Goal: Task Accomplishment & Management: Manage account settings

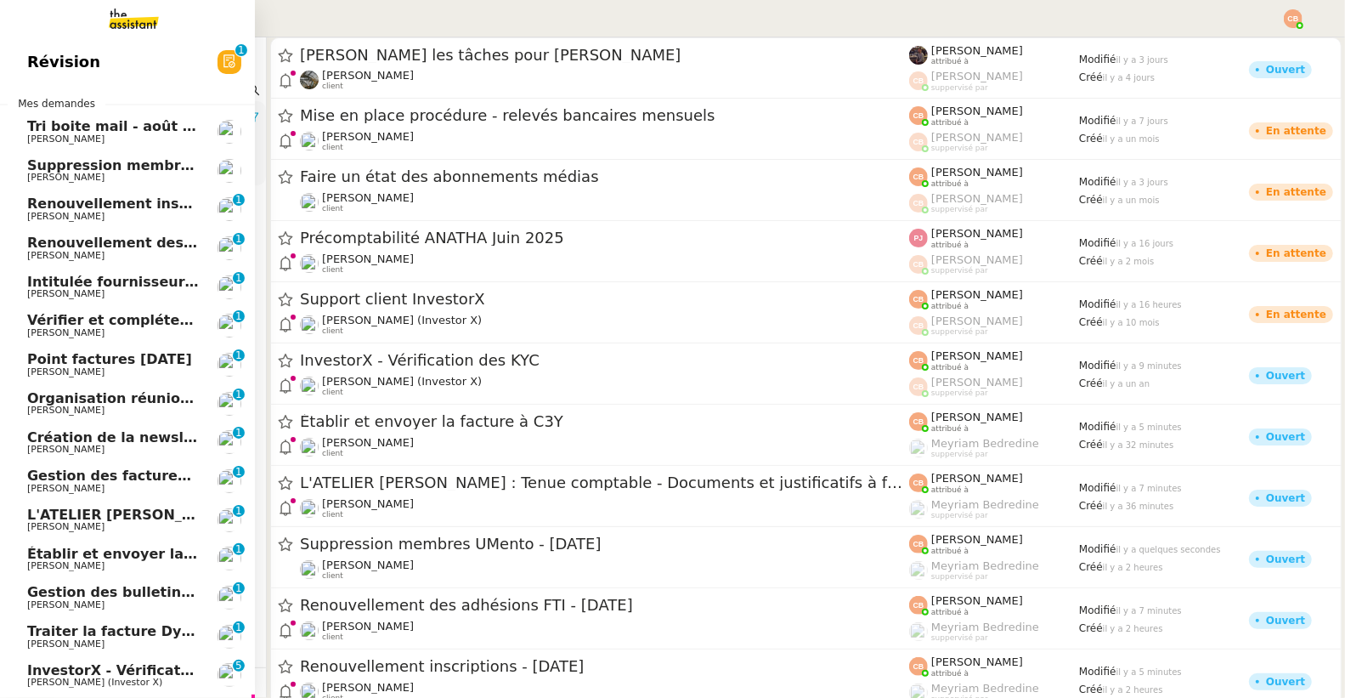
click at [40, 142] on span "[PERSON_NAME]" at bounding box center [65, 138] width 77 height 11
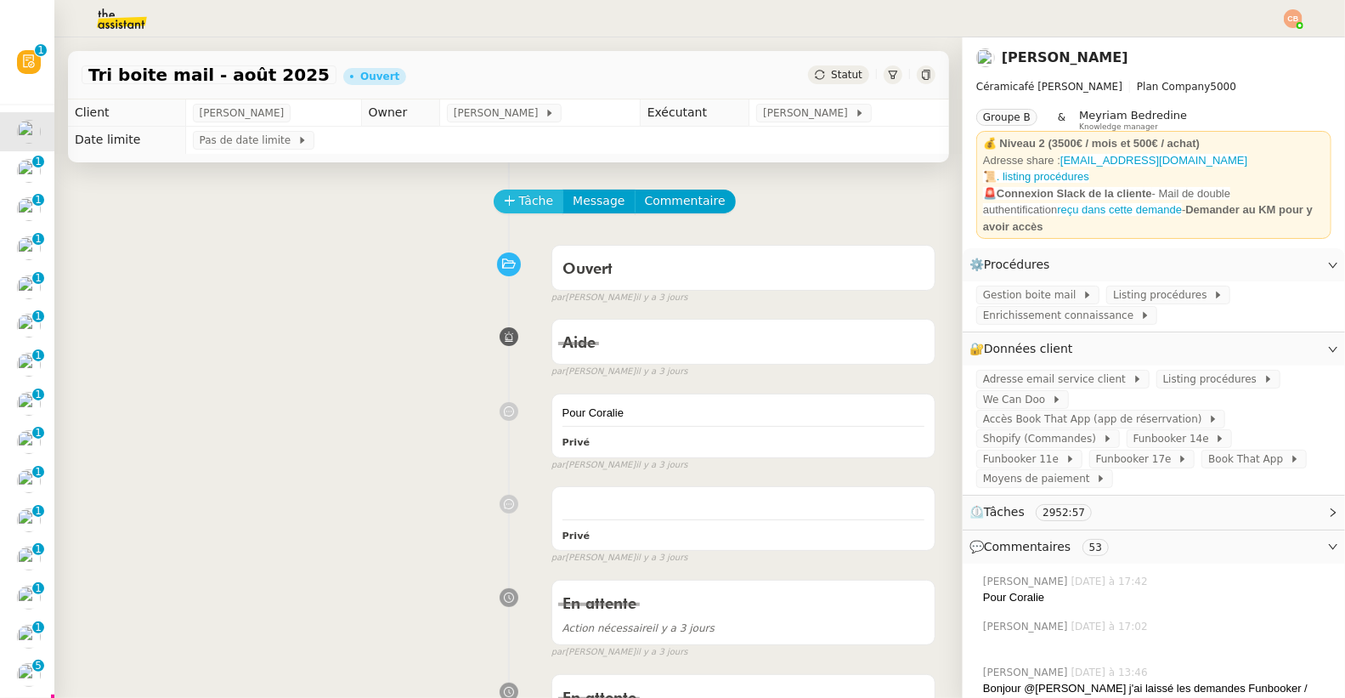
click at [519, 203] on span "Tâche" at bounding box center [536, 201] width 35 height 20
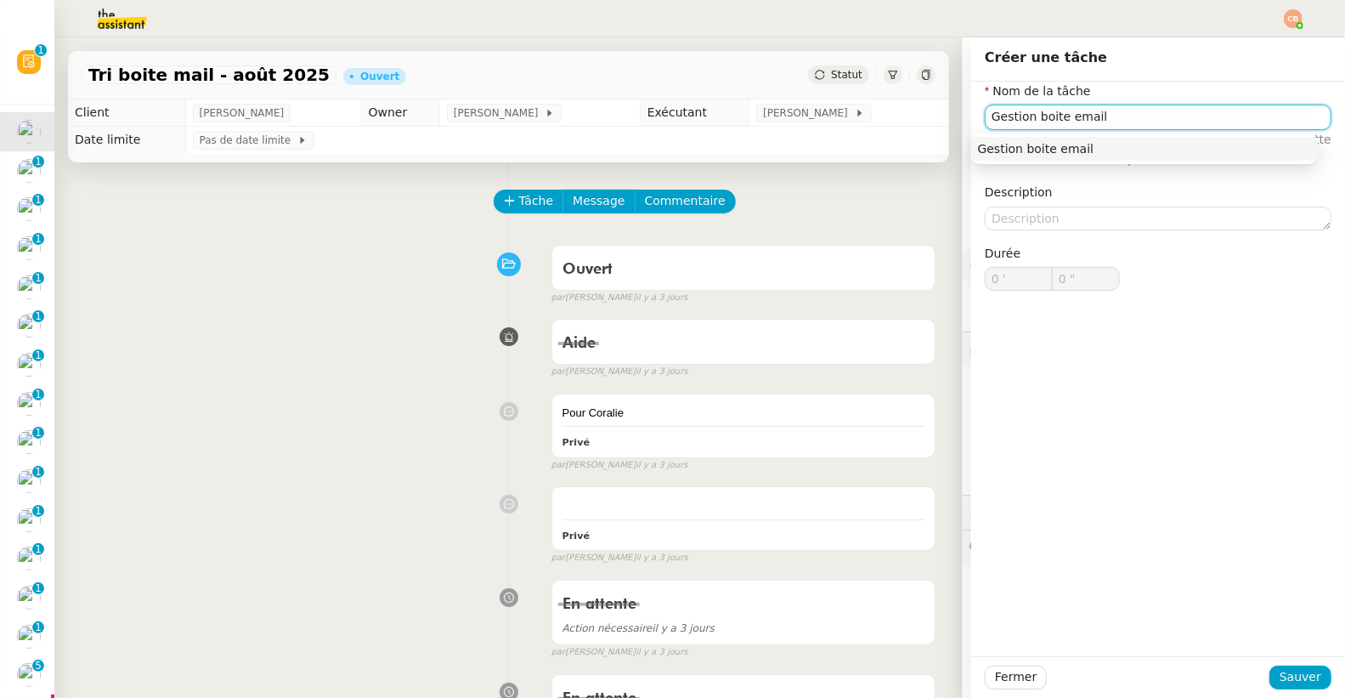
click at [1059, 157] on nz-auto-option "Gestion boite email" at bounding box center [1144, 149] width 347 height 24
type input "Gestion boite email"
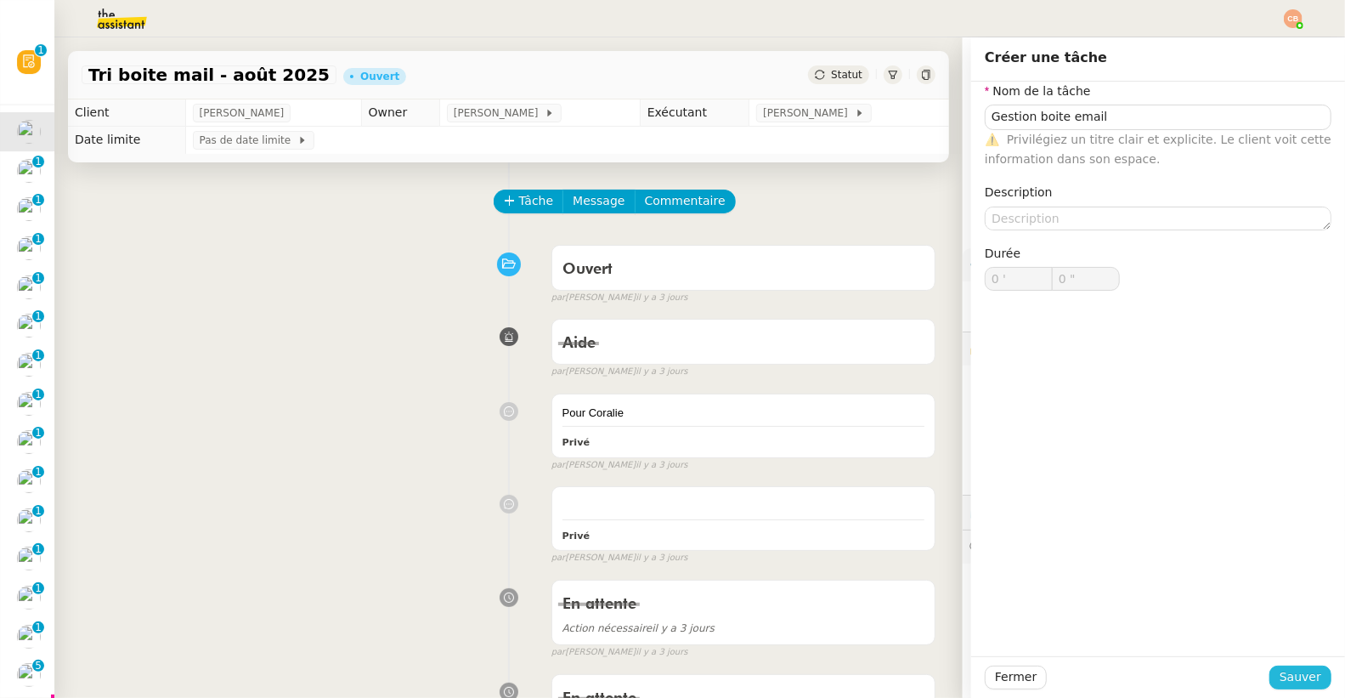
click at [1303, 686] on span "Sauver" at bounding box center [1300, 677] width 42 height 20
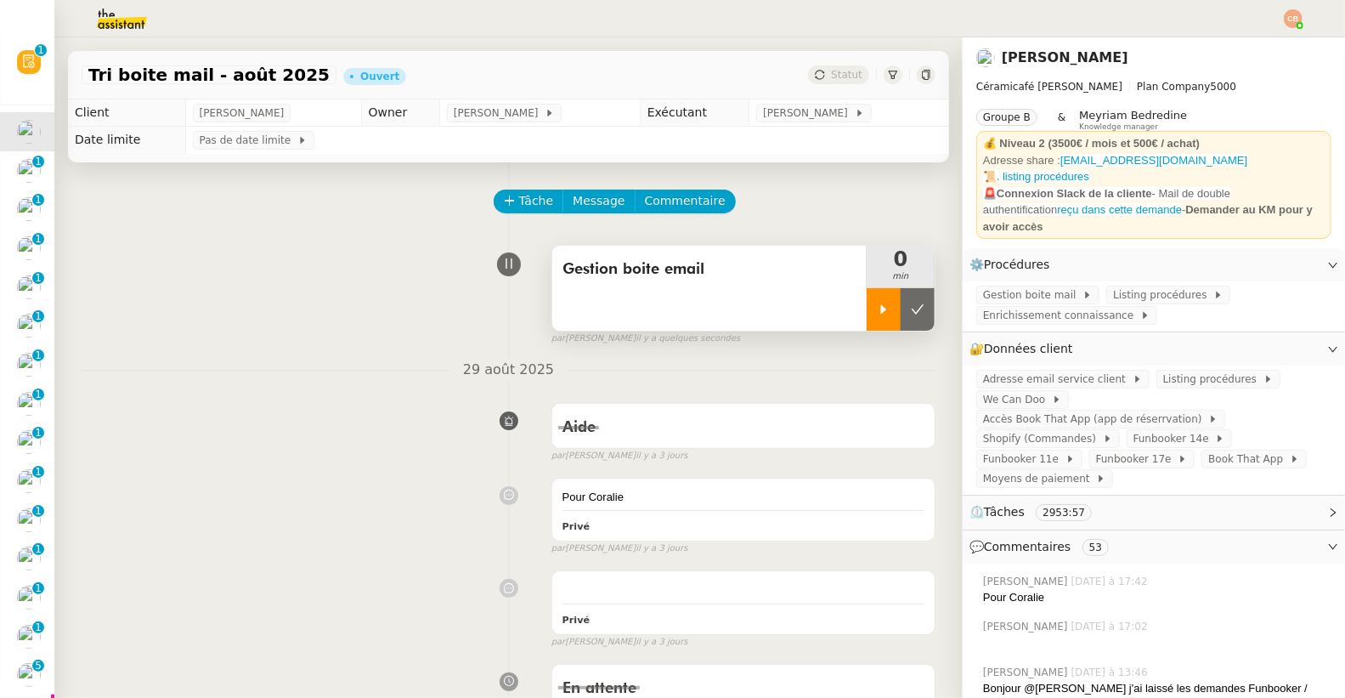
click at [881, 319] on div at bounding box center [884, 309] width 34 height 42
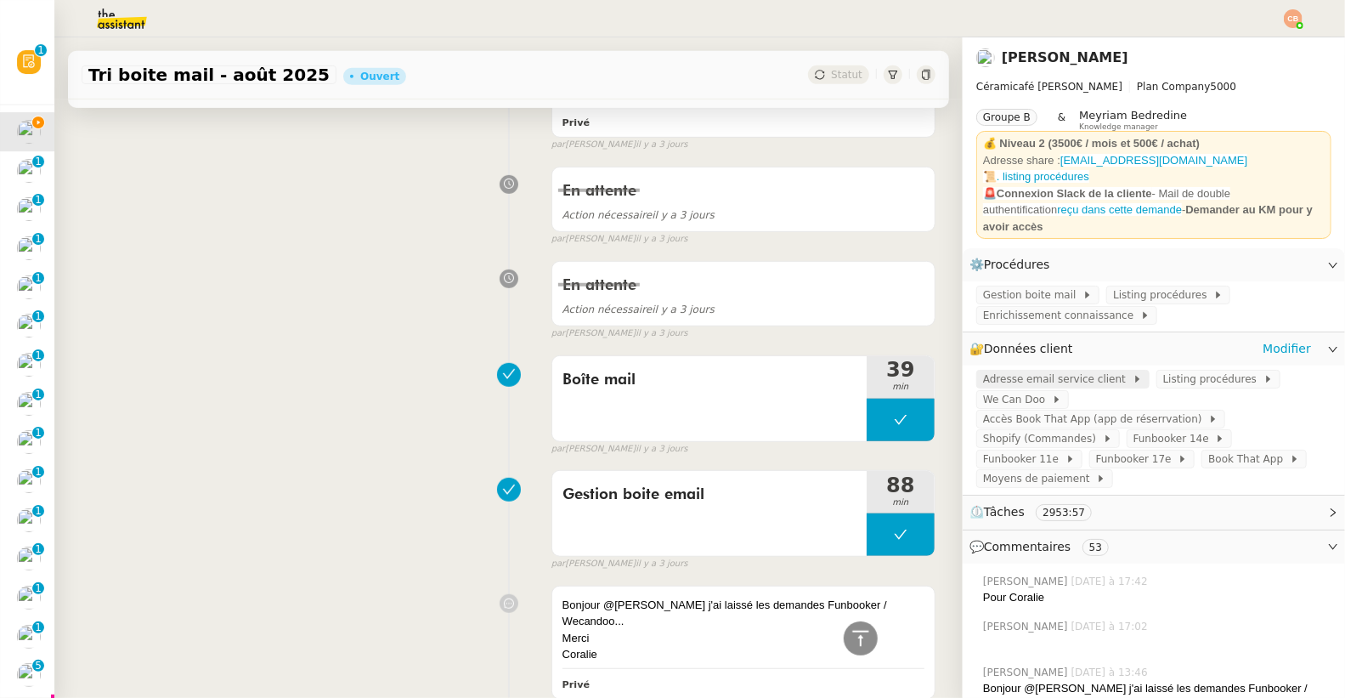
click at [1036, 372] on span "Adresse email service client" at bounding box center [1058, 378] width 150 height 17
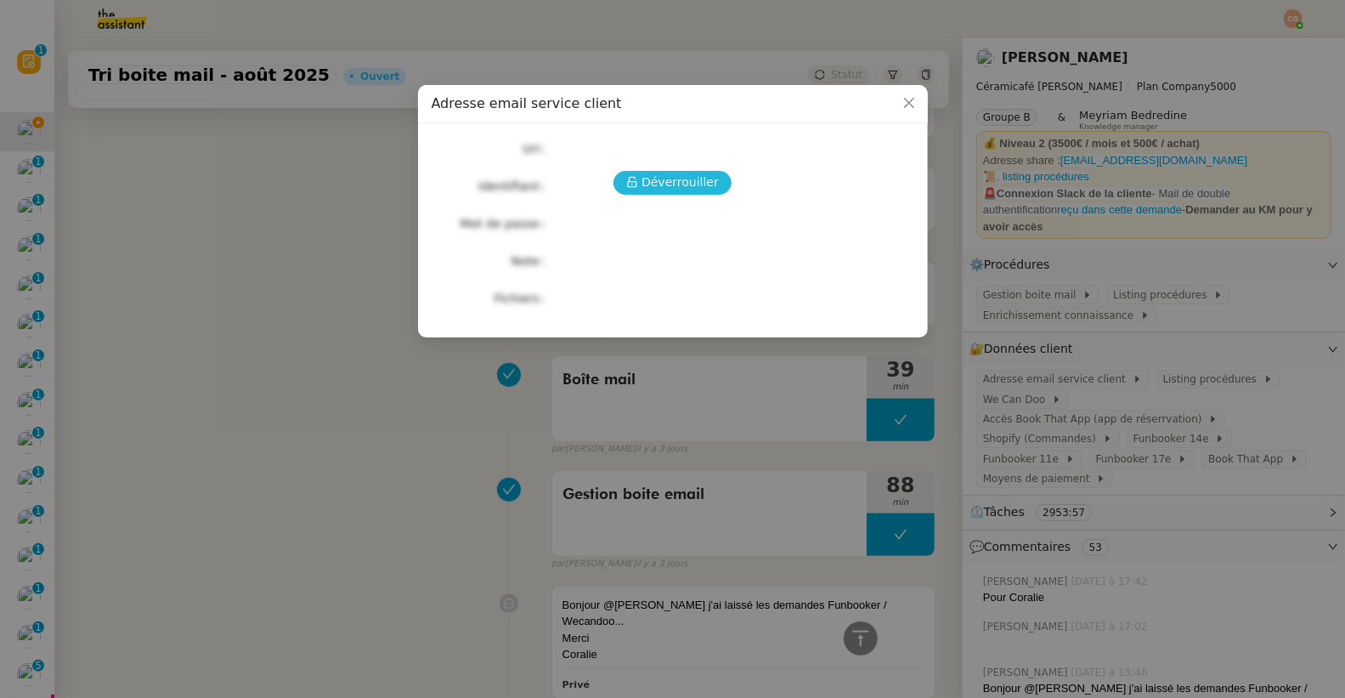
click at [649, 178] on span "Déverrouiller" at bounding box center [679, 182] width 77 height 20
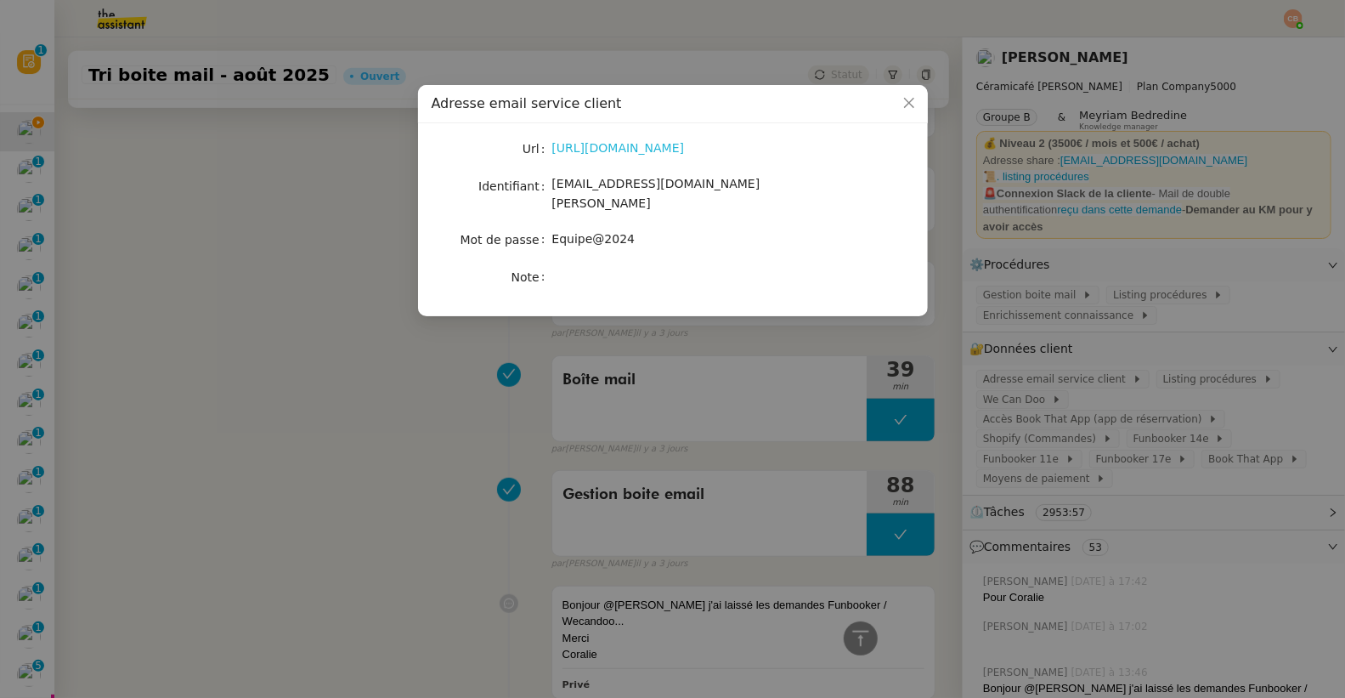
click at [641, 146] on link "https://ex4.mail.ovh.net/owa/#path=/mail" at bounding box center [618, 148] width 133 height 14
drag, startPoint x: 553, startPoint y: 184, endPoint x: 784, endPoint y: 181, distance: 231.1
click at [784, 181] on div "bonjour@ceramicafe-genevieve.fr" at bounding box center [692, 194] width 281 height 40
copy span "bonjour@ceramicafe-genevieve.fr"
drag, startPoint x: 551, startPoint y: 223, endPoint x: 683, endPoint y: 217, distance: 131.8
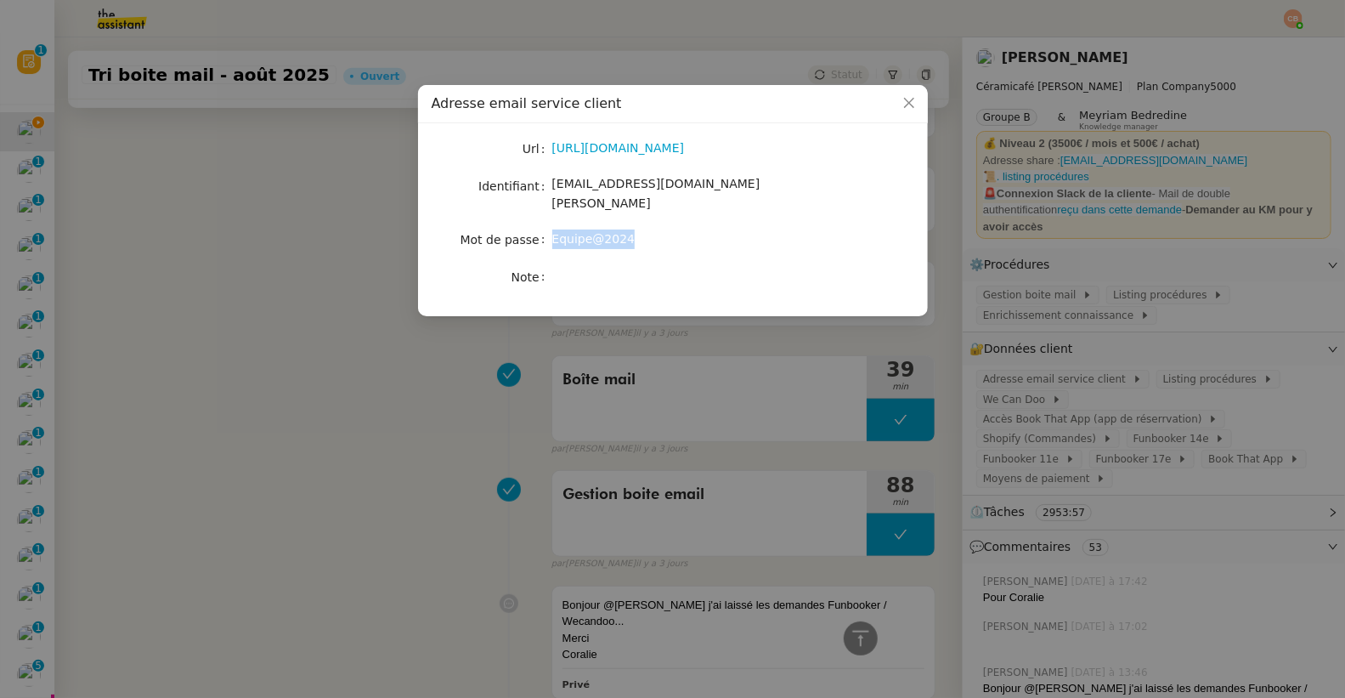
click at [683, 229] on div "Equipe@2024" at bounding box center [692, 239] width 281 height 20
copy span "Equipe@2024"
click at [479, 438] on nz-modal-container "Adresse email service client Url https://ex4.mail.ovh.net/owa/#path=/mail Ident…" at bounding box center [672, 349] width 1345 height 698
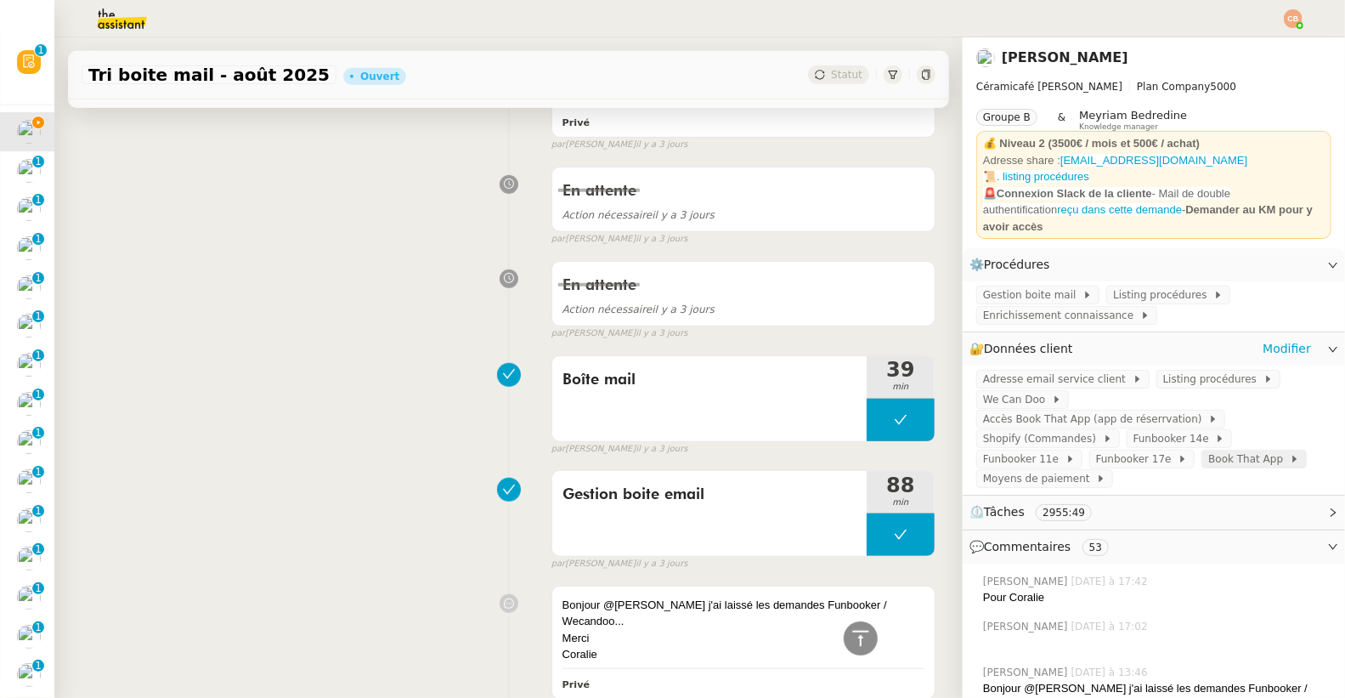
click at [1208, 450] on span "Book That App" at bounding box center [1249, 458] width 82 height 17
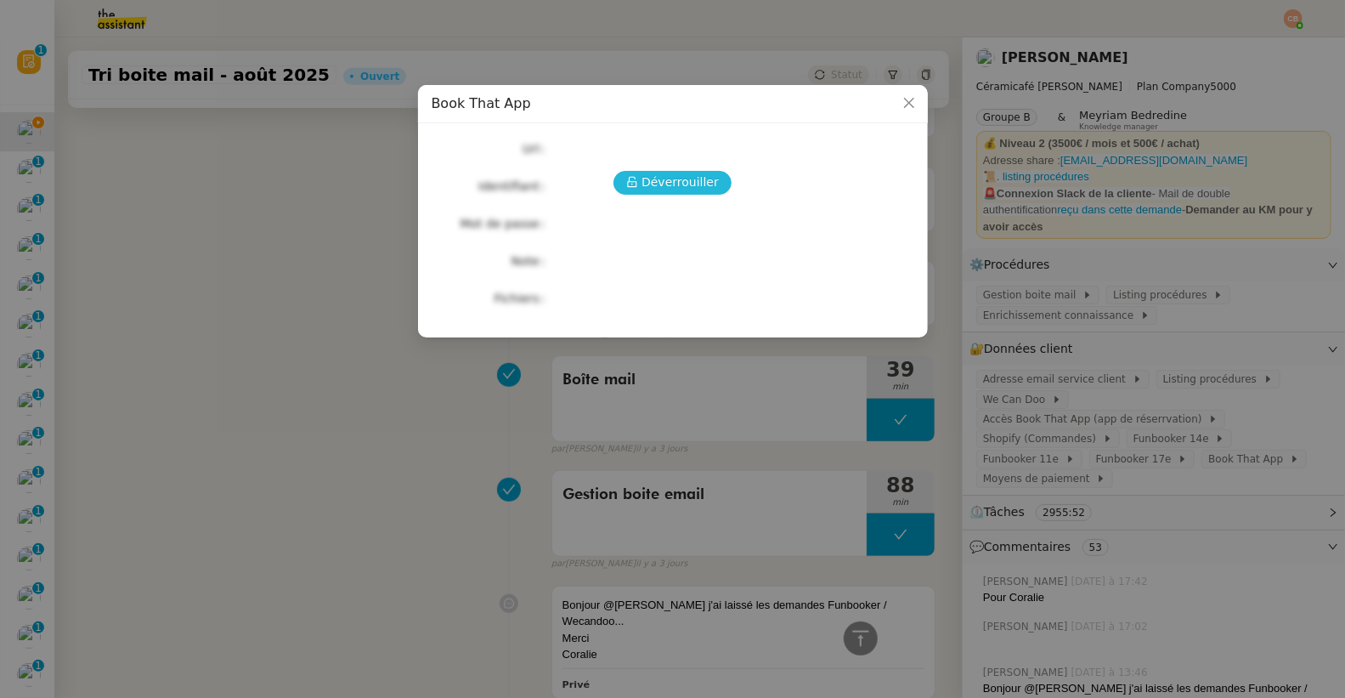
click at [686, 184] on span "Déverrouiller" at bounding box center [679, 182] width 77 height 20
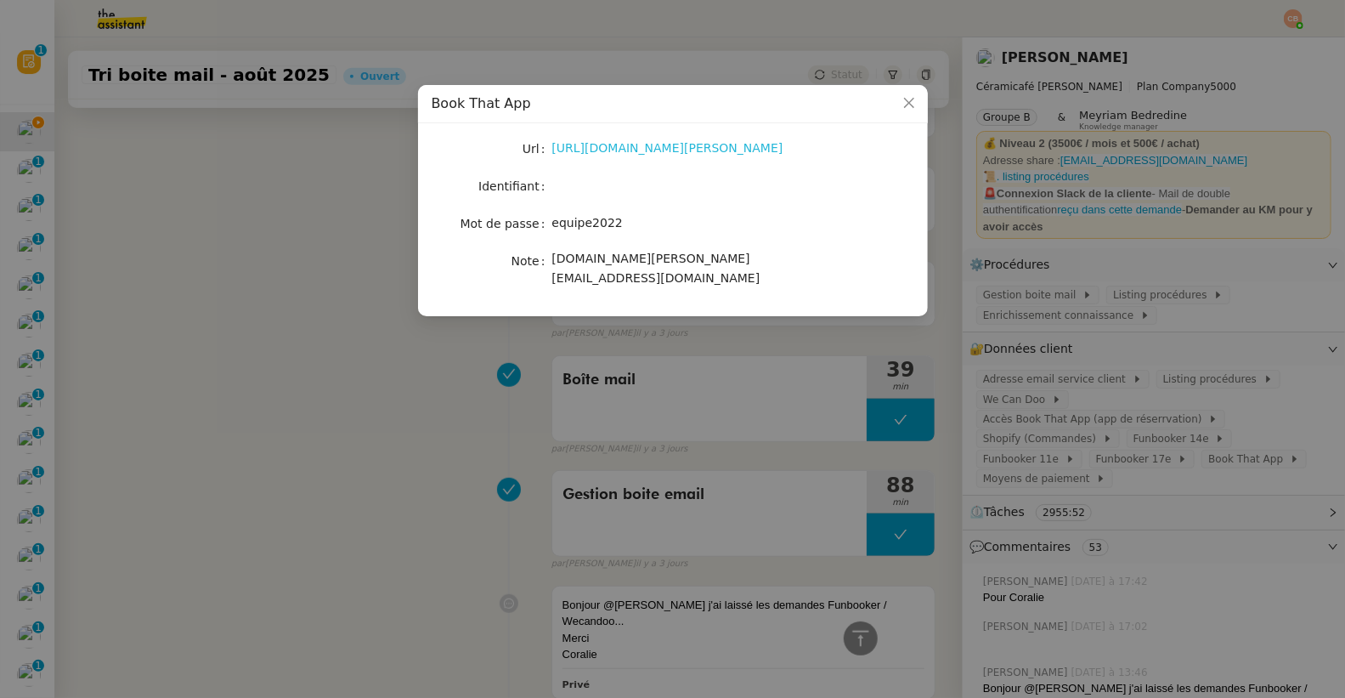
click at [627, 149] on link "https://latelier-genevieve.bookthatapp.com/users/login" at bounding box center [667, 148] width 231 height 14
click at [328, 268] on nz-modal-container "Book That App Url https://latelier-genevieve.bookthatapp.com/users/login Identi…" at bounding box center [672, 349] width 1345 height 698
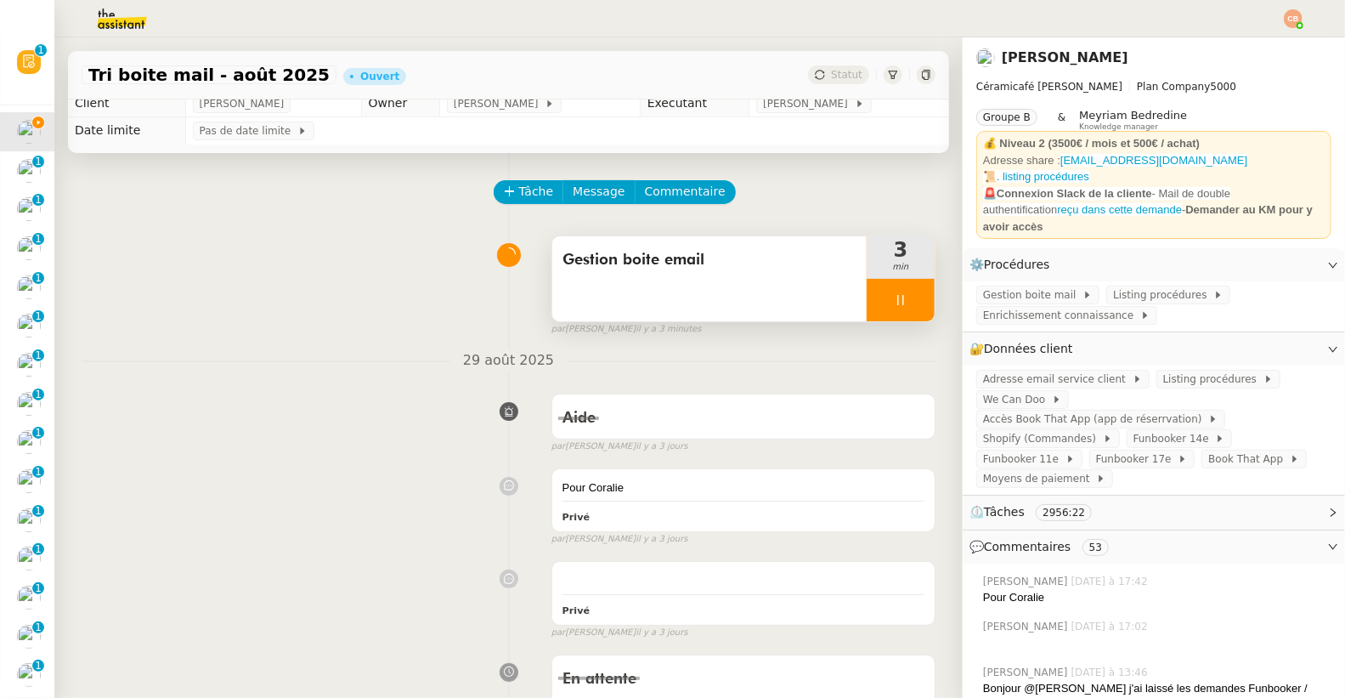
scroll to position [0, 0]
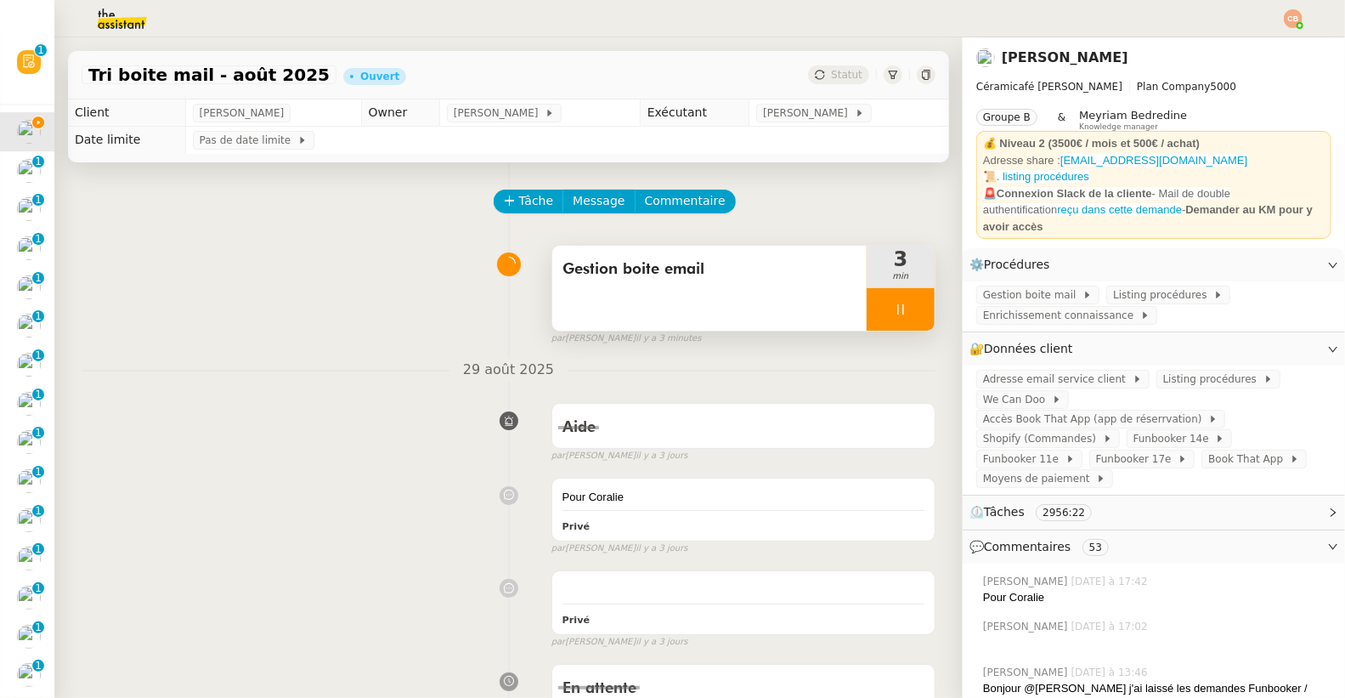
click at [894, 308] on icon at bounding box center [901, 309] width 14 height 14
click at [868, 308] on div at bounding box center [884, 309] width 34 height 42
click at [867, 316] on div at bounding box center [901, 309] width 68 height 42
click at [867, 316] on div at bounding box center [884, 309] width 34 height 42
click at [894, 314] on icon at bounding box center [901, 309] width 14 height 14
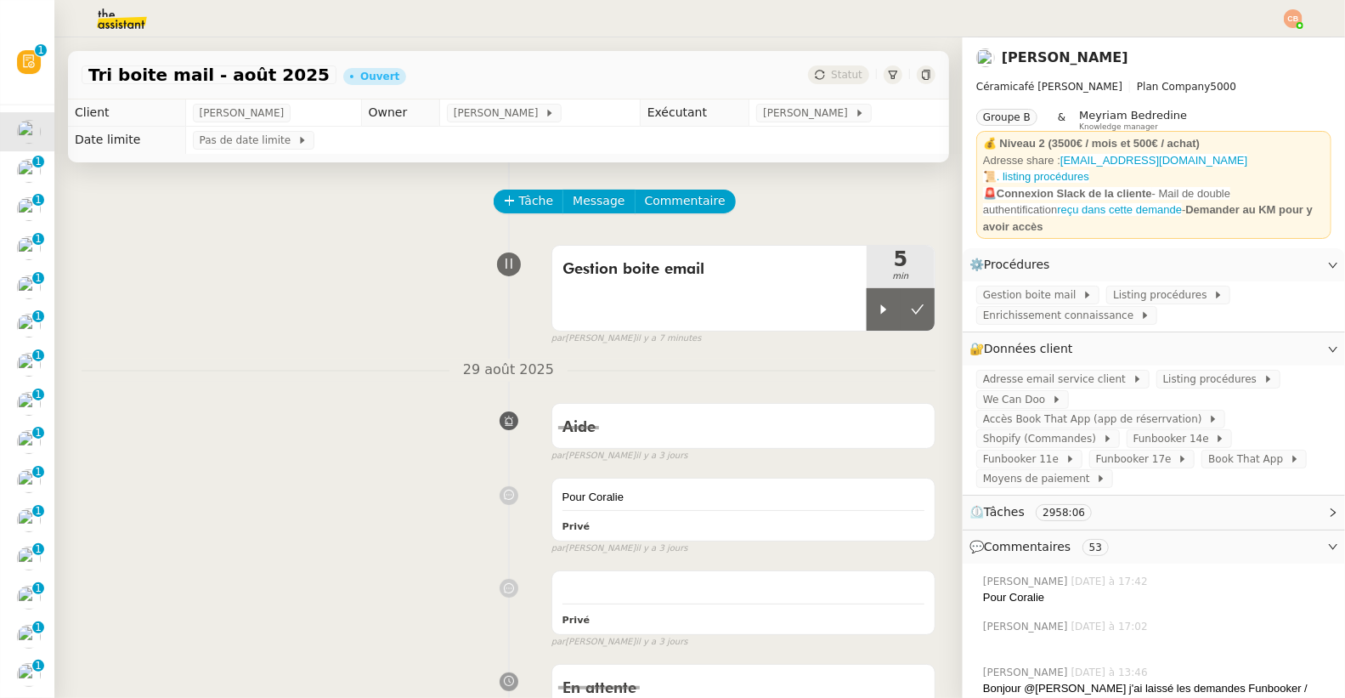
drag, startPoint x: 851, startPoint y: 309, endPoint x: 623, endPoint y: 1, distance: 383.9
click at [877, 308] on icon at bounding box center [884, 309] width 14 height 14
click at [894, 302] on icon at bounding box center [901, 309] width 14 height 14
click at [877, 308] on icon at bounding box center [884, 309] width 14 height 14
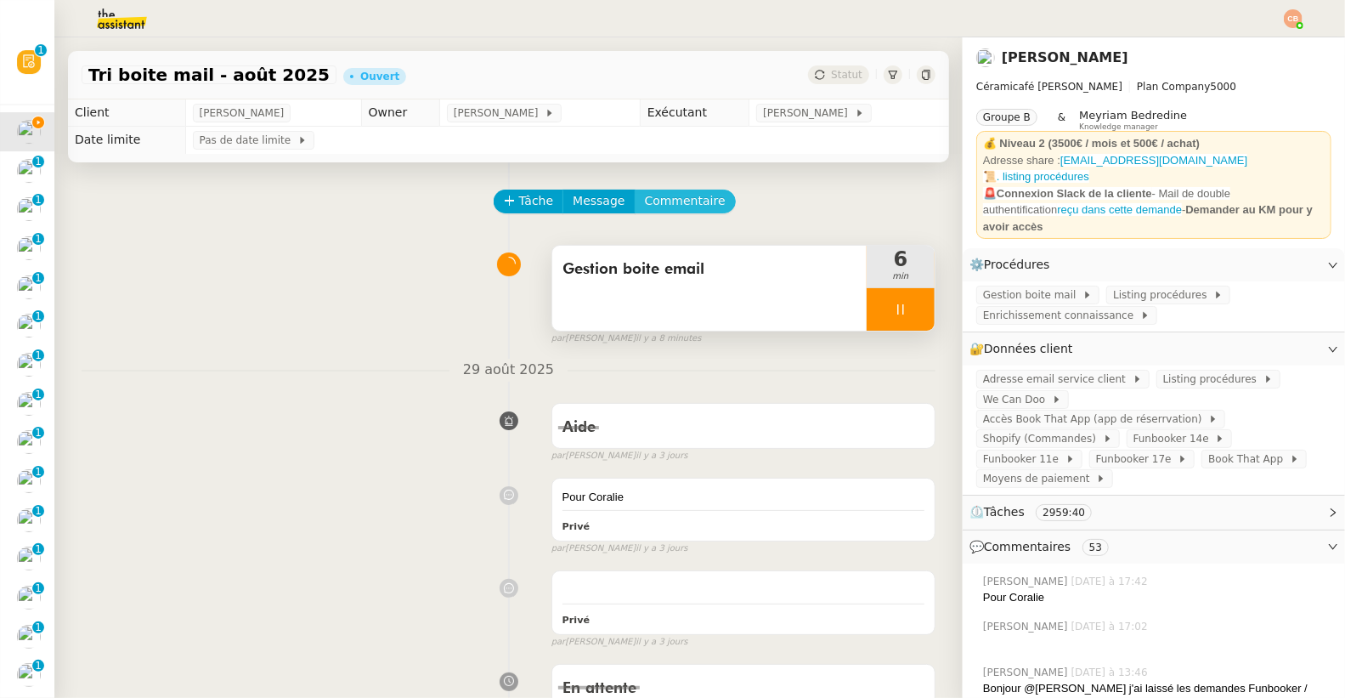
click at [652, 195] on span "Commentaire" at bounding box center [685, 201] width 81 height 20
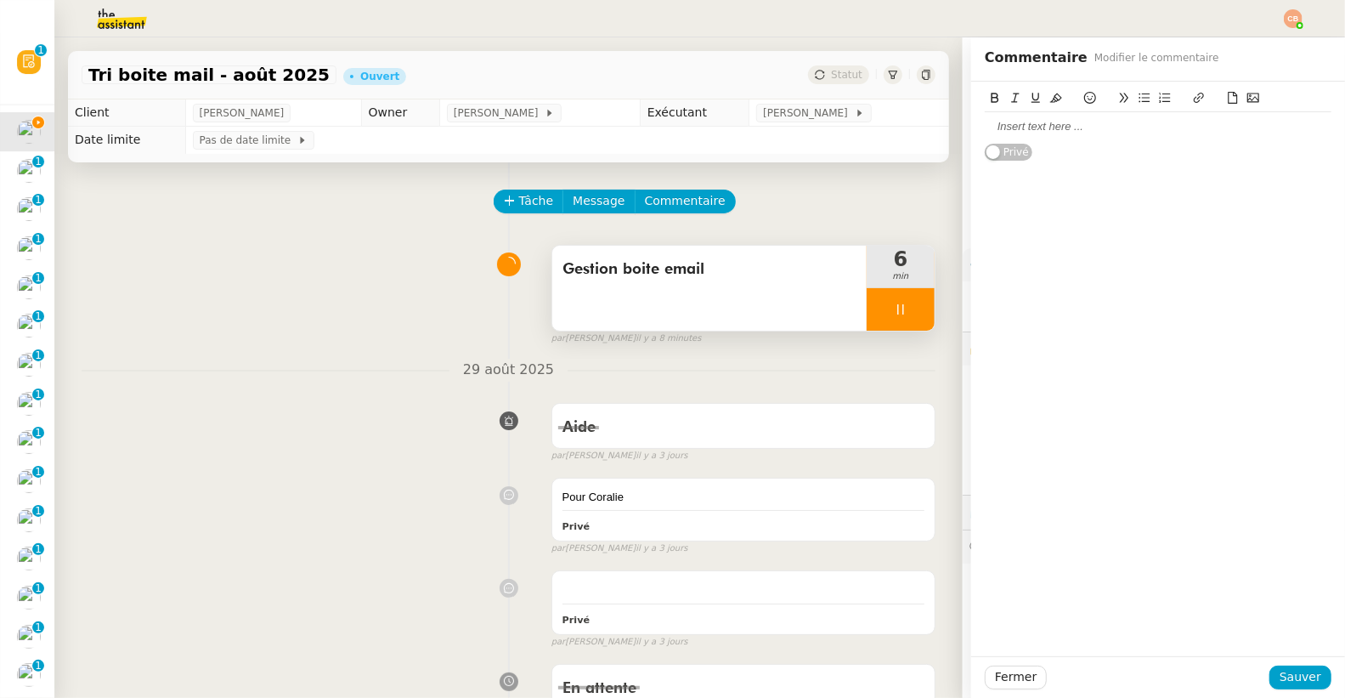
click at [1011, 133] on div at bounding box center [1158, 126] width 347 height 15
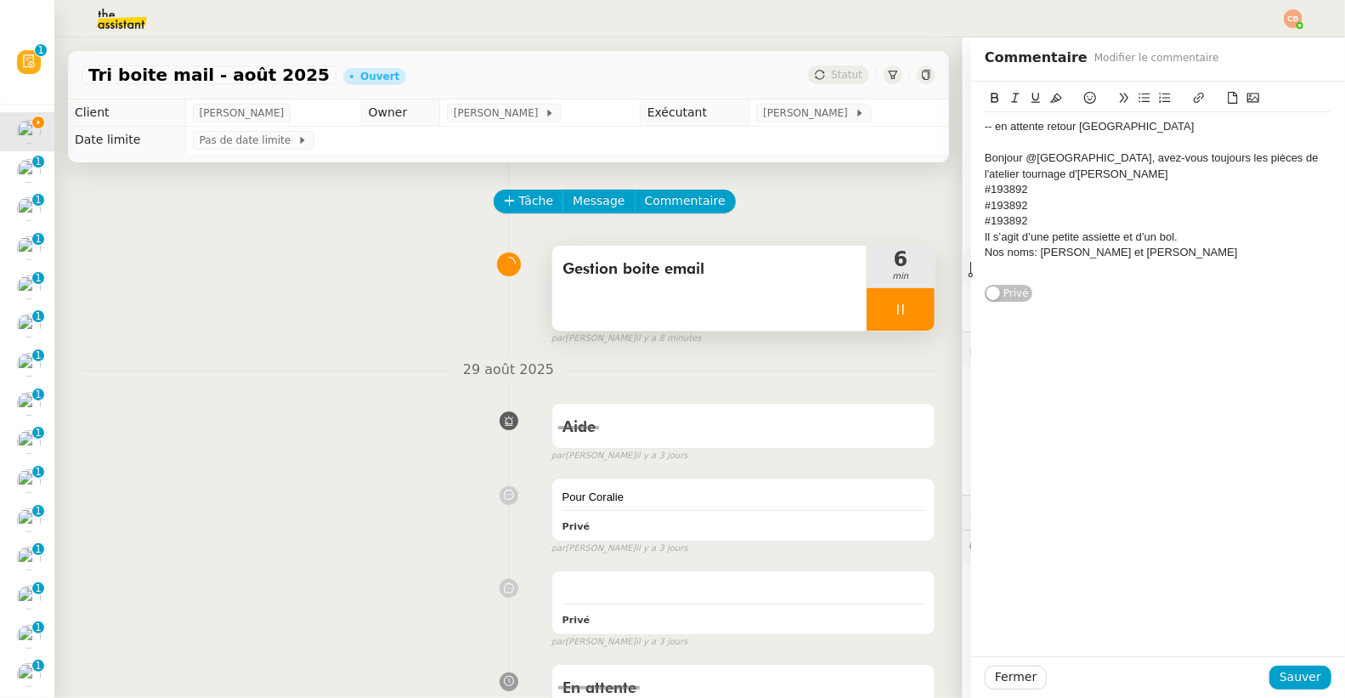
click at [1060, 175] on div "Bonjour @Paris14, avez-vous toujours les pièces de l'atelier tournage d'Anais T…" at bounding box center [1158, 165] width 347 height 31
drag, startPoint x: 1016, startPoint y: 194, endPoint x: 947, endPoint y: 185, distance: 69.3
click at [947, 185] on app-ticket "Tri boite mail - août 2025 Ouvert Statut Client Genevieve Landsmann Owner Tatya…" at bounding box center [699, 367] width 1291 height 660
copy div "#193892"
click at [1093, 175] on div "Bonjour @Paris14, avez-vous toujours les pièces de l'atelier tournage d'Anais T…" at bounding box center [1158, 165] width 347 height 31
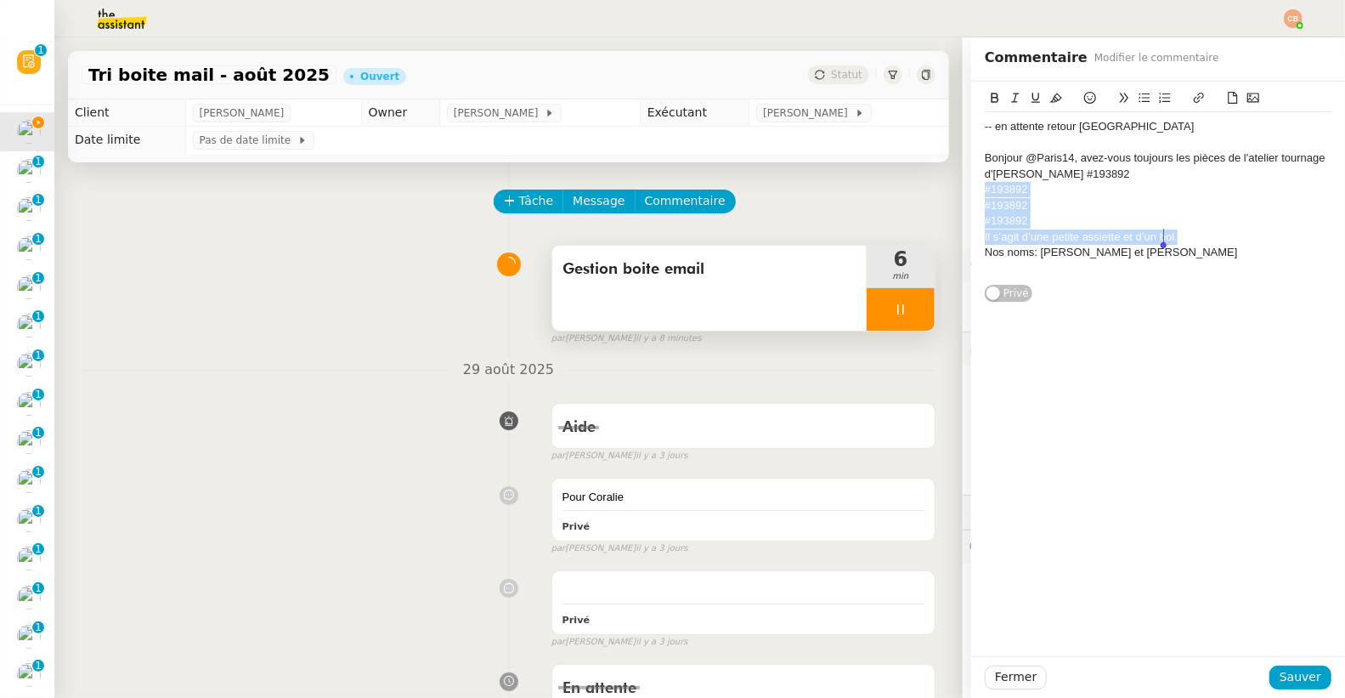
drag, startPoint x: 972, startPoint y: 190, endPoint x: 1175, endPoint y: 230, distance: 206.9
click at [1175, 230] on div "-- en attente retour Paris14 Bonjour @Paris14, avez-vous toujours les pièces de…" at bounding box center [1158, 197] width 347 height 171
click at [1143, 172] on div "Bonjour @Paris14, avez-vous toujours les pièces de l'atelier tournage d'Anais T…" at bounding box center [1158, 165] width 347 height 31
drag, startPoint x: 1028, startPoint y: 250, endPoint x: 1230, endPoint y: 254, distance: 202.2
click at [1230, 254] on div "Nos noms: Salomé Paillet et Anaïs Tranchant" at bounding box center [1158, 252] width 347 height 15
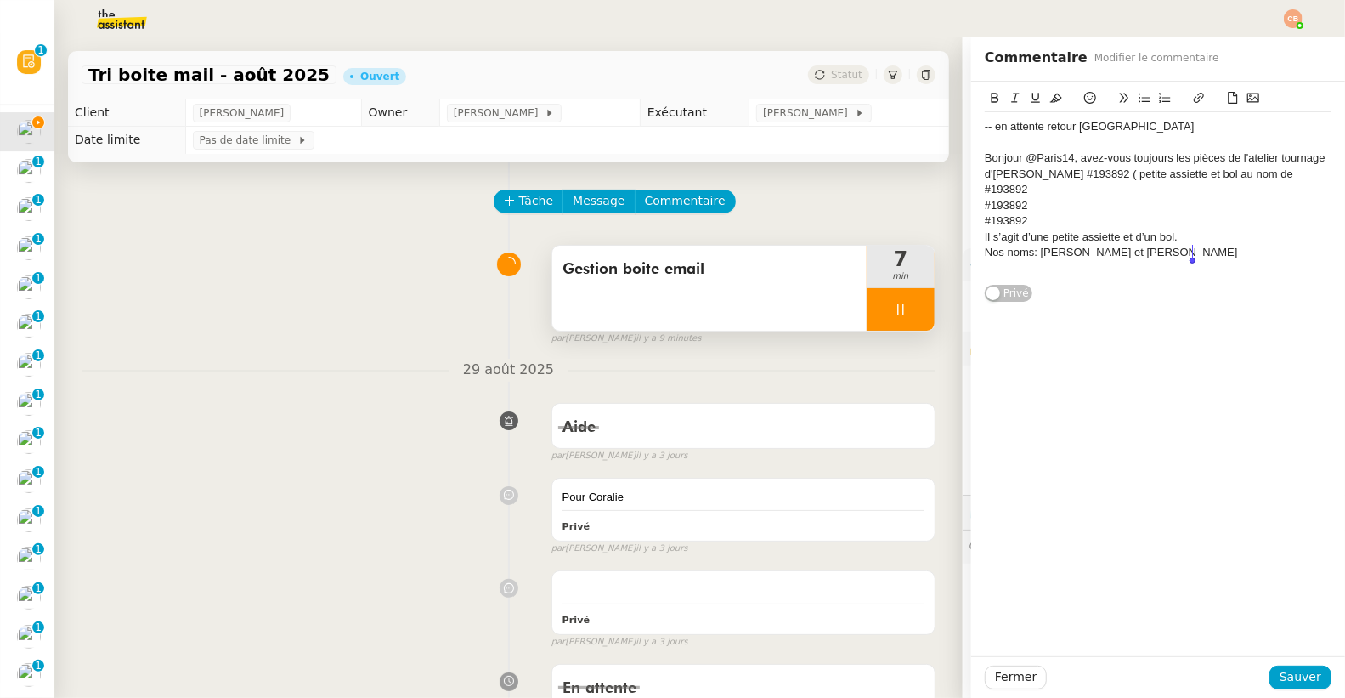
copy div "Salomé Paillet et Anaïs Tranchant"
click at [1282, 176] on div "Bonjour @Paris14, avez-vous toujours les pièces de l'atelier tournage d'Anais T…" at bounding box center [1158, 165] width 347 height 31
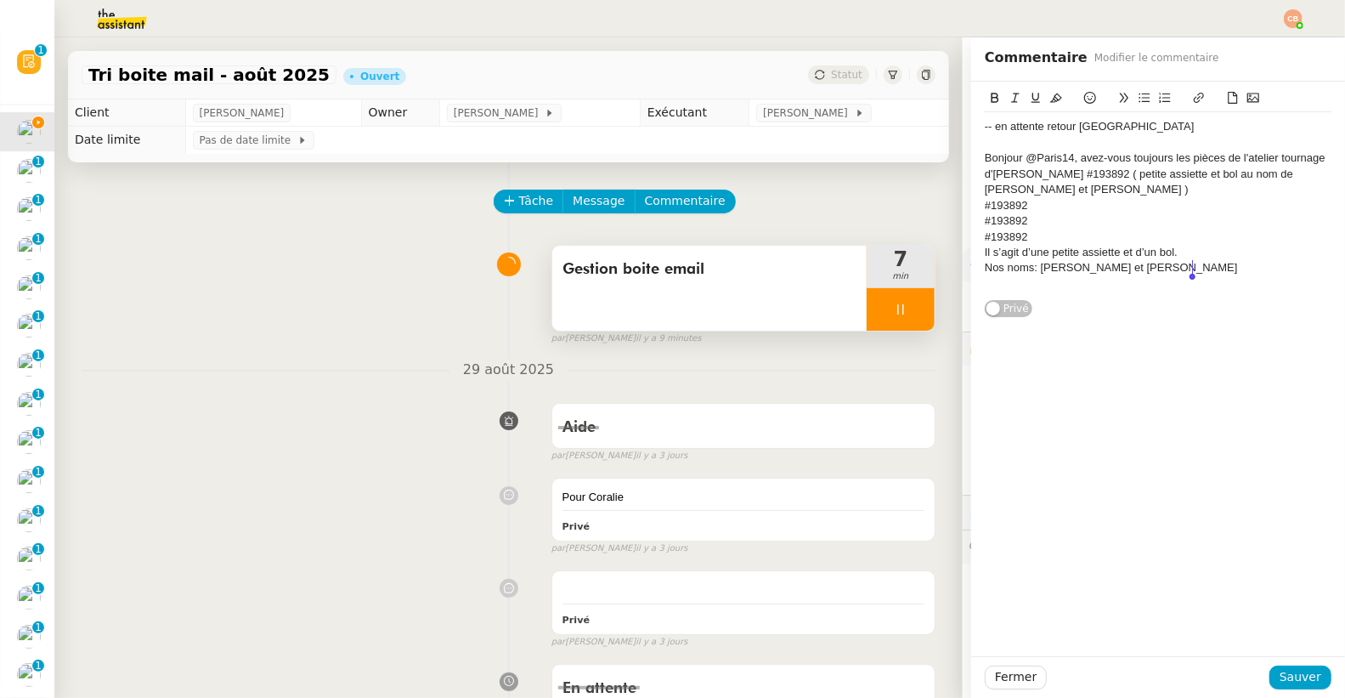
drag, startPoint x: 971, startPoint y: 206, endPoint x: 1193, endPoint y: 271, distance: 231.0
click at [1193, 271] on div "-- en attente retour Paris14 Bonjour @Paris14, avez-vous toujours les pièces de…" at bounding box center [1158, 205] width 347 height 186
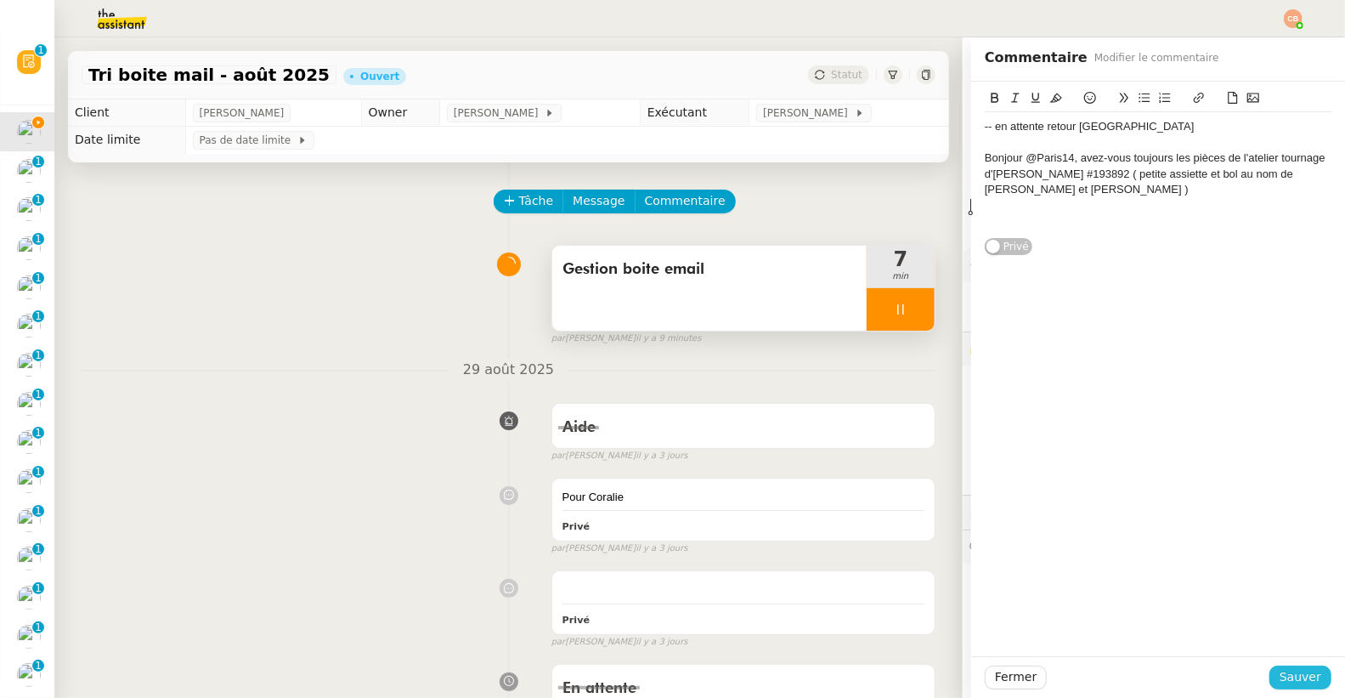
drag, startPoint x: 1302, startPoint y: 678, endPoint x: 1276, endPoint y: 656, distance: 34.4
click at [1302, 677] on span "Sauver" at bounding box center [1300, 677] width 42 height 20
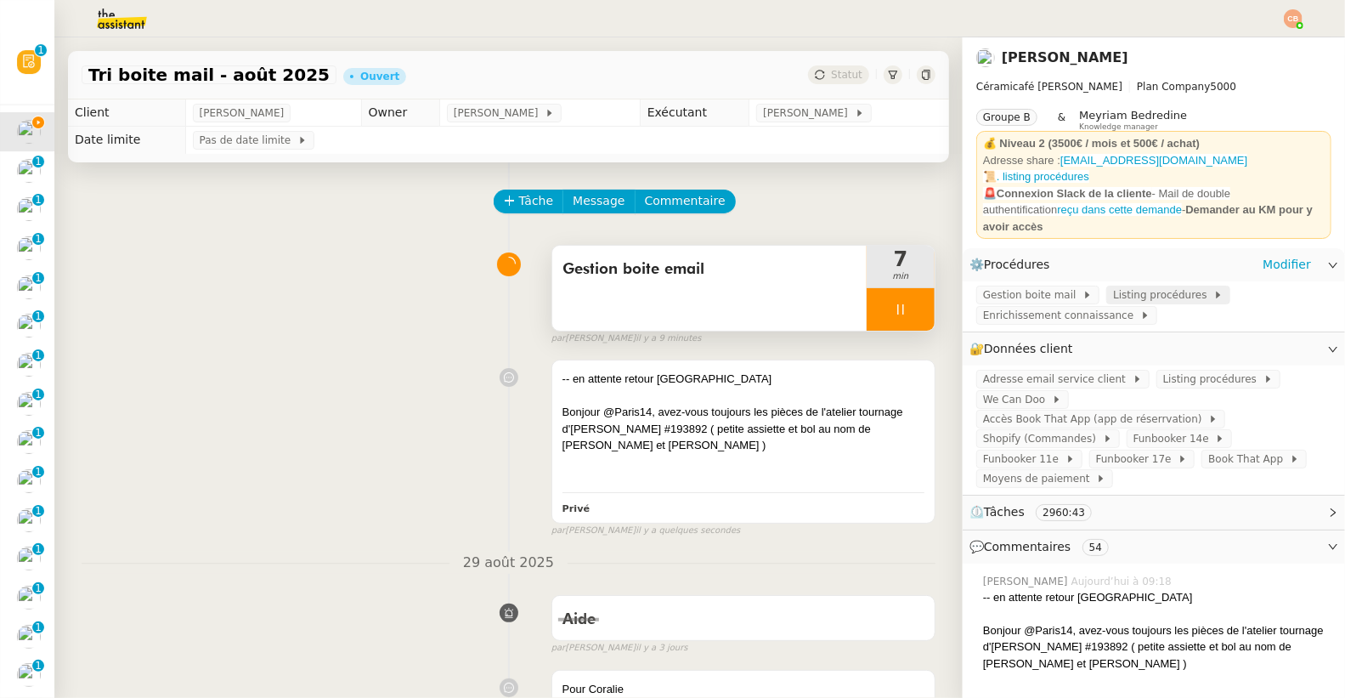
click at [1113, 286] on span "Listing procédures" at bounding box center [1163, 294] width 100 height 17
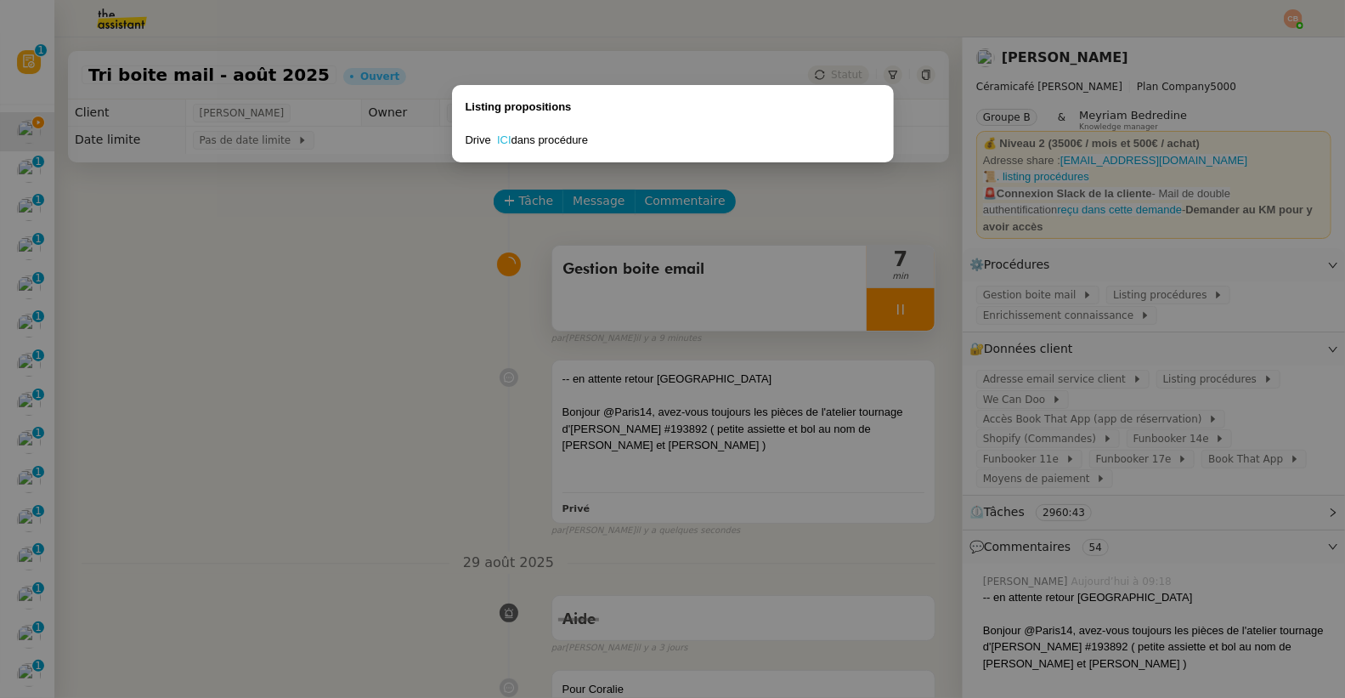
click at [506, 135] on link "ICI" at bounding box center [504, 139] width 14 height 13
click at [488, 430] on nz-modal-container "Listing propositions Drive ICI dans procédure" at bounding box center [672, 349] width 1345 height 698
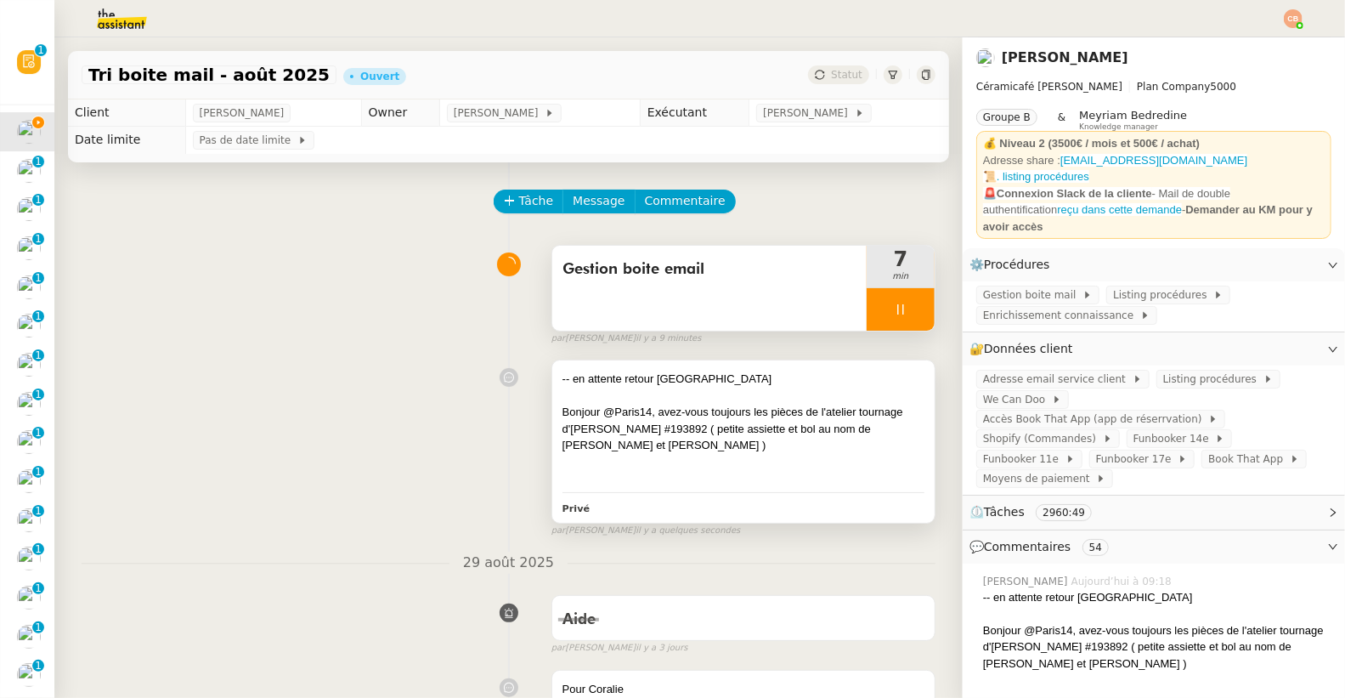
click at [723, 402] on div at bounding box center [743, 395] width 362 height 17
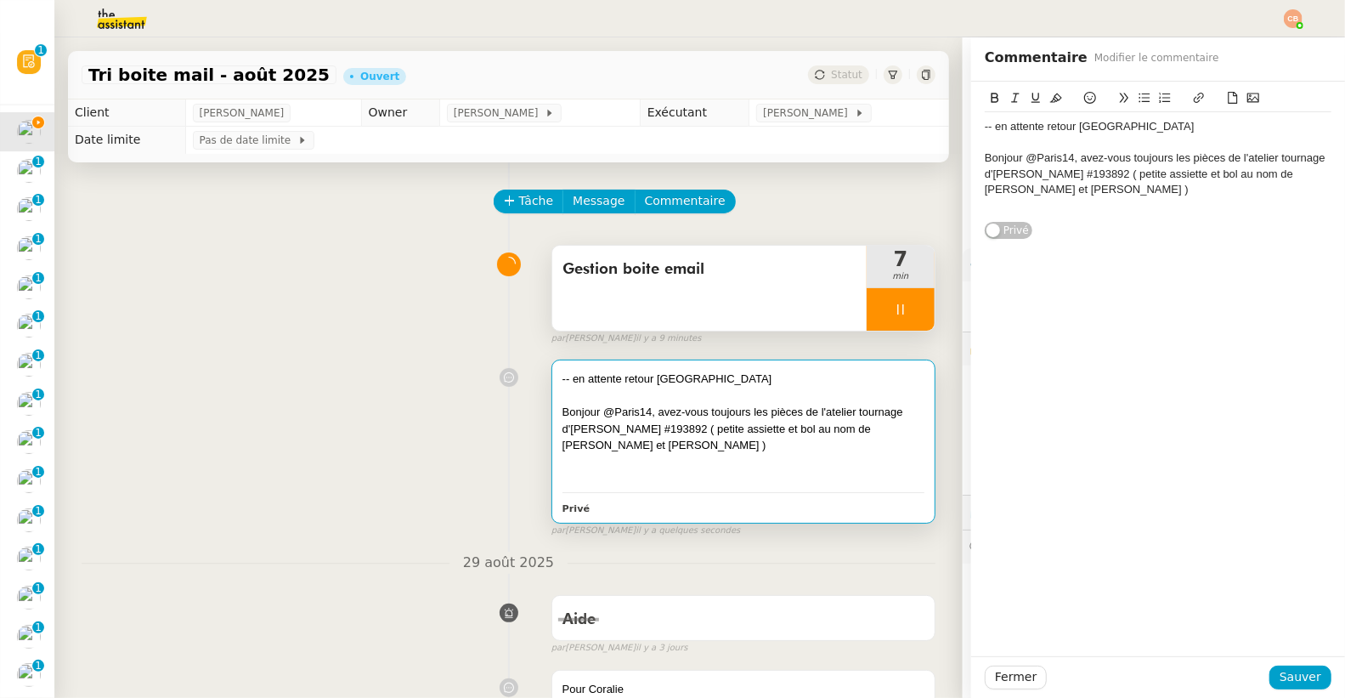
drag, startPoint x: 1104, startPoint y: 172, endPoint x: 1111, endPoint y: 195, distance: 23.9
click at [1104, 172] on div "Bonjour @Paris14, avez-vous toujours les pièces de l'atelier tournage d'Anais T…" at bounding box center [1158, 173] width 347 height 47
click at [1176, 198] on div at bounding box center [1158, 205] width 347 height 15
click at [1175, 186] on div "Bonjour @Paris14, avez-vous toujours les pièces de l'atelier tournage d'Anais T…" at bounding box center [1158, 173] width 347 height 47
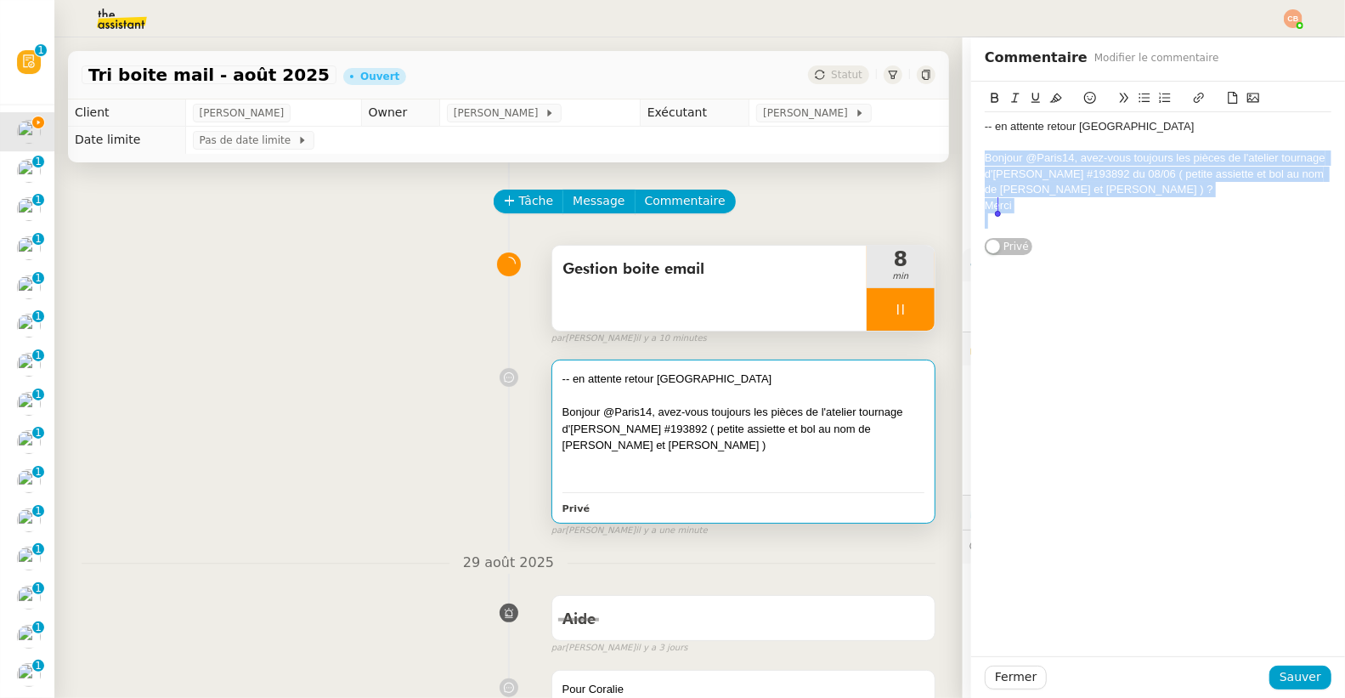
drag, startPoint x: 971, startPoint y: 158, endPoint x: 1076, endPoint y: 233, distance: 128.5
click at [1076, 233] on div "-- en attente retour Paris14 Bonjour @Paris14, avez-vous toujours les pièces de…" at bounding box center [1158, 173] width 347 height 123
copy div "Bonjour @Paris14, avez-vous toujours les pièces de l'atelier tournage d'Anais T…"
click at [1285, 672] on span "Sauver" at bounding box center [1300, 677] width 42 height 20
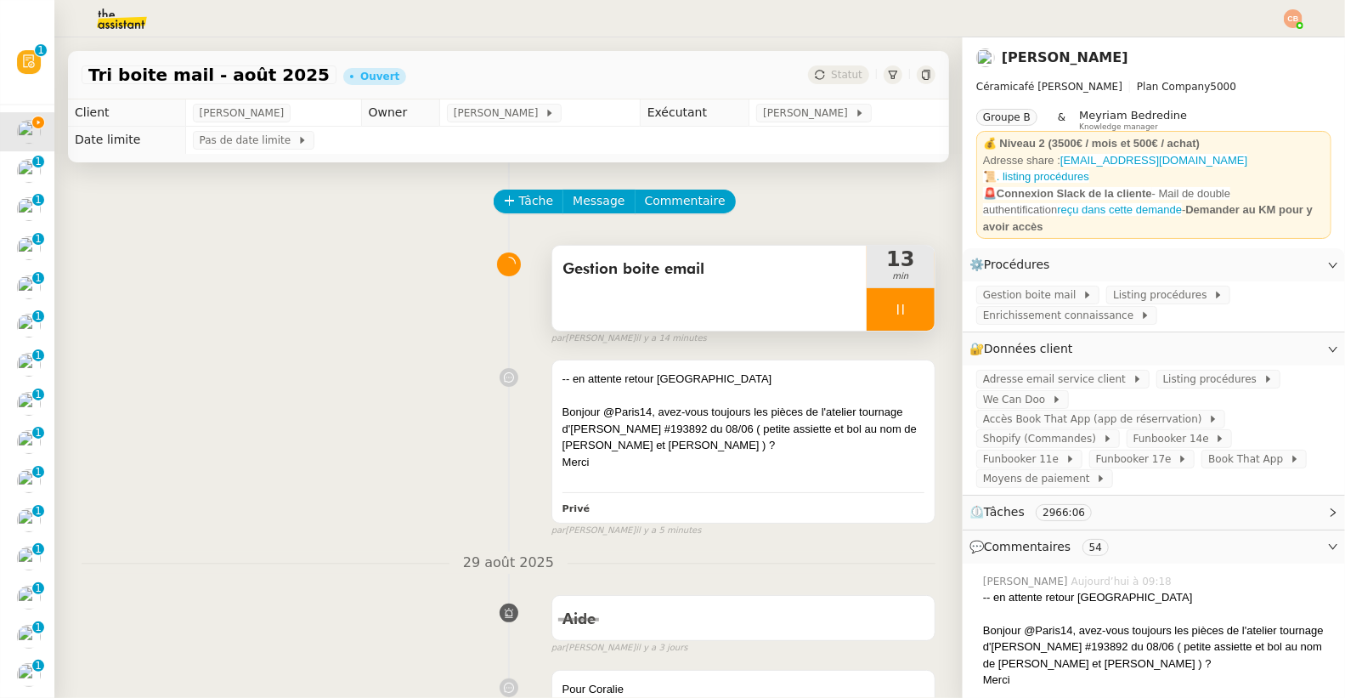
click at [895, 309] on div at bounding box center [901, 309] width 68 height 42
click at [867, 305] on div at bounding box center [884, 309] width 34 height 42
click at [878, 316] on div at bounding box center [901, 309] width 68 height 42
click at [877, 314] on icon at bounding box center [884, 309] width 14 height 14
click at [904, 315] on div at bounding box center [901, 309] width 68 height 42
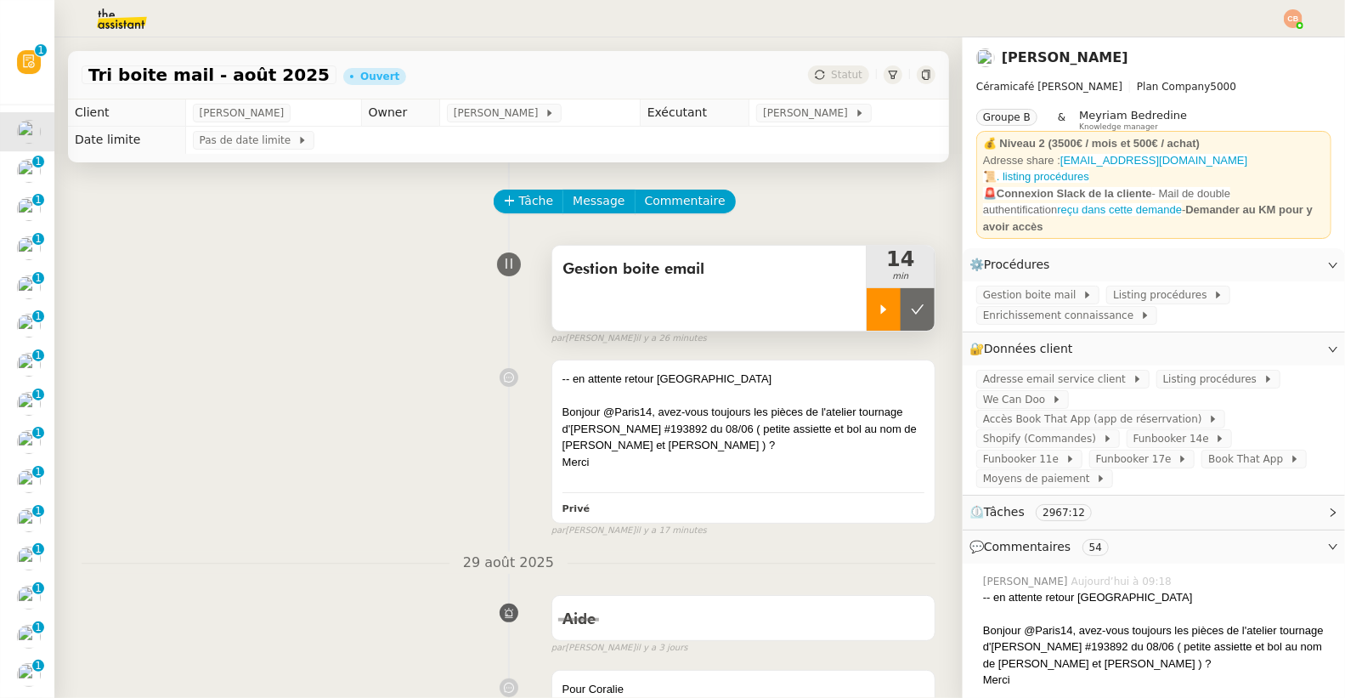
click at [877, 302] on icon at bounding box center [884, 309] width 14 height 14
click at [655, 193] on span "Commentaire" at bounding box center [685, 201] width 81 height 20
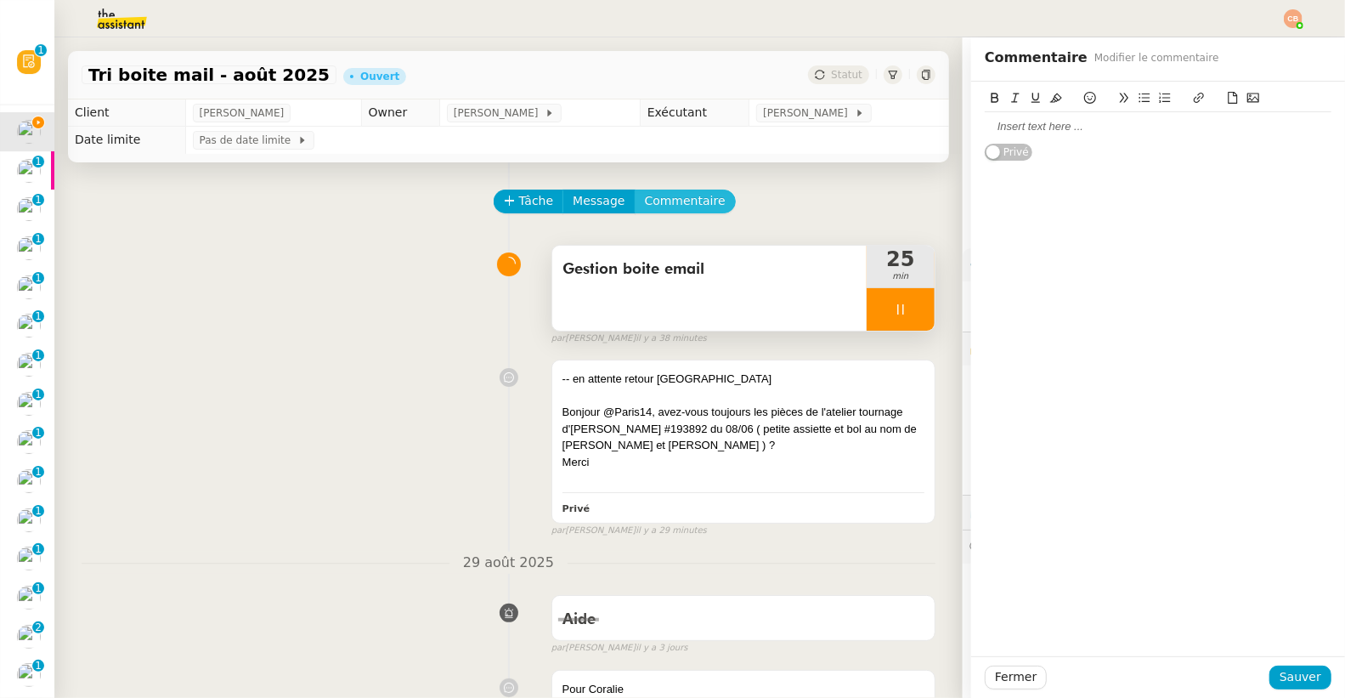
click at [635, 189] on button "Commentaire" at bounding box center [685, 201] width 101 height 24
click at [1083, 133] on div at bounding box center [1158, 126] width 347 height 15
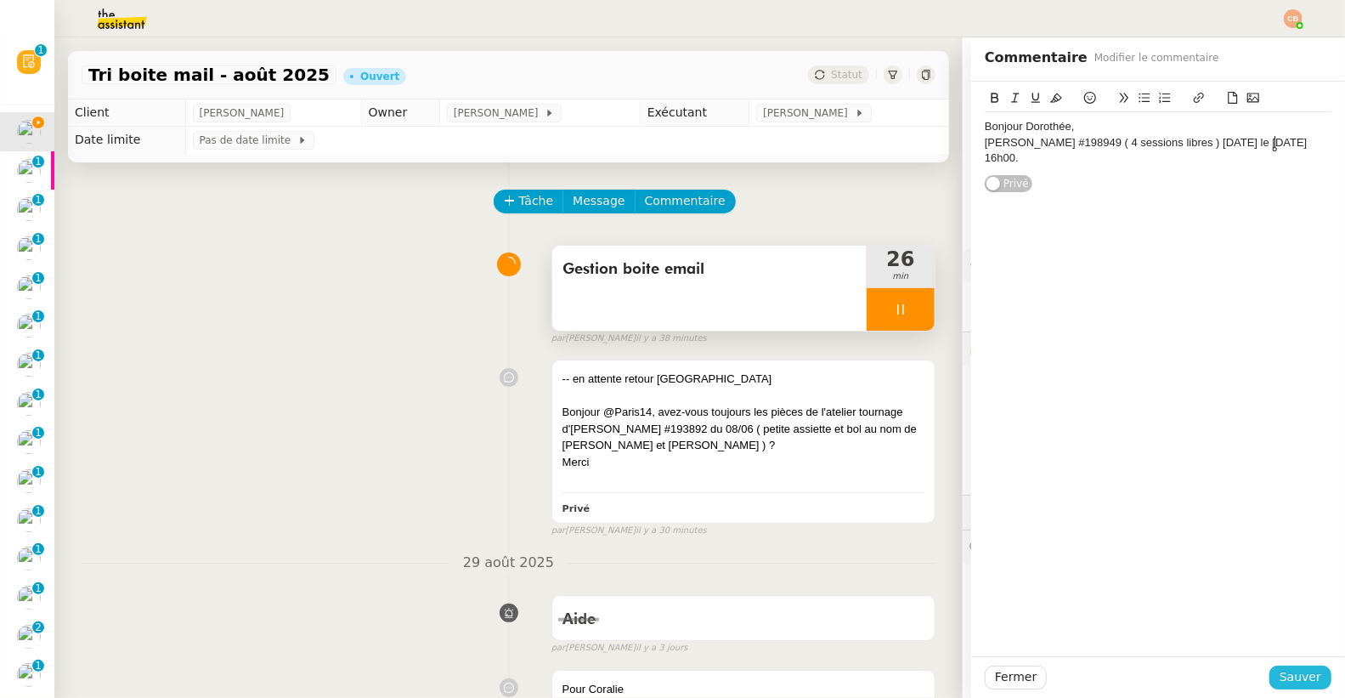
click at [1280, 671] on span "Sauver" at bounding box center [1300, 677] width 42 height 20
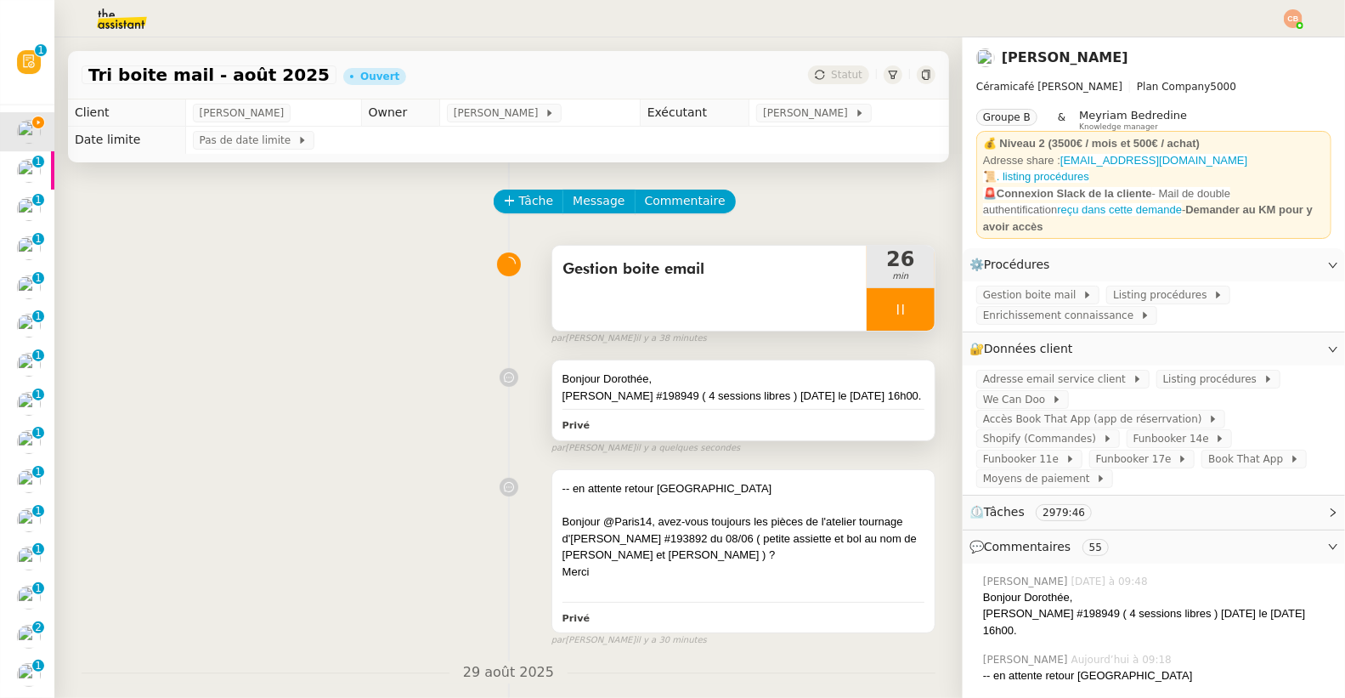
click at [718, 391] on div "Lola Siran #198949 ( 4 sessions libres ) hier le 31/08 à 16h00." at bounding box center [743, 395] width 362 height 17
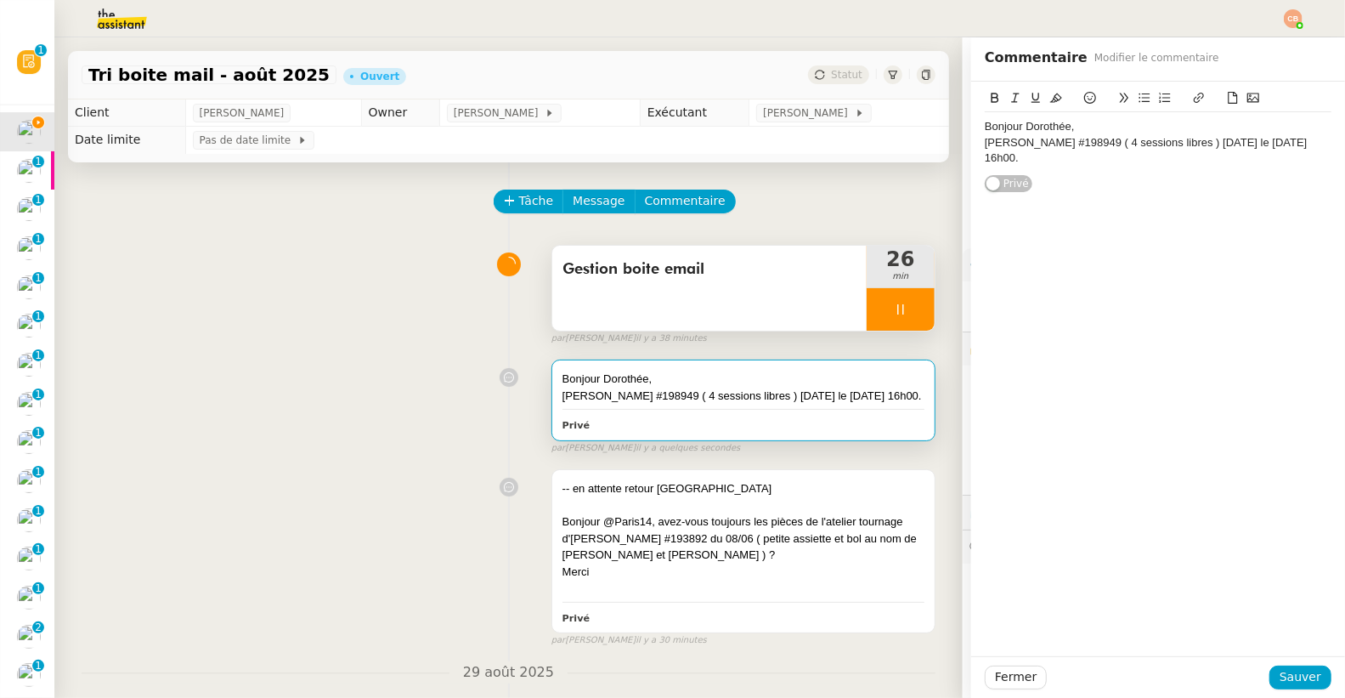
click at [1293, 139] on div "Lola Siran #198949 ( 4 sessions libres ) hier le 31/08 à 16h00." at bounding box center [1158, 150] width 347 height 31
click at [1292, 676] on span "Sauver" at bounding box center [1300, 677] width 42 height 20
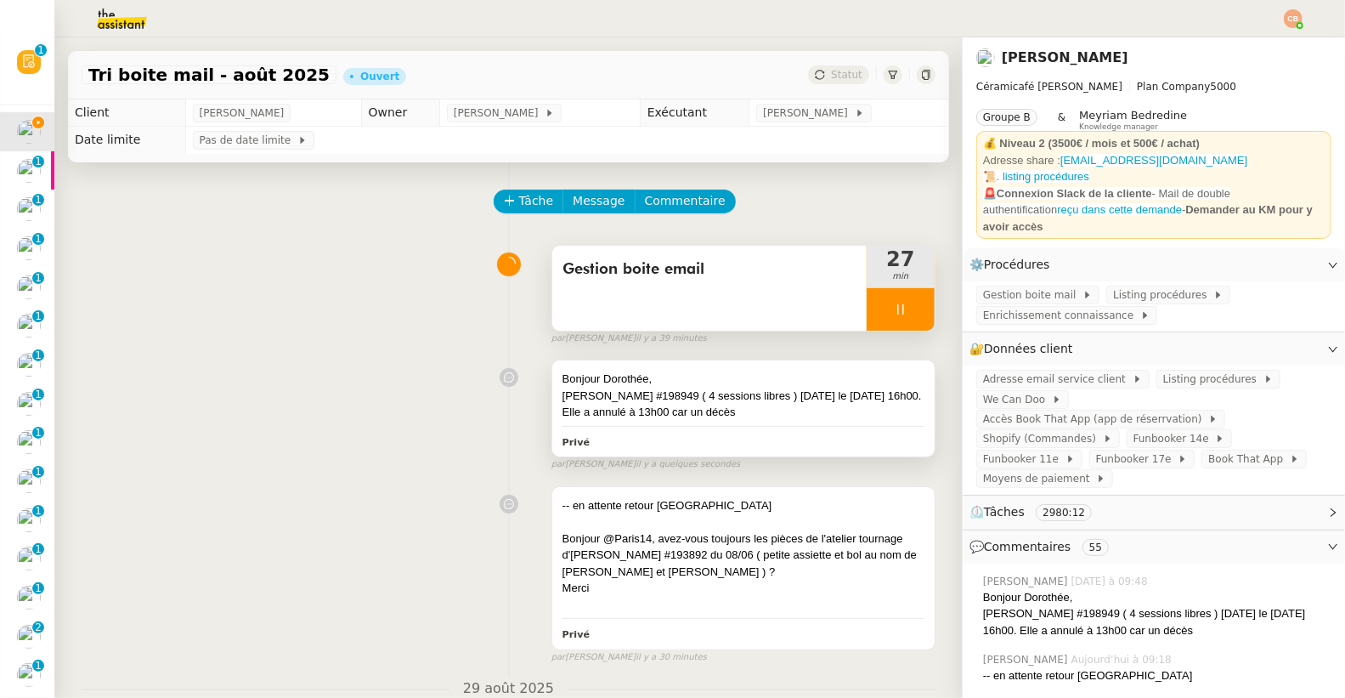
click at [775, 421] on div "Bonjour Dorothée, Lola Siran #198949 ( 4 sessions libres ) hier le 31/08 à 16h0…" at bounding box center [743, 408] width 382 height 96
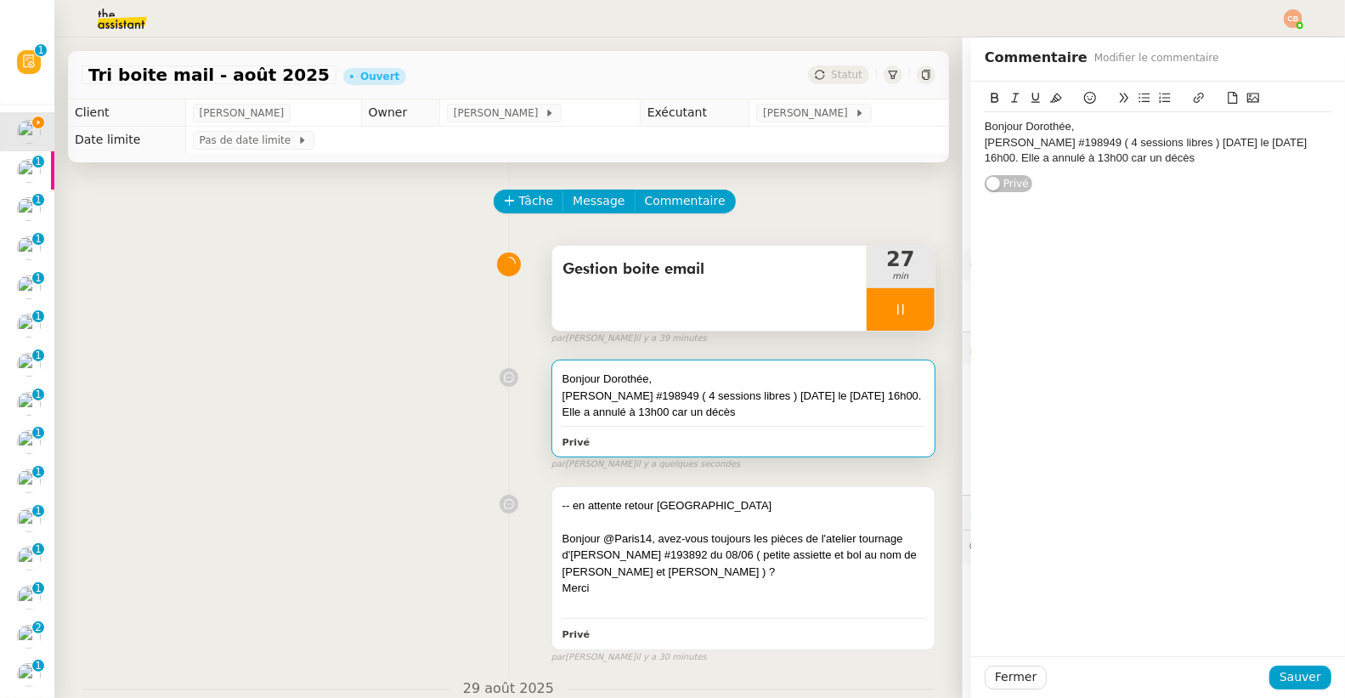
click at [1160, 159] on div "Lola Siran #198949 ( 4 sessions libres ) hier le 31/08 à 16h00. Elle a annulé à…" at bounding box center [1158, 150] width 347 height 31
click at [1300, 681] on span "Sauver" at bounding box center [1300, 677] width 42 height 20
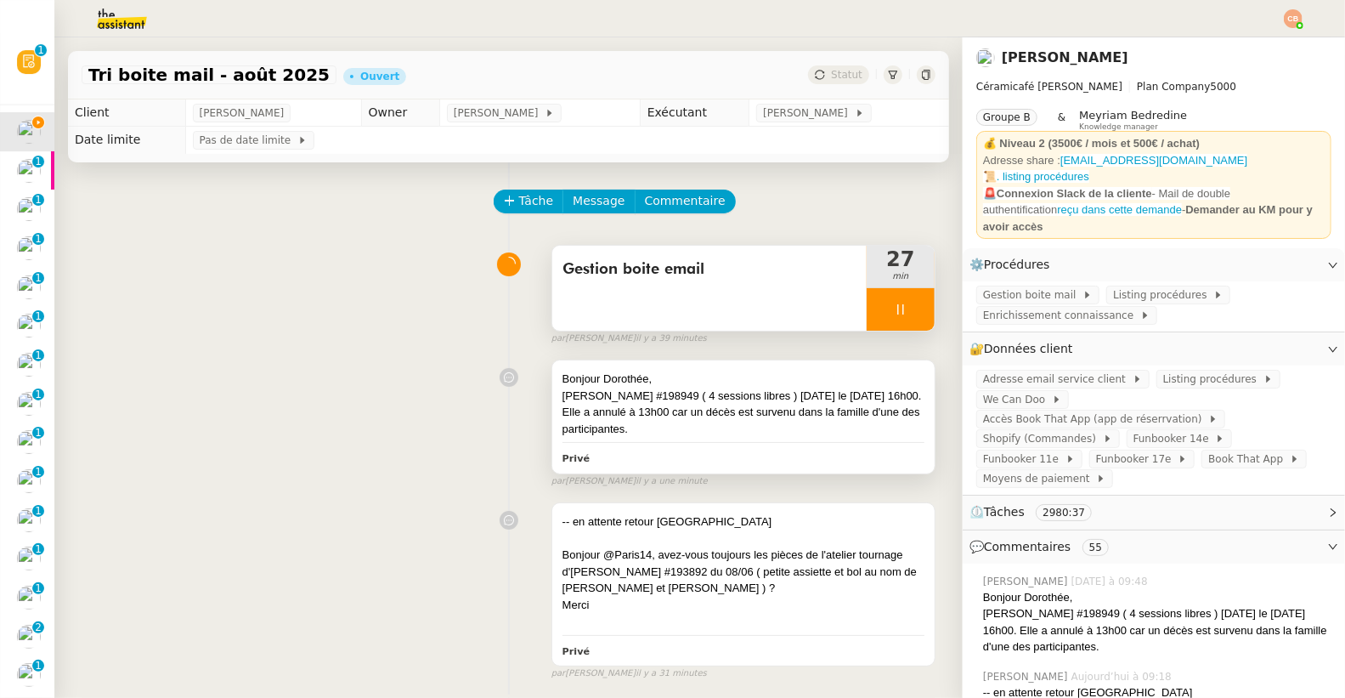
click at [738, 375] on div "Bonjour Dorothée," at bounding box center [743, 378] width 362 height 17
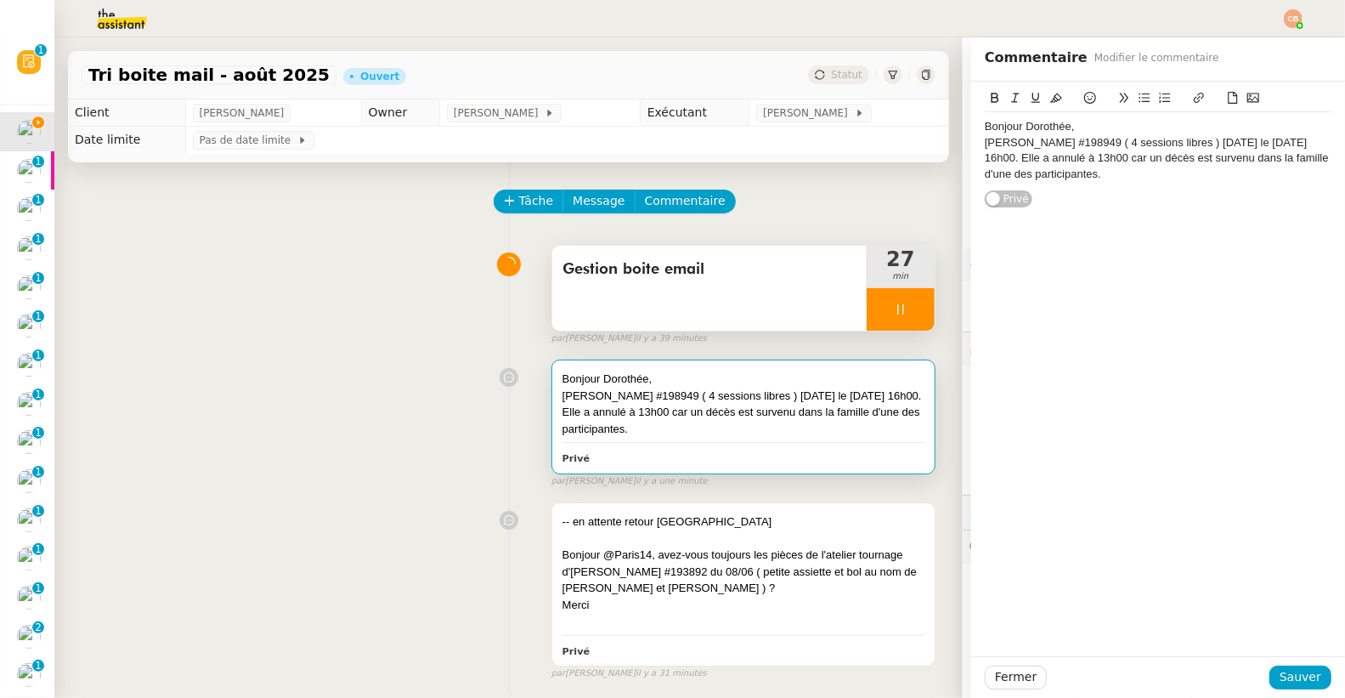
click at [1071, 181] on div "[PERSON_NAME] #198949 ( 4 sessions libres ) [DATE] le [DATE] 16h00. Elle a annu…" at bounding box center [1158, 158] width 347 height 47
click at [1138, 95] on icon at bounding box center [1144, 98] width 12 height 12
click at [1068, 193] on li "Est-ce que je" at bounding box center [1167, 189] width 330 height 15
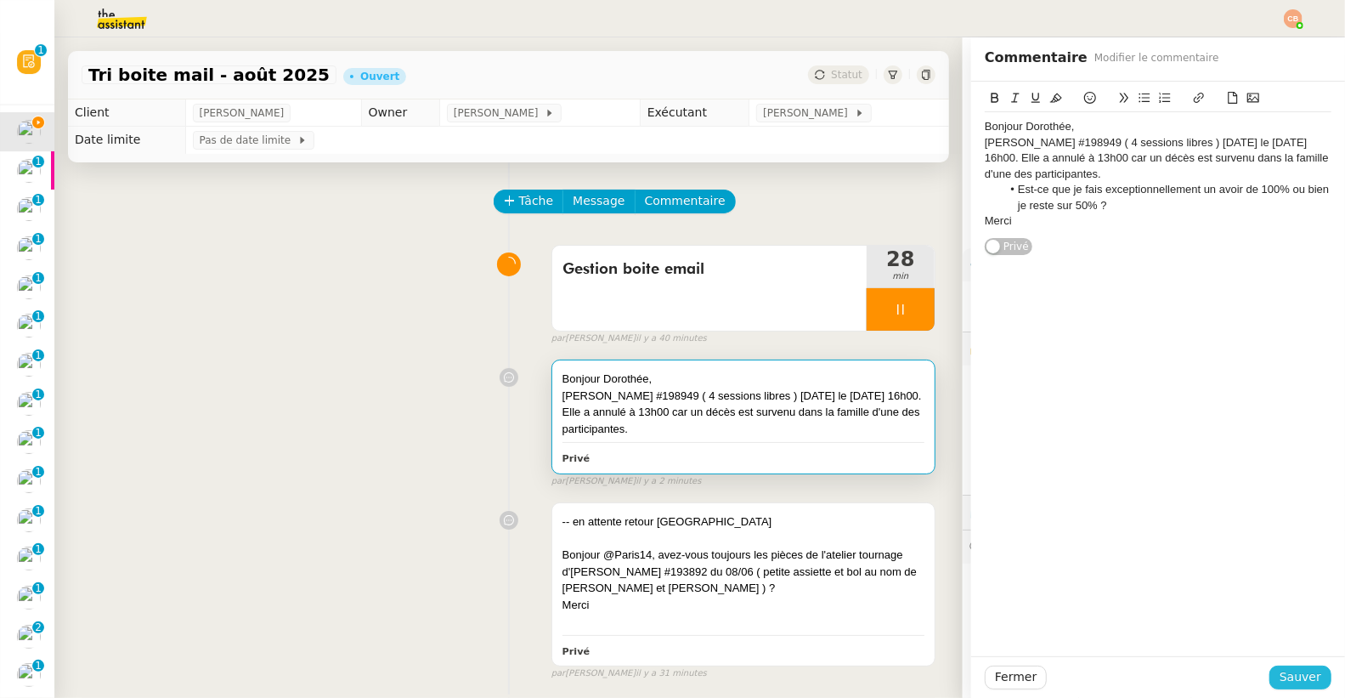
click at [1279, 670] on span "Sauver" at bounding box center [1300, 677] width 42 height 20
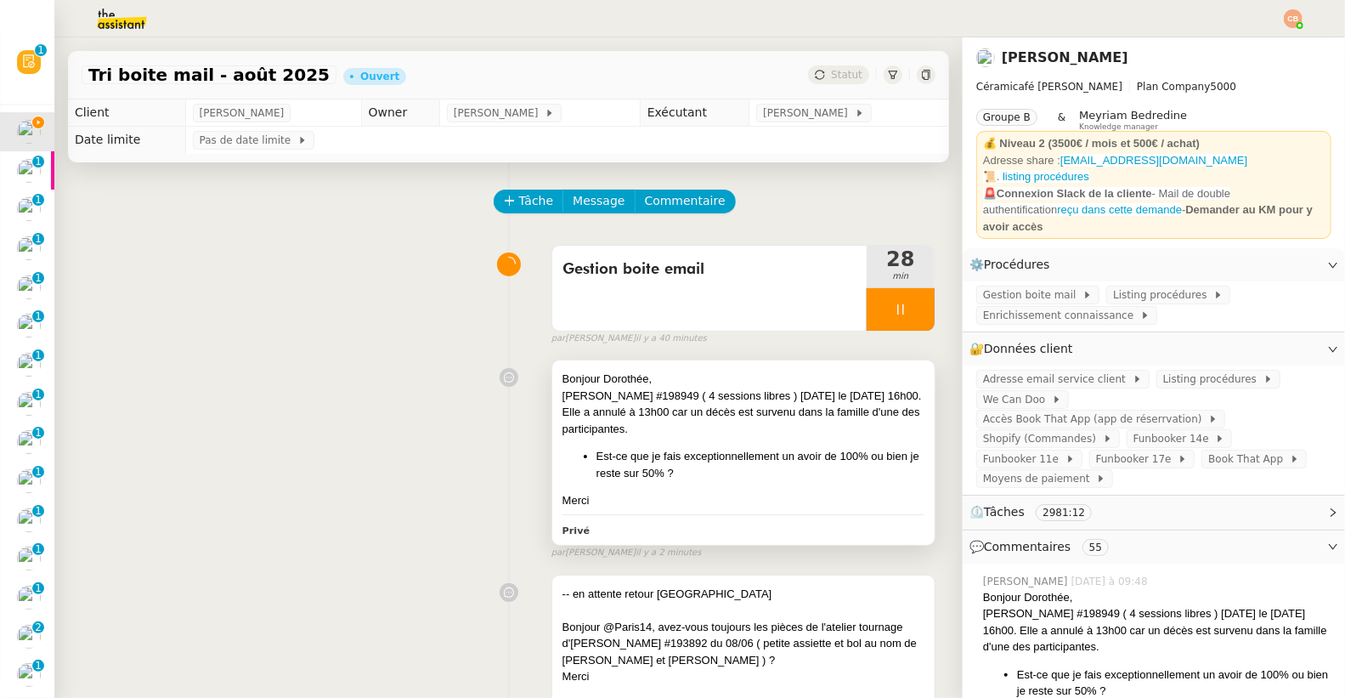
click at [712, 386] on div "Bonjour Dorothée," at bounding box center [743, 378] width 362 height 17
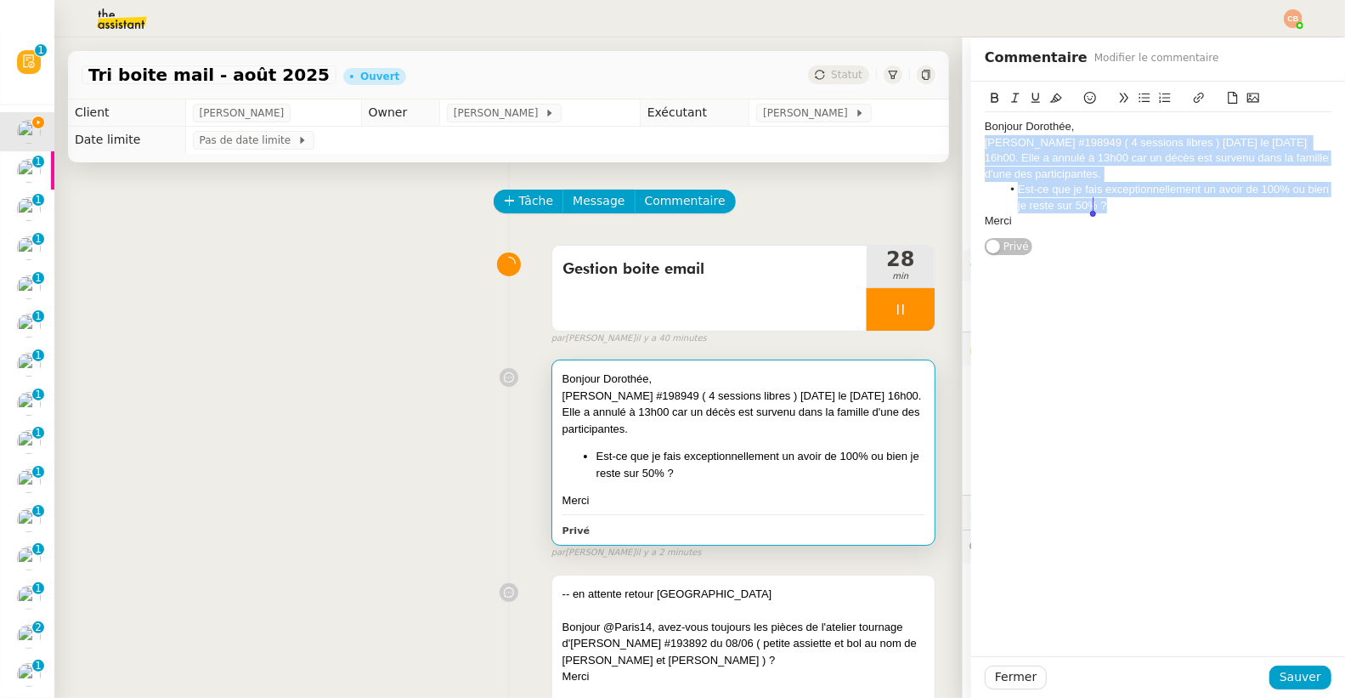
drag, startPoint x: 972, startPoint y: 144, endPoint x: 1159, endPoint y: 199, distance: 194.7
click at [1159, 199] on div "Bonjour Dorothée, [PERSON_NAME] #198949 ( 4 sessions libres ) [DATE] le [DATE] …" at bounding box center [1158, 173] width 347 height 123
copy div "[PERSON_NAME] #198949 ( 4 sessions libres ) [DATE] le [DATE] 16h00. Elle a annu…"
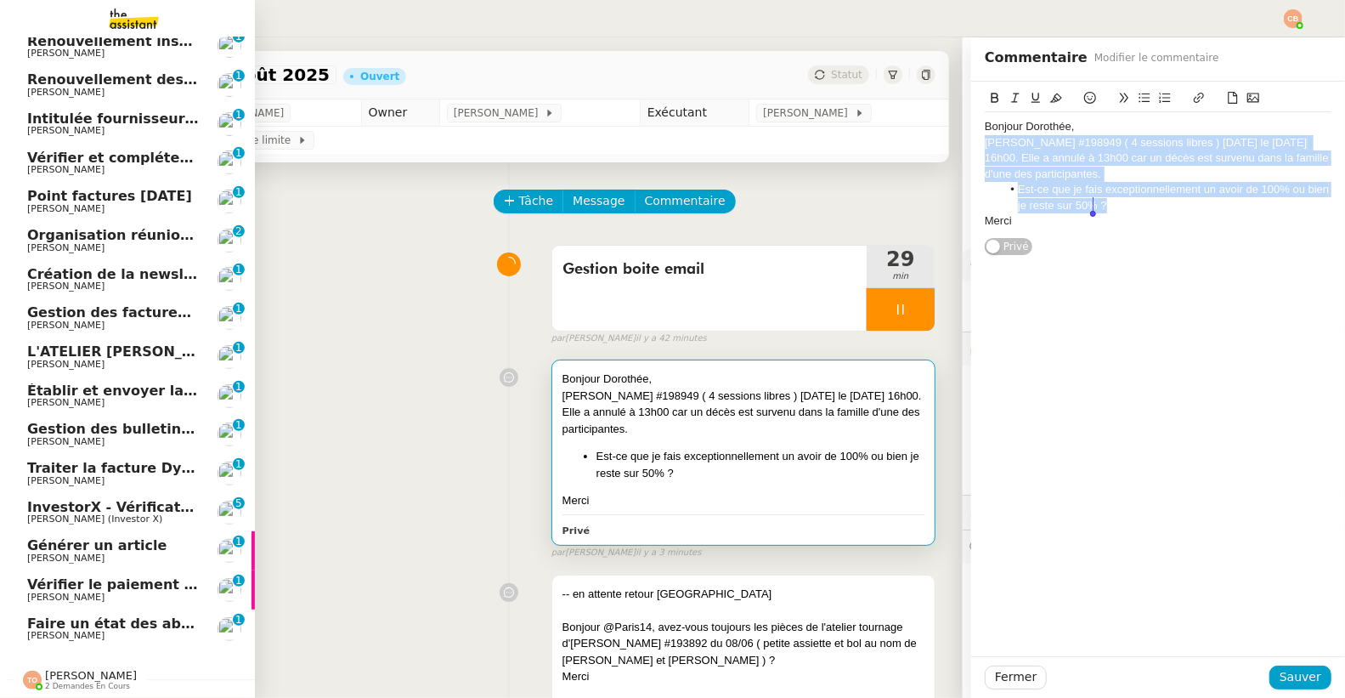
scroll to position [405, 0]
click at [67, 376] on link "Établir et envoyer la facture à C3Y [PERSON_NAME] 0 1 2 3 4 5 6 7 8 9" at bounding box center [127, 395] width 255 height 39
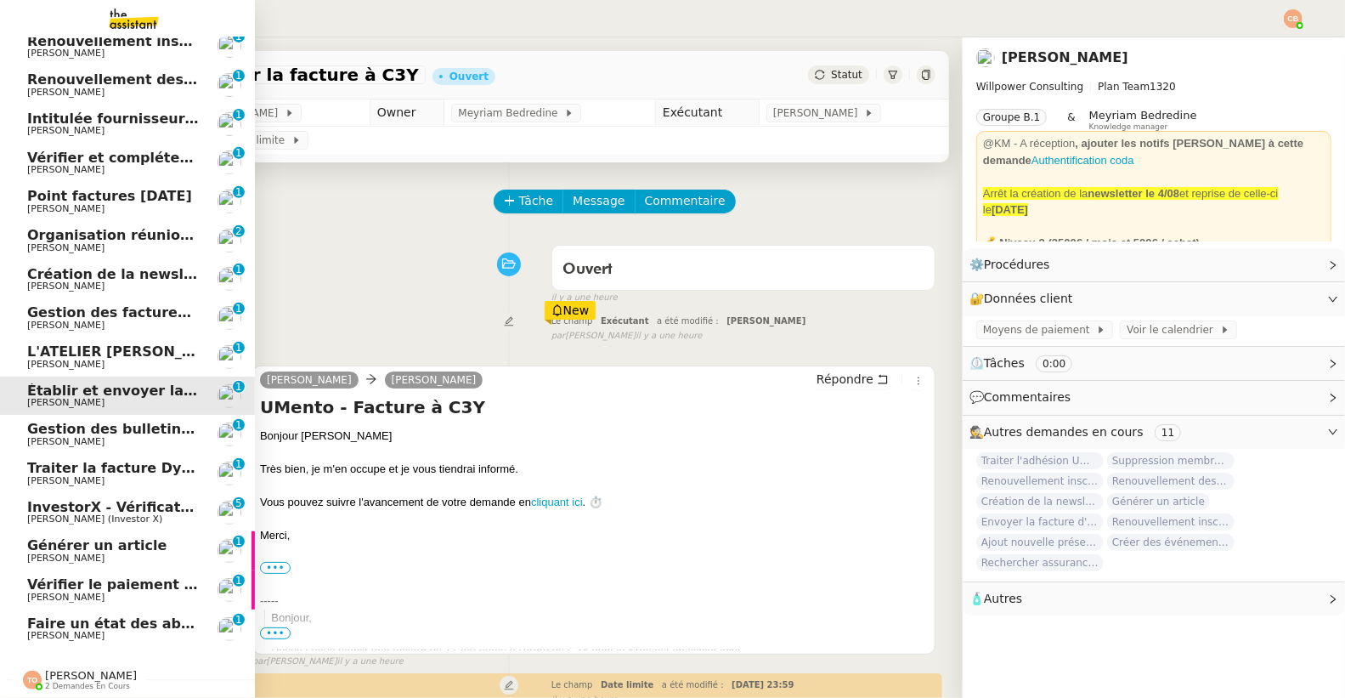
click at [65, 436] on span "[PERSON_NAME]" at bounding box center [65, 441] width 77 height 11
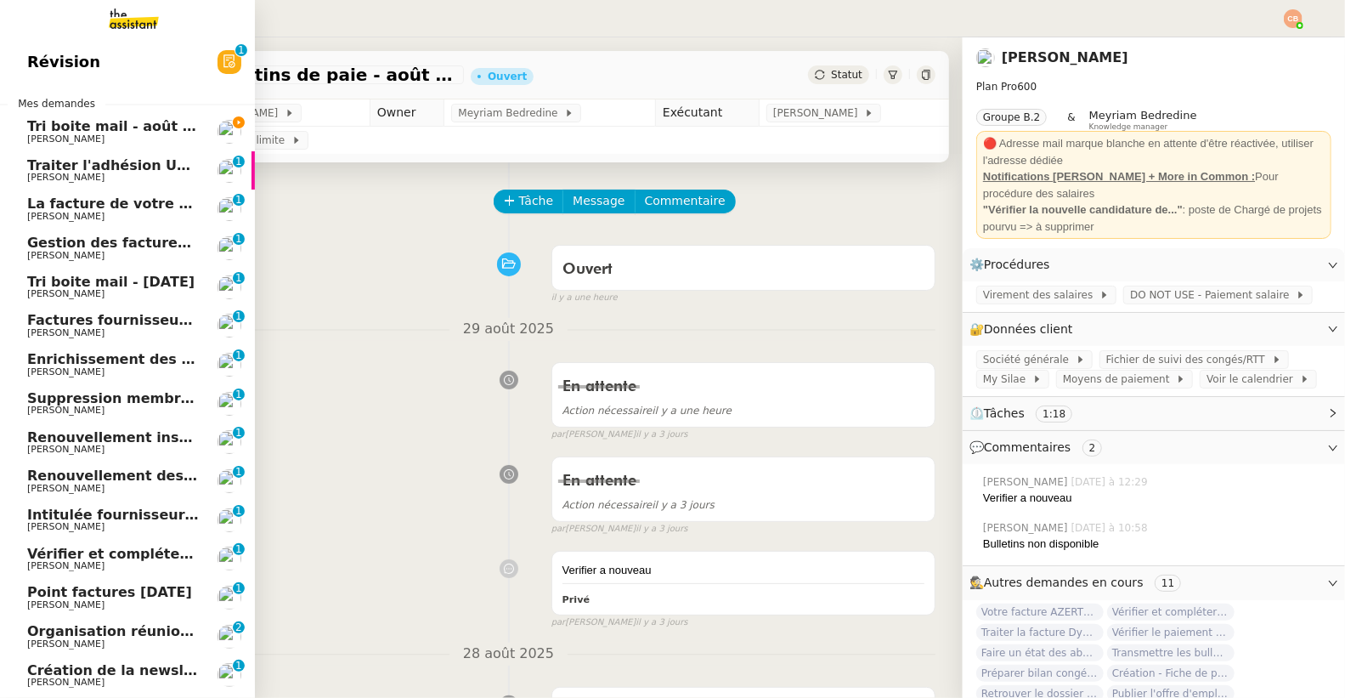
click at [93, 132] on span "Tri boite mail - août 2025" at bounding box center [123, 126] width 193 height 16
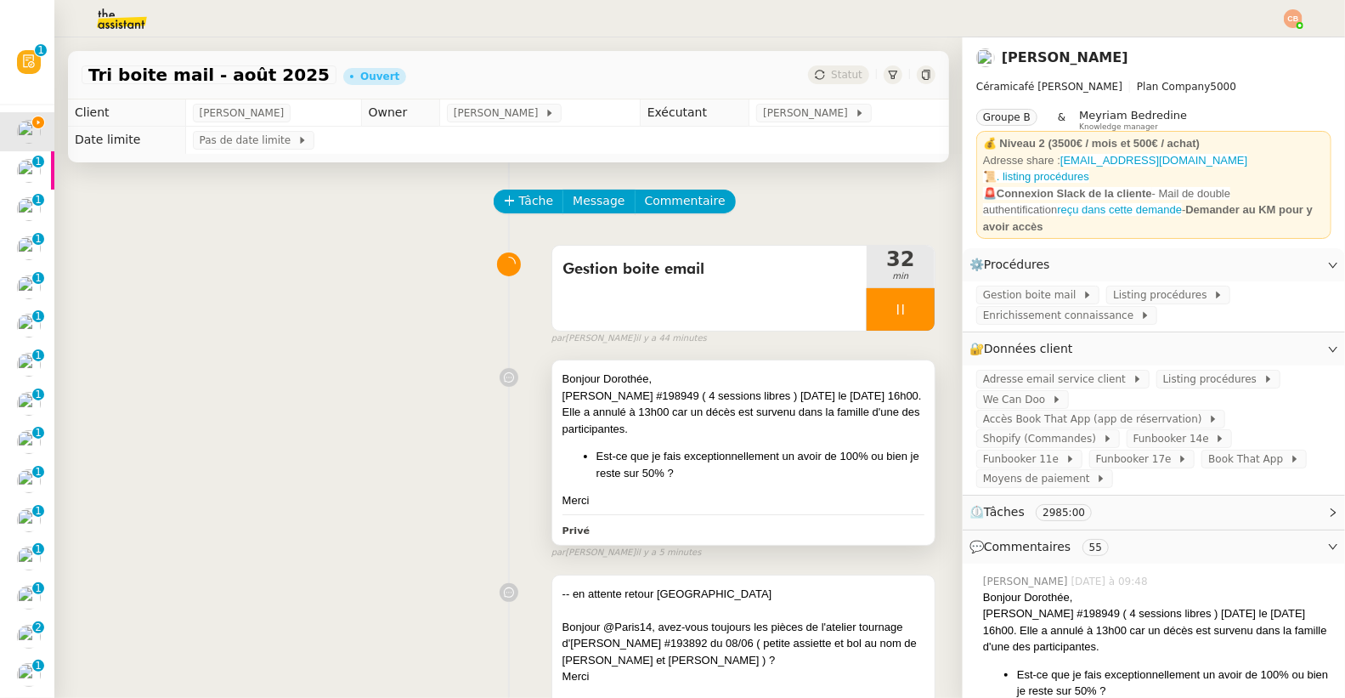
click at [716, 364] on div "Bonjour Dorothée, [PERSON_NAME] #198949 ( 4 sessions libres ) [DATE] le [DATE] …" at bounding box center [743, 452] width 382 height 184
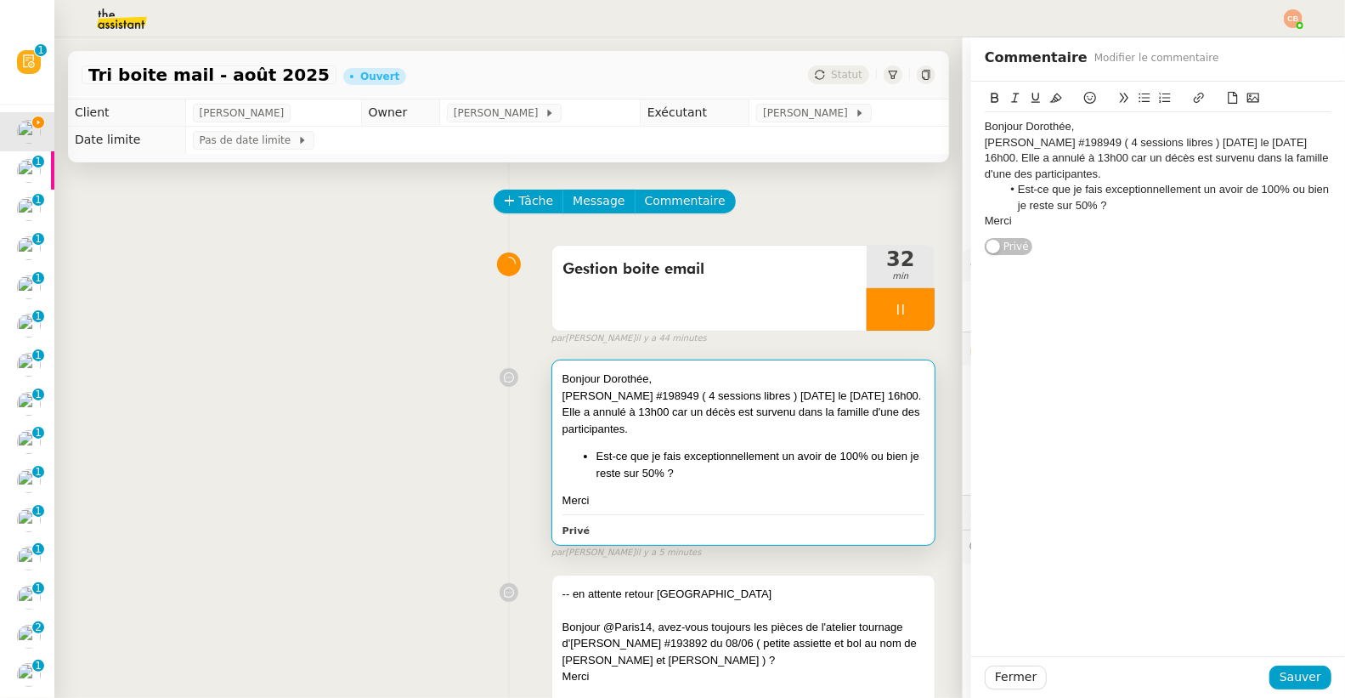
click at [1068, 222] on div "Merci" at bounding box center [1158, 220] width 347 height 15
click at [1100, 201] on li "Est-ce que je fais exceptionnellement un avoir de 100% ou bien je reste sur 50%…" at bounding box center [1167, 197] width 330 height 31
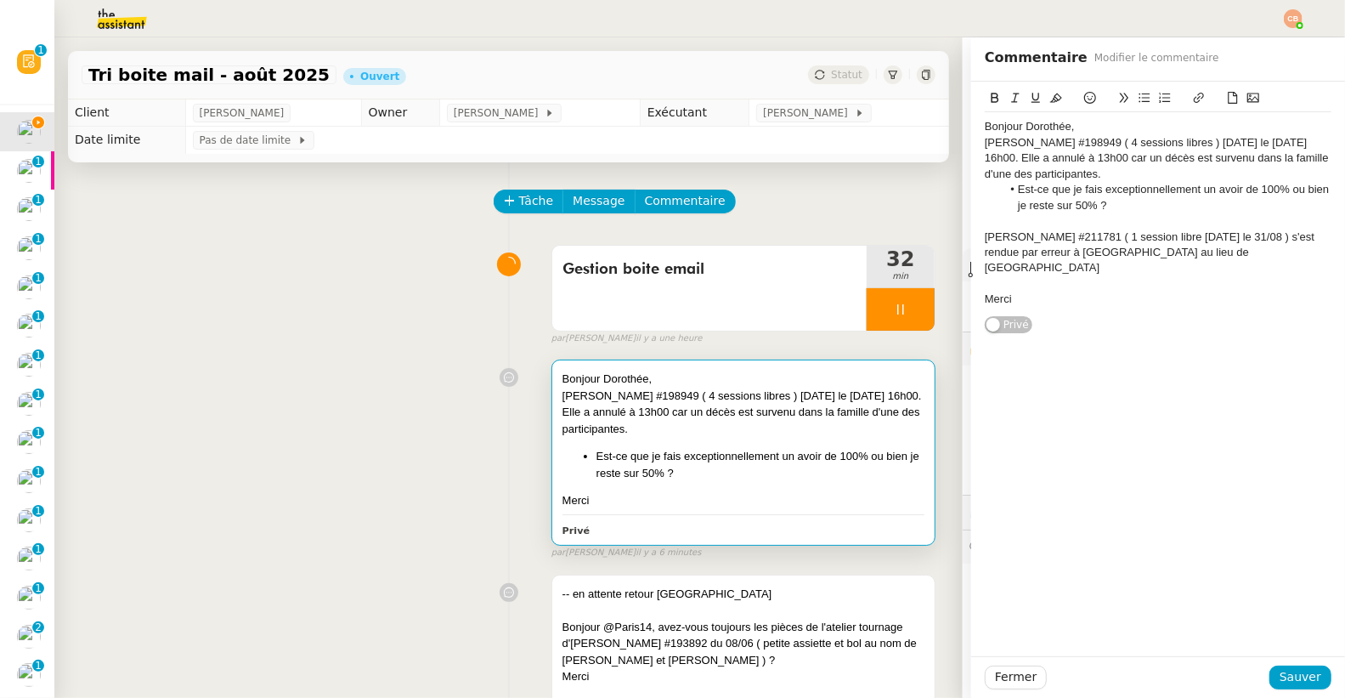
click at [1134, 98] on button at bounding box center [1144, 98] width 20 height 20
drag, startPoint x: 1039, startPoint y: 265, endPoint x: 1213, endPoint y: 264, distance: 174.2
click at [1213, 276] on li "Puis je lui envoyer exceptionnellement" at bounding box center [1167, 283] width 330 height 15
drag, startPoint x: 1210, startPoint y: 267, endPoint x: 1040, endPoint y: 271, distance: 170.0
click at [1040, 276] on li "Puis je lui envoyer exceptionnellement" at bounding box center [1167, 283] width 330 height 15
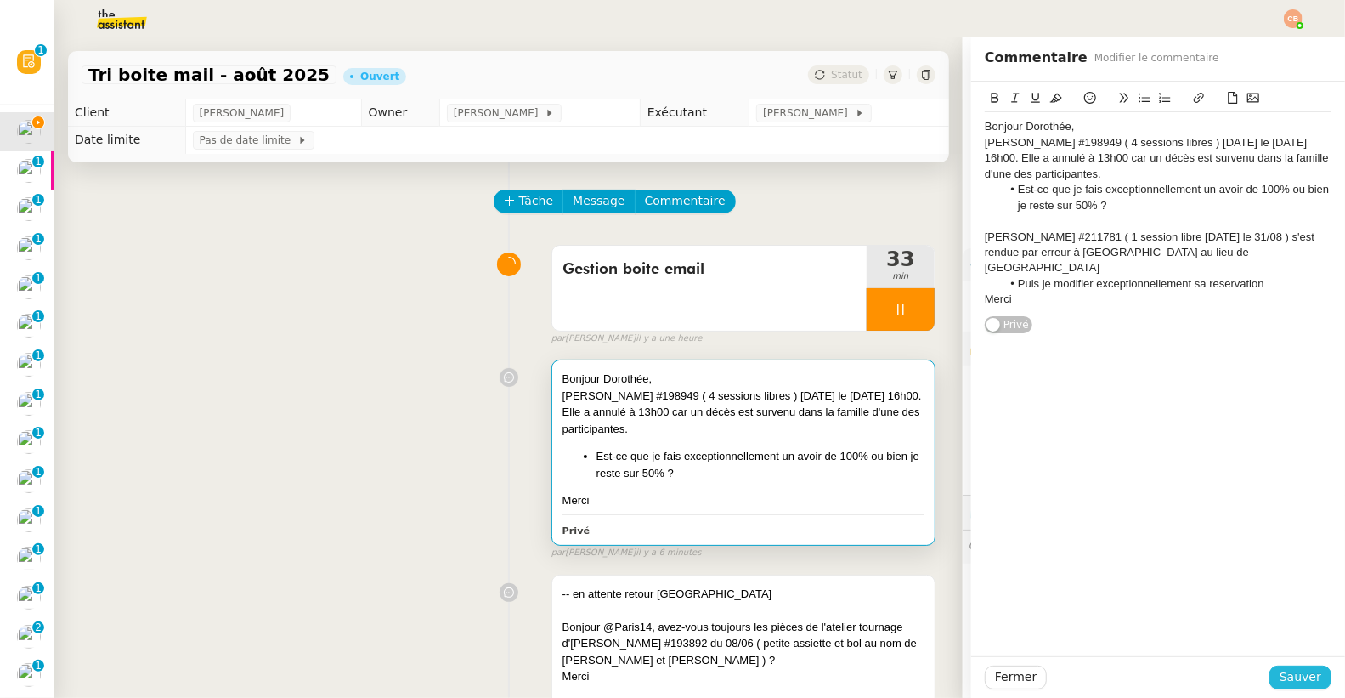
click at [1279, 680] on span "Sauver" at bounding box center [1300, 677] width 42 height 20
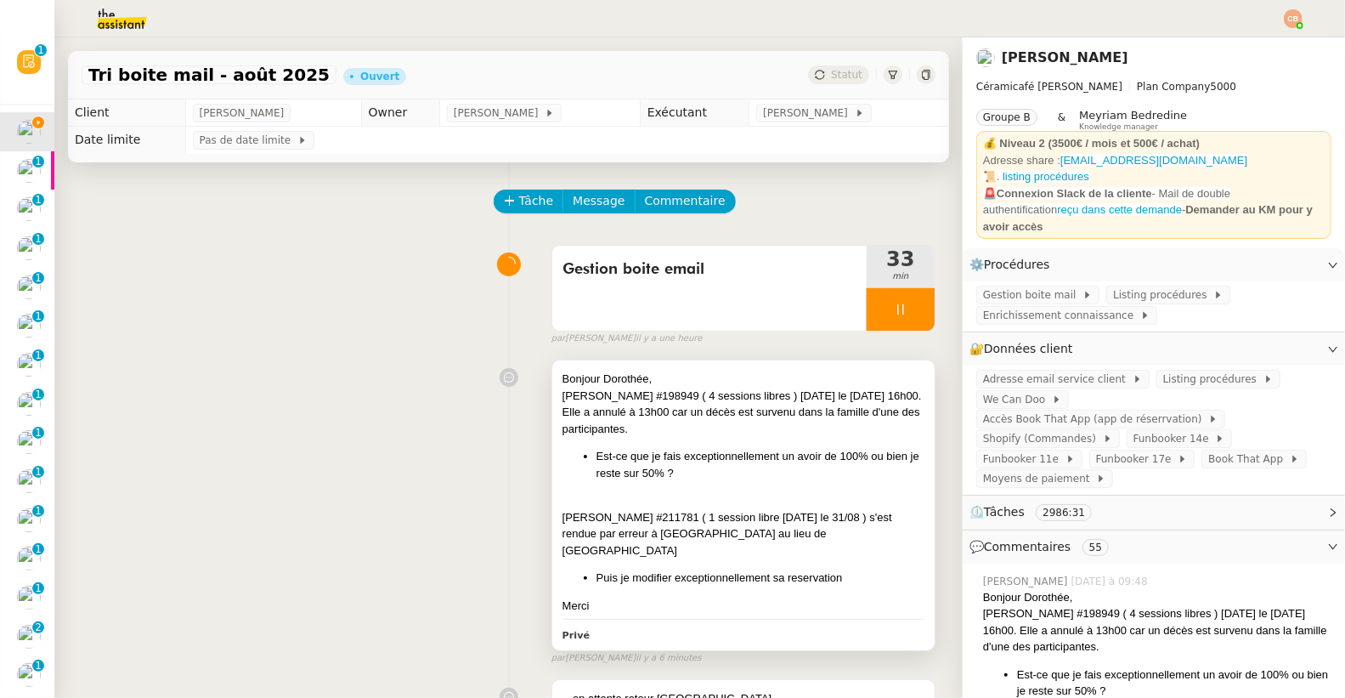
click at [810, 489] on div "Bonjour Dorothée, [PERSON_NAME] #198949 ( 4 sessions libres ) [DATE] le [DATE] …" at bounding box center [743, 491] width 362 height 243
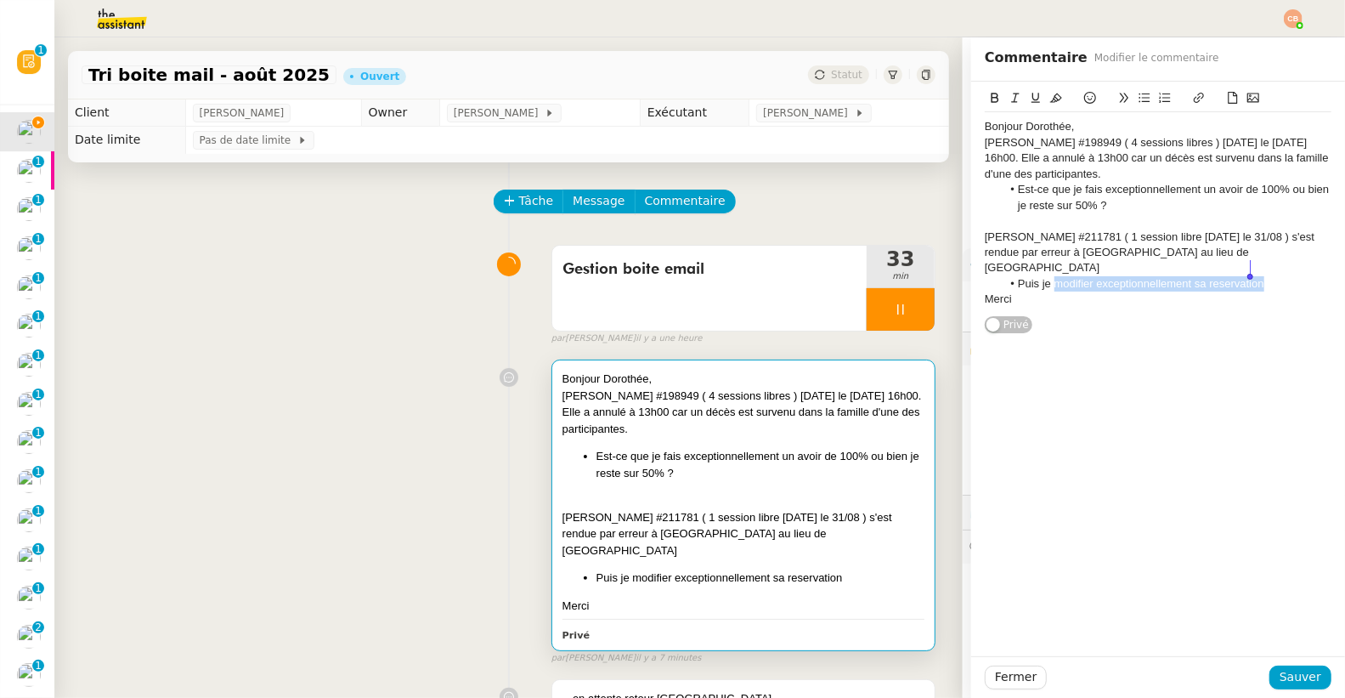
drag, startPoint x: 1040, startPoint y: 268, endPoint x: 1279, endPoint y: 274, distance: 238.8
click at [1279, 276] on li "Puis je modifier exceptionnellement sa reservation" at bounding box center [1167, 283] width 330 height 15
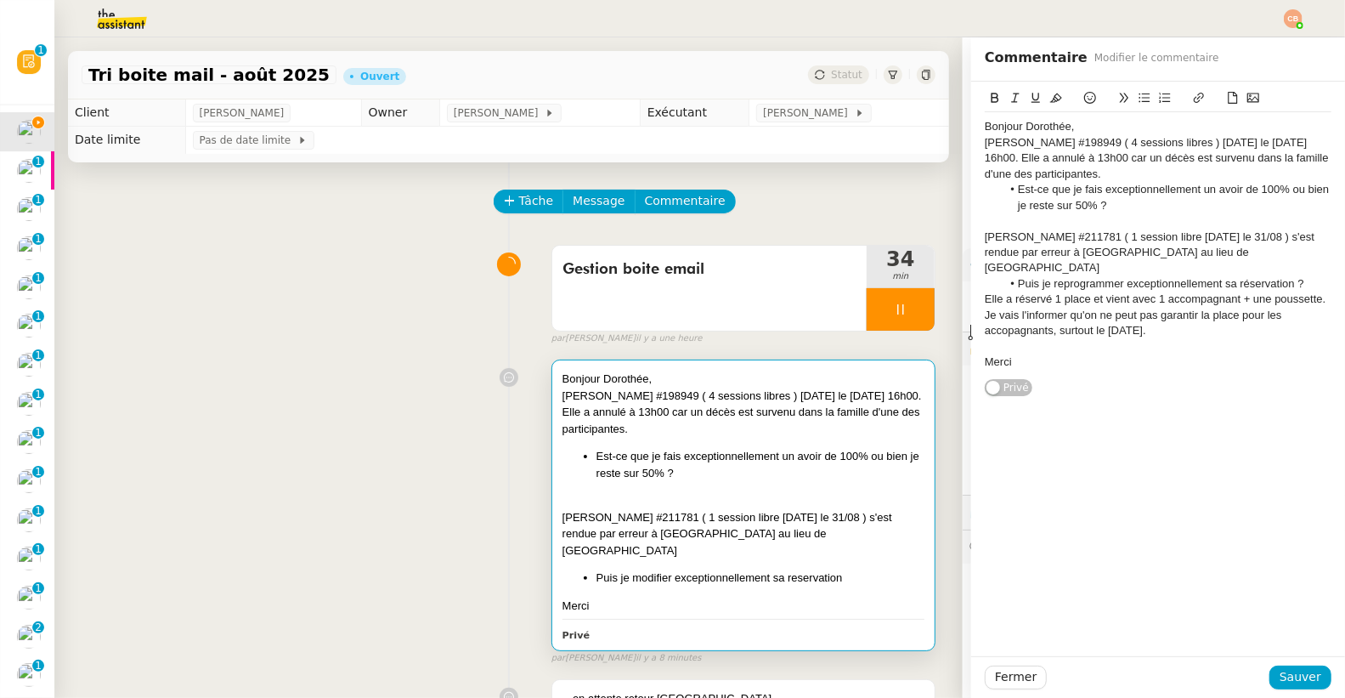
click at [993, 317] on div "Elle a réservé 1 place et vient avec 1 accompagnant + une poussette. Je vais l'…" at bounding box center [1158, 314] width 347 height 47
click at [1160, 316] on div "Elle a réservé 1 place et vient avec 1 accompagnant + une poussette. Je vais l'…" at bounding box center [1158, 314] width 347 height 47
click at [1138, 99] on icon at bounding box center [1144, 98] width 12 height 12
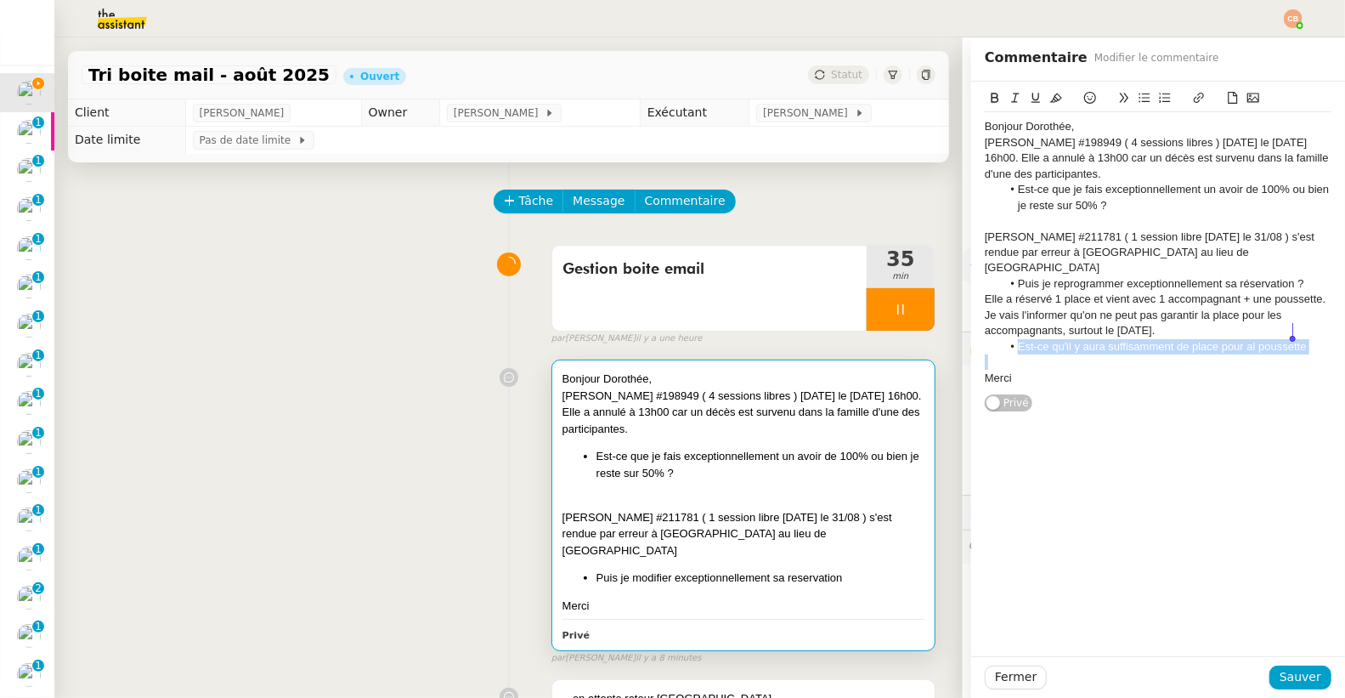
drag, startPoint x: 991, startPoint y: 333, endPoint x: 1279, endPoint y: 342, distance: 288.2
click at [1279, 342] on div "Bonjour Dorothée, [PERSON_NAME] #198949 ( 4 sessions libres ) [DATE] le [DATE] …" at bounding box center [1158, 252] width 347 height 280
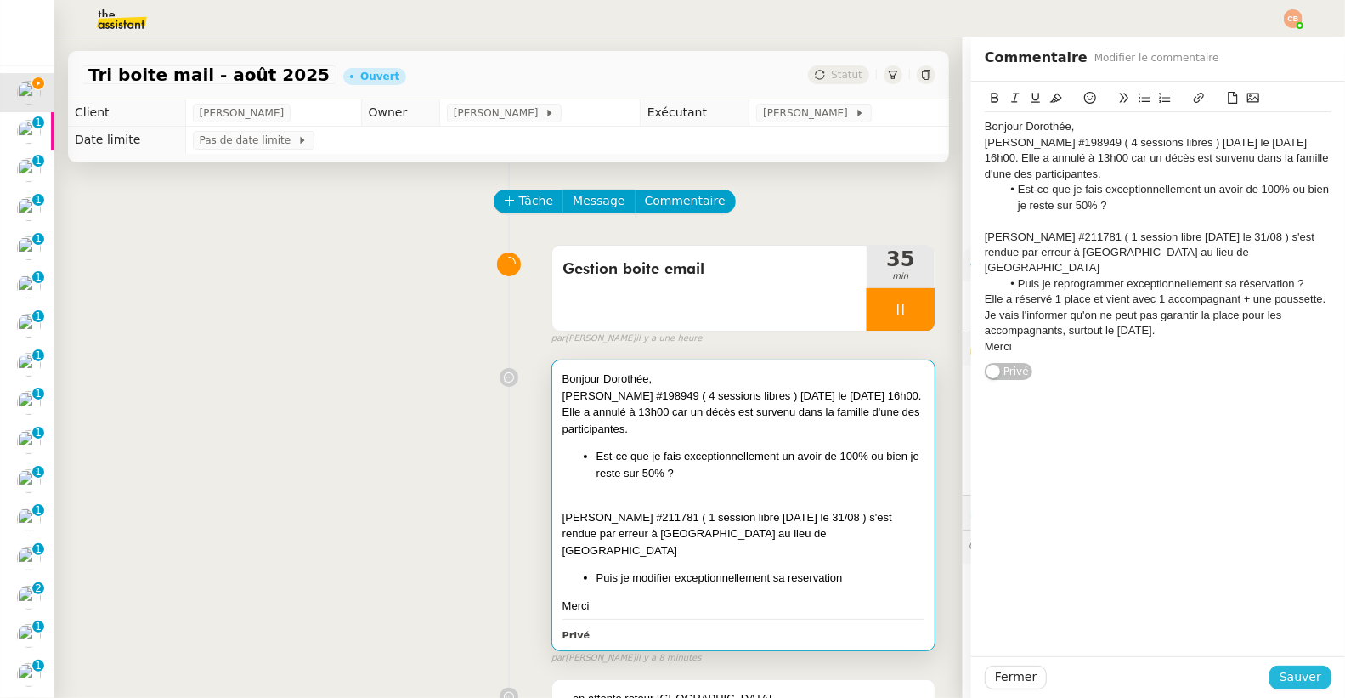
click at [1279, 675] on span "Sauver" at bounding box center [1300, 677] width 42 height 20
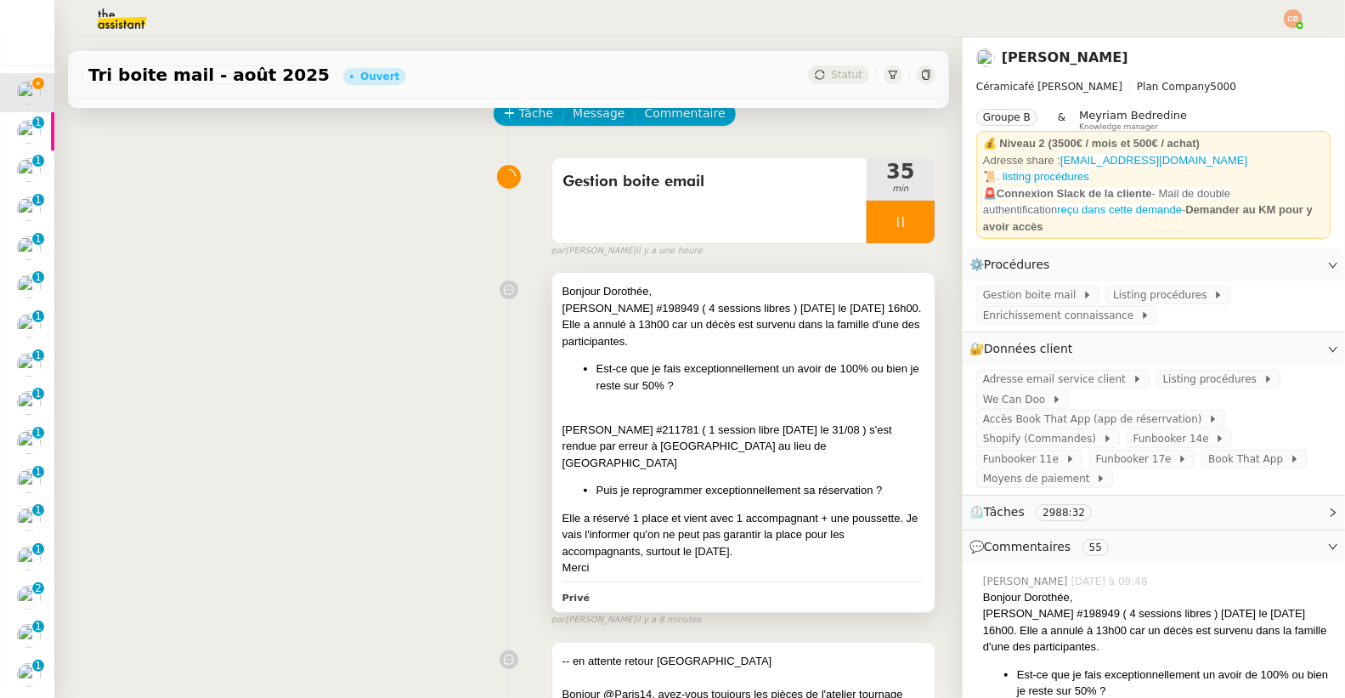
scroll to position [320, 0]
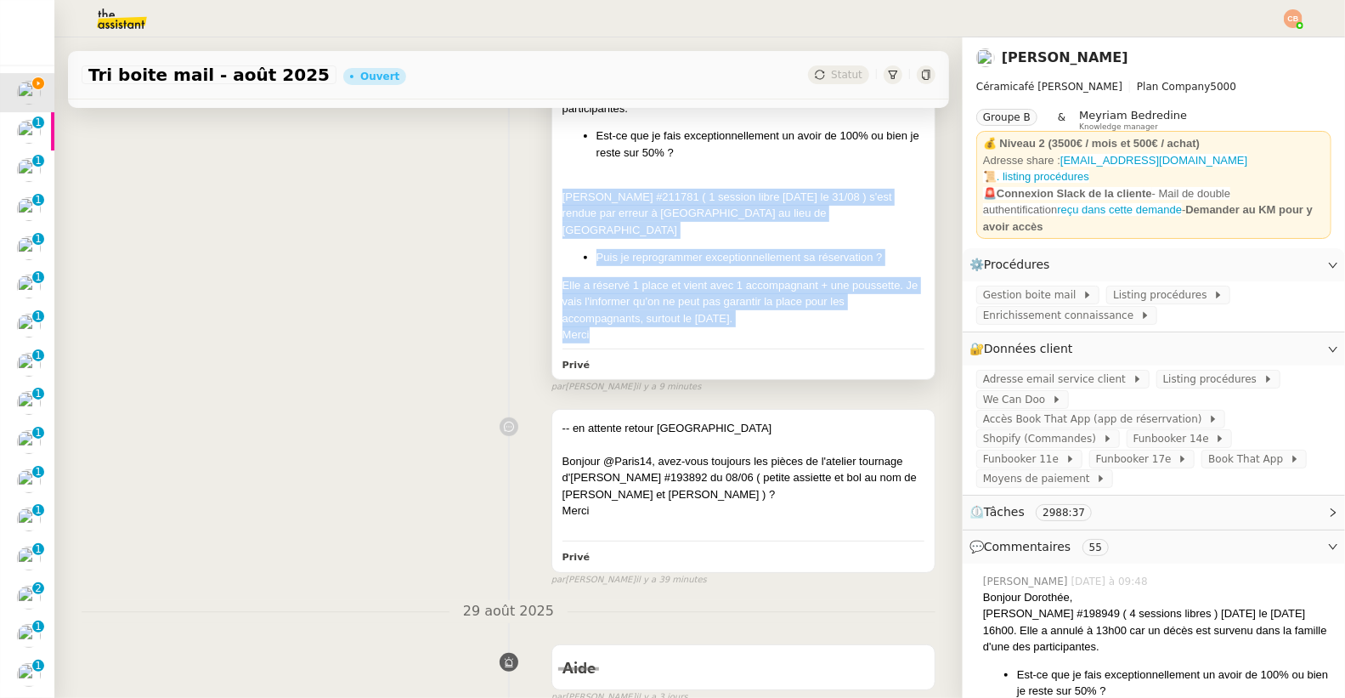
drag, startPoint x: 551, startPoint y: 197, endPoint x: 678, endPoint y: 313, distance: 172.0
click at [678, 313] on div "Bonjour Dorothée, [PERSON_NAME] #198949 ( 4 sessions libres ) [DATE] le [DATE] …" at bounding box center [743, 196] width 362 height 293
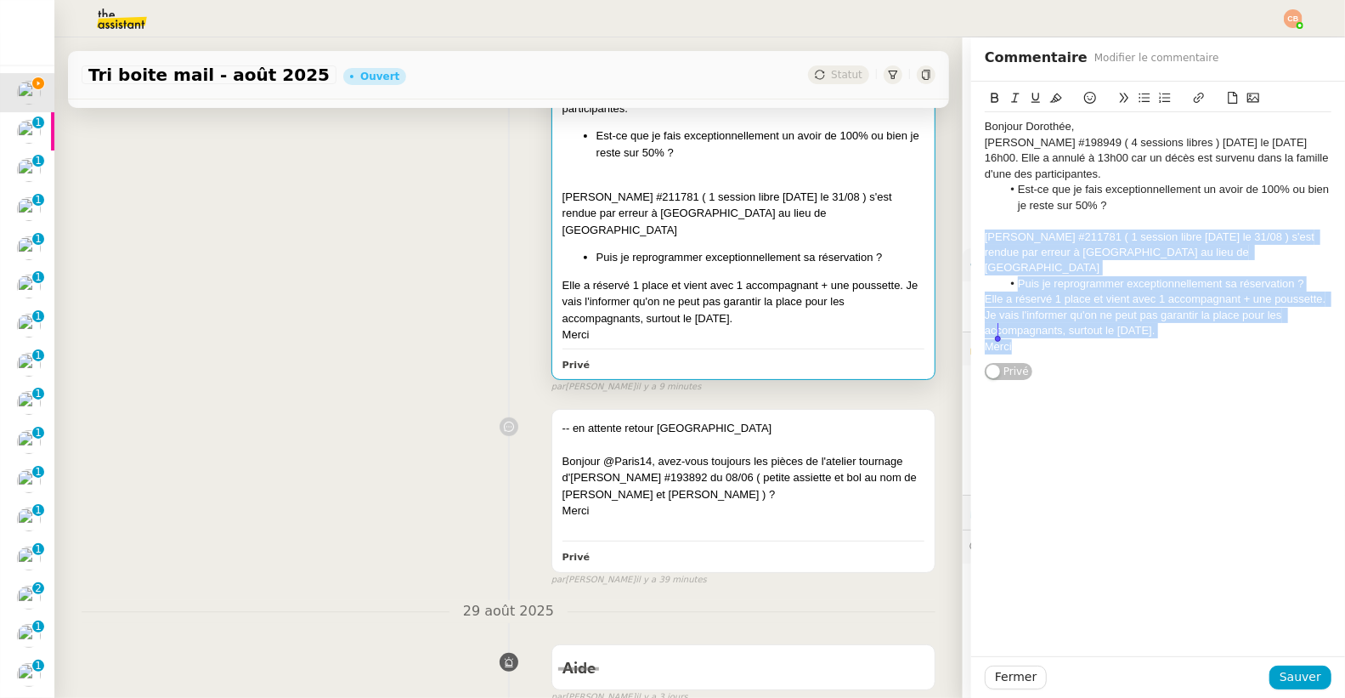
drag, startPoint x: 973, startPoint y: 234, endPoint x: 1088, endPoint y: 327, distance: 148.6
click at [1088, 327] on div "Bonjour Dorothée, [PERSON_NAME] #198949 ( 4 sessions libres ) [DATE] le [DATE] …" at bounding box center [1158, 236] width 347 height 249
copy div "[PERSON_NAME] #211781 ( 1 session libre [DATE] le 31/08 ) s'est rendue par erre…"
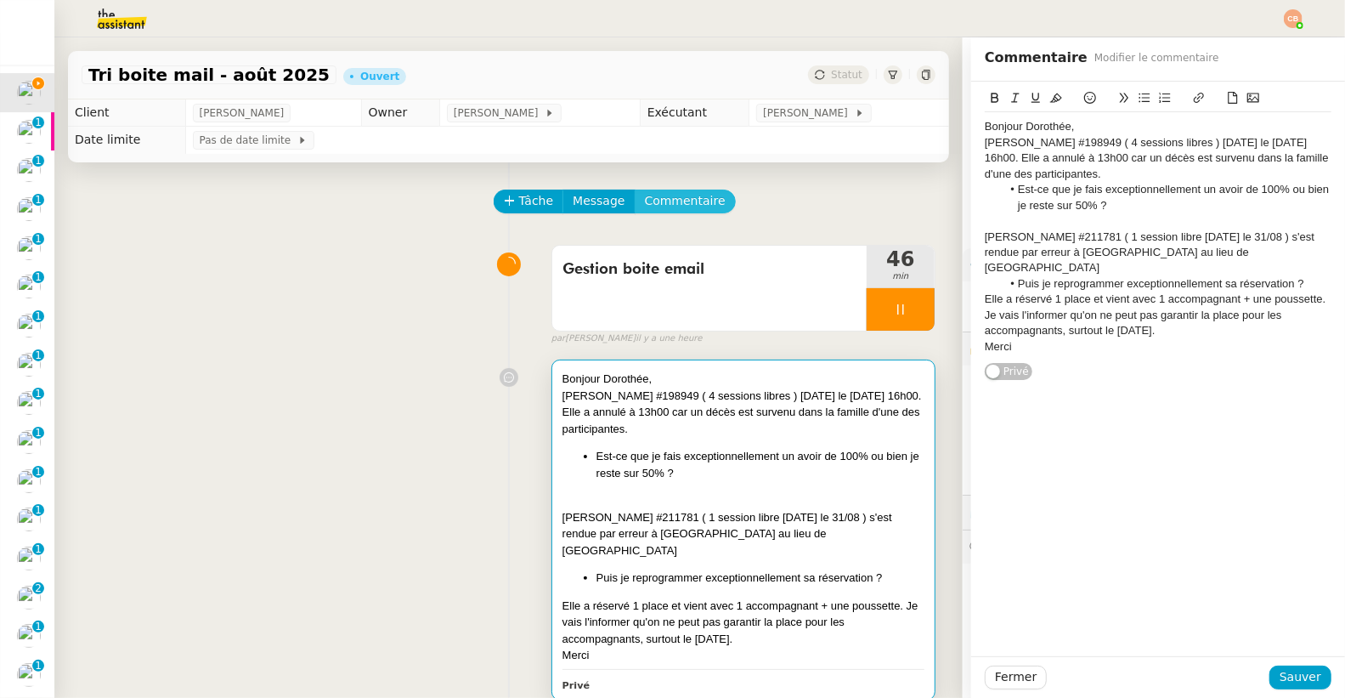
click at [680, 199] on span "Commentaire" at bounding box center [685, 201] width 81 height 20
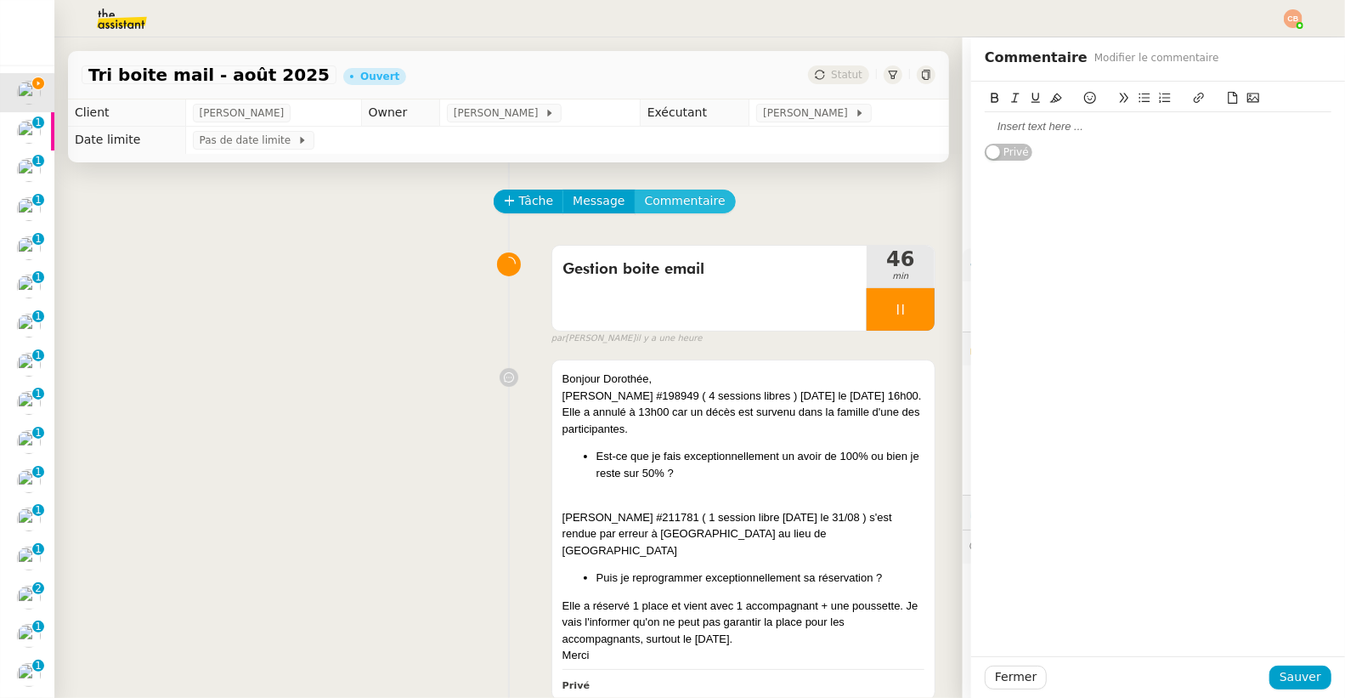
click at [635, 189] on button "Commentaire" at bounding box center [685, 201] width 101 height 24
click at [985, 132] on div at bounding box center [1158, 126] width 347 height 15
click at [1145, 127] on div "Bonjour Paris11, Prisca Nykolyszyn #209102" at bounding box center [1158, 126] width 347 height 15
click at [1221, 129] on div "Bonjour Paris11, Prisca Nykolyszyn #209102" at bounding box center [1158, 126] width 347 height 15
click at [1150, 128] on div "Bonjour Paris11, Prisca Nykolyszyn #209102" at bounding box center [1158, 126] width 347 height 15
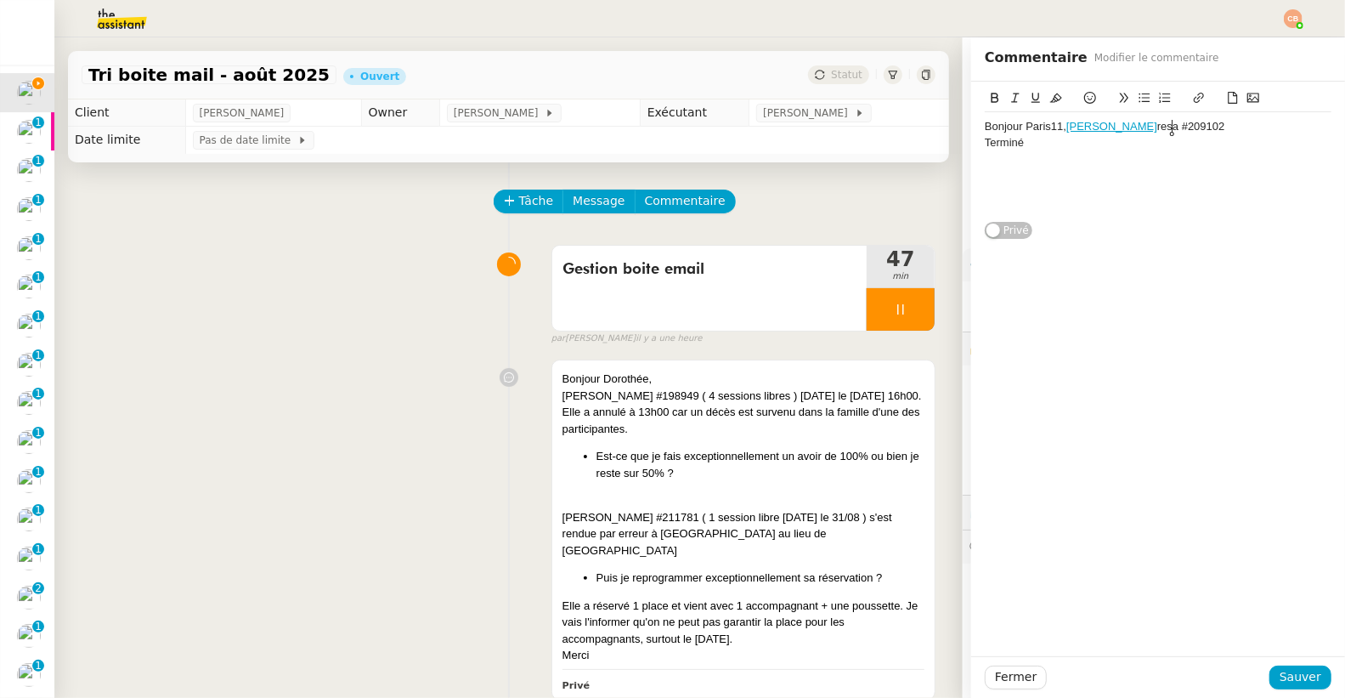
click at [1228, 128] on div "Bonjour Paris11, Prisca Nykolyszyn resa #209102" at bounding box center [1158, 126] width 347 height 15
drag, startPoint x: 1001, startPoint y: 157, endPoint x: 947, endPoint y: 151, distance: 53.9
click at [947, 151] on app-ticket "Tri boite mail - [DATE] Ouvert Statut Client [PERSON_NAME] Owner [PERSON_NAME] …" at bounding box center [699, 367] width 1291 height 660
drag, startPoint x: 1034, startPoint y: 159, endPoint x: 958, endPoint y: 156, distance: 75.7
click at [971, 156] on div "Bonjour Paris11, Prisca Nykolyszyn resa #209102 du 30/08. Terminé Privé" at bounding box center [1158, 169] width 374 height 174
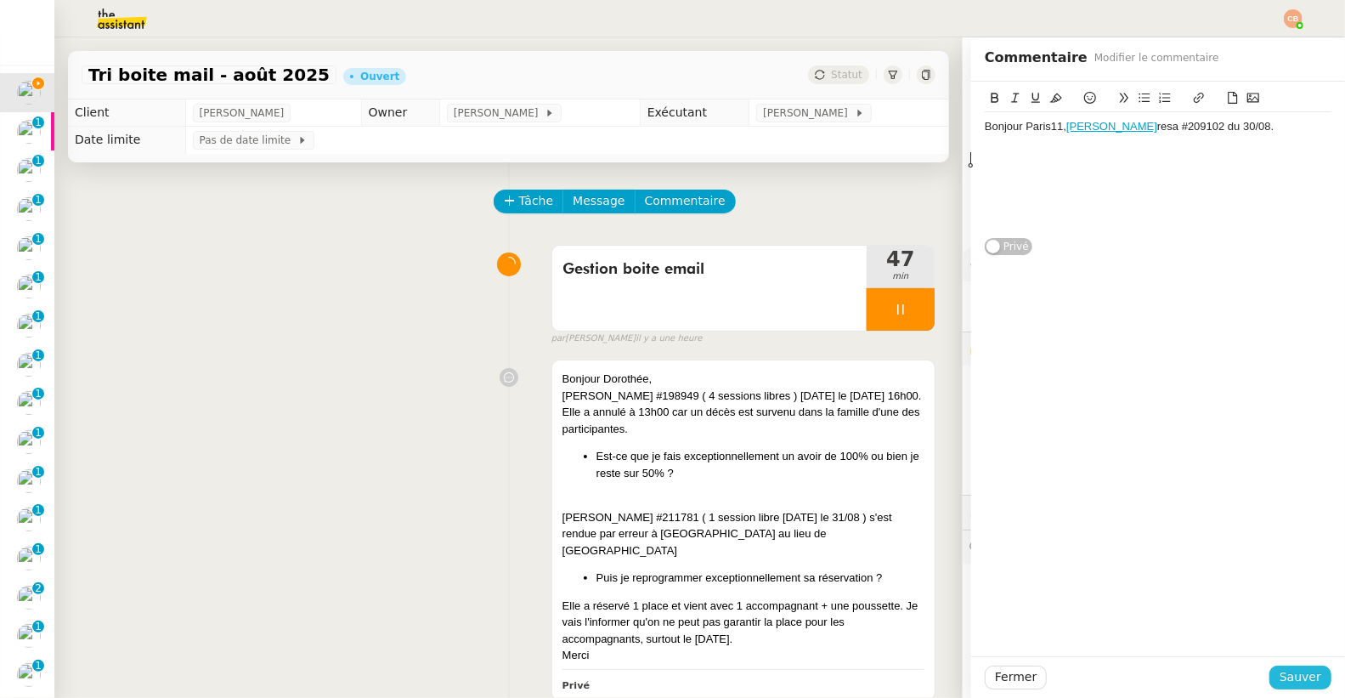
click at [1282, 669] on span "Sauver" at bounding box center [1300, 677] width 42 height 20
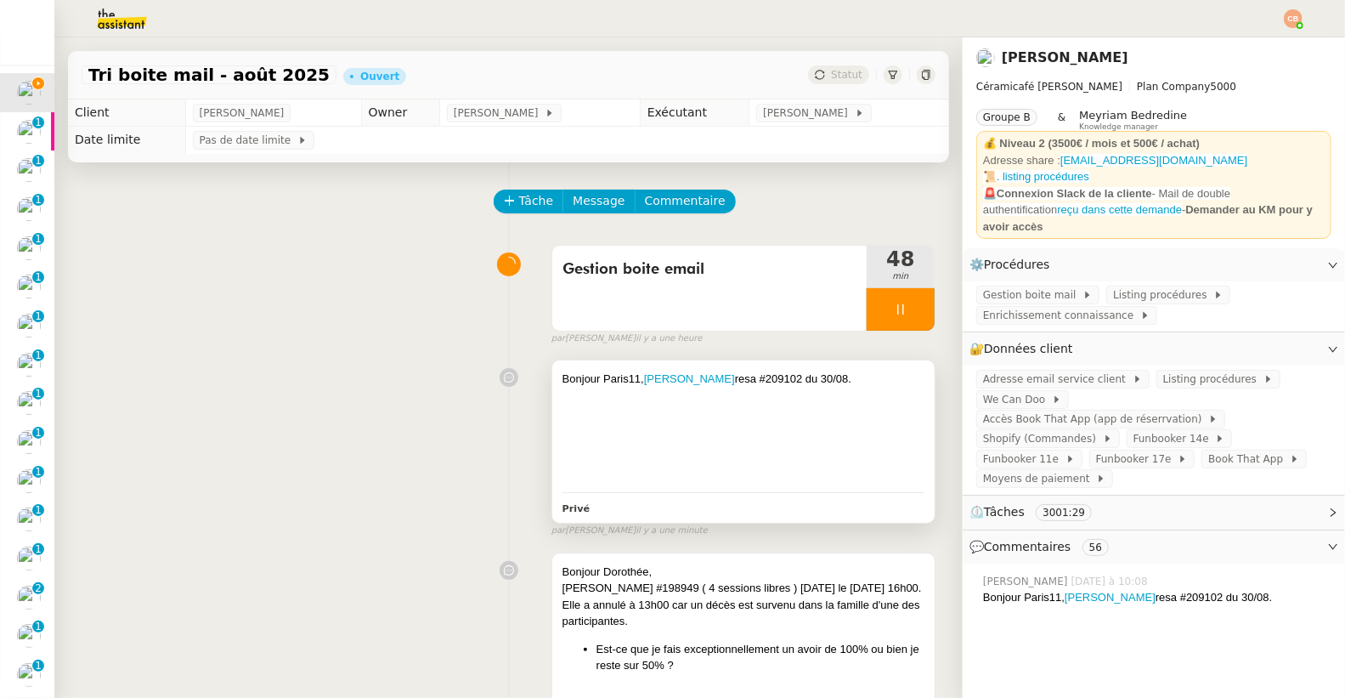
click at [606, 421] on div at bounding box center [743, 429] width 362 height 17
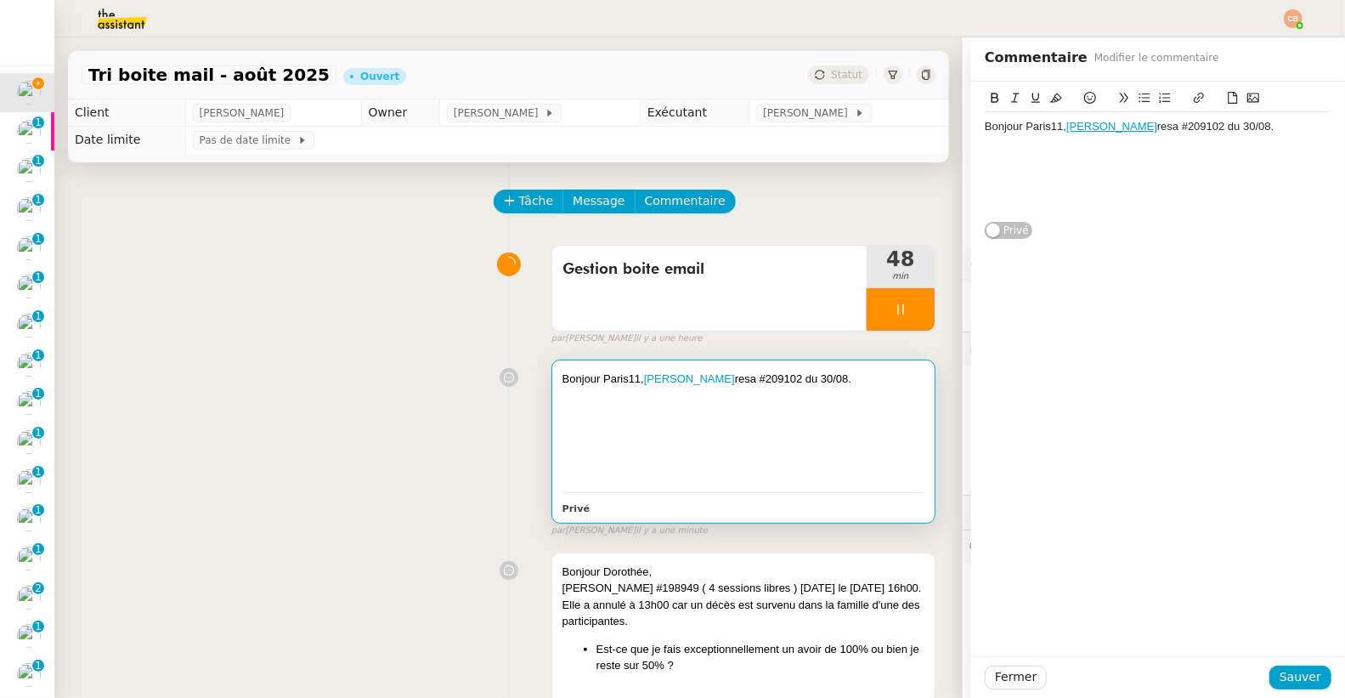
click at [1048, 131] on div "Bonjour Paris11, Prisca Nykolyszyn resa #209102 du 30/08." at bounding box center [1158, 126] width 347 height 15
click at [1282, 125] on div "Bonjour Paris14, Prisca Nykolyszyn resa #209102 du 30/08." at bounding box center [1158, 126] width 347 height 15
click at [1282, 670] on span "Sauver" at bounding box center [1300, 677] width 42 height 20
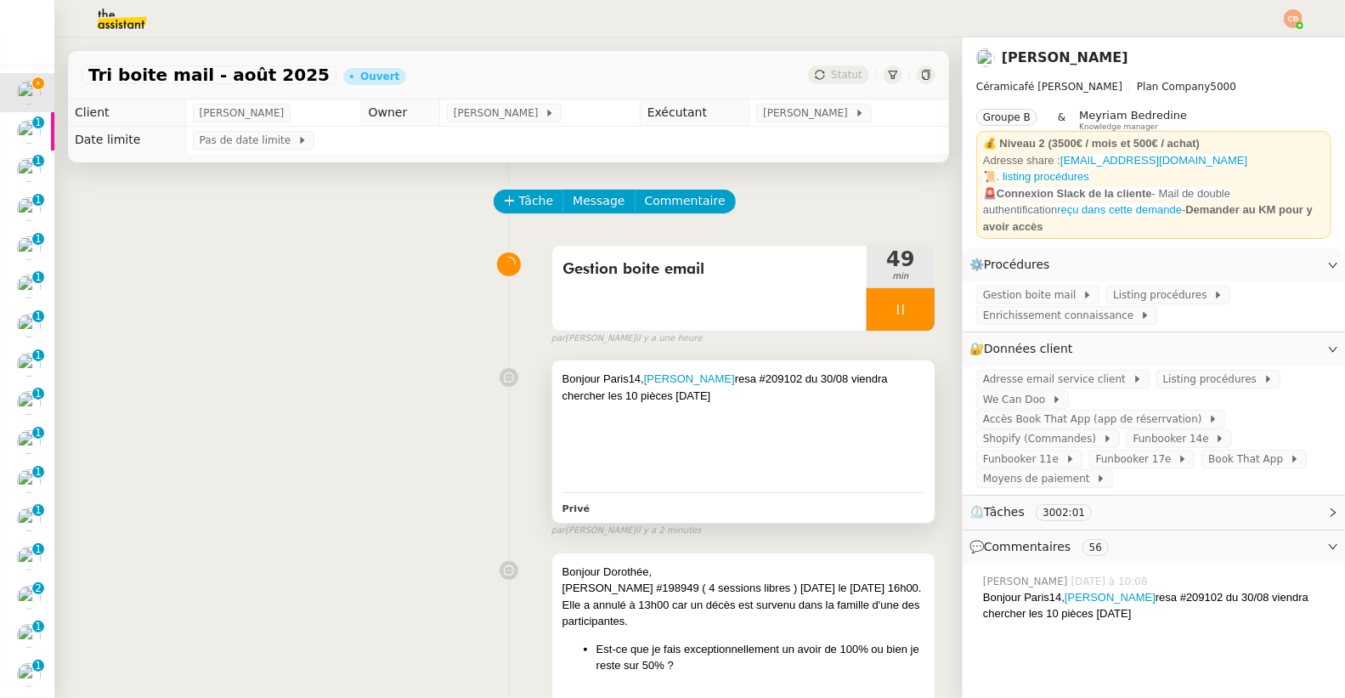
click at [741, 400] on div "Bonjour Paris14, Prisca Nykolyszyn resa #209102 du 30/08 viendra chercher les 1…" at bounding box center [743, 386] width 362 height 33
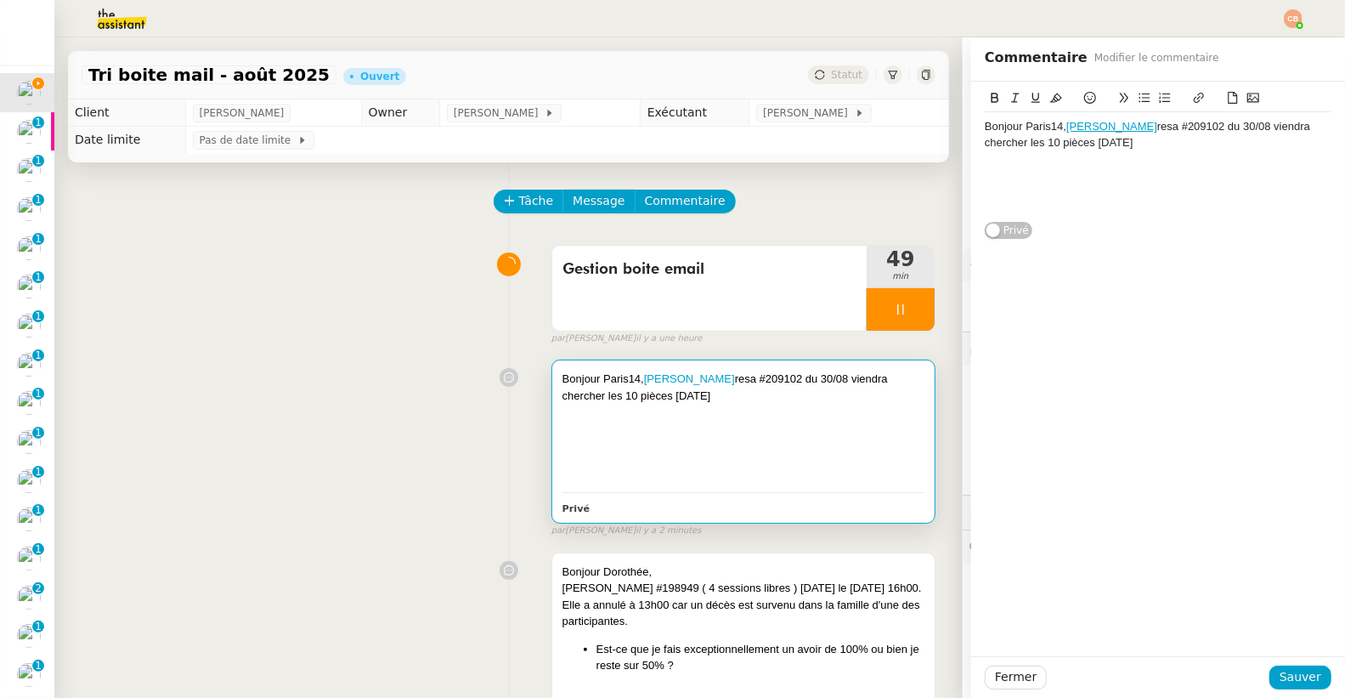
click at [1141, 143] on div "Bonjour Paris14, Prisca Nykolyszyn resa #209102 du 30/08 viendra chercher les 1…" at bounding box center [1158, 134] width 347 height 31
click at [1285, 681] on span "Sauver" at bounding box center [1300, 677] width 42 height 20
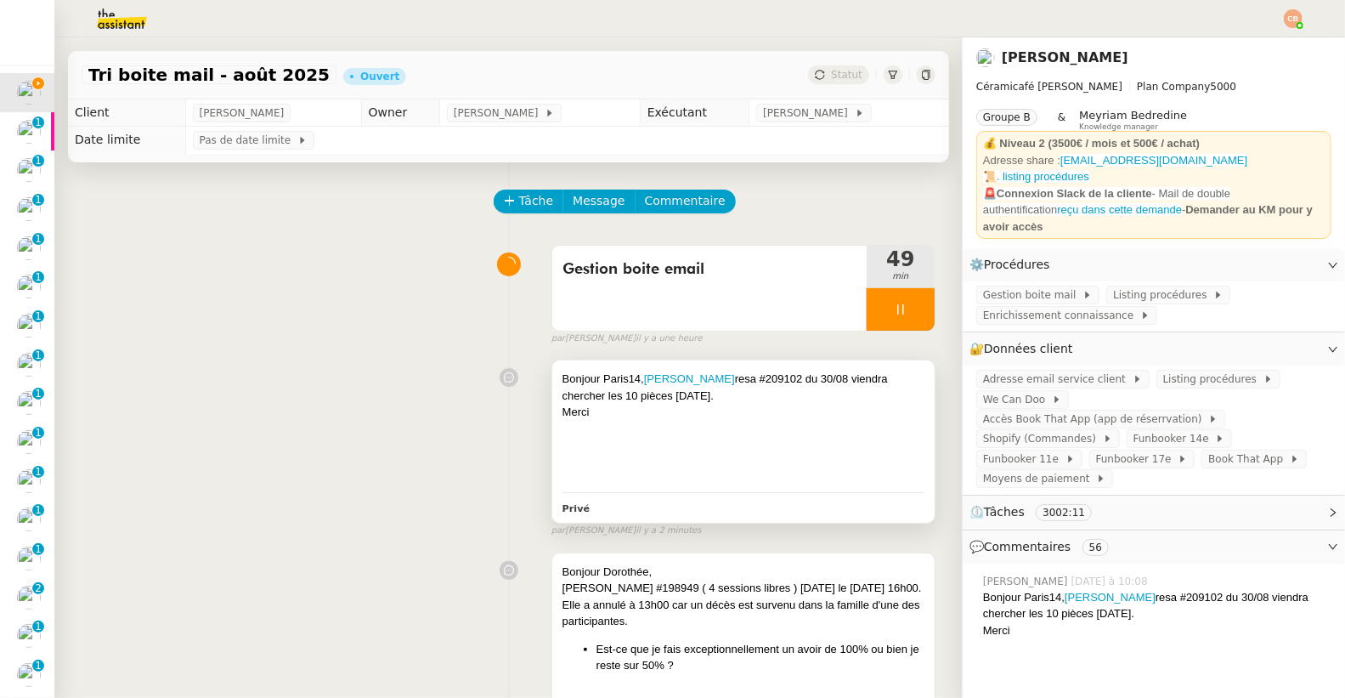
click at [709, 431] on div at bounding box center [743, 429] width 362 height 17
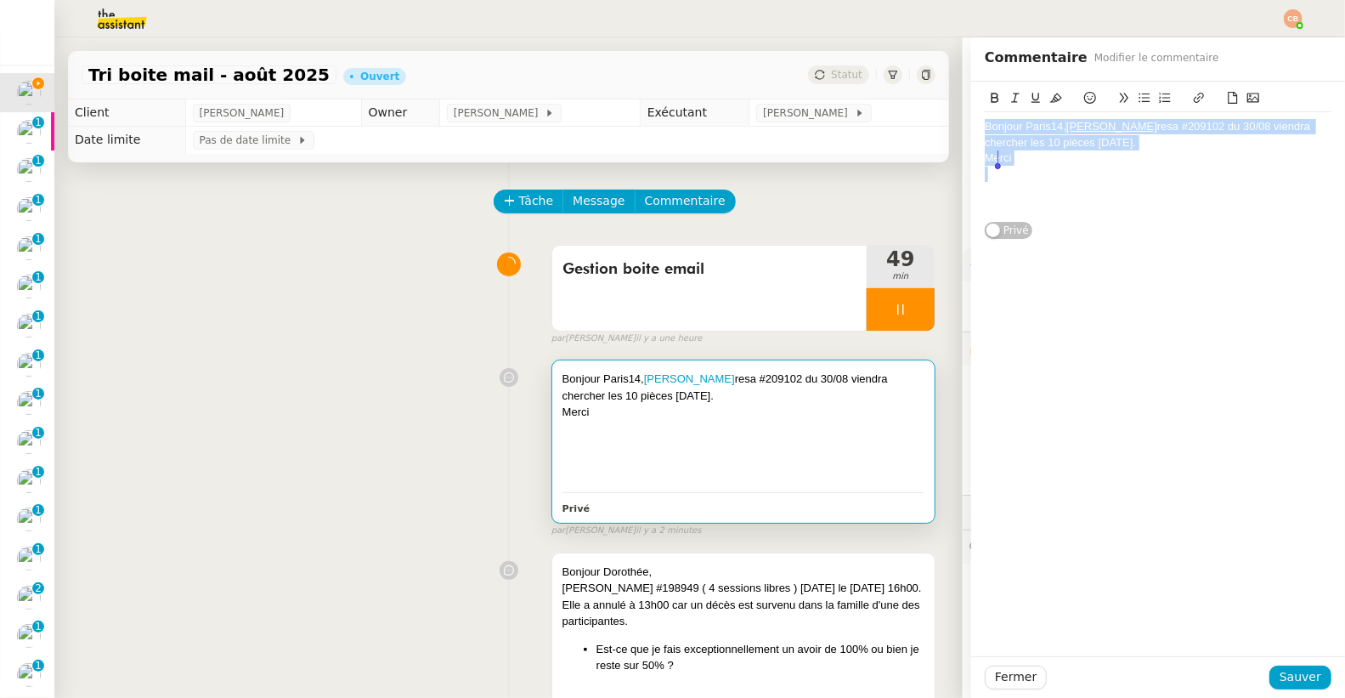
drag, startPoint x: 971, startPoint y: 128, endPoint x: 1033, endPoint y: 176, distance: 78.2
click at [1033, 176] on div "Bonjour Paris14, Prisca Nykolyszyn resa #209102 du 30/08 viendra chercher les 1…" at bounding box center [1158, 166] width 347 height 108
copy div "Bonjour Paris14, Prisca Nykolyszyn resa #209102 du 30/08 viendra chercher les 1…"
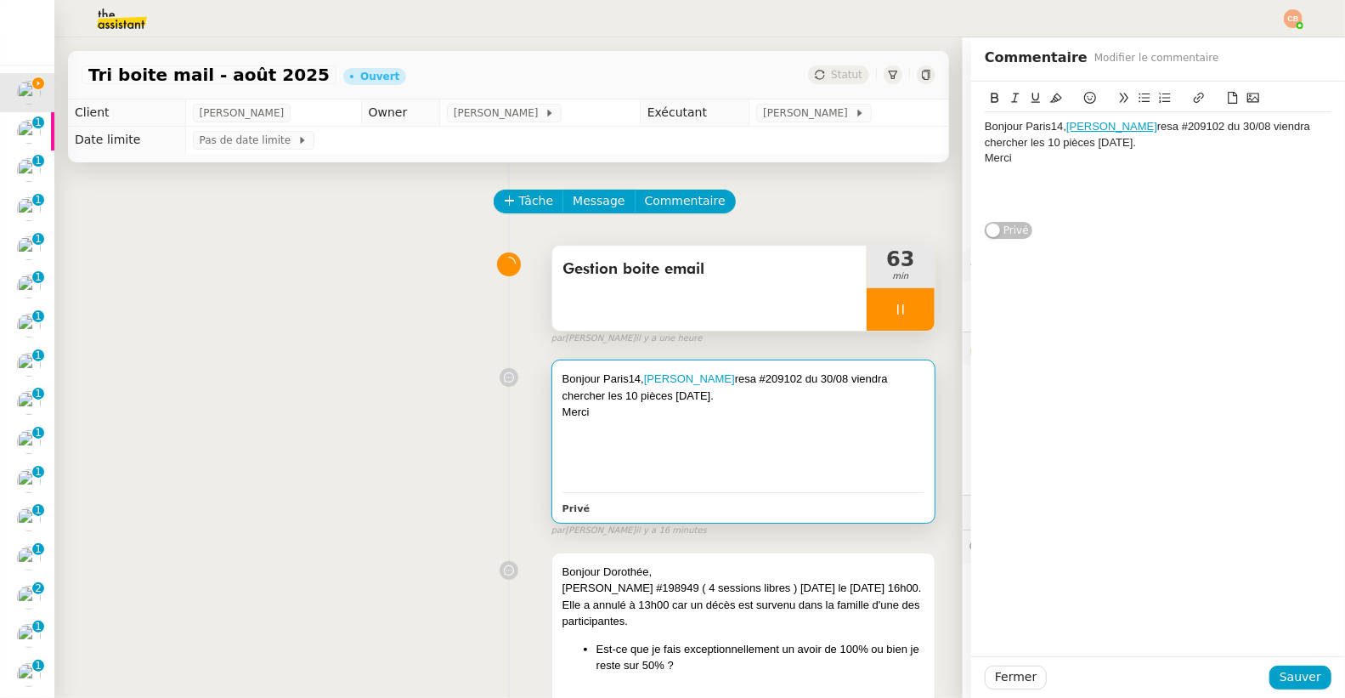
click at [894, 302] on icon at bounding box center [901, 309] width 14 height 14
click at [1279, 684] on span "Sauver" at bounding box center [1300, 677] width 42 height 20
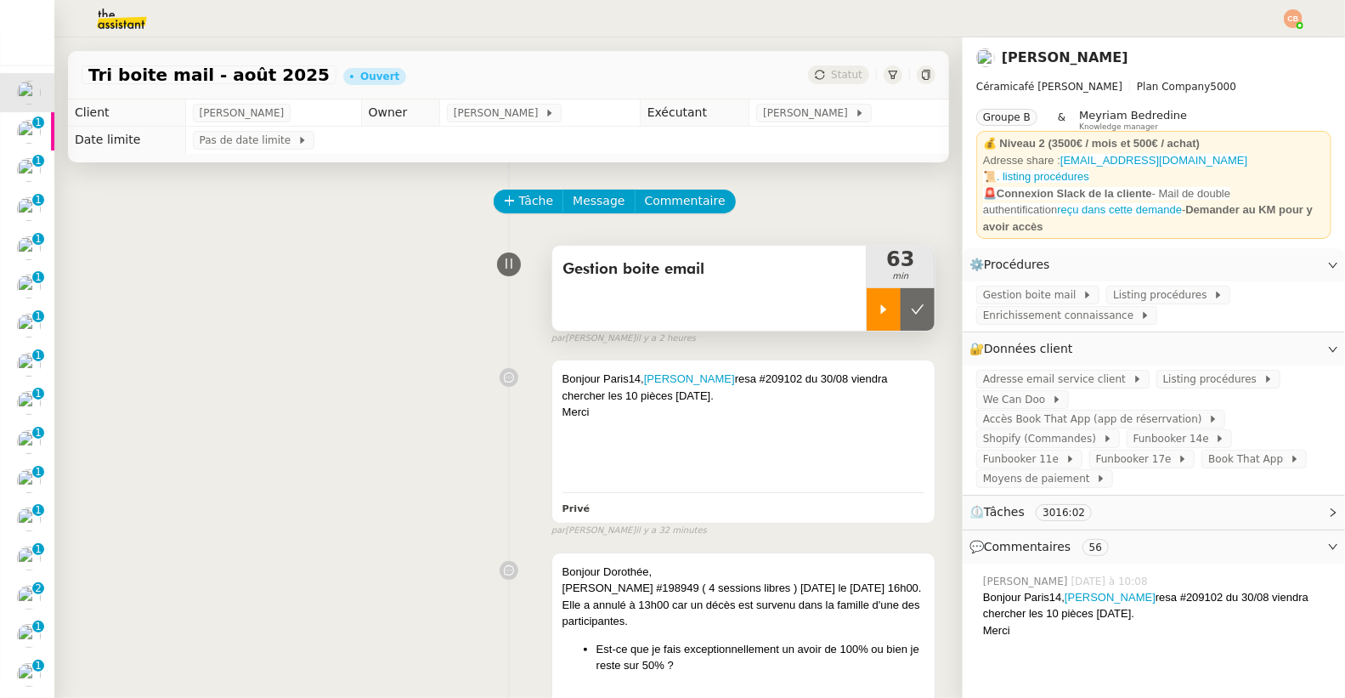
click at [867, 314] on div at bounding box center [884, 309] width 34 height 42
click at [867, 302] on div at bounding box center [901, 309] width 68 height 42
click at [881, 308] on icon at bounding box center [884, 308] width 6 height 9
click at [1077, 307] on span "Enrichissement connaissance" at bounding box center [1061, 315] width 157 height 17
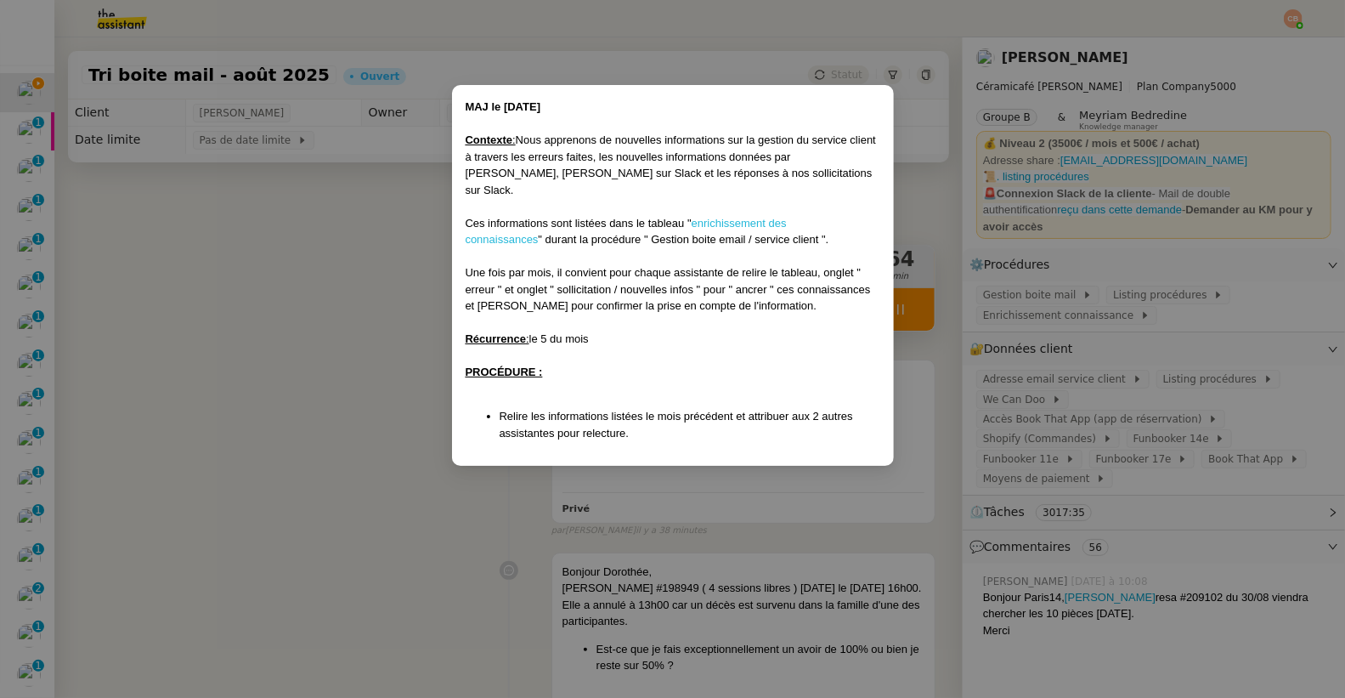
click at [723, 217] on link "enrichissement des connaissances" at bounding box center [626, 232] width 321 height 30
click at [296, 162] on nz-modal-container "MAJ le [DATE] Contexte : Nous apprenons de nouvelles informations sur la gestio…" at bounding box center [672, 349] width 1345 height 698
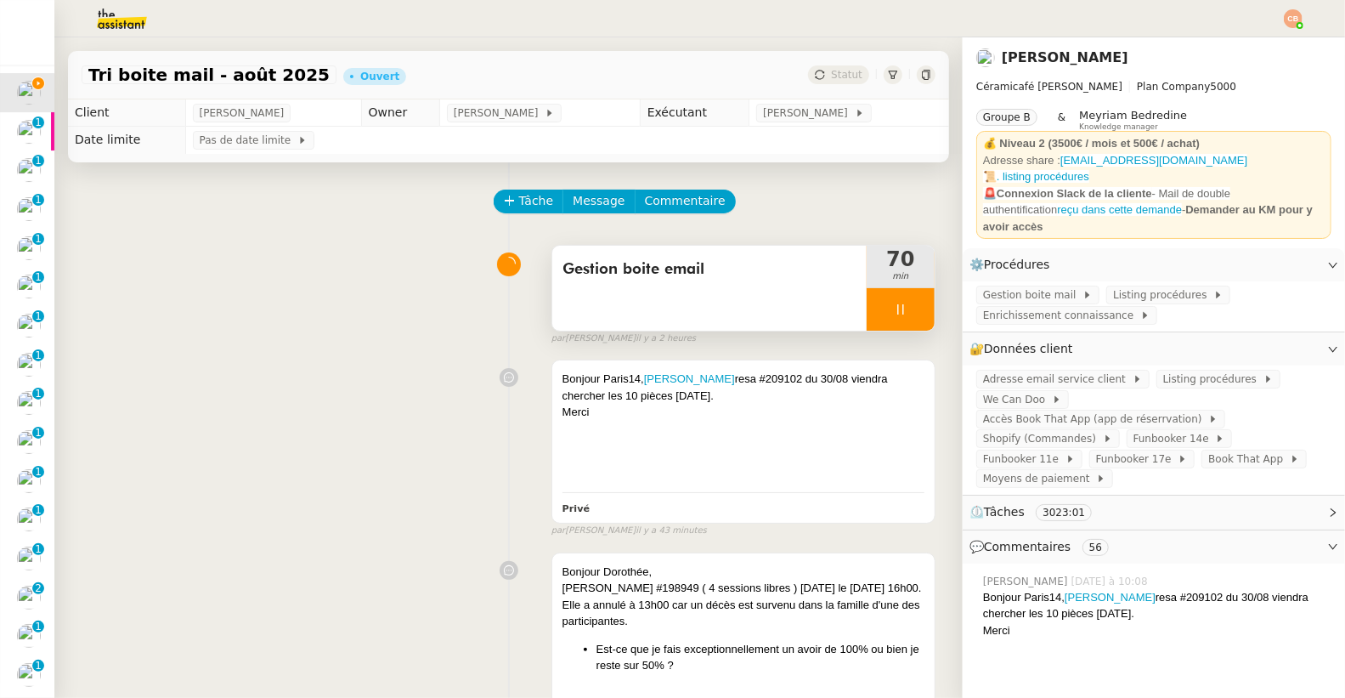
click at [867, 288] on div at bounding box center [901, 309] width 68 height 42
click at [867, 293] on div at bounding box center [884, 309] width 34 height 42
click at [867, 316] on div at bounding box center [901, 309] width 68 height 42
click at [877, 315] on icon at bounding box center [884, 309] width 14 height 14
click at [880, 286] on div "74 min" at bounding box center [901, 267] width 68 height 42
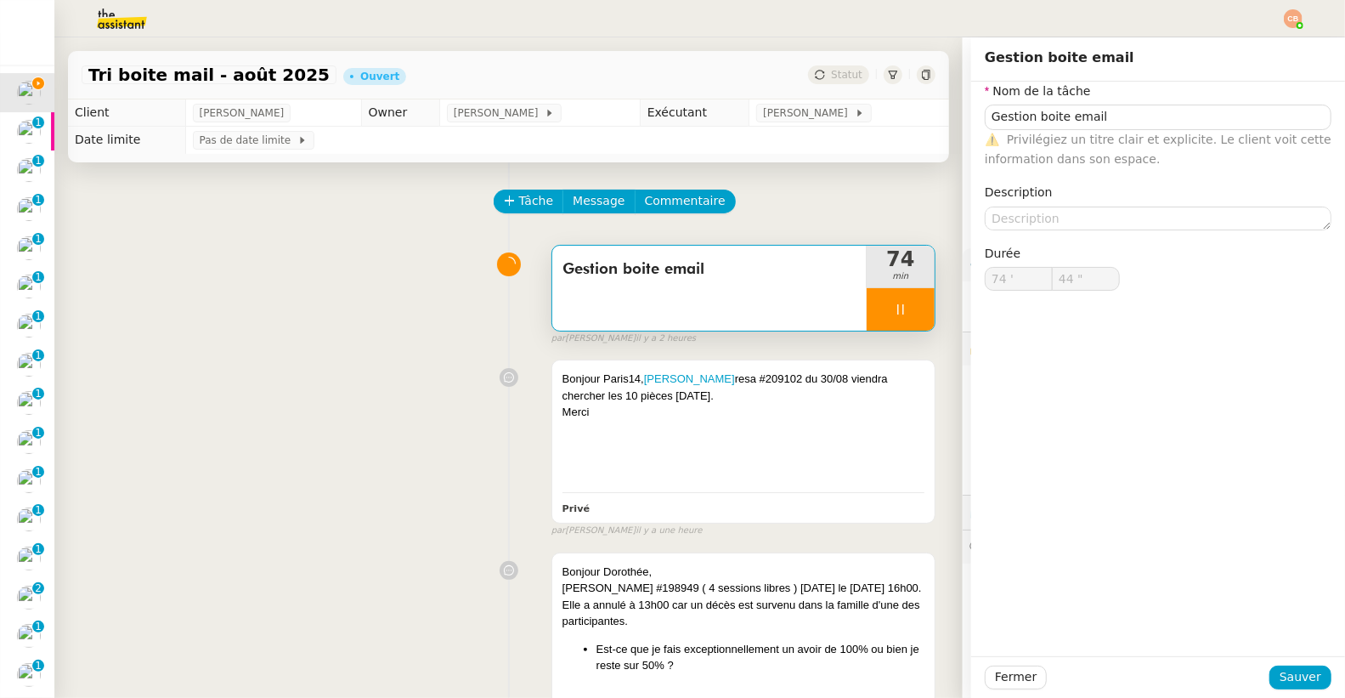
click at [876, 297] on div at bounding box center [901, 309] width 68 height 42
type input "Gestion boite email"
type input "74 '"
type input "43 ""
type input "Gestion boite email"
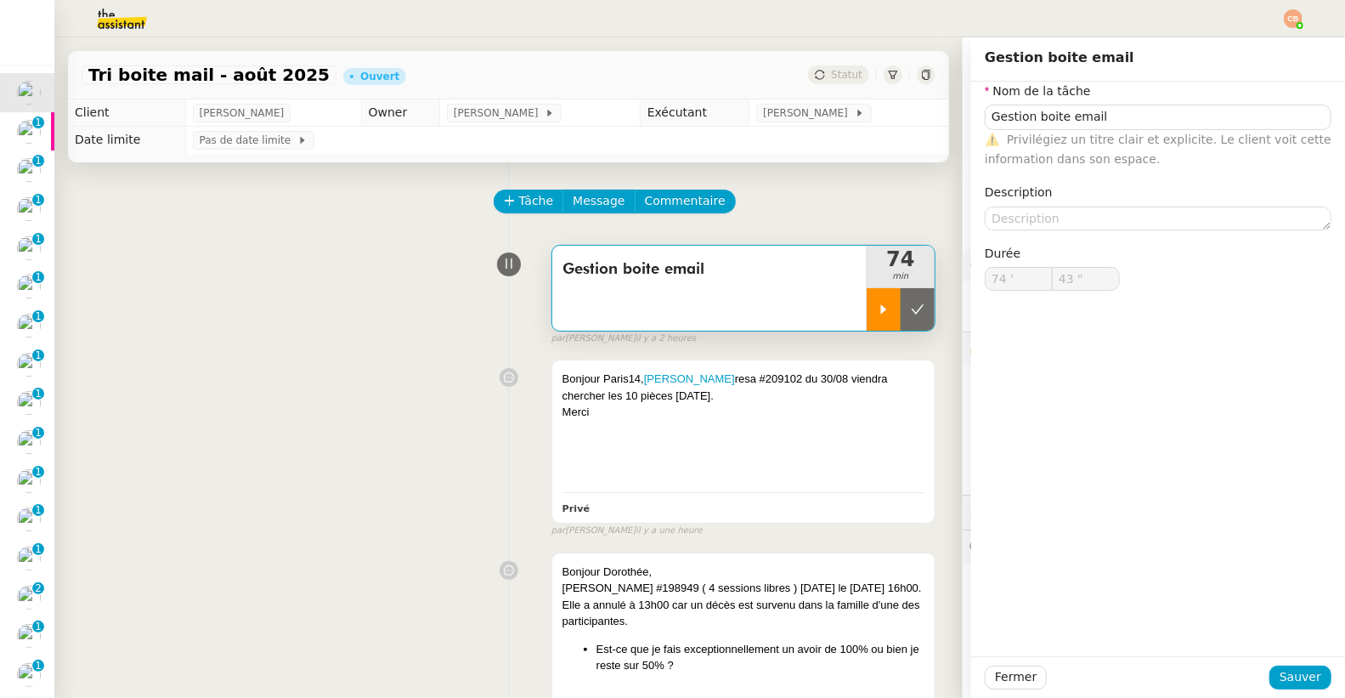
type input "74 '"
type input "43 ""
click at [867, 307] on div at bounding box center [884, 309] width 34 height 42
type input "Gestion boite email"
type input "74 '"
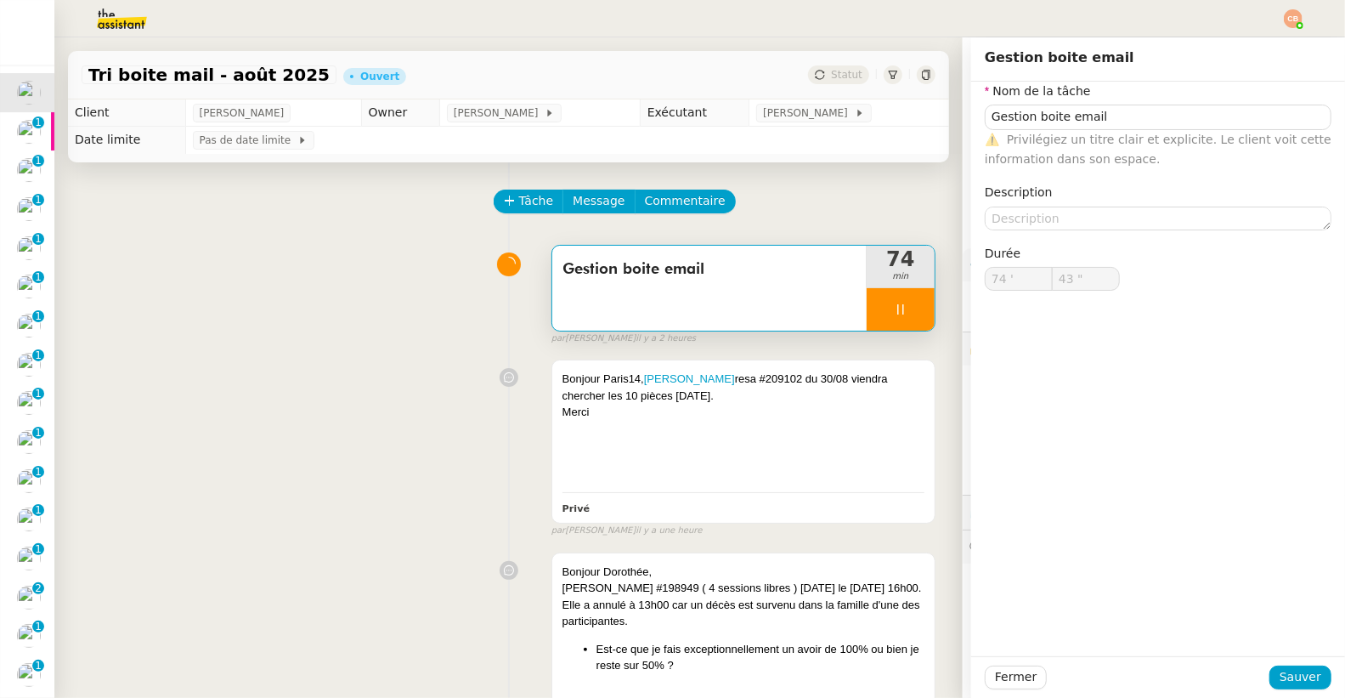
type input "43 ""
type input "Gestion boite email"
type input "74 '"
type input "59 ""
type input "75 '"
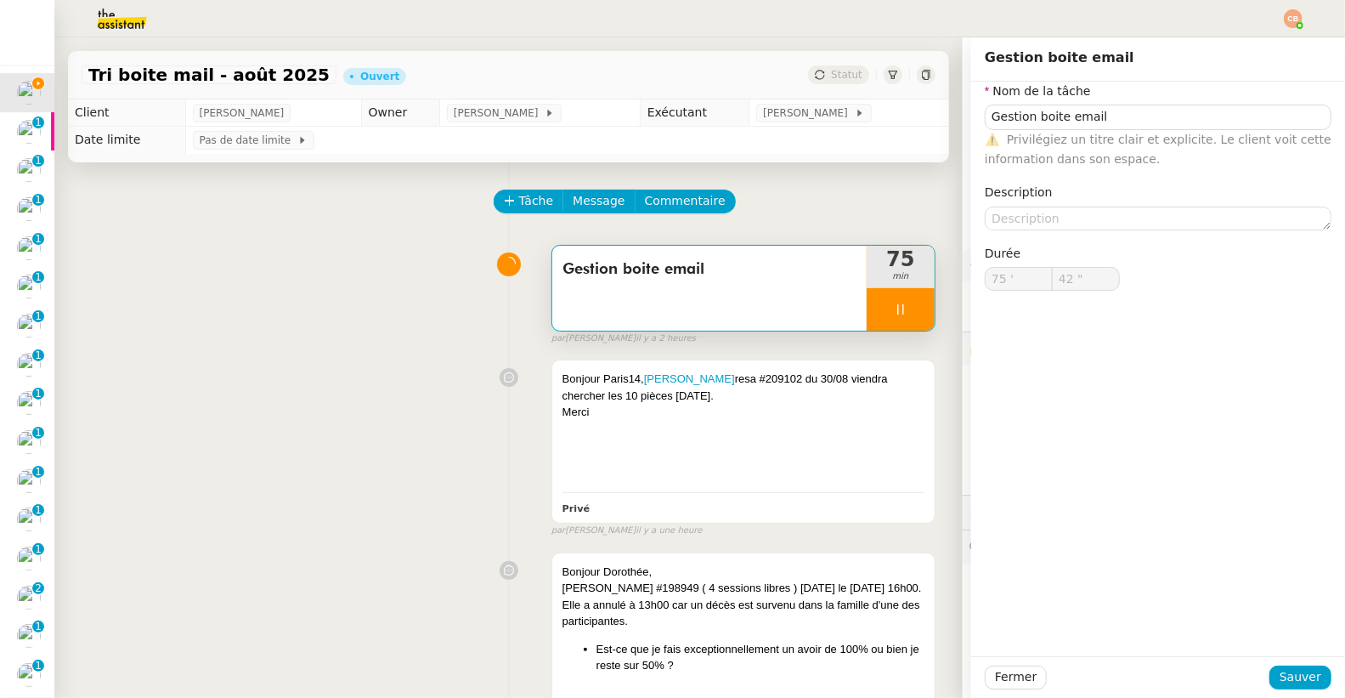
type input "43 ""
type input "76 '"
type input "59 ""
type input "77 '"
type input "52 ""
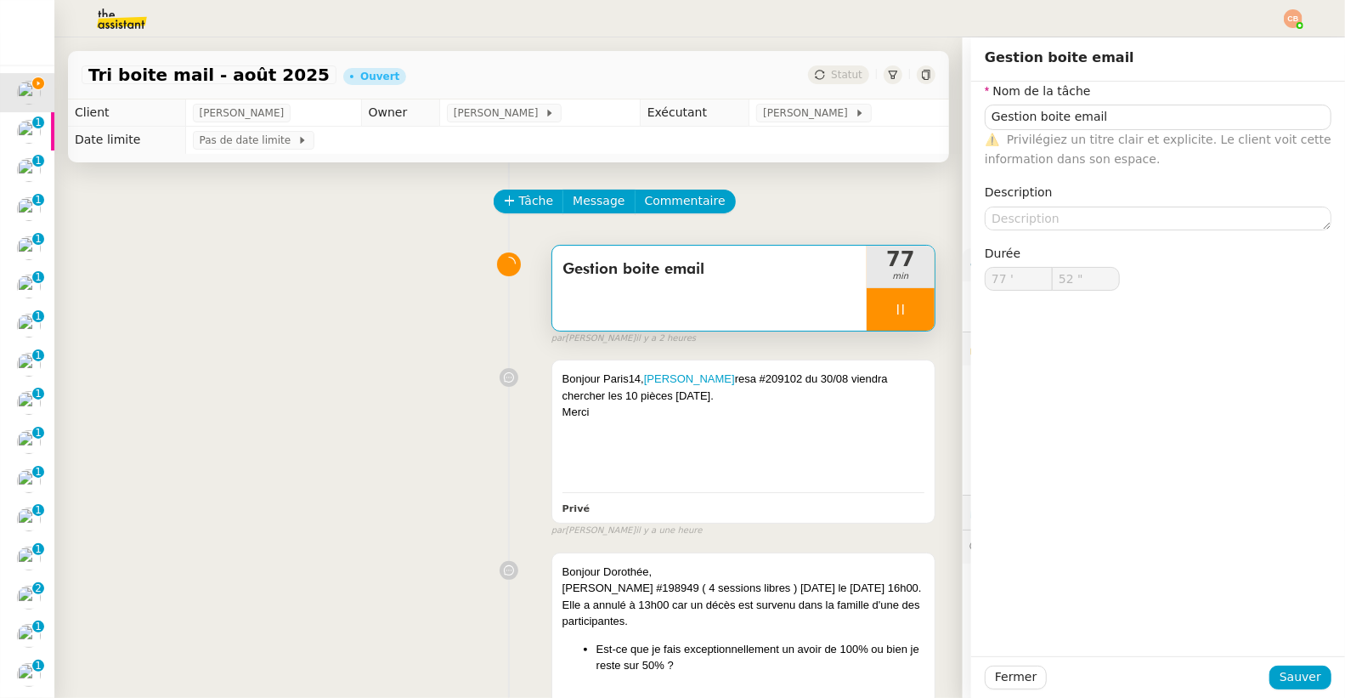
type input "78 '"
type input "59 ""
type input "79 '"
type input "59 ""
type input "80 '"
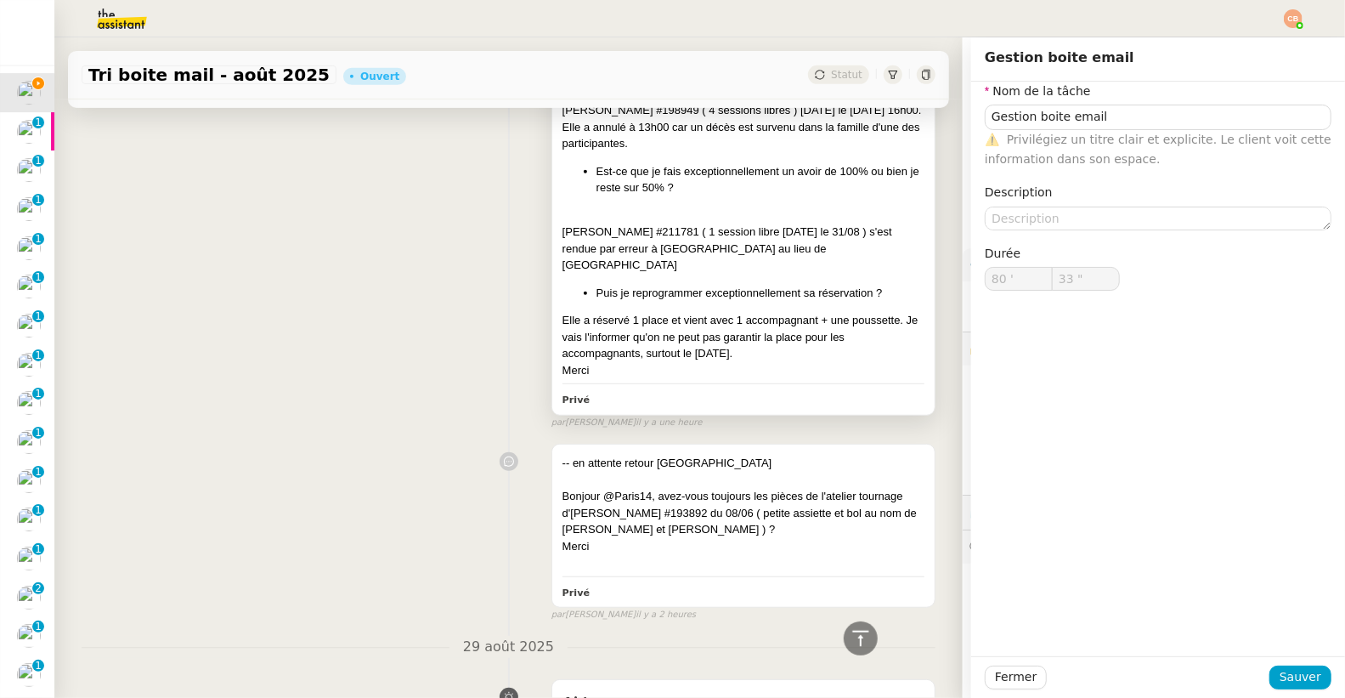
scroll to position [483, 0]
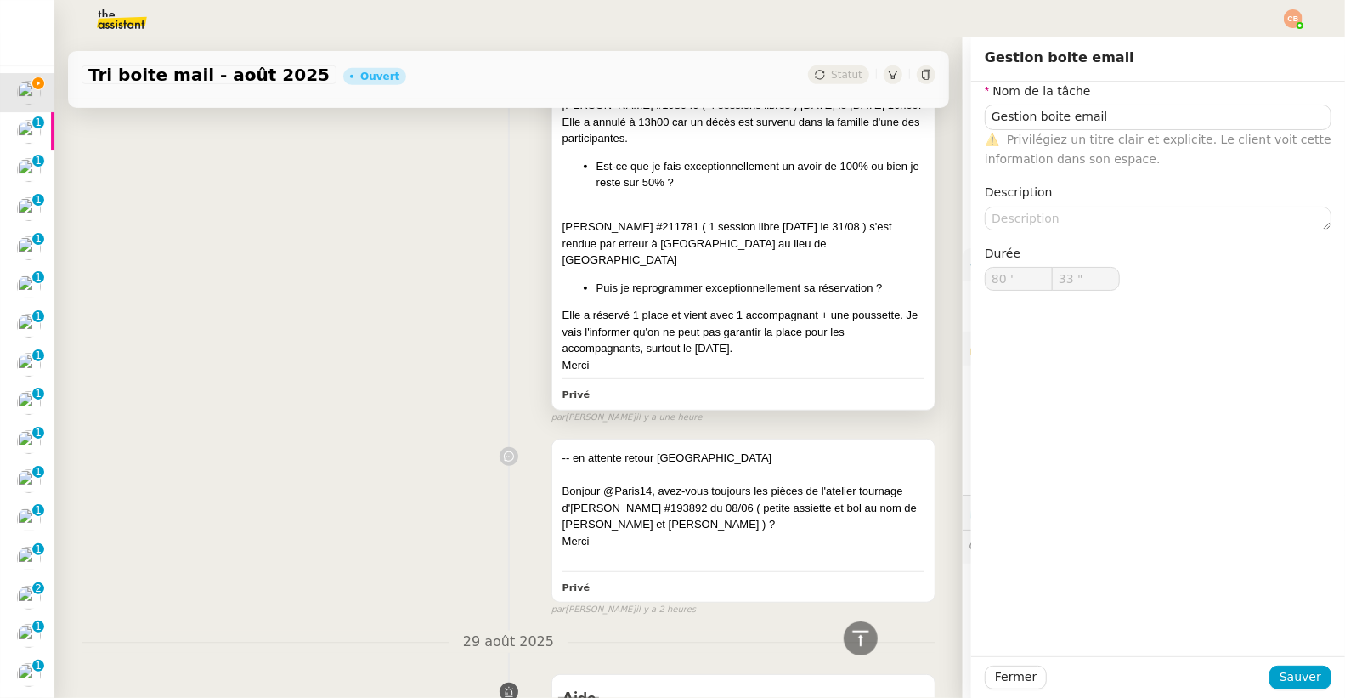
type input "34 ""
click at [658, 187] on li "Est-ce que je fais exceptionnellement un avoir de 100% ou bien je reste sur 50%…" at bounding box center [760, 174] width 328 height 33
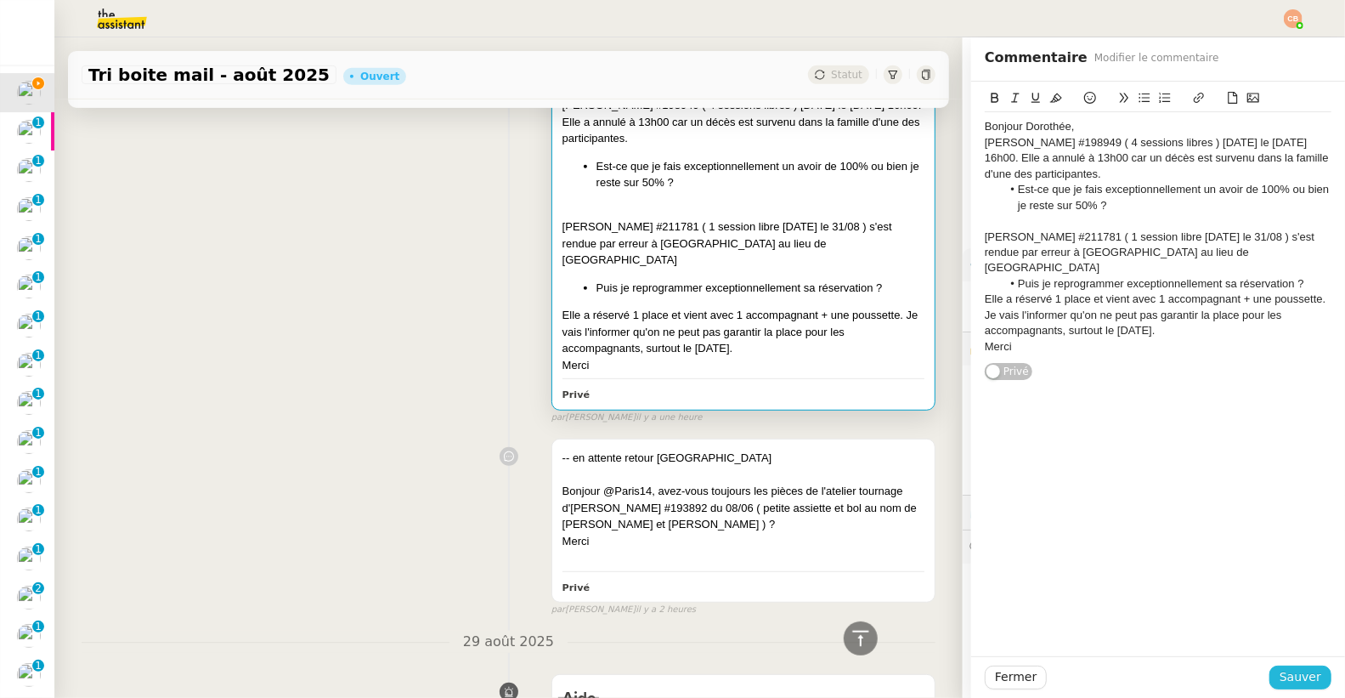
click at [1279, 674] on span "Sauver" at bounding box center [1300, 677] width 42 height 20
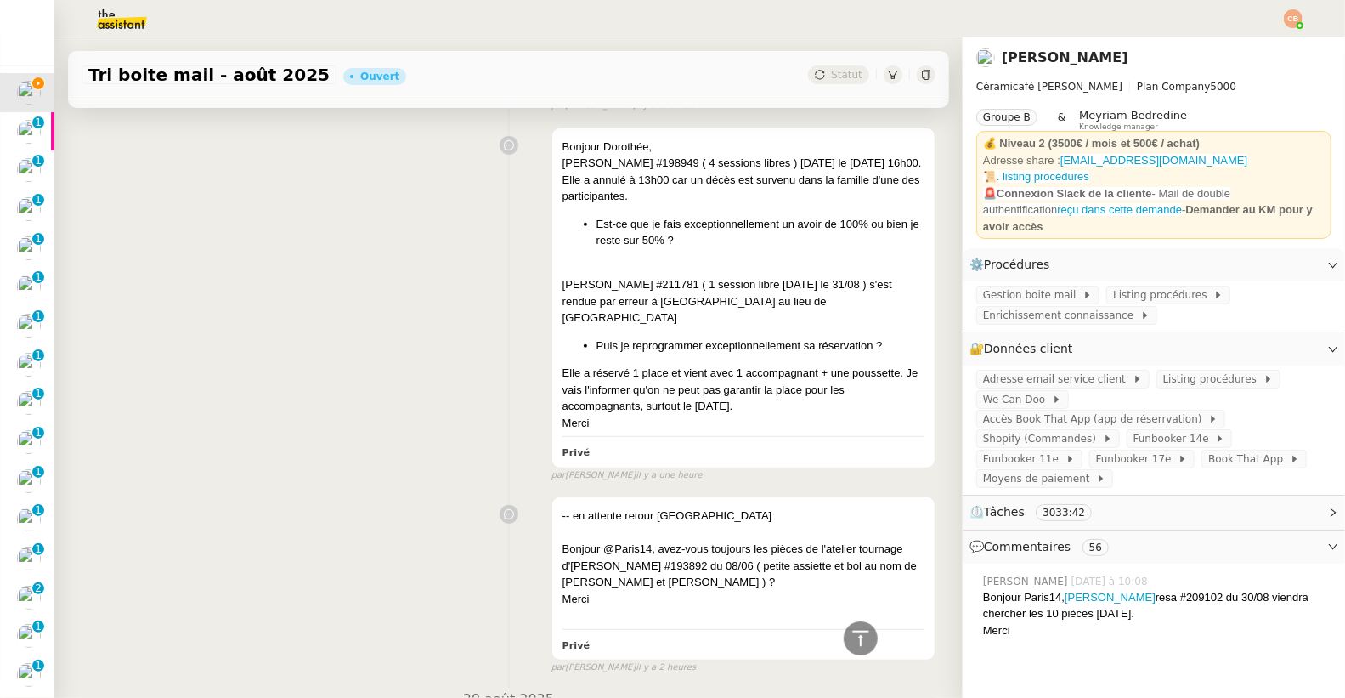
scroll to position [308, 0]
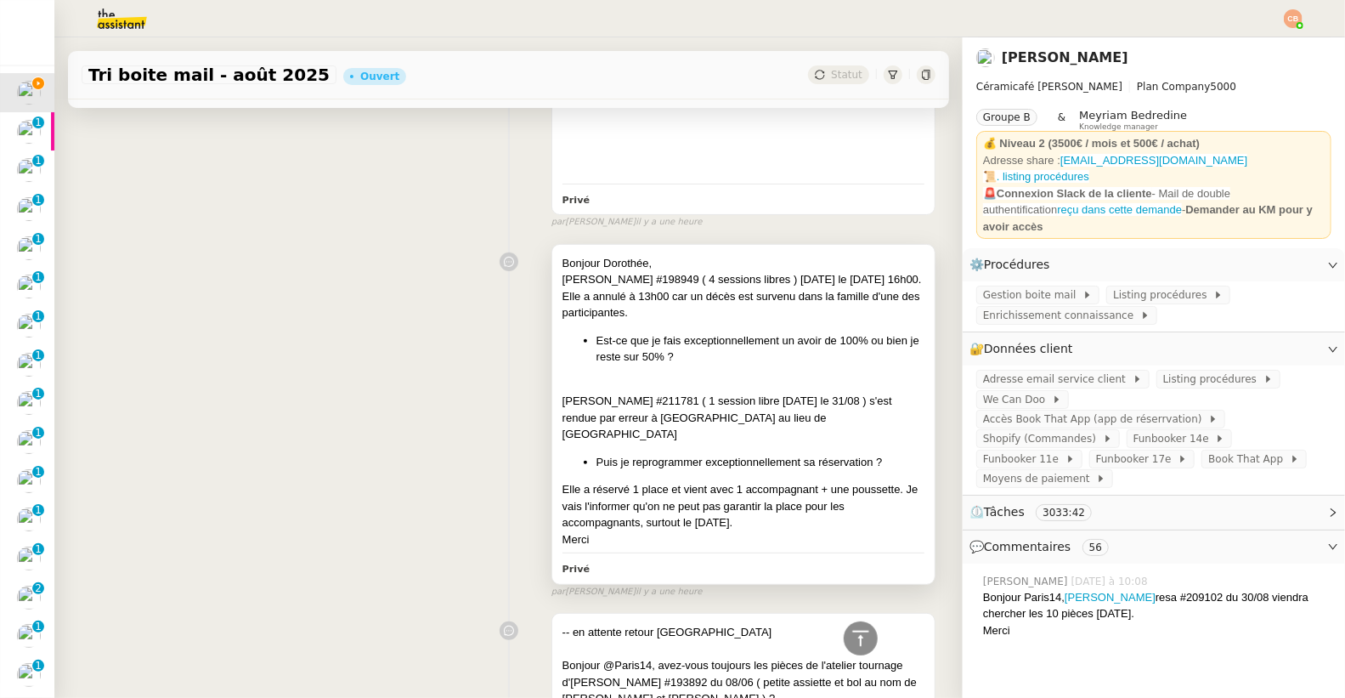
click at [682, 307] on div "[PERSON_NAME] #198949 ( 4 sessions libres ) [DATE] le [DATE] 16h00. Elle a annu…" at bounding box center [743, 296] width 362 height 50
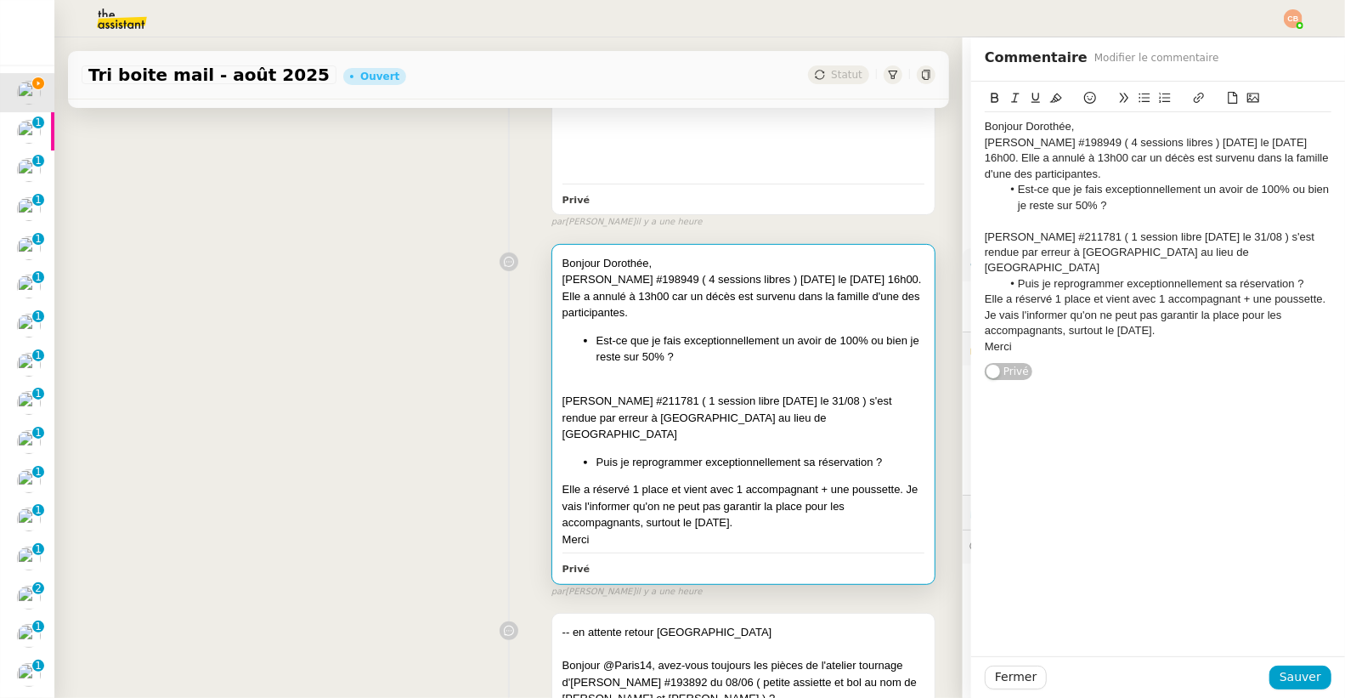
click at [1024, 340] on div "Bonjour Dorothée, [PERSON_NAME] #198949 ( 4 sessions libres ) [DATE] le [DATE] …" at bounding box center [1158, 236] width 347 height 249
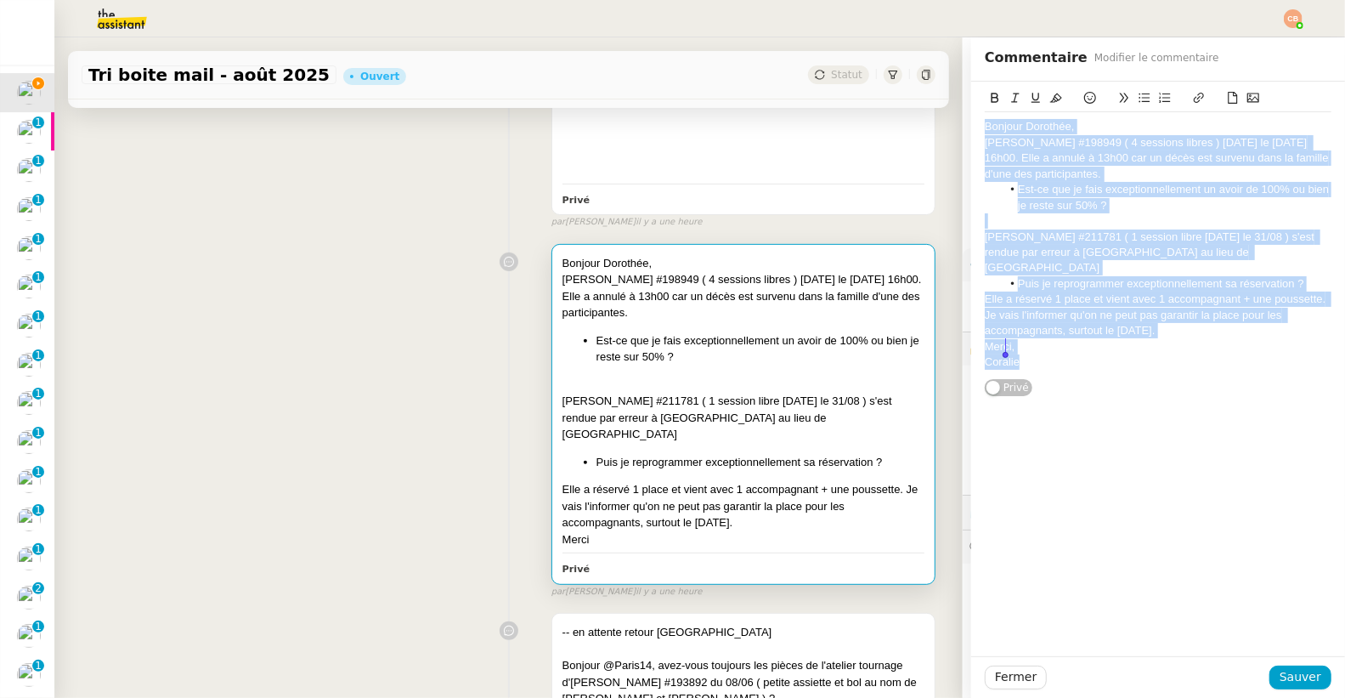
drag, startPoint x: 971, startPoint y: 125, endPoint x: 1050, endPoint y: 363, distance: 250.7
click at [1050, 363] on div "Bonjour Dorothée, [PERSON_NAME] #198949 ( 4 sessions libres ) [DATE] le [DATE] …" at bounding box center [1158, 239] width 347 height 315
copy div "Bonjour Dorothée, [PERSON_NAME] #198949 ( 4 sessions libres ) [DATE] le [DATE] …"
click at [1279, 682] on span "Sauver" at bounding box center [1300, 677] width 42 height 20
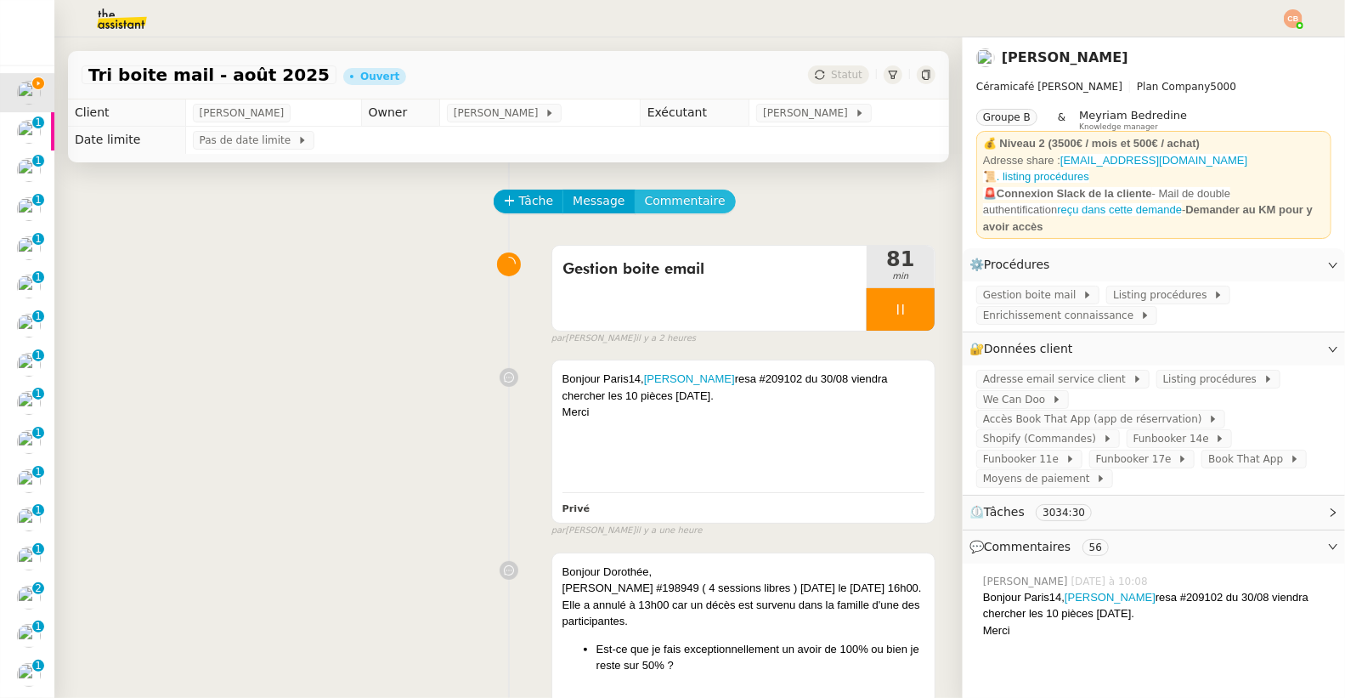
click at [657, 203] on span "Commentaire" at bounding box center [685, 201] width 81 height 20
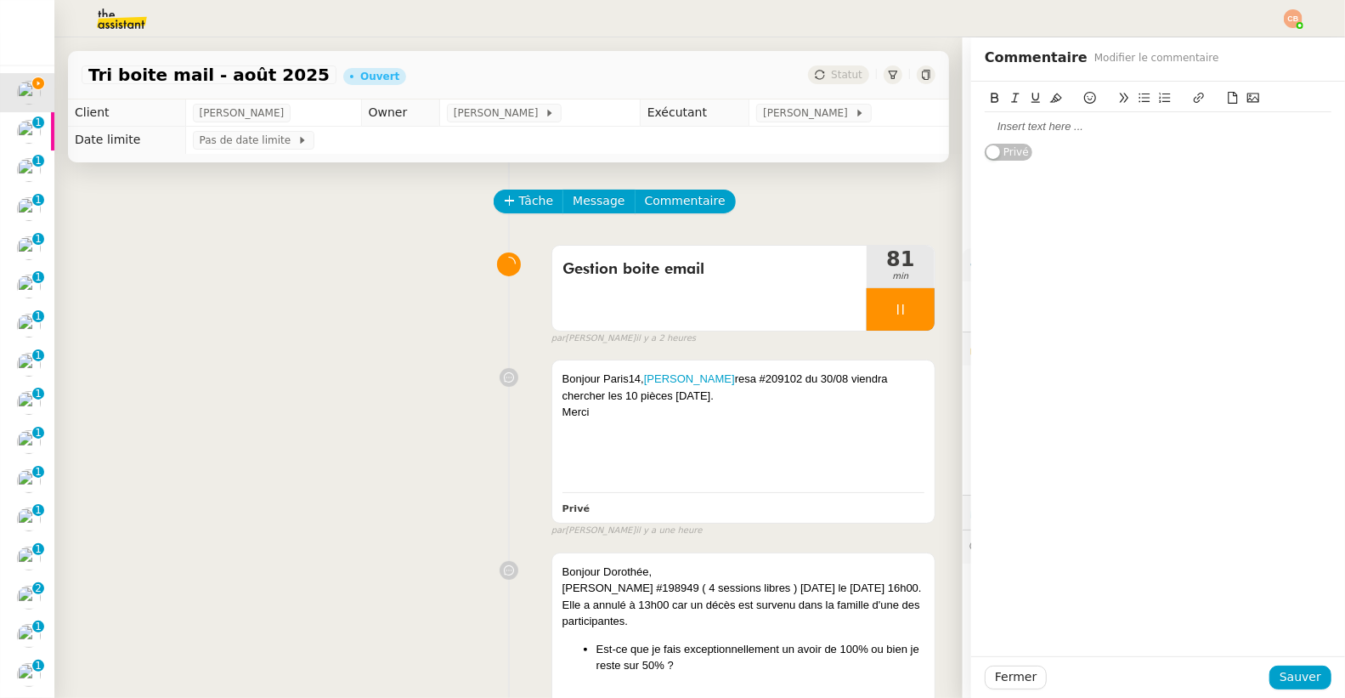
click at [1030, 138] on div at bounding box center [1158, 126] width 347 height 29
click at [1285, 681] on span "Sauver" at bounding box center [1300, 677] width 42 height 20
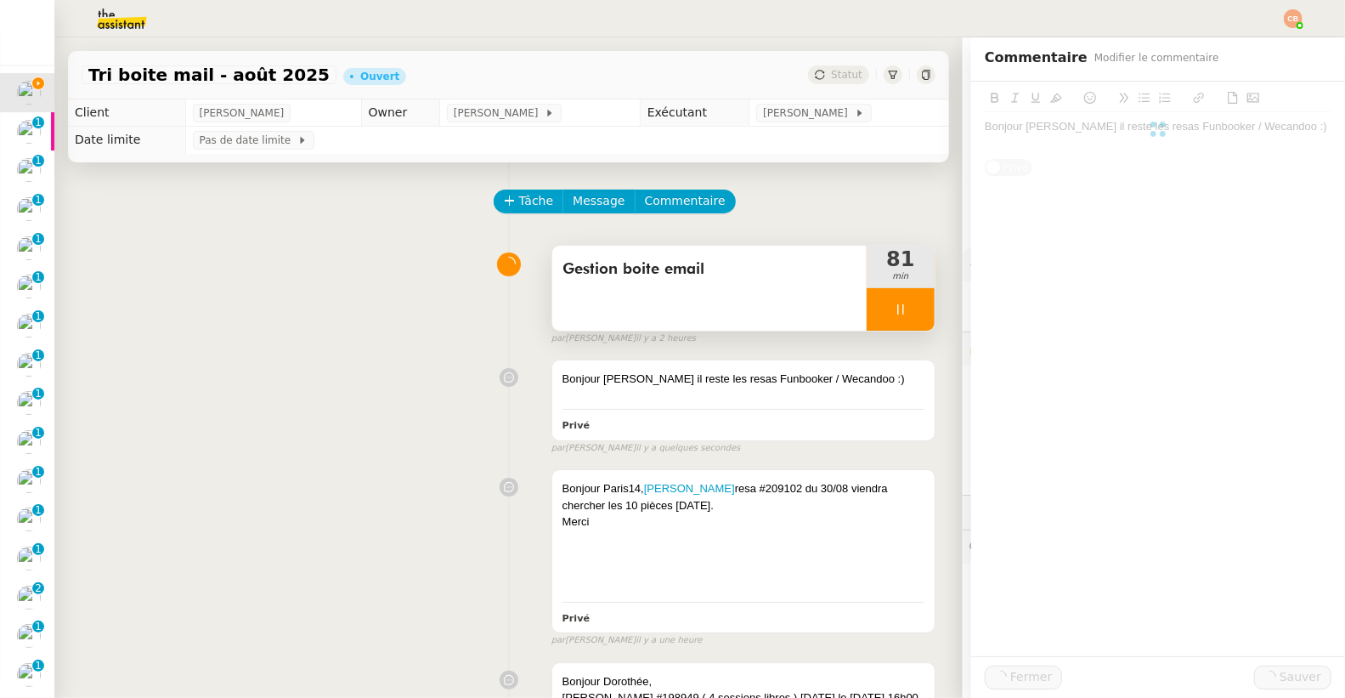
click at [878, 318] on div at bounding box center [901, 309] width 68 height 42
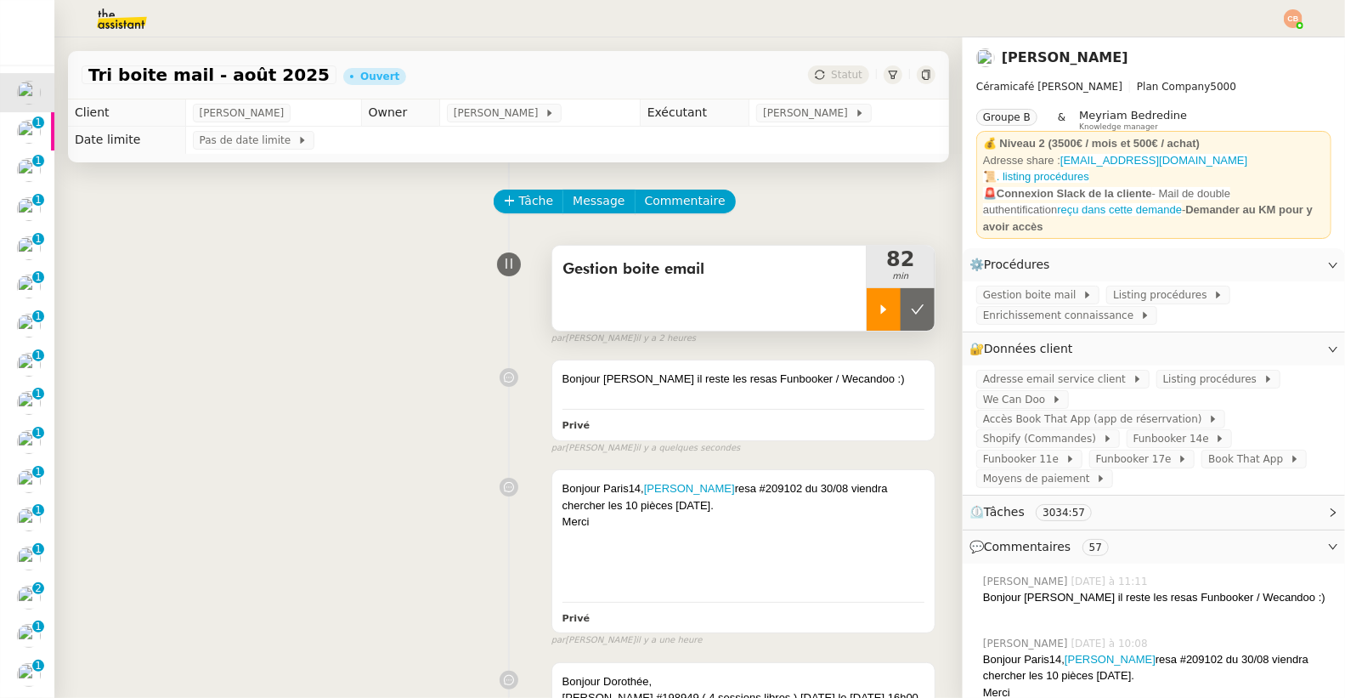
click at [911, 312] on icon at bounding box center [918, 309] width 14 height 14
click at [527, 120] on span "[PERSON_NAME]" at bounding box center [499, 113] width 91 height 17
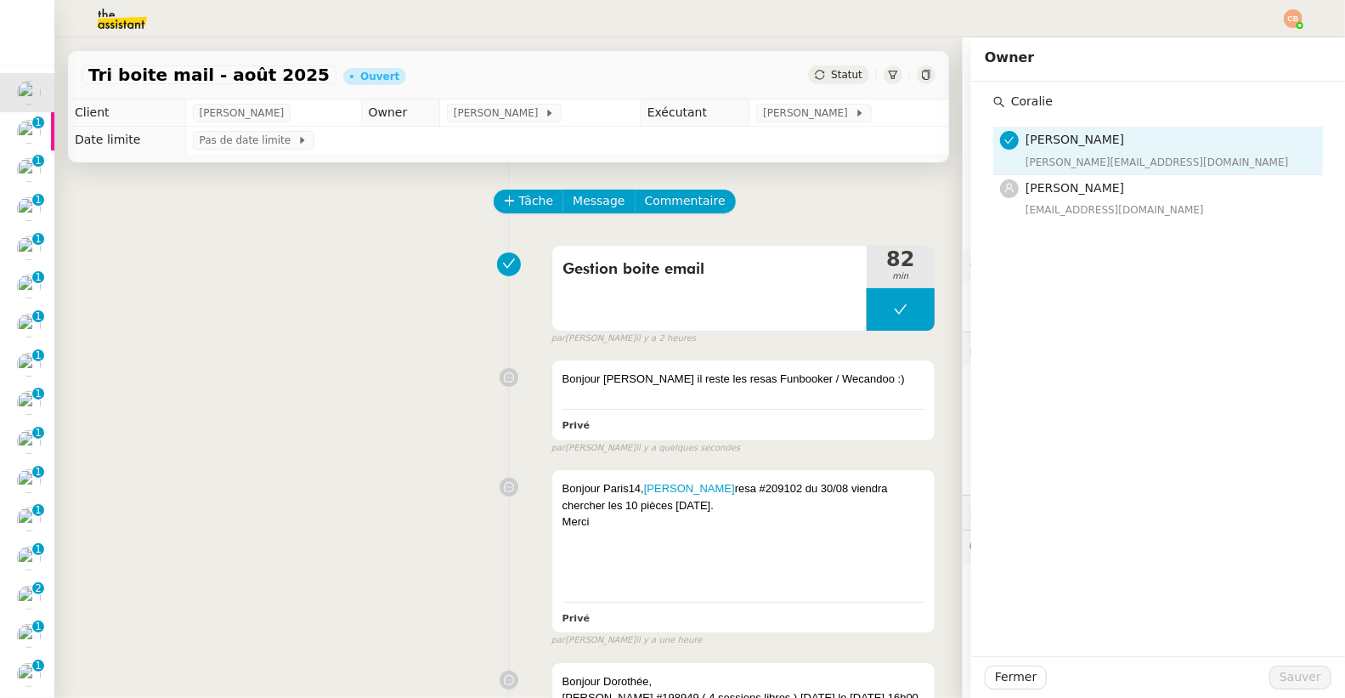
type input "Coralie"
click at [392, 223] on div "Tâche Message Commentaire" at bounding box center [509, 209] width 854 height 41
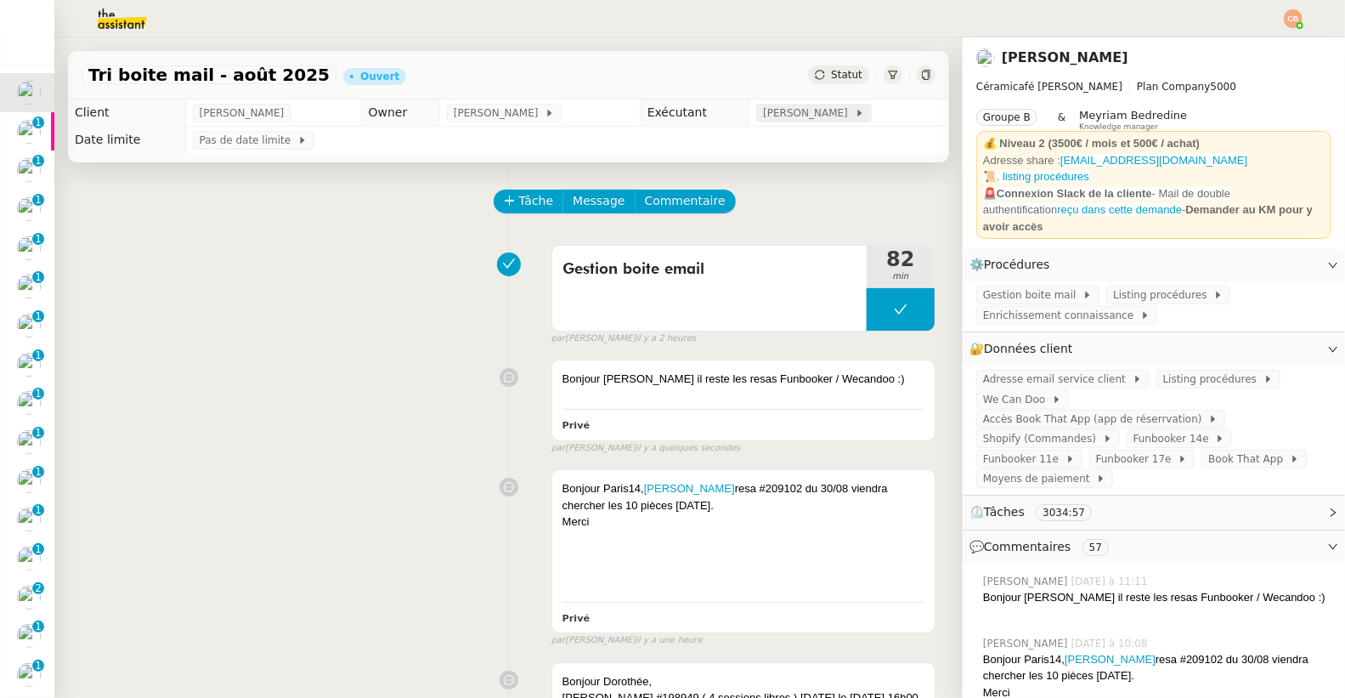
click at [766, 117] on span "[PERSON_NAME]" at bounding box center [808, 113] width 91 height 17
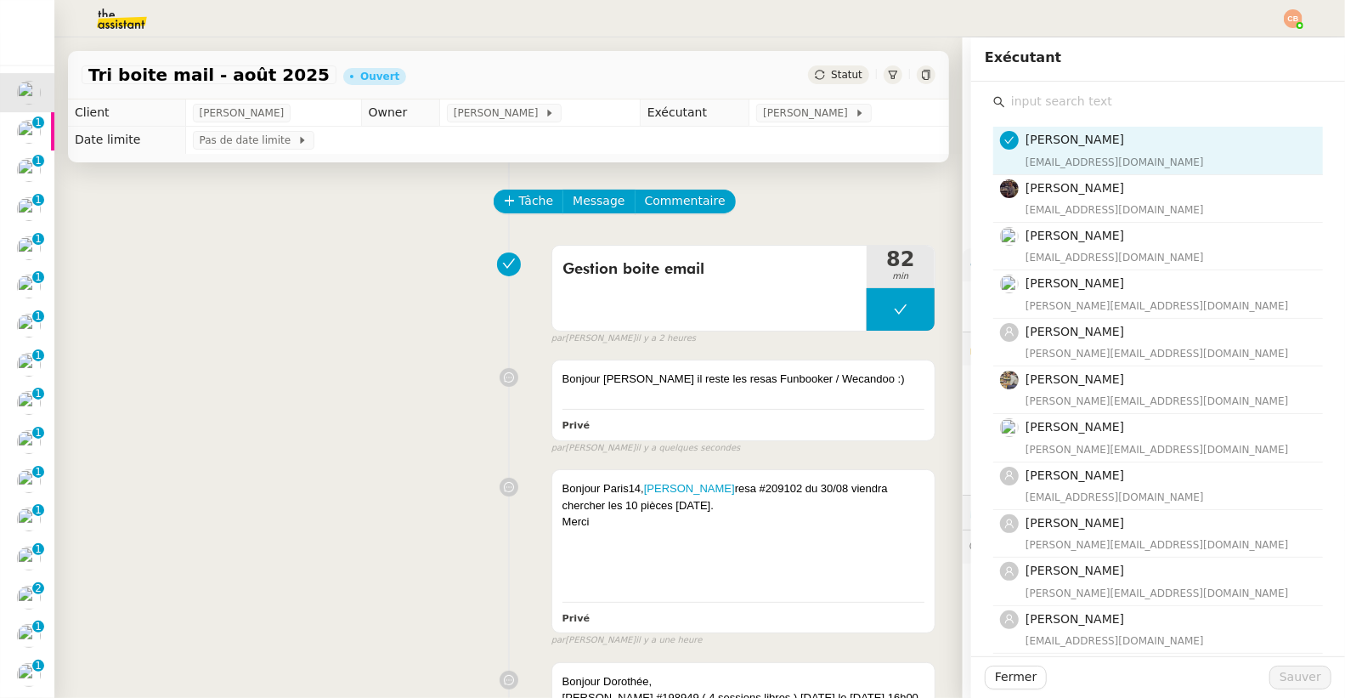
click at [1041, 99] on input "text" at bounding box center [1164, 101] width 318 height 23
click at [545, 121] on div "[PERSON_NAME]" at bounding box center [504, 113] width 115 height 19
click at [1014, 110] on input "text" at bounding box center [1164, 101] width 318 height 23
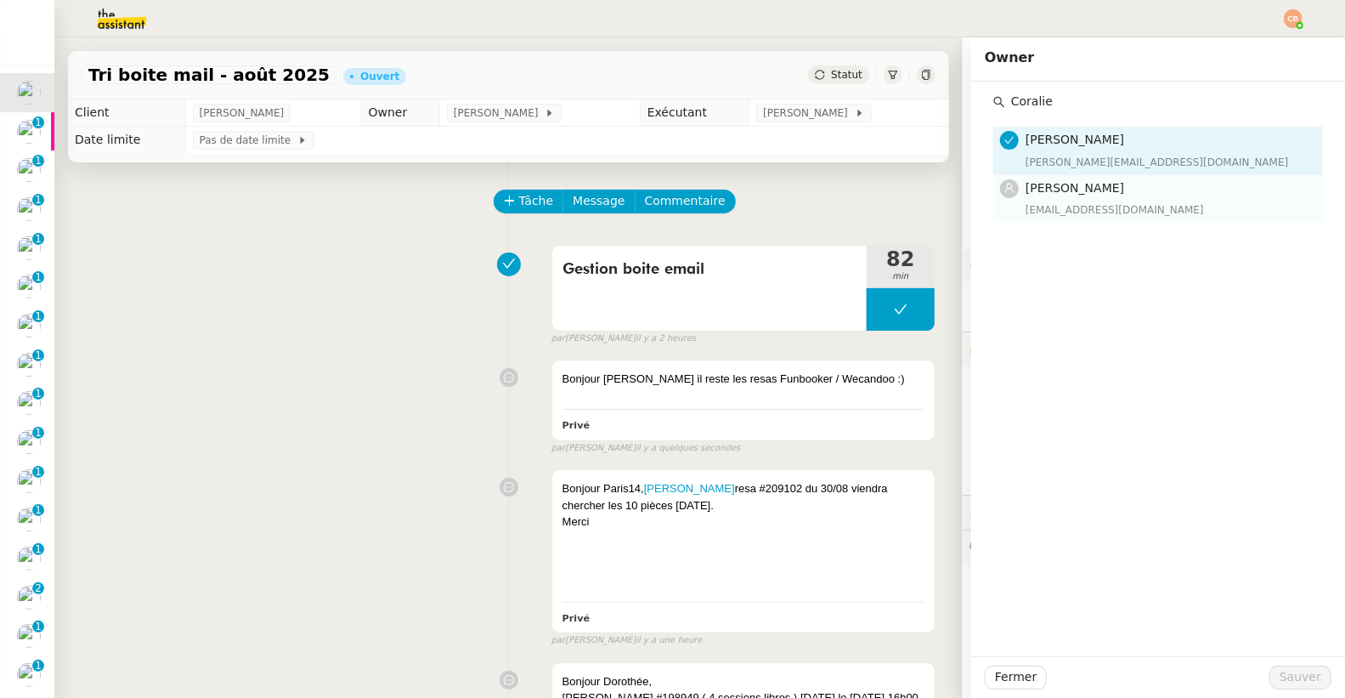
type input "Coralie"
click at [1034, 212] on div "[EMAIL_ADDRESS][DOMAIN_NAME]" at bounding box center [1168, 209] width 287 height 17
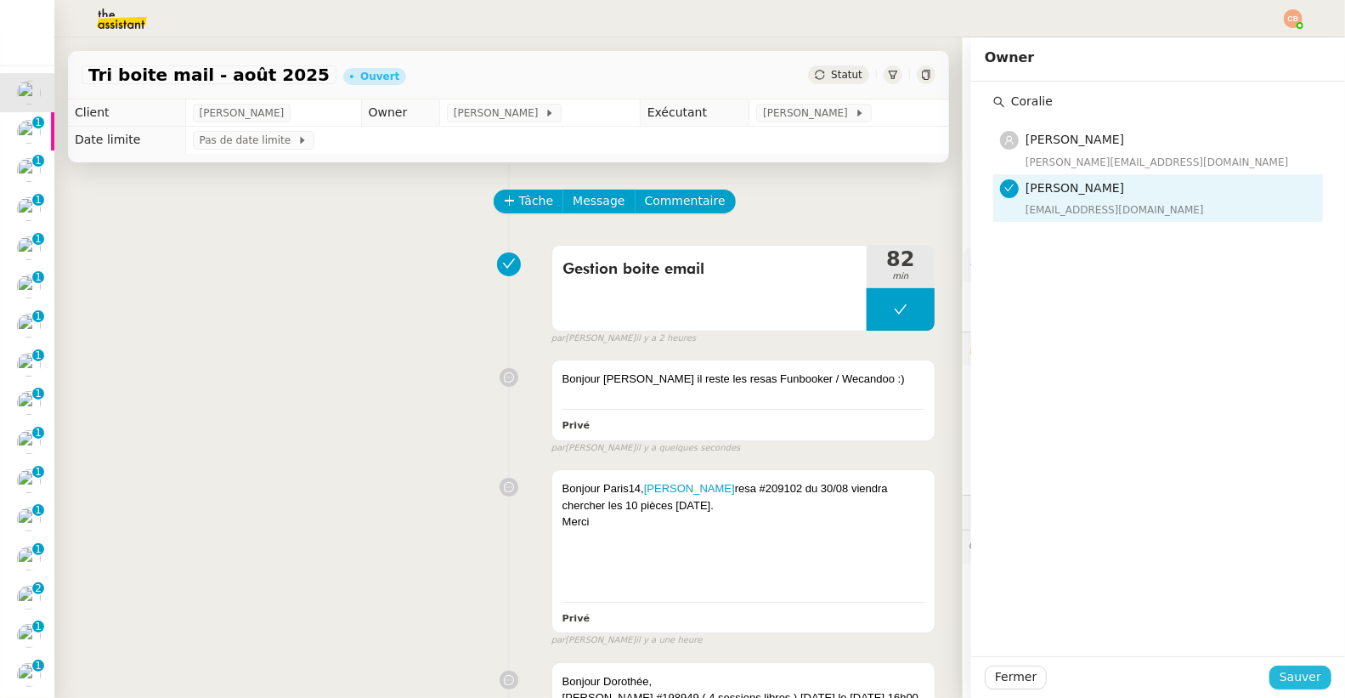
click at [1279, 681] on span "Sauver" at bounding box center [1300, 677] width 42 height 20
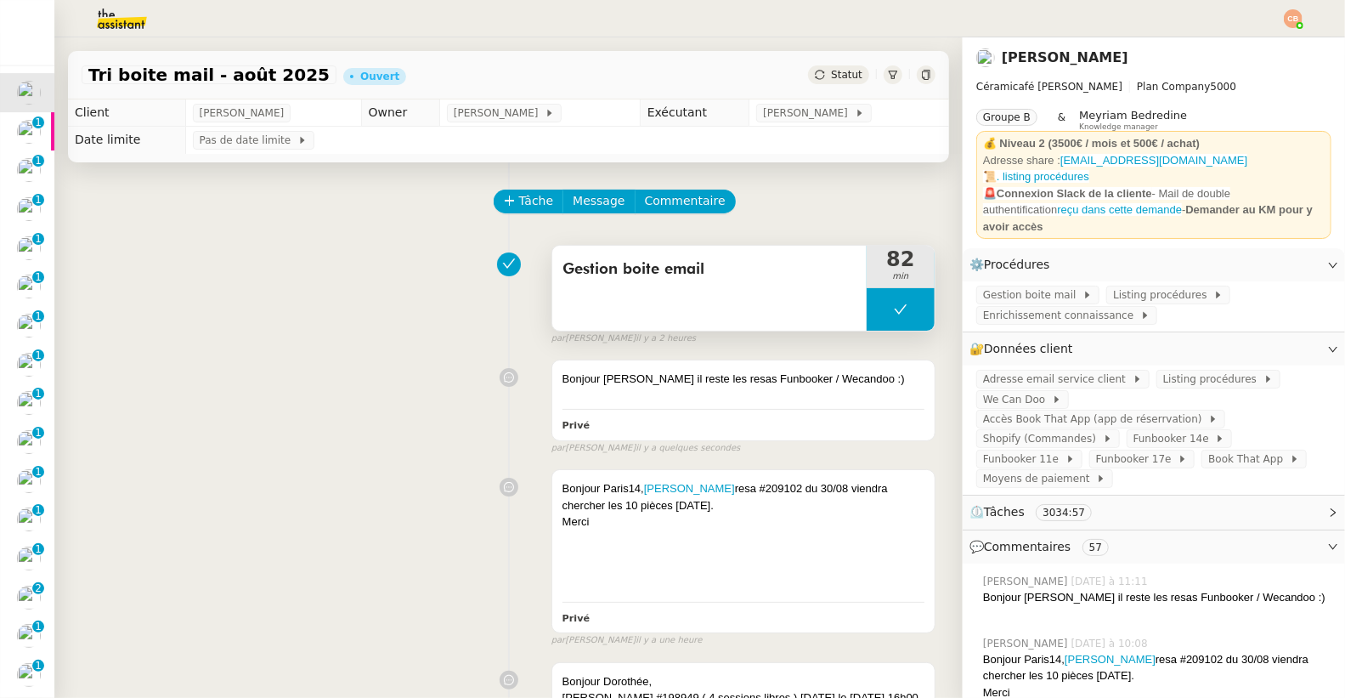
click at [867, 306] on button at bounding box center [901, 309] width 68 height 42
drag, startPoint x: 864, startPoint y: 307, endPoint x: 775, endPoint y: 284, distance: 92.1
click at [877, 307] on icon at bounding box center [884, 309] width 14 height 14
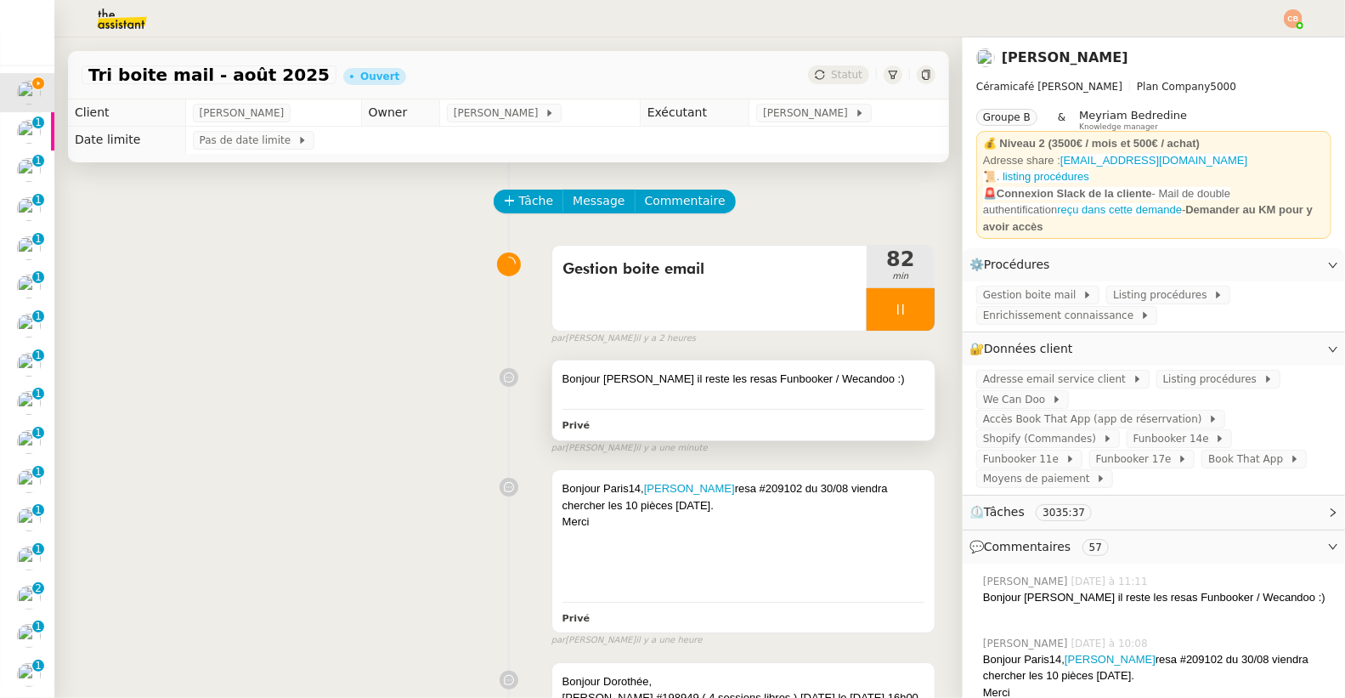
click at [851, 392] on div at bounding box center [743, 395] width 362 height 17
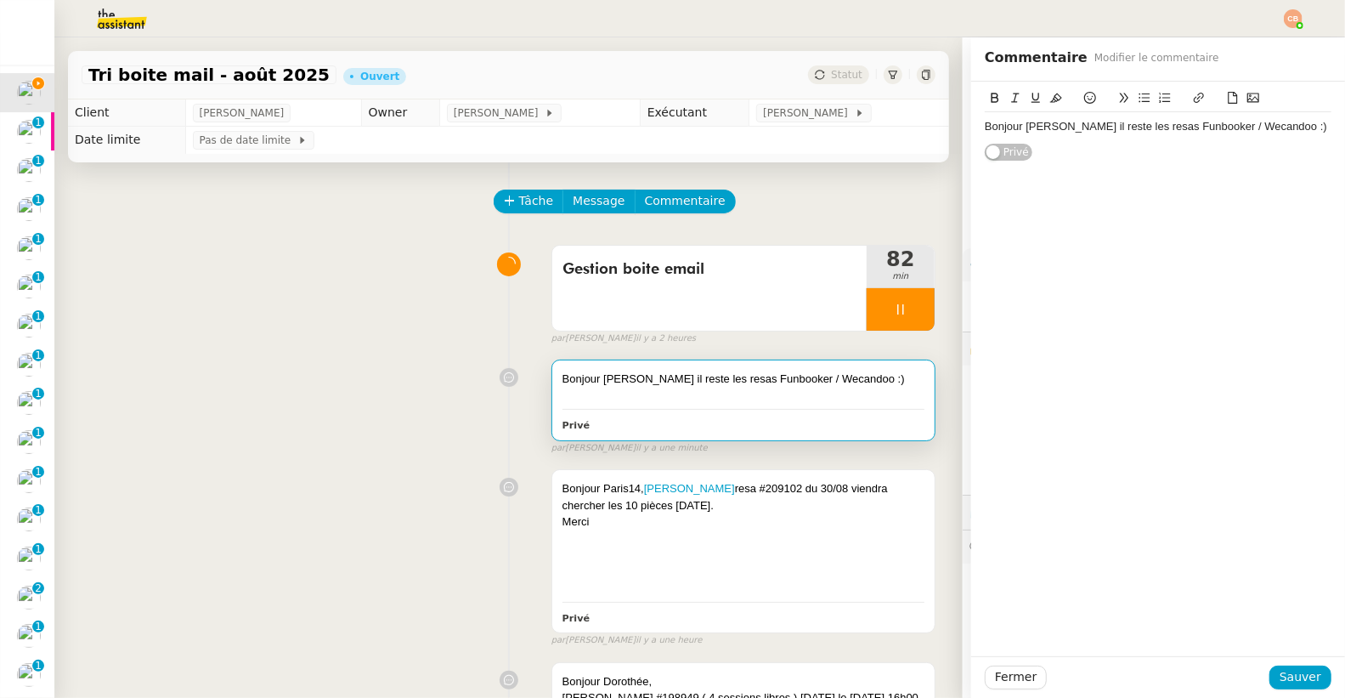
click at [1273, 129] on div "Bonjour [PERSON_NAME] il reste les resas Funbooker / Wecandoo :)" at bounding box center [1158, 126] width 347 height 15
click at [1279, 681] on span "Sauver" at bounding box center [1300, 677] width 42 height 20
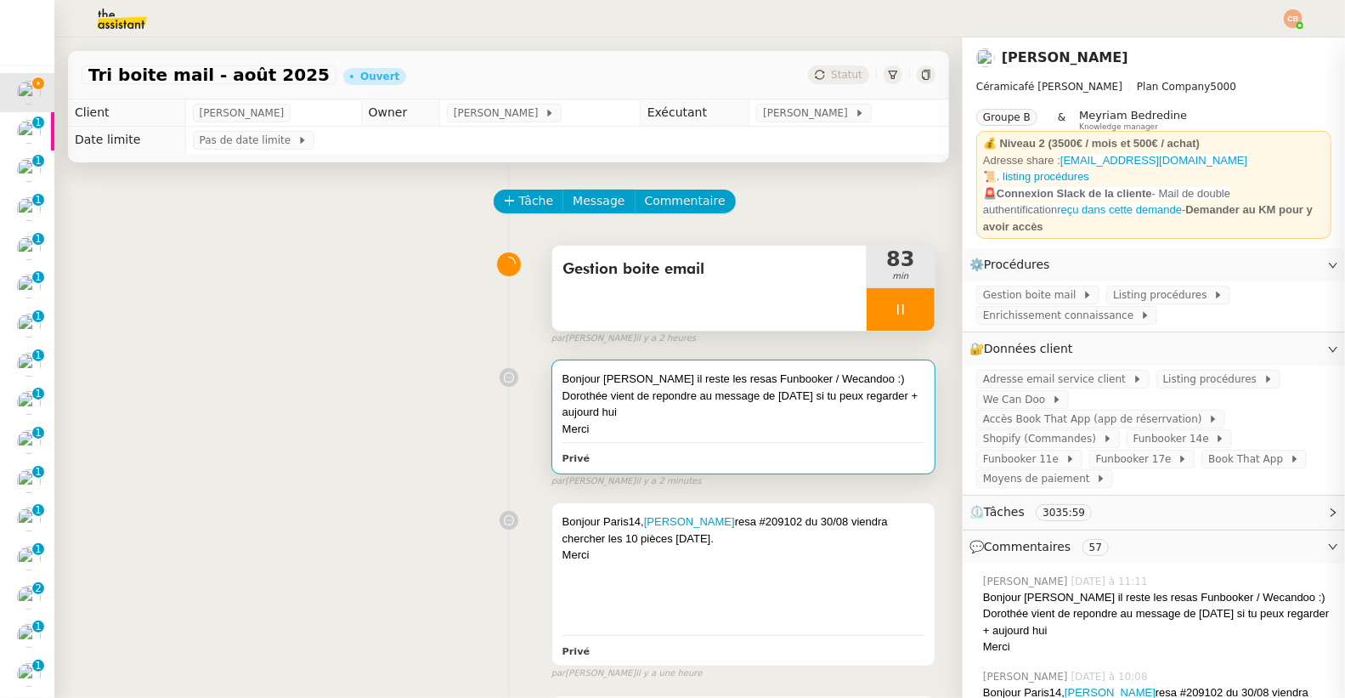
click at [880, 317] on div at bounding box center [901, 309] width 68 height 42
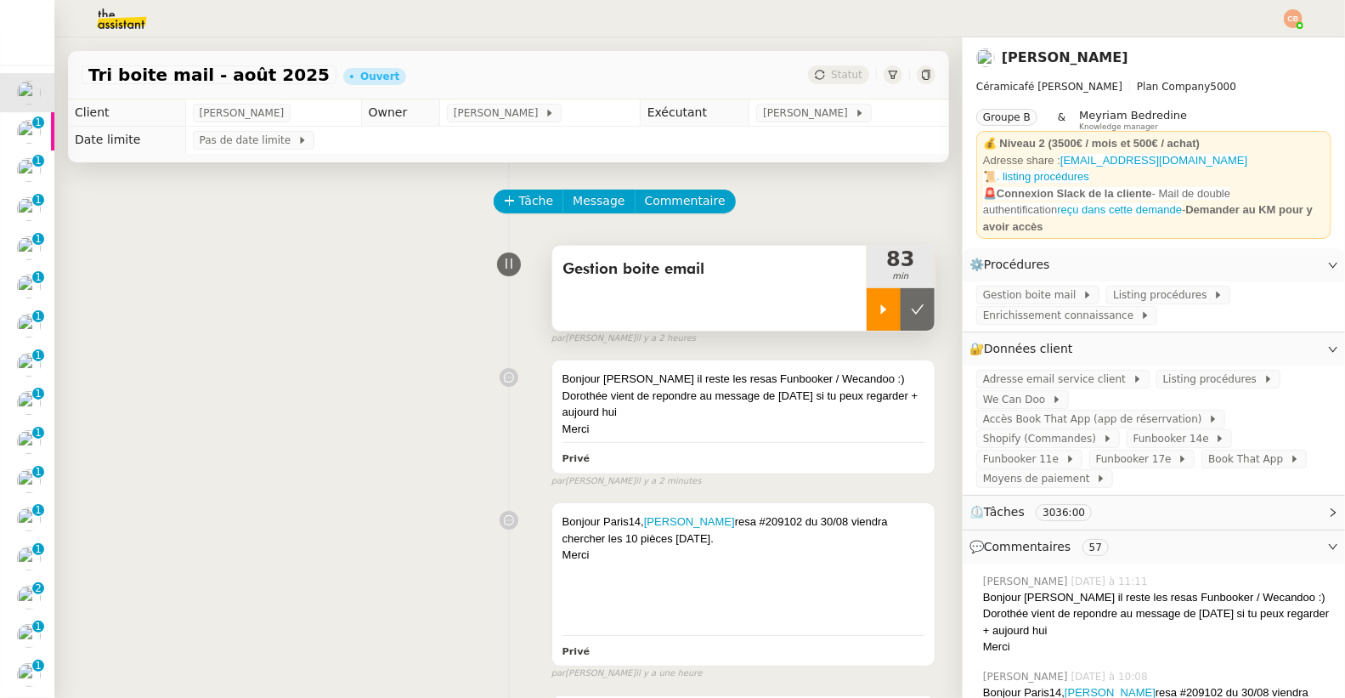
click at [911, 309] on icon at bounding box center [918, 309] width 14 height 14
click at [770, 115] on span "[PERSON_NAME]" at bounding box center [808, 113] width 91 height 17
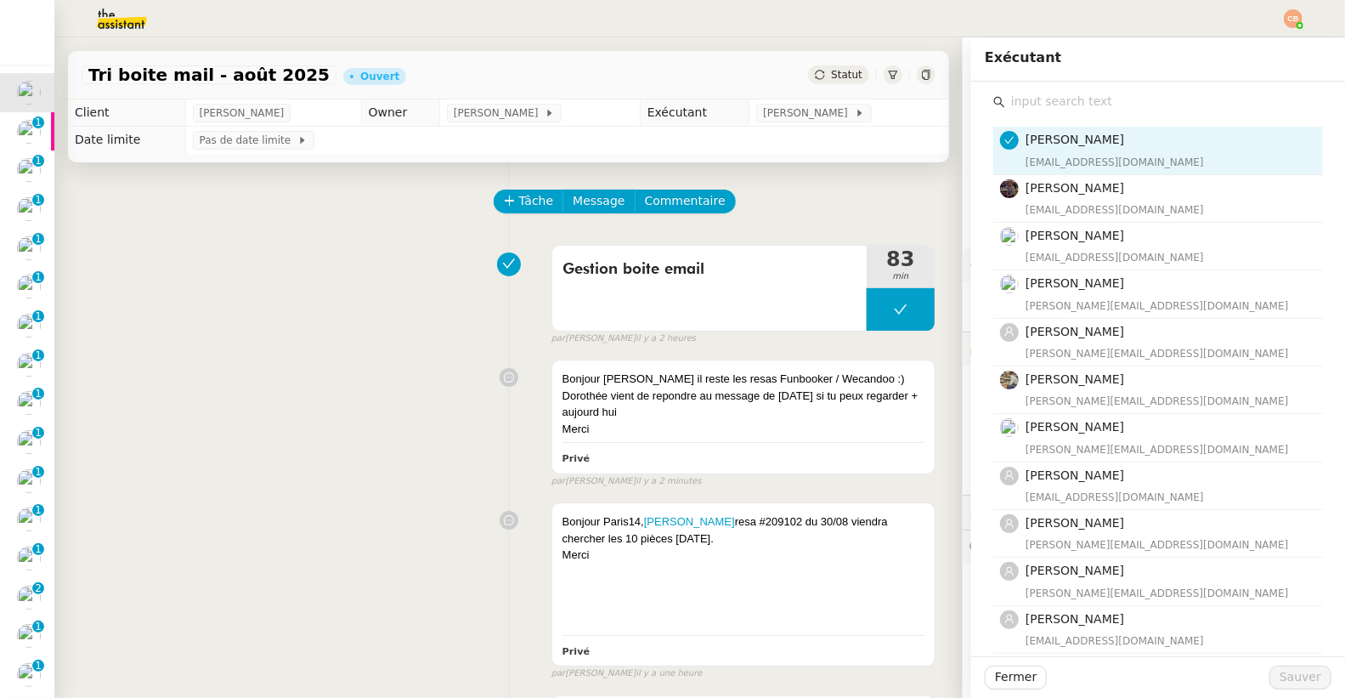
click at [1043, 106] on input "text" at bounding box center [1164, 101] width 318 height 23
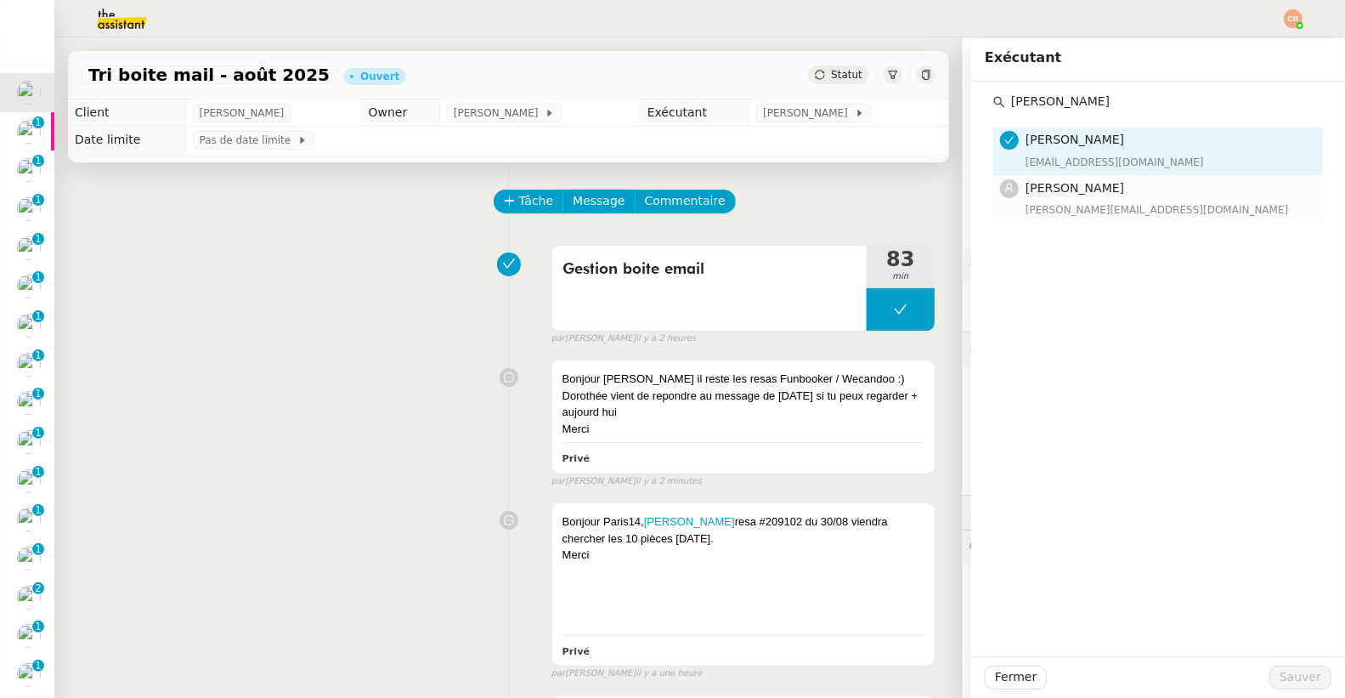
type input "[PERSON_NAME]"
click at [1057, 200] on div "[PERSON_NAME] Orec [PERSON_NAME][EMAIL_ADDRESS][DOMAIN_NAME]" at bounding box center [1168, 198] width 287 height 40
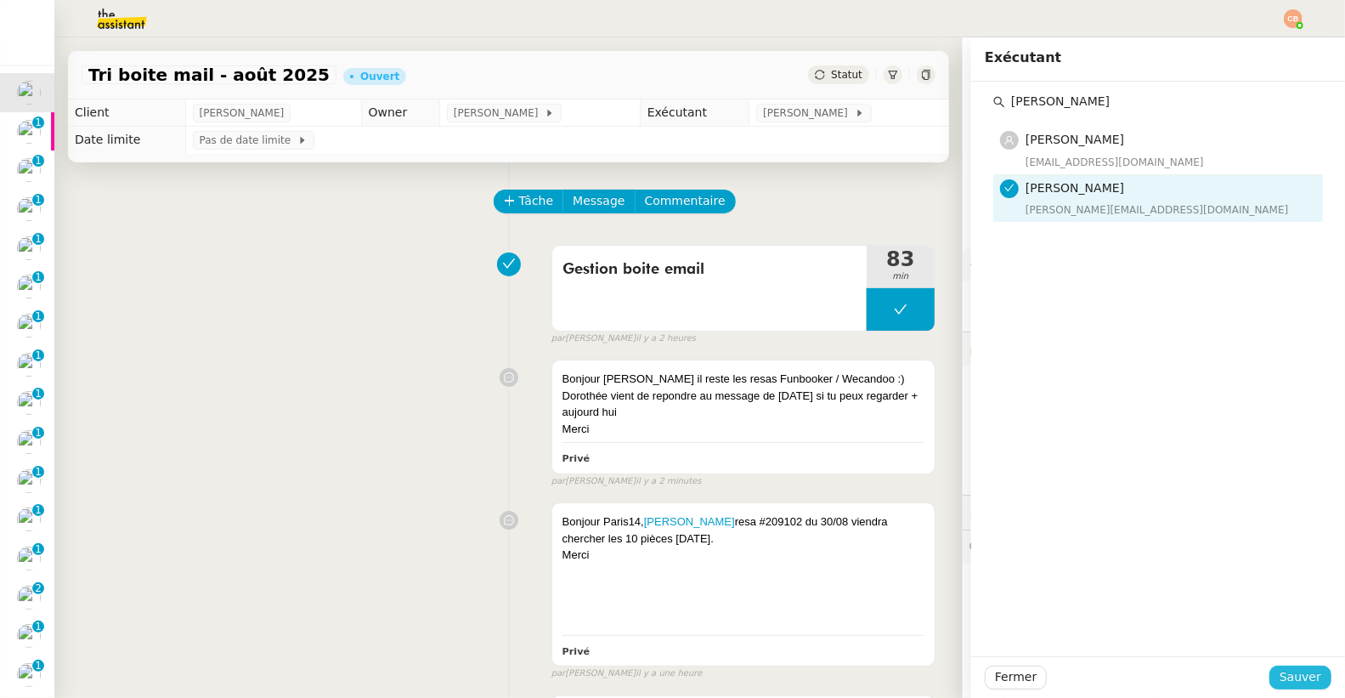
click at [1279, 686] on span "Sauver" at bounding box center [1300, 677] width 42 height 20
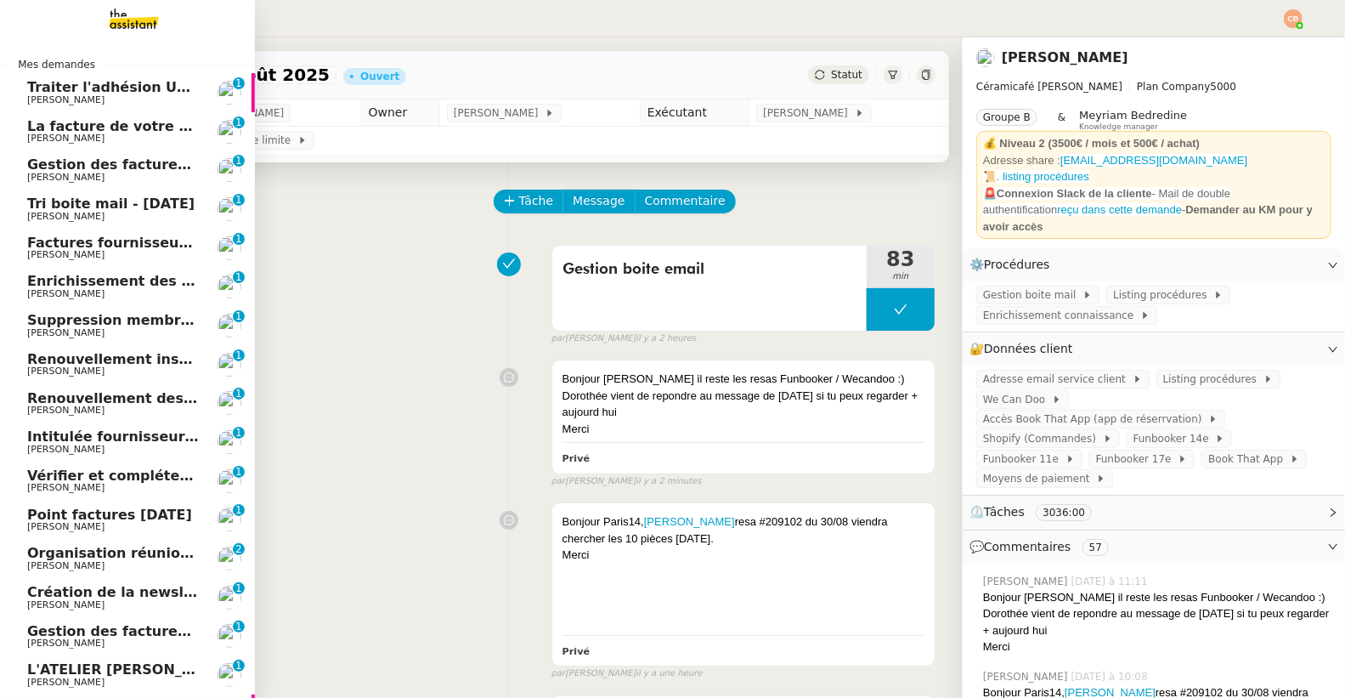
click at [45, 224] on link "Tri boite mail - [DATE] [PERSON_NAME] 0 1 2 3 4 5 6 7 8 9" at bounding box center [127, 208] width 255 height 39
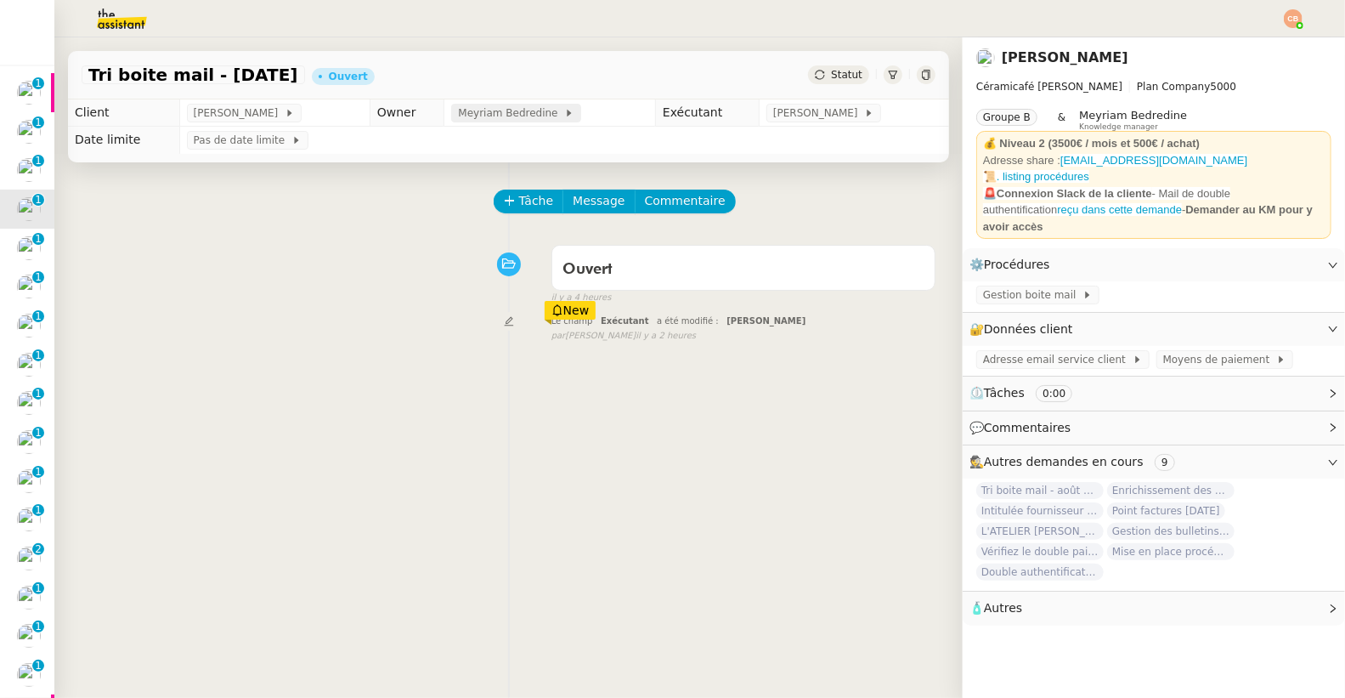
click at [520, 107] on span "Meyriam Bedredine" at bounding box center [511, 113] width 106 height 17
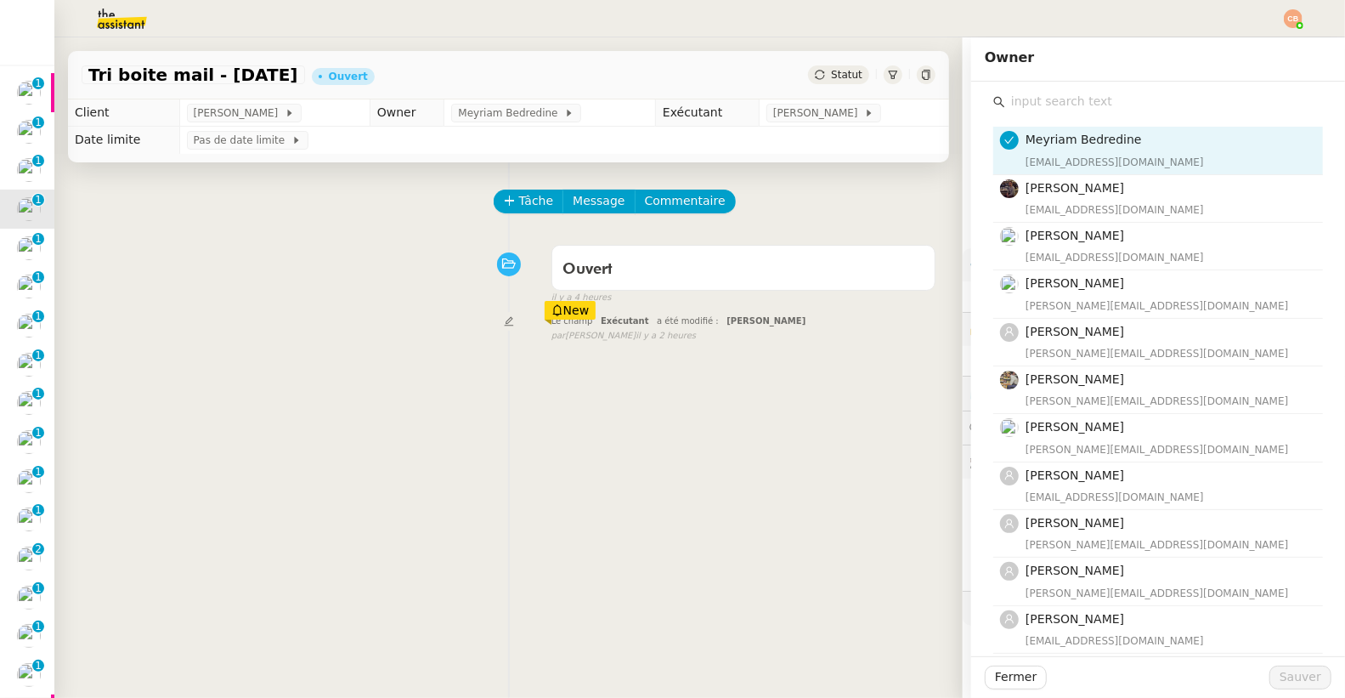
click at [1017, 103] on input "text" at bounding box center [1164, 101] width 318 height 23
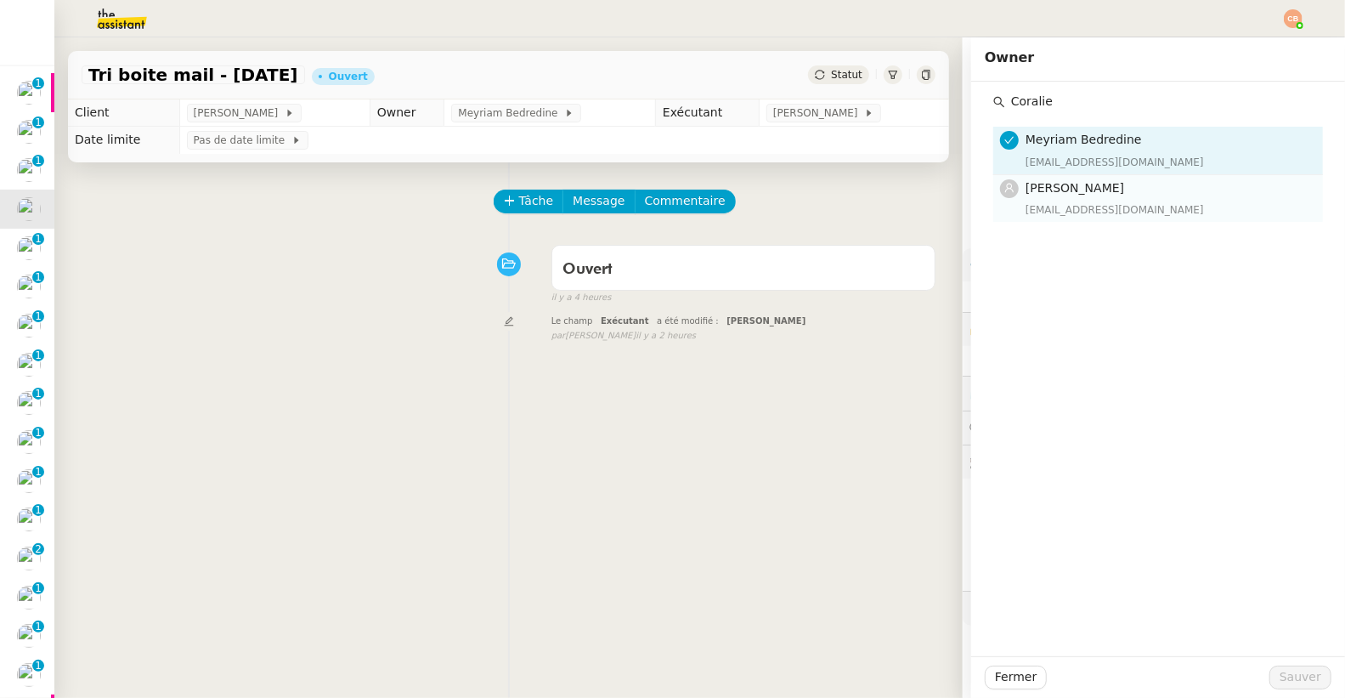
type input "Coralie"
click at [1029, 212] on div "[EMAIL_ADDRESS][DOMAIN_NAME]" at bounding box center [1168, 209] width 287 height 17
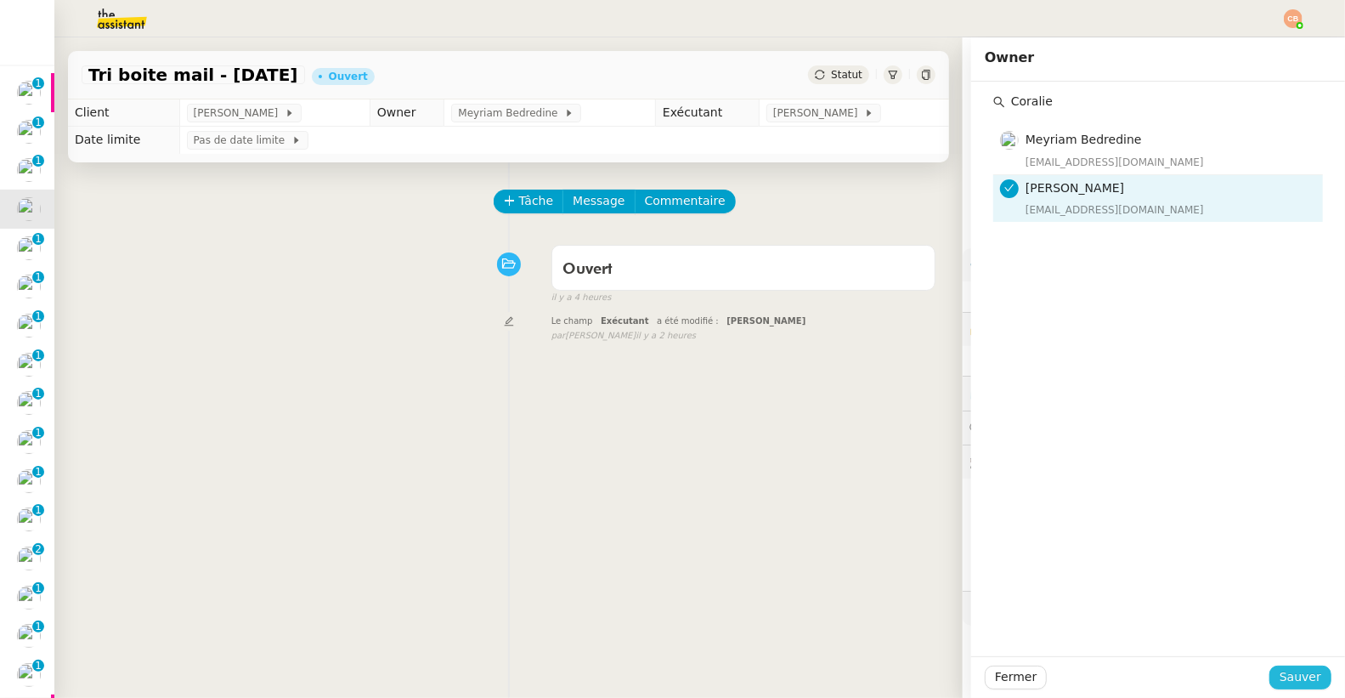
click at [1286, 675] on span "Sauver" at bounding box center [1300, 677] width 42 height 20
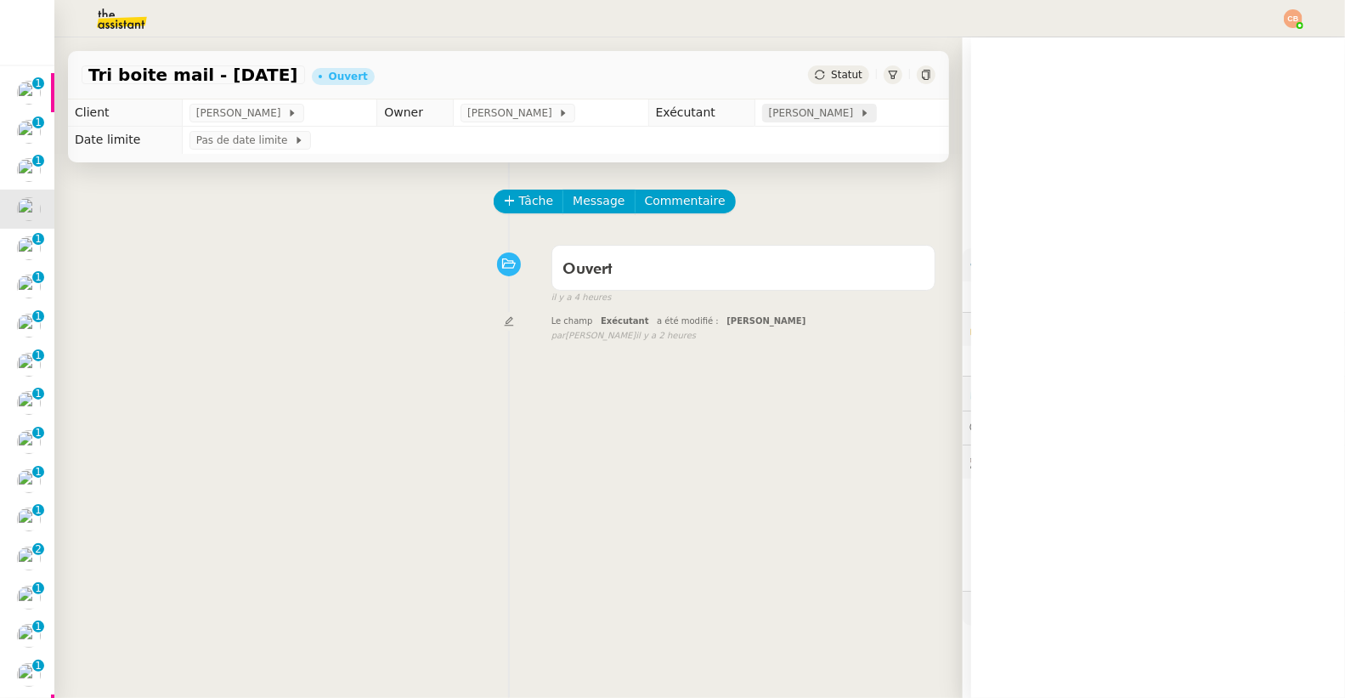
click at [807, 121] on div "[PERSON_NAME]" at bounding box center [819, 113] width 115 height 19
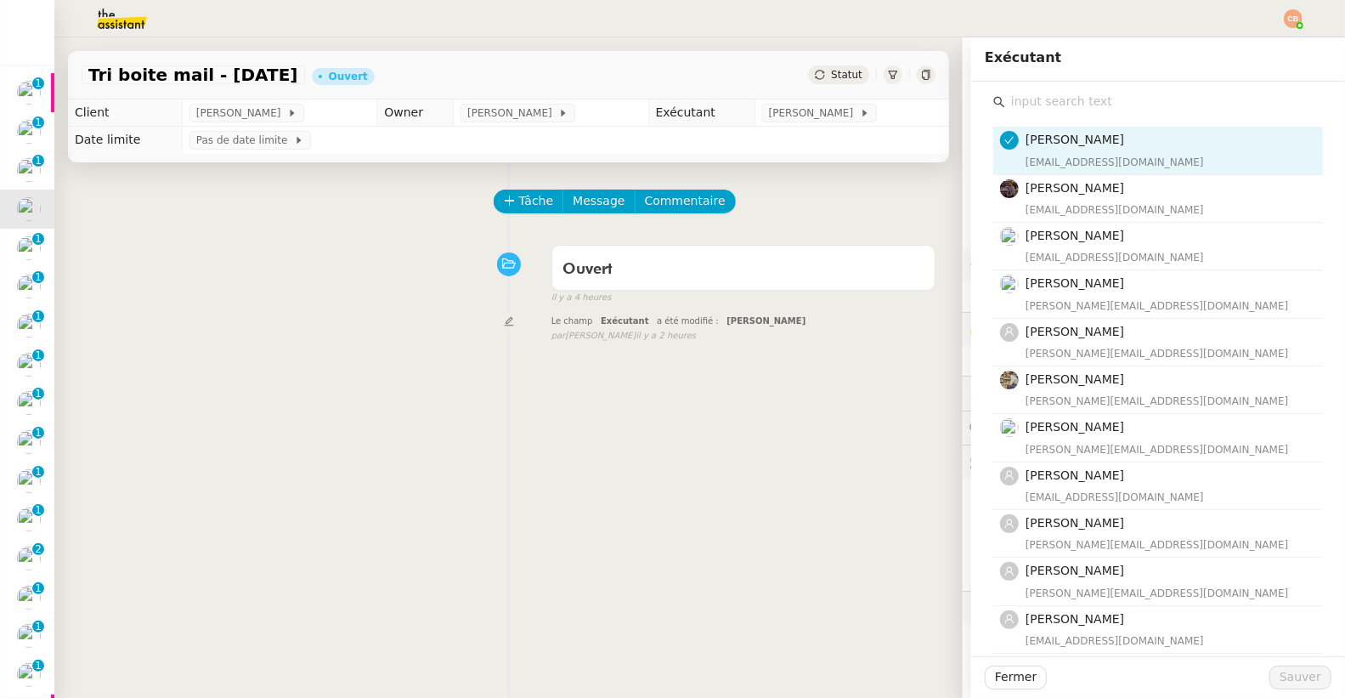
click at [1055, 105] on input "text" at bounding box center [1164, 101] width 318 height 23
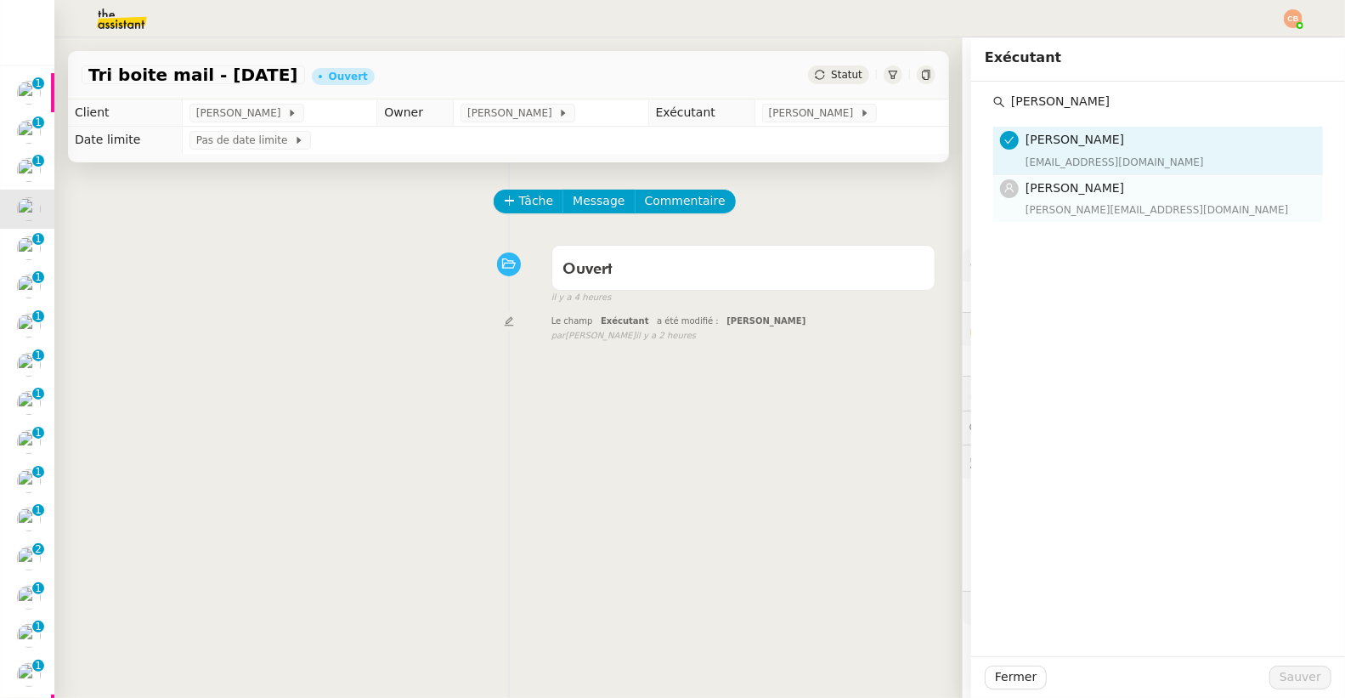
type input "[PERSON_NAME]"
click at [1051, 205] on div "[PERSON_NAME][EMAIL_ADDRESS][DOMAIN_NAME]" at bounding box center [1168, 209] width 287 height 17
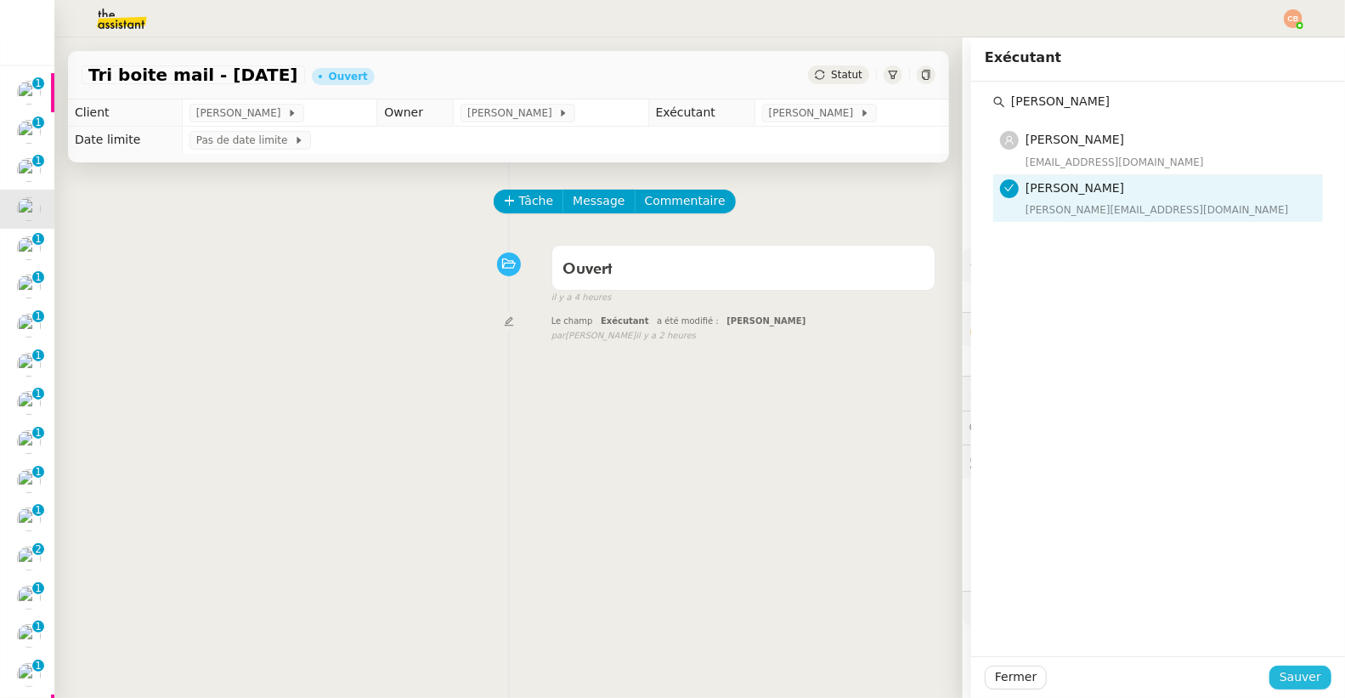
click at [1284, 668] on span "Sauver" at bounding box center [1300, 677] width 42 height 20
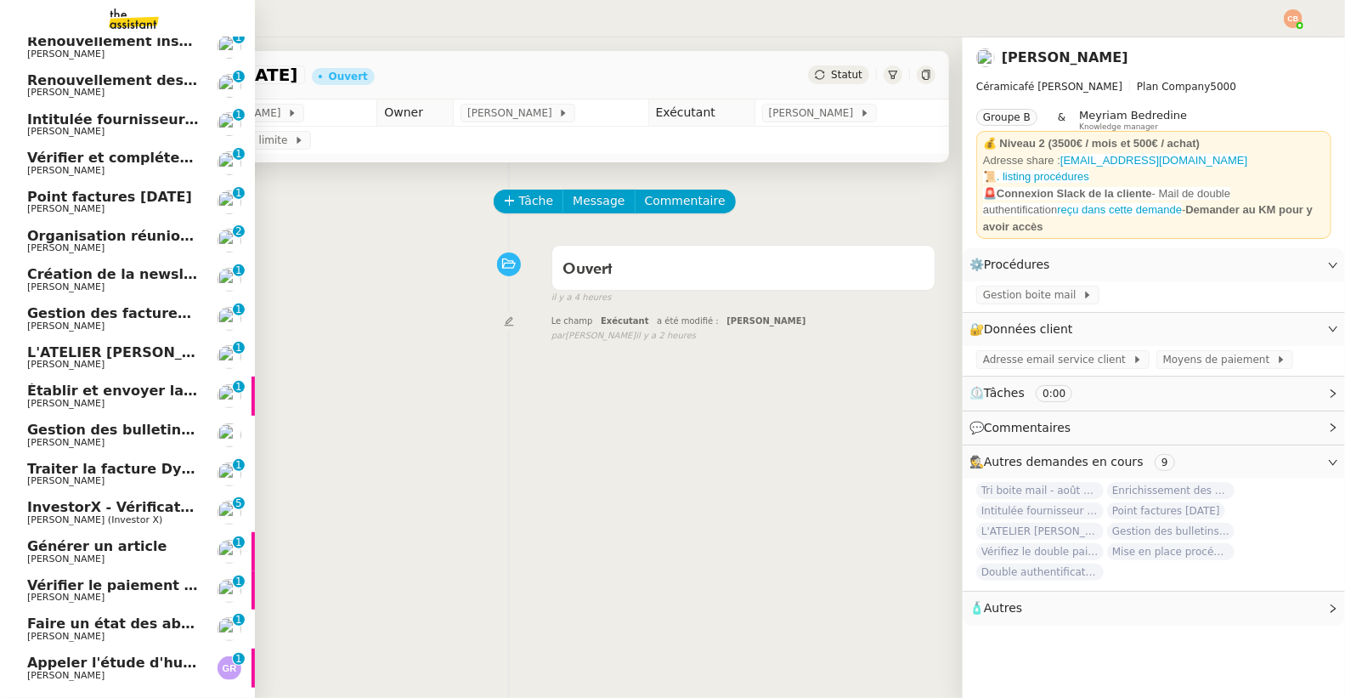
scroll to position [327, 0]
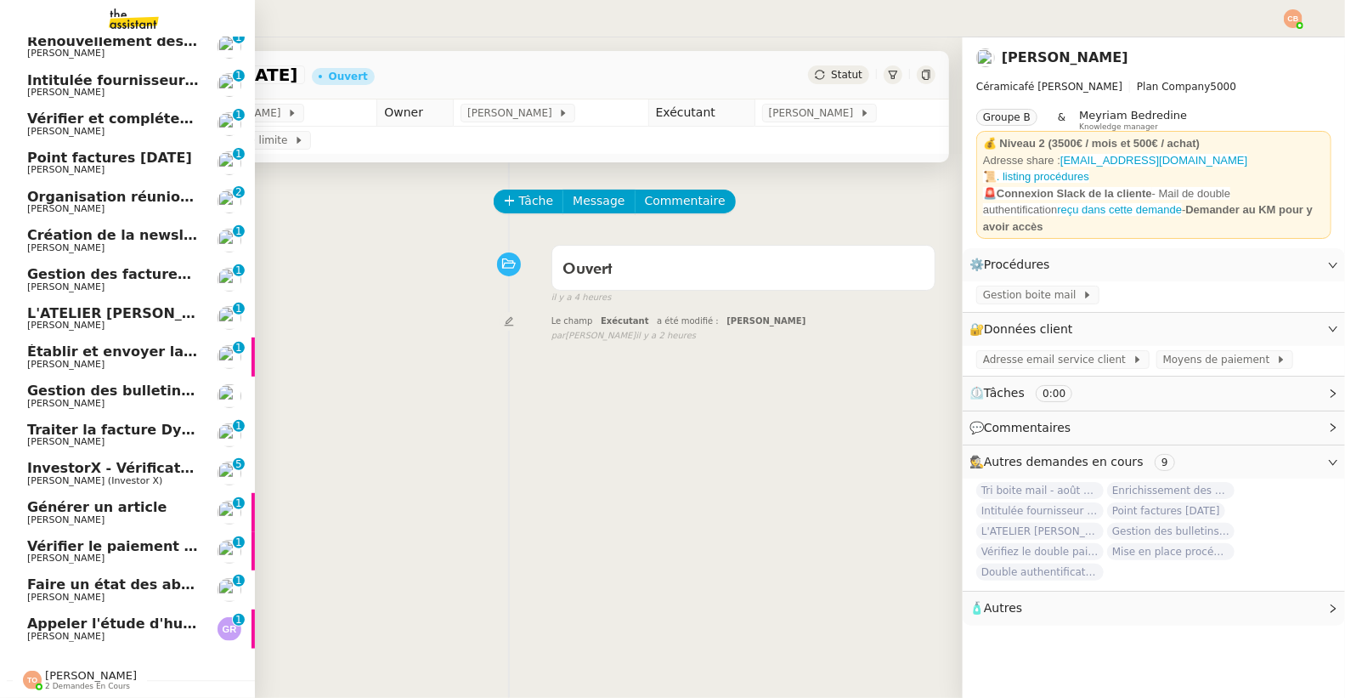
click at [92, 514] on span "[PERSON_NAME]" at bounding box center [65, 519] width 77 height 11
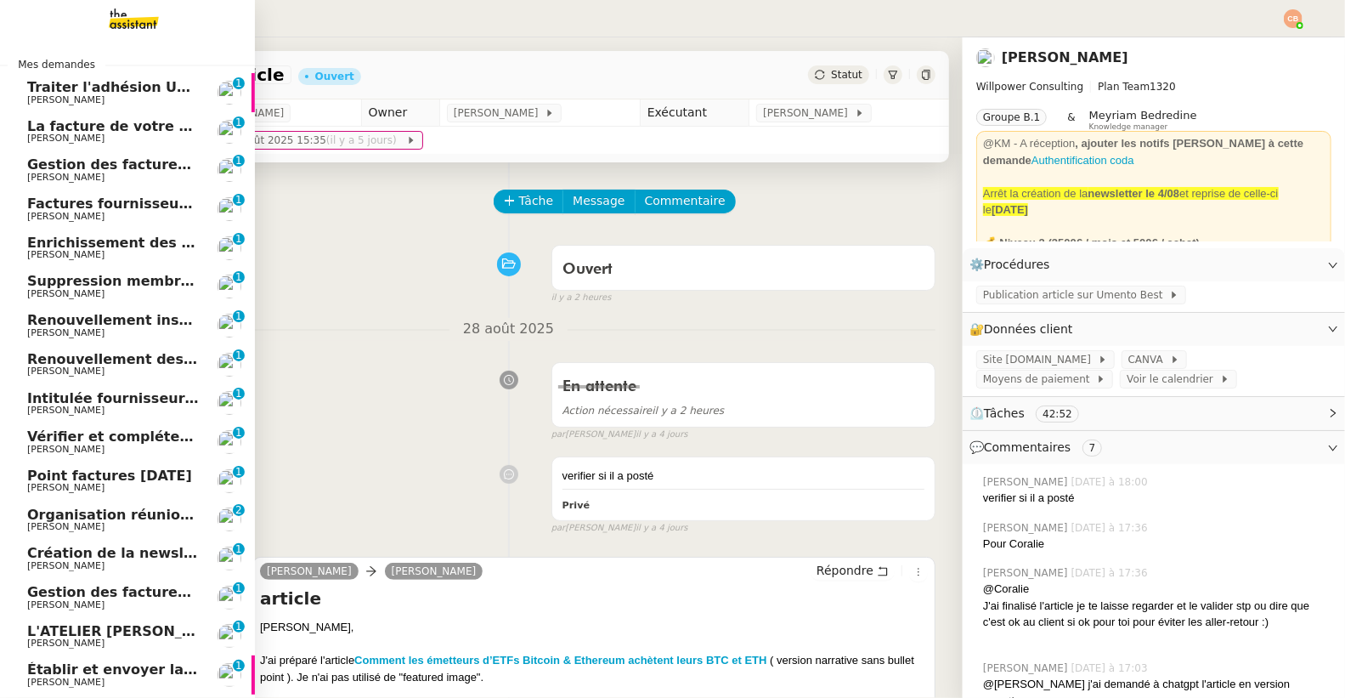
click at [96, 290] on span "[PERSON_NAME]" at bounding box center [65, 293] width 77 height 11
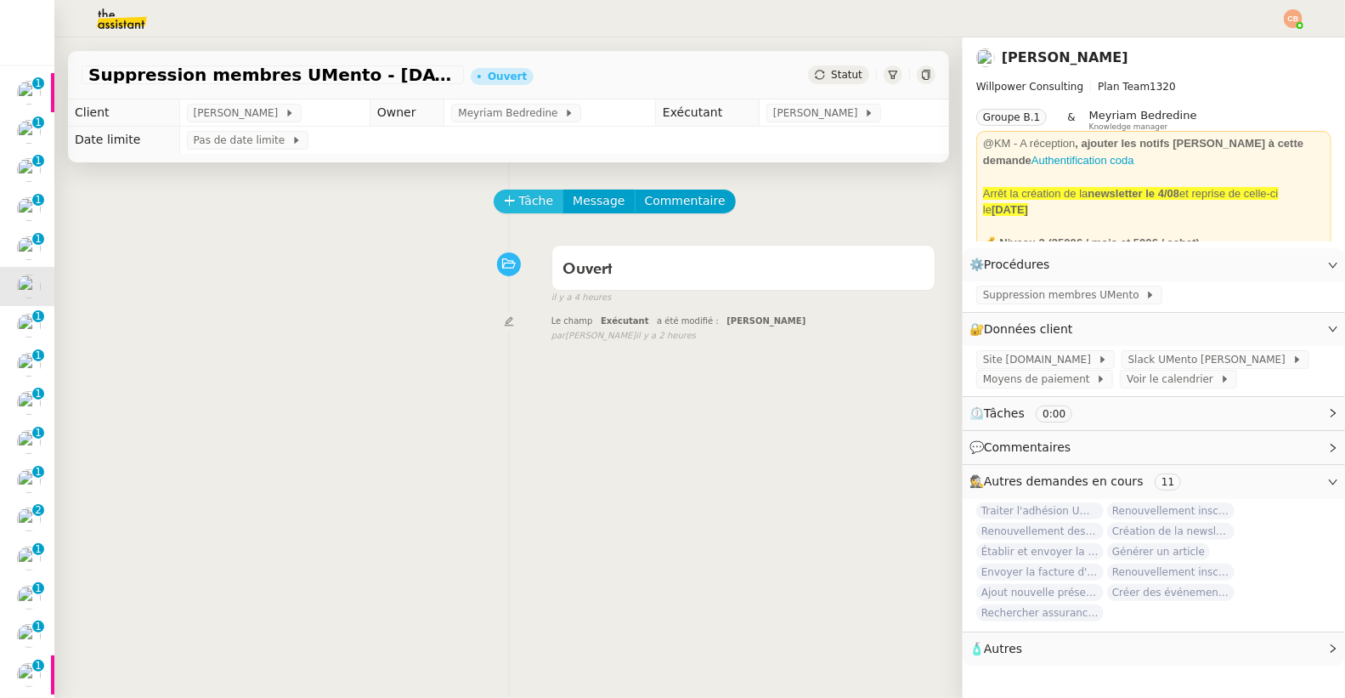
click at [503, 200] on button "Tâche" at bounding box center [529, 201] width 71 height 24
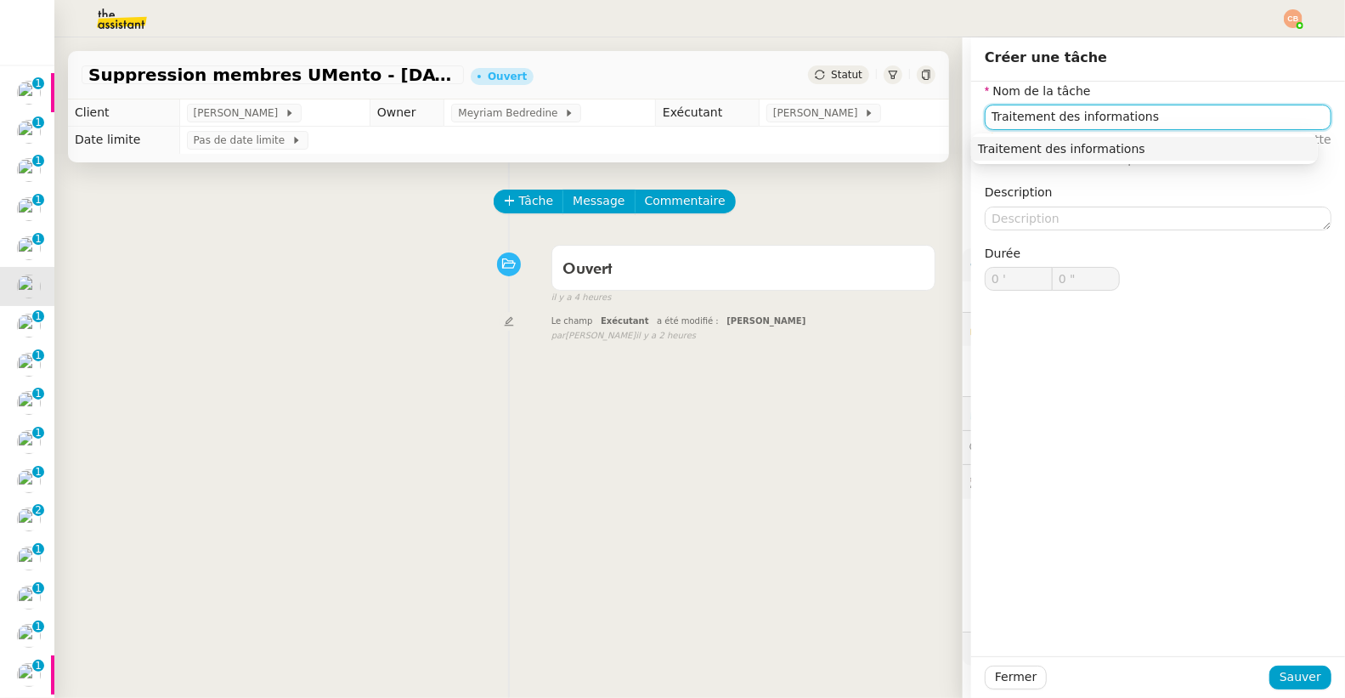
click at [1020, 150] on div "Traitement des informations" at bounding box center [1144, 148] width 333 height 15
type input "Traitement des informations"
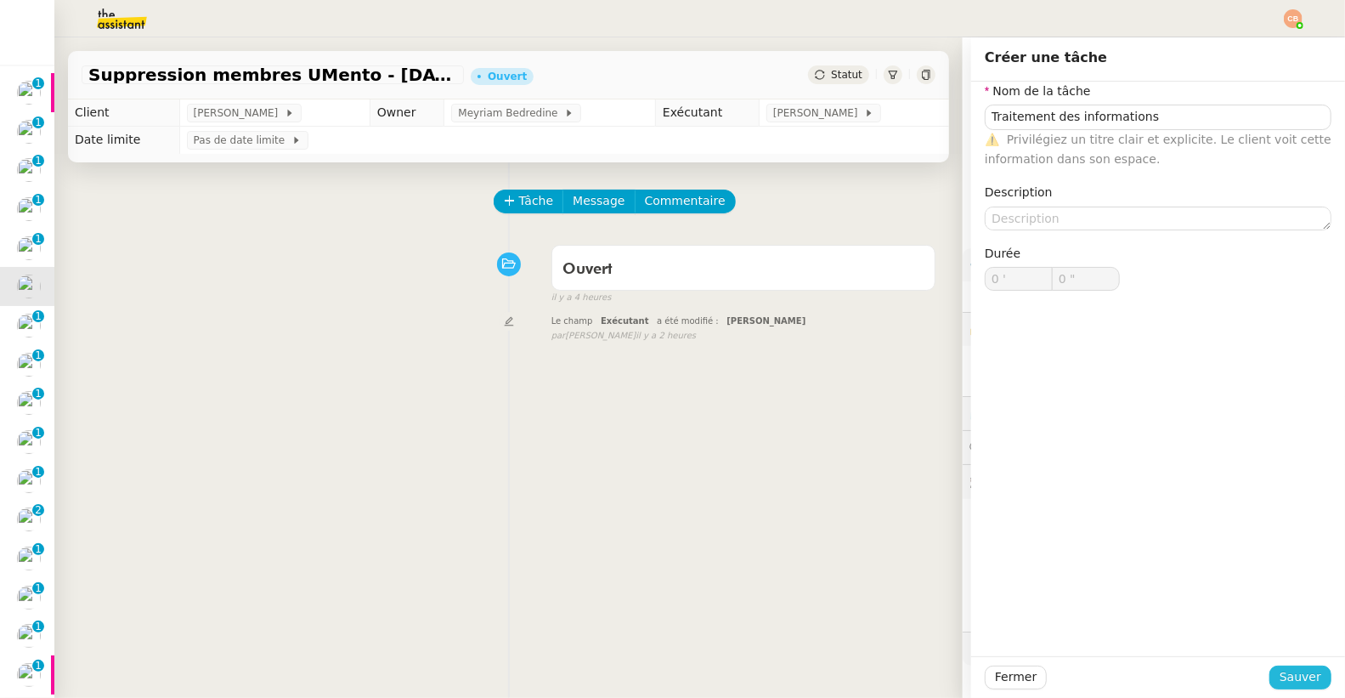
click at [1269, 676] on button "Sauver" at bounding box center [1300, 677] width 62 height 24
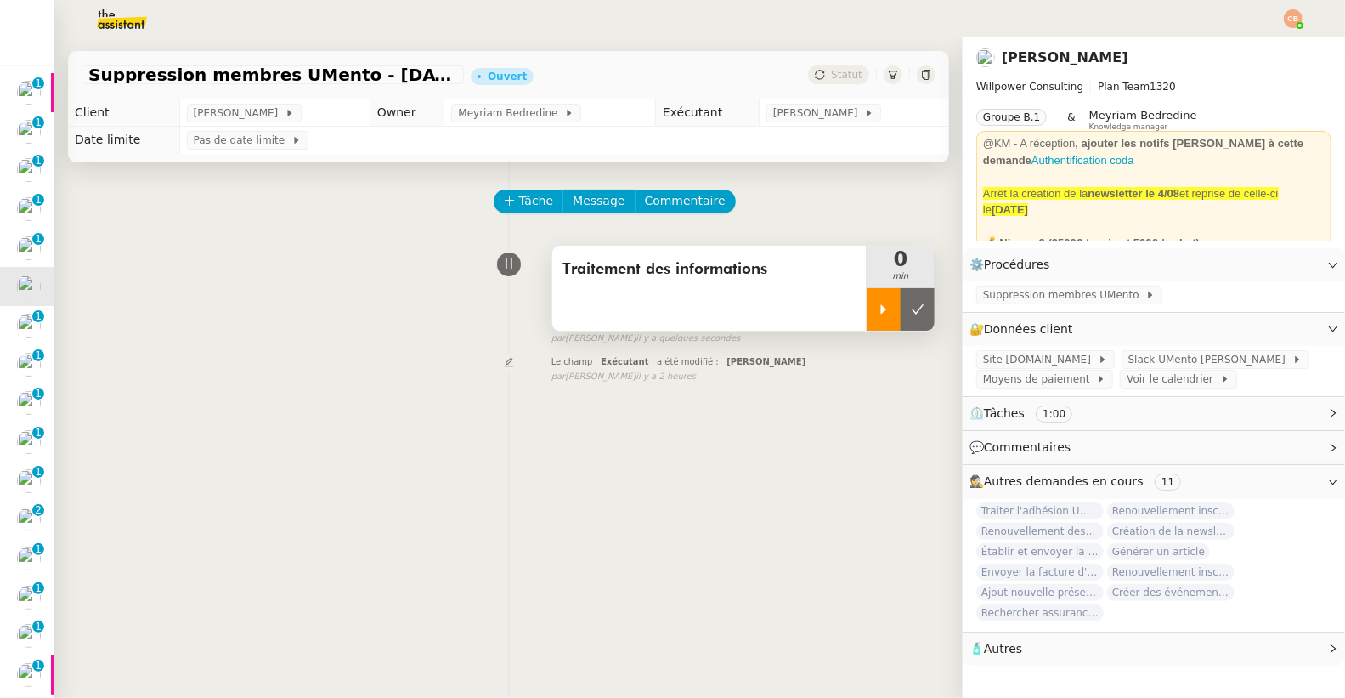
click at [871, 300] on div at bounding box center [884, 309] width 34 height 42
click at [1019, 296] on span "Suppression membres UMento" at bounding box center [1064, 294] width 162 height 17
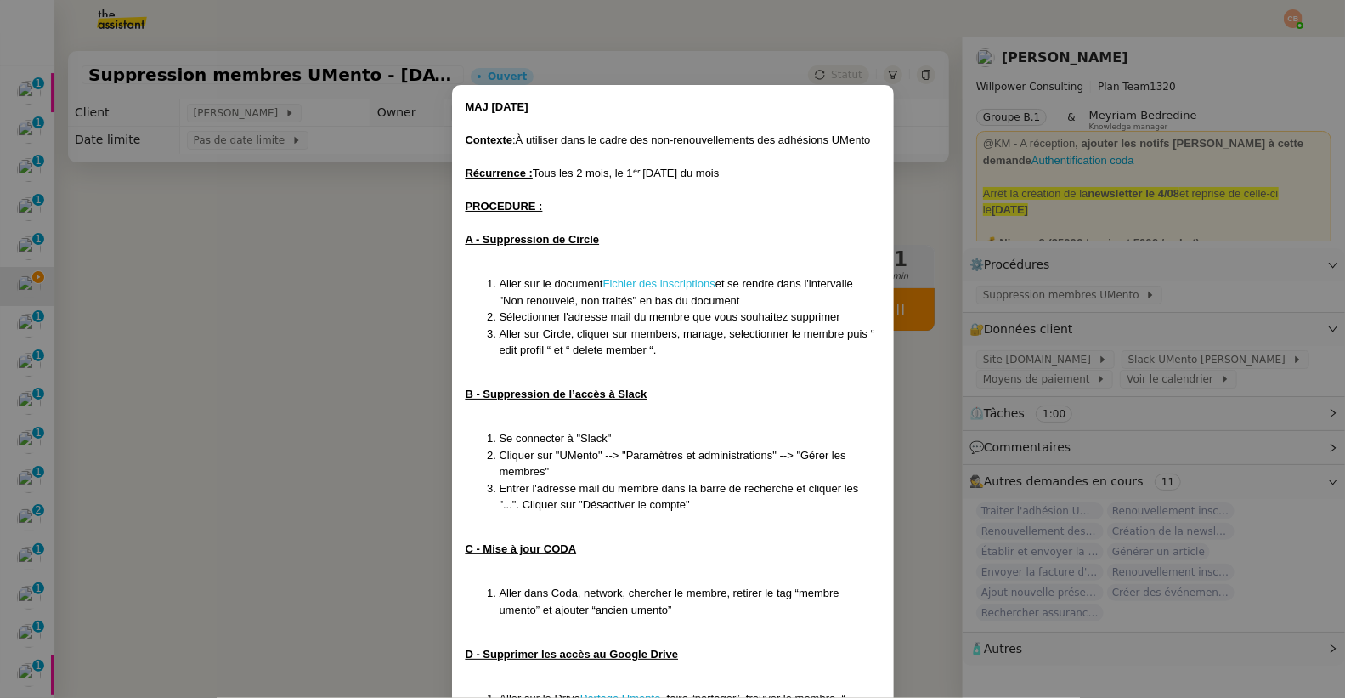
click at [702, 285] on link "Fichier des inscriptions" at bounding box center [659, 283] width 112 height 13
click at [398, 306] on nz-modal-container "MAJ [DATE] Contexte : À utiliser dans le cadre des non-renouvellements des adhé…" at bounding box center [672, 349] width 1345 height 698
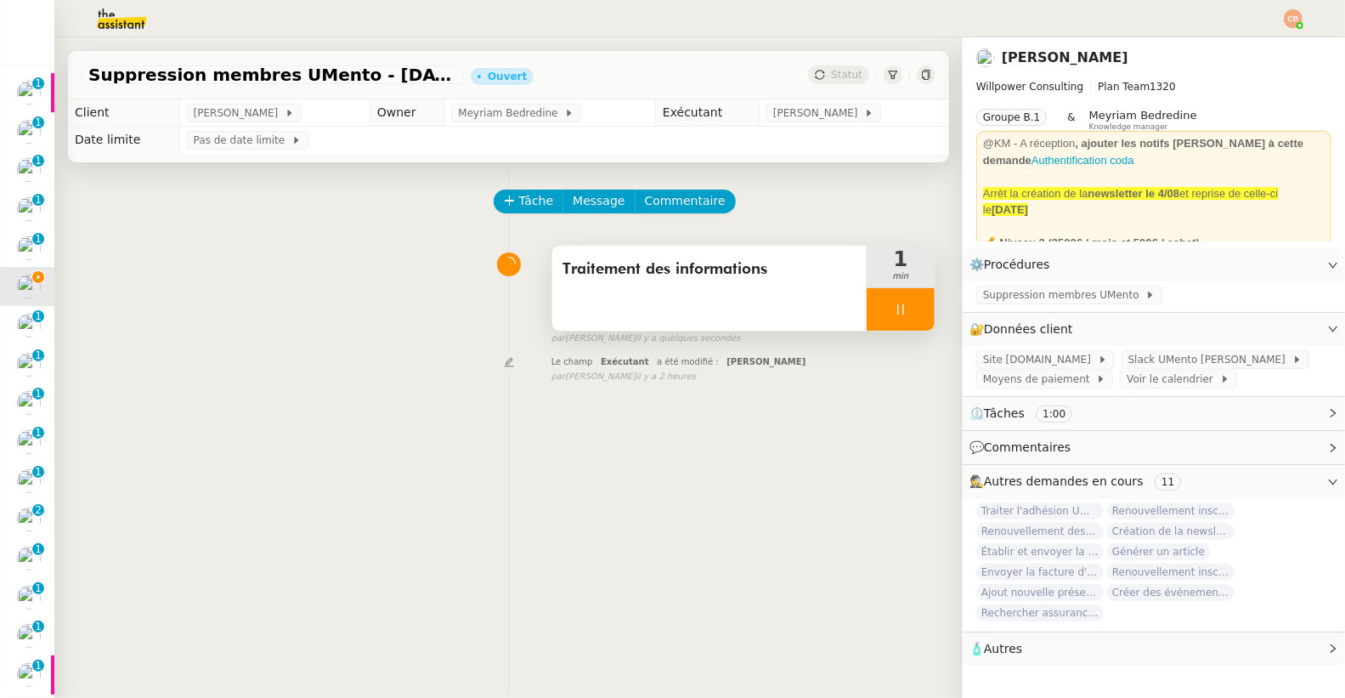
click at [882, 319] on div at bounding box center [901, 309] width 68 height 42
drag, startPoint x: 892, startPoint y: 312, endPoint x: 856, endPoint y: 167, distance: 149.8
click at [911, 311] on icon at bounding box center [918, 309] width 14 height 14
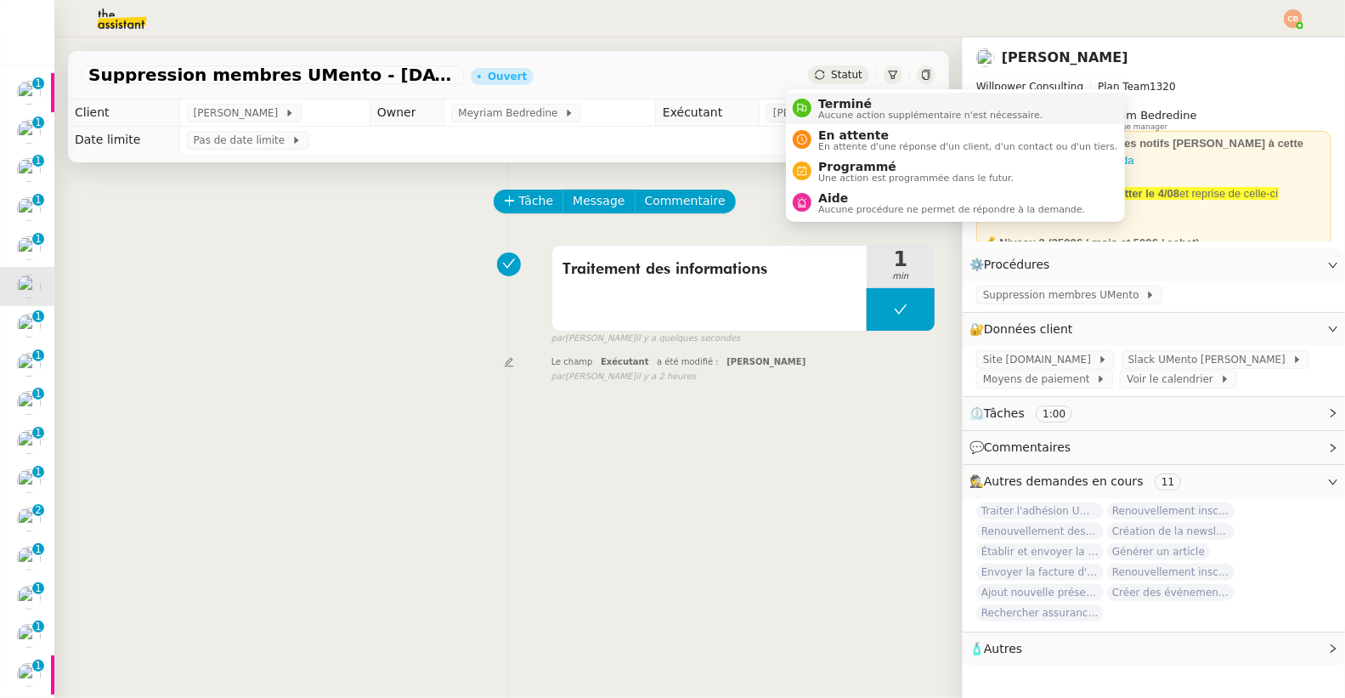
click at [833, 115] on span "Aucune action supplémentaire n'est nécessaire." at bounding box center [930, 114] width 224 height 9
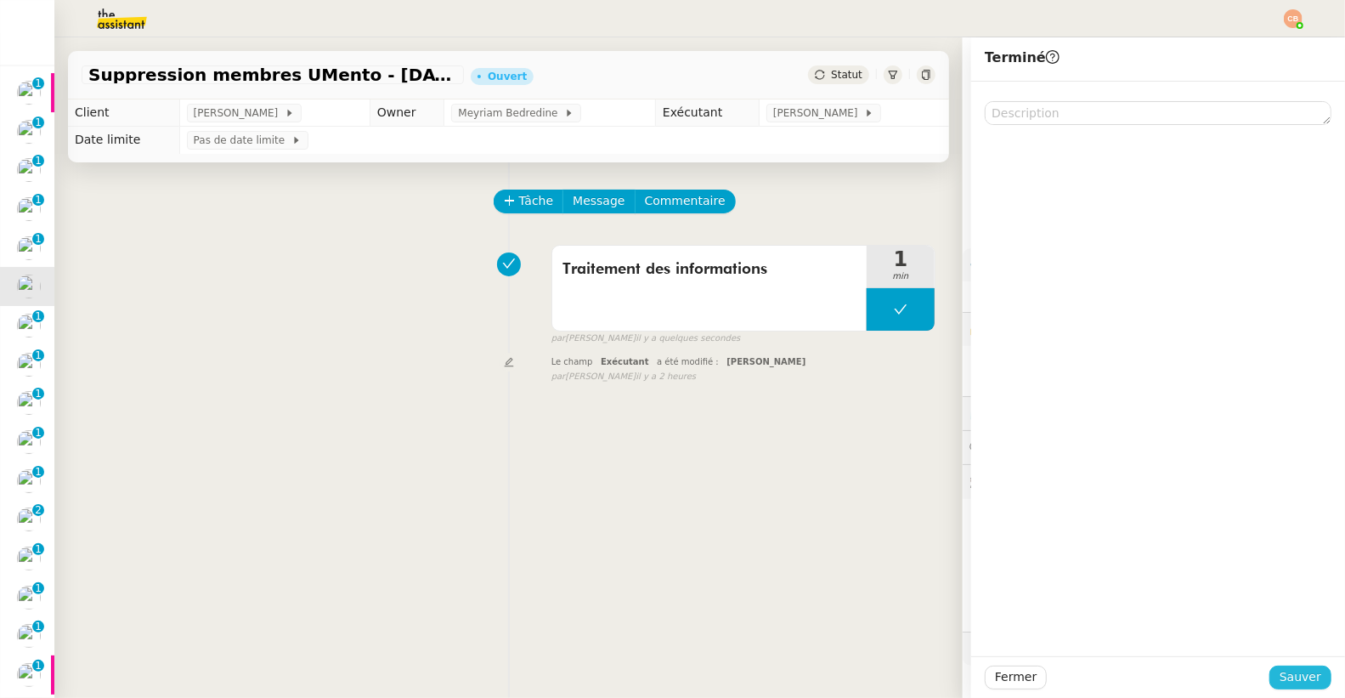
click at [1279, 675] on span "Sauver" at bounding box center [1300, 677] width 42 height 20
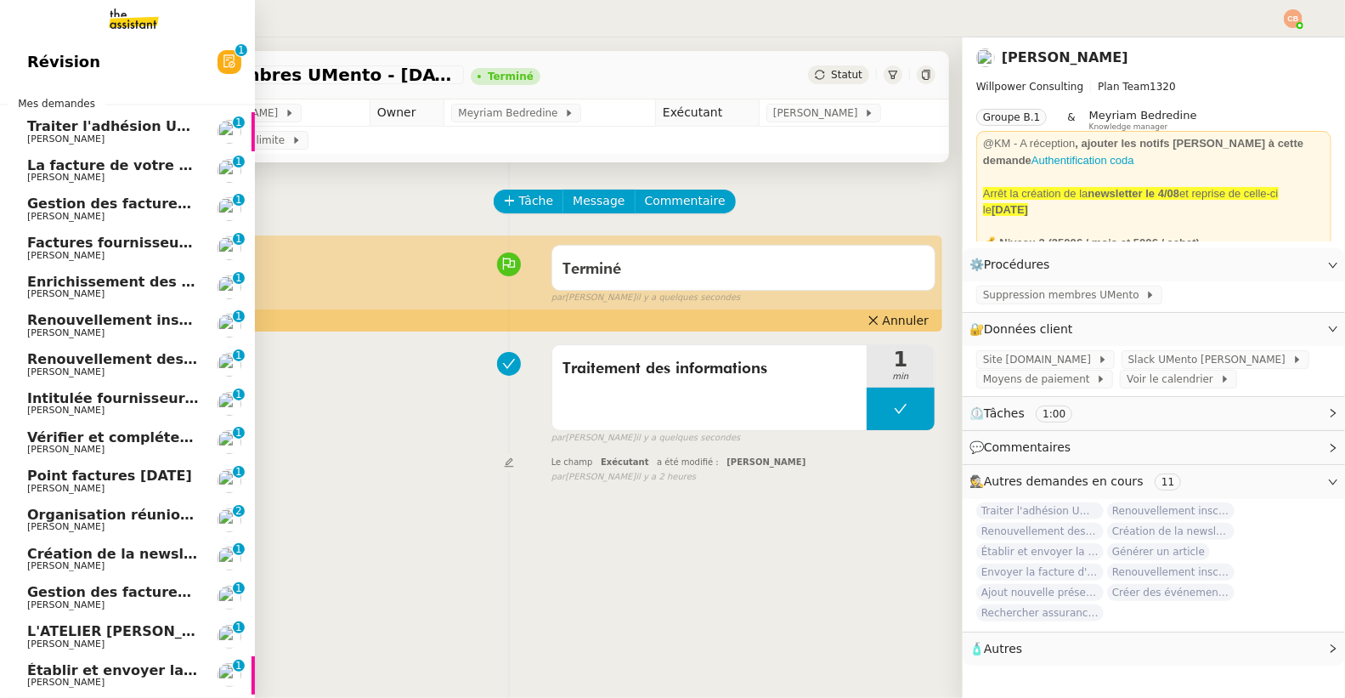
click at [75, 289] on span "[PERSON_NAME]" at bounding box center [65, 293] width 77 height 11
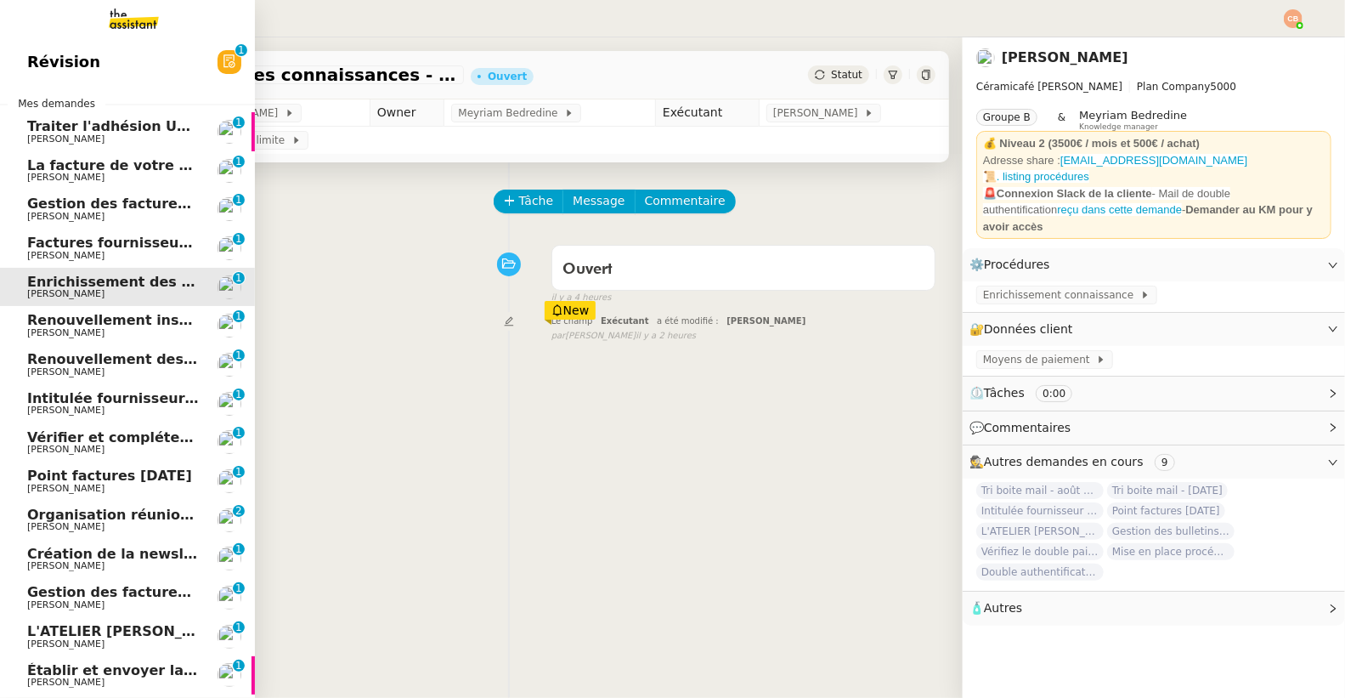
click at [70, 322] on span "Renouvellement inscriptions - [DATE]" at bounding box center [170, 320] width 286 height 16
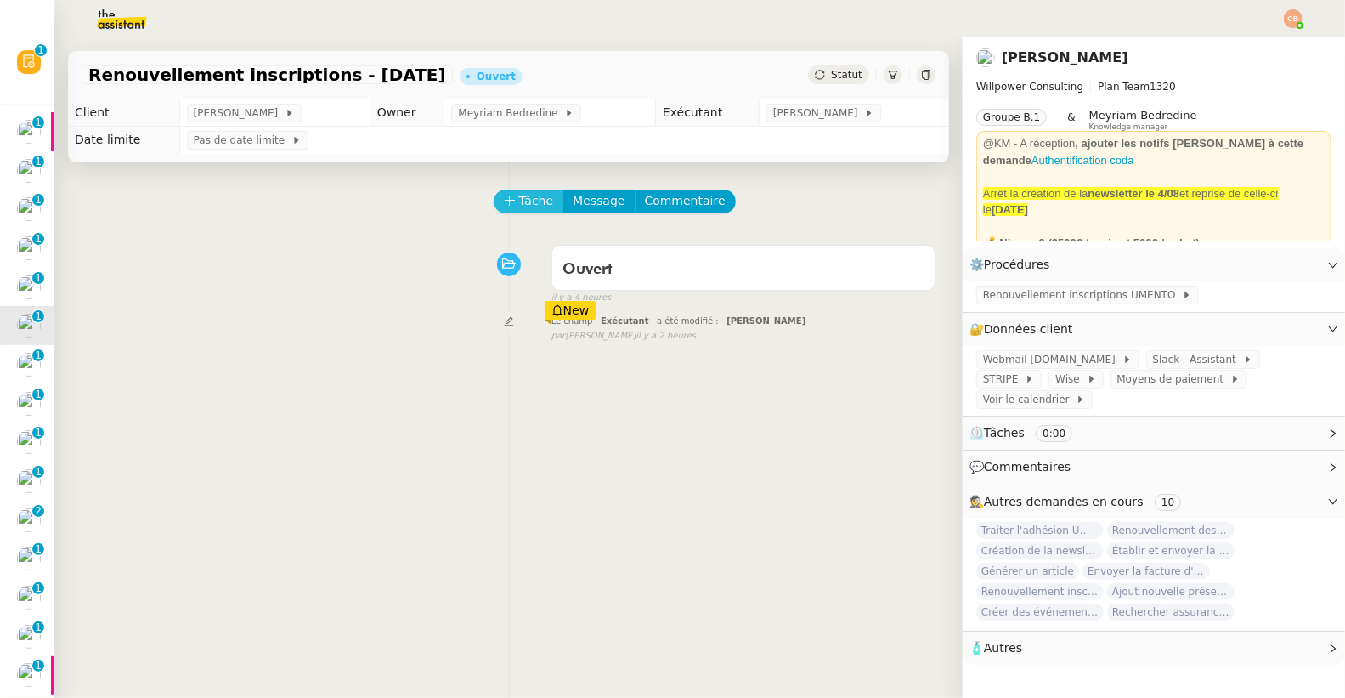
click at [519, 201] on span "Tâche" at bounding box center [536, 201] width 35 height 20
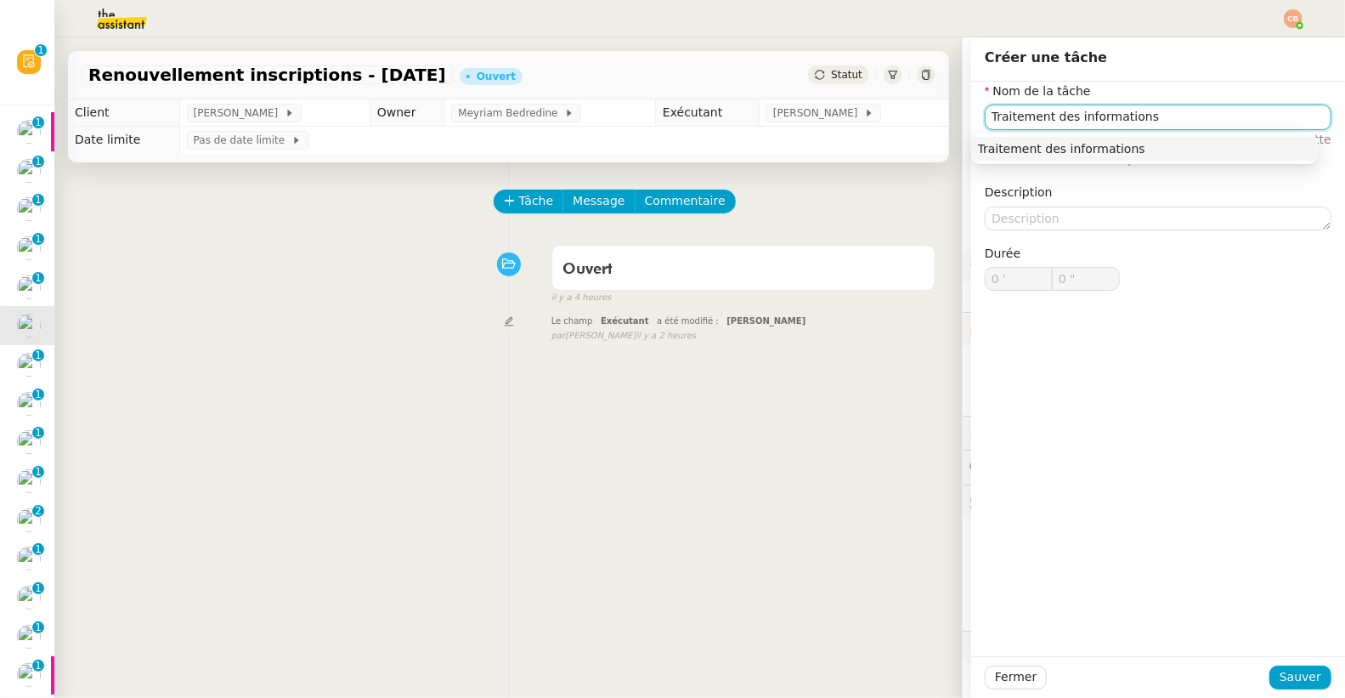
click at [1032, 144] on div "Traitement des informations" at bounding box center [1144, 148] width 333 height 15
type input "Traitement des informations"
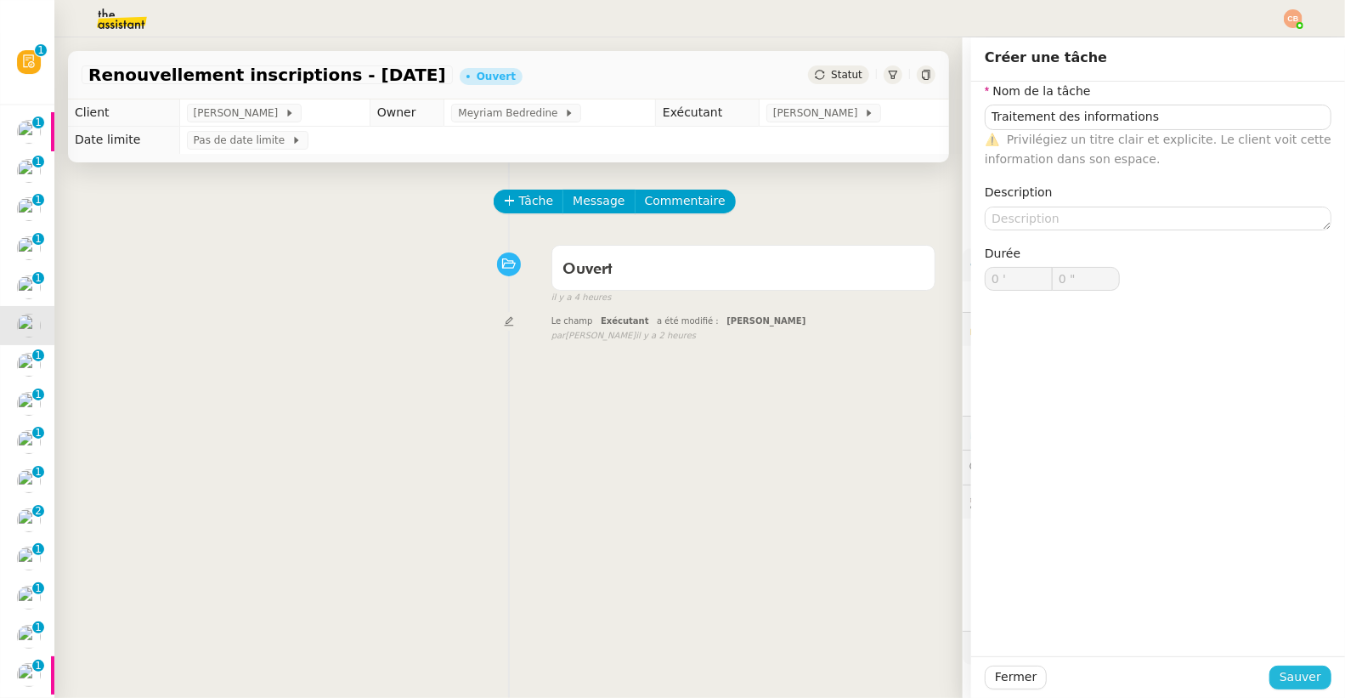
click at [1283, 672] on span "Sauver" at bounding box center [1300, 677] width 42 height 20
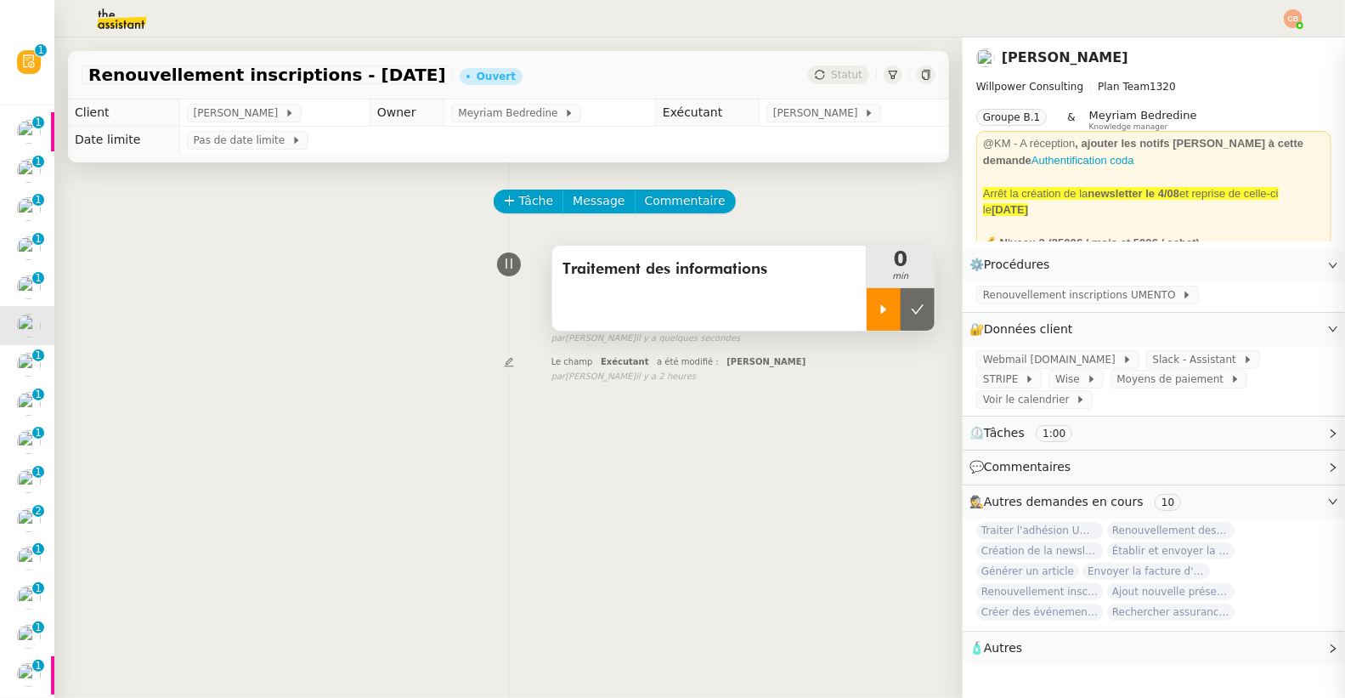
click at [868, 315] on div at bounding box center [884, 309] width 34 height 42
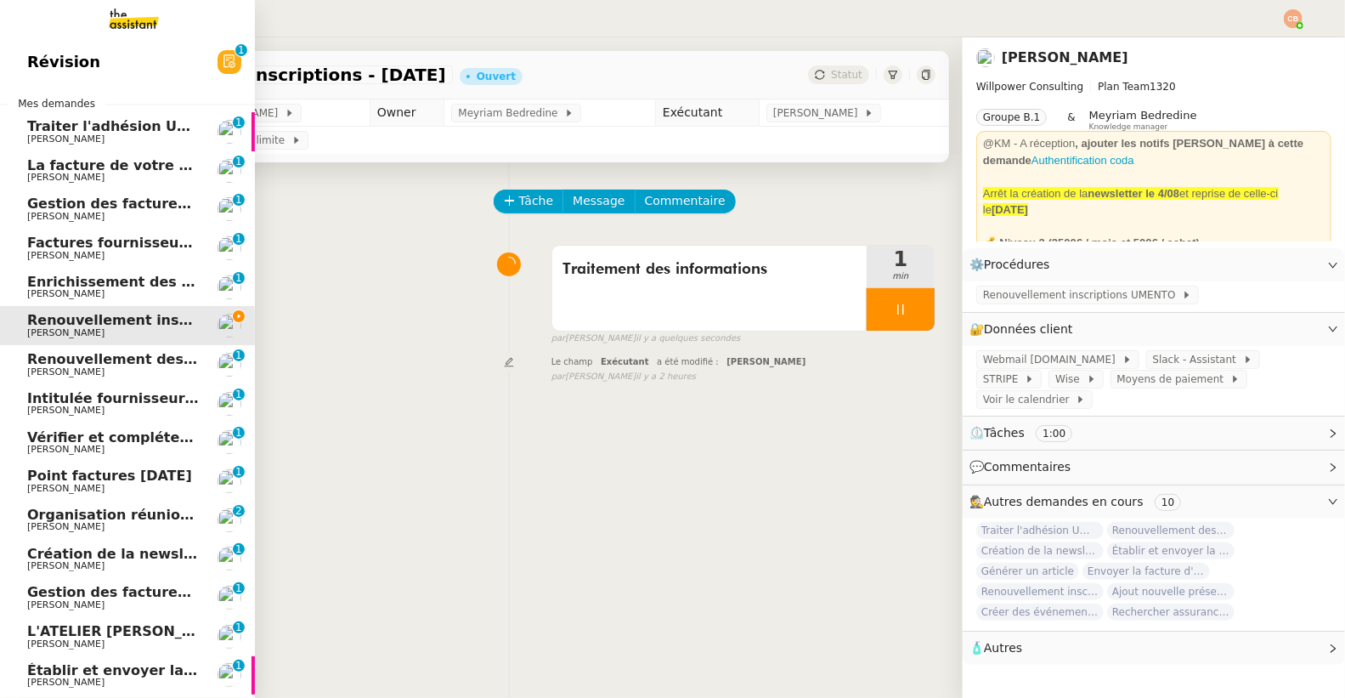
click at [67, 363] on span "Renouvellement des adhésions FTI - [DATE]" at bounding box center [194, 359] width 334 height 16
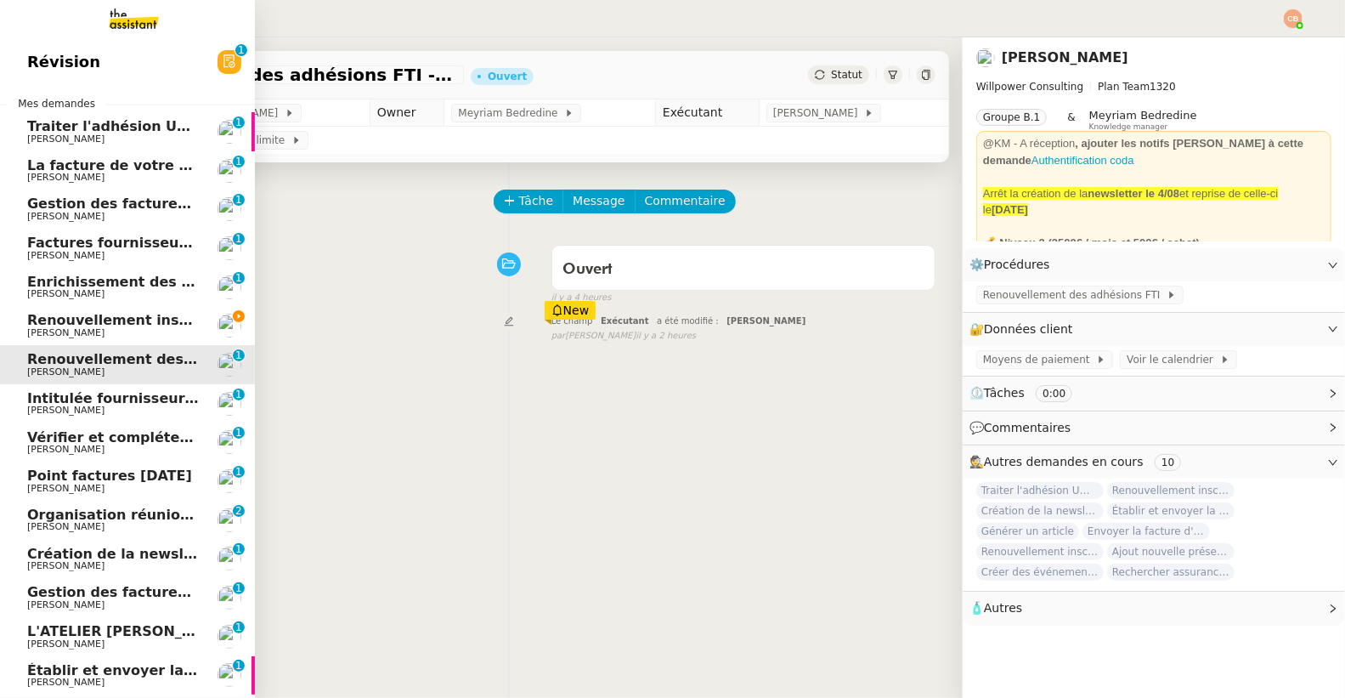
click at [54, 321] on span "Renouvellement inscriptions - [DATE]" at bounding box center [170, 320] width 286 height 16
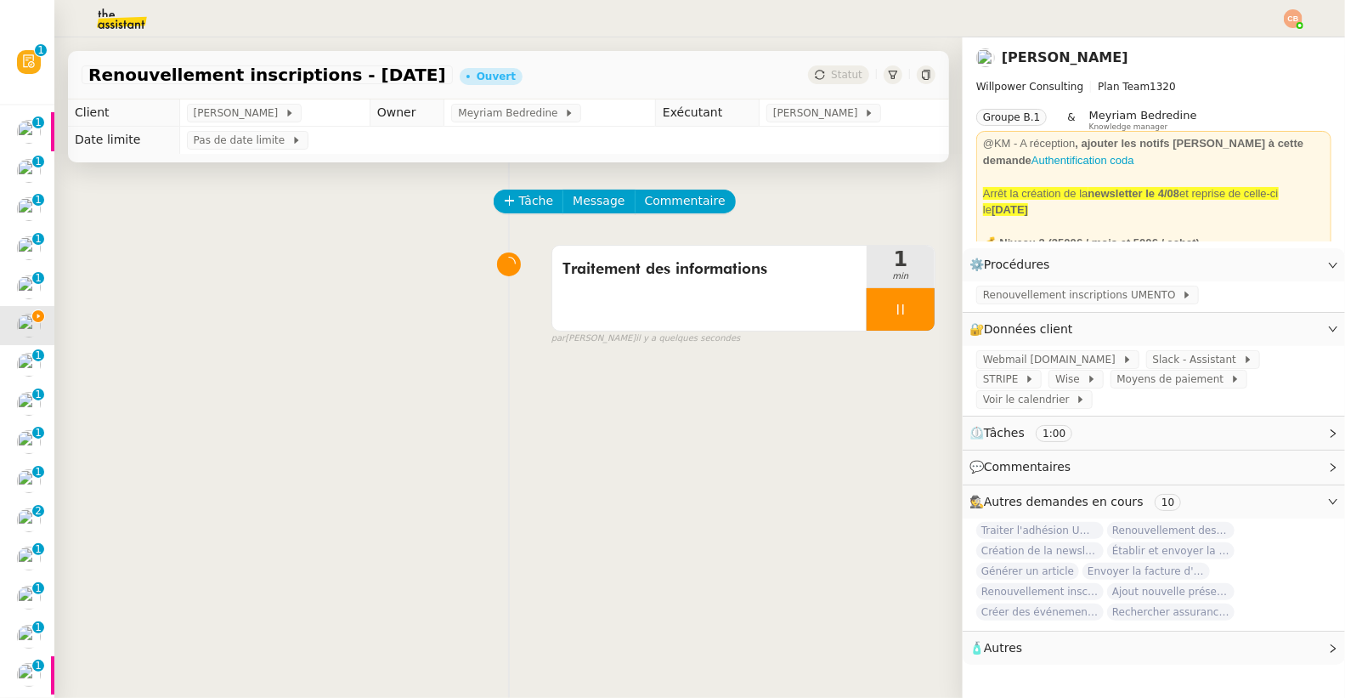
click at [108, 16] on img at bounding box center [108, 18] width 132 height 37
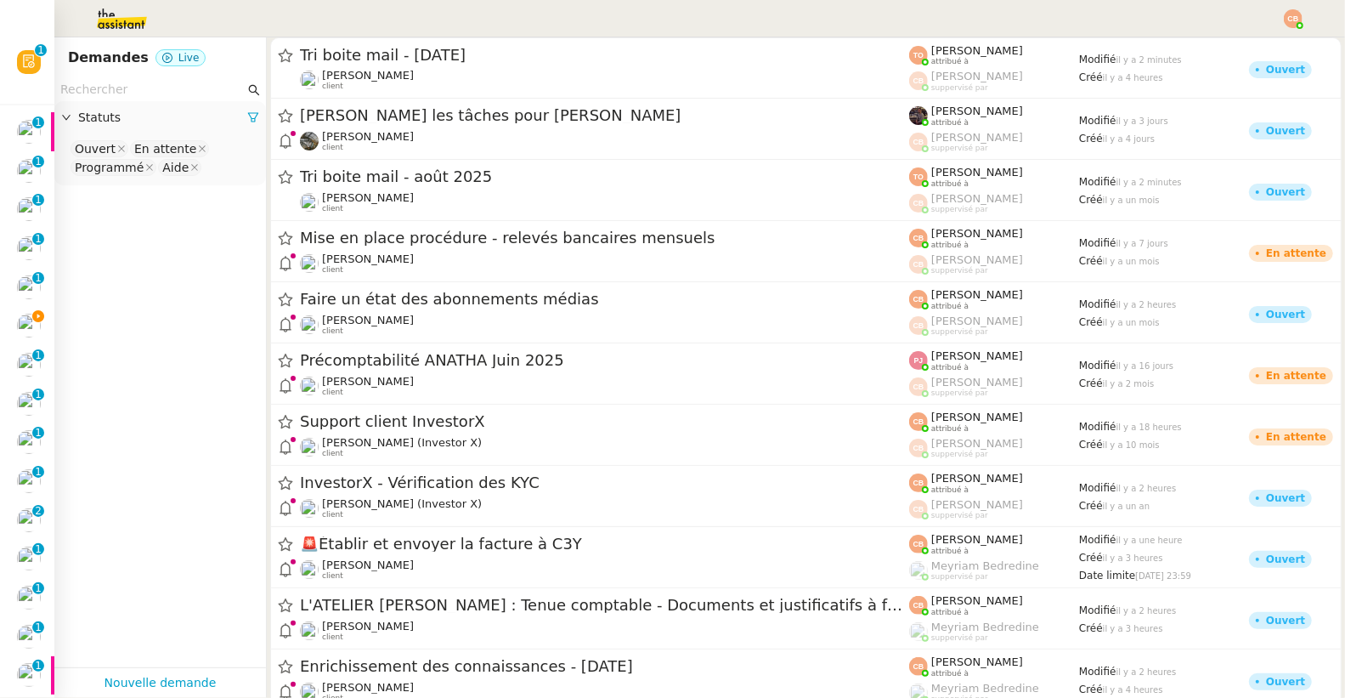
click at [112, 86] on input "text" at bounding box center [152, 90] width 184 height 20
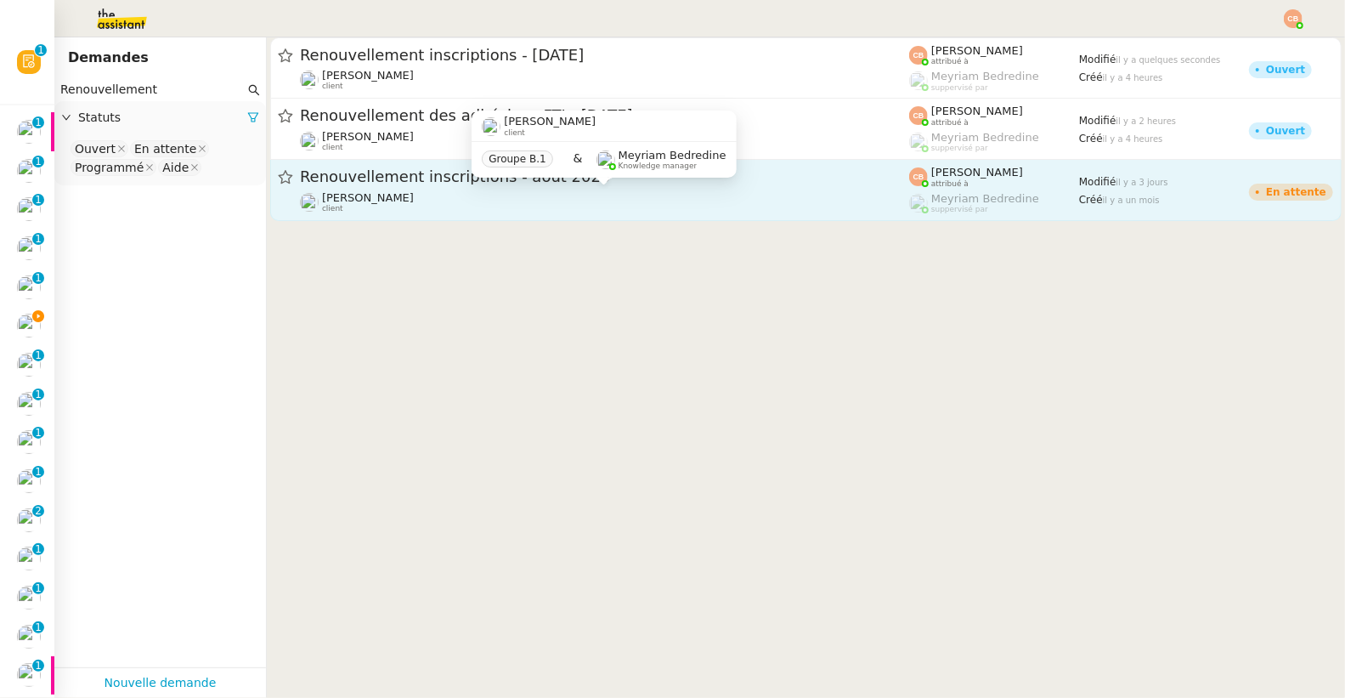
type input "Renouvellement"
click at [438, 194] on div "[PERSON_NAME] client" at bounding box center [604, 202] width 609 height 22
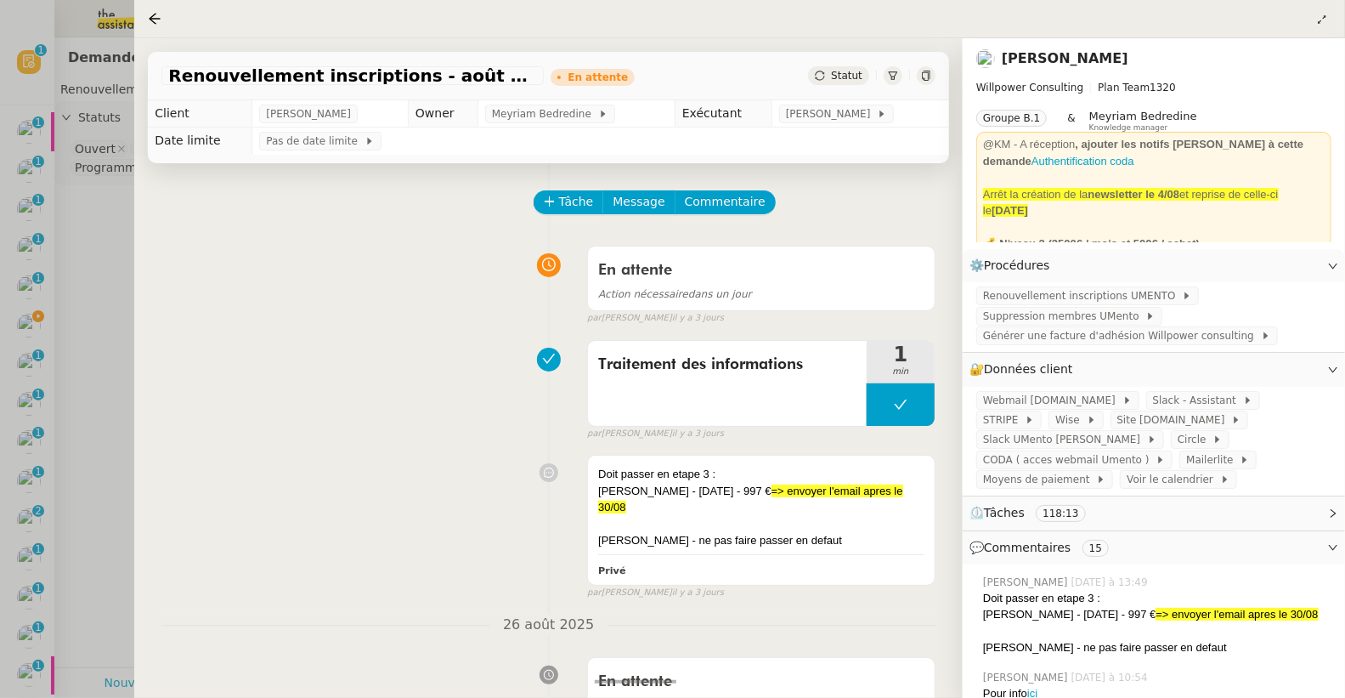
click at [151, 10] on div at bounding box center [158, 18] width 20 height 20
click at [30, 327] on div at bounding box center [672, 349] width 1345 height 698
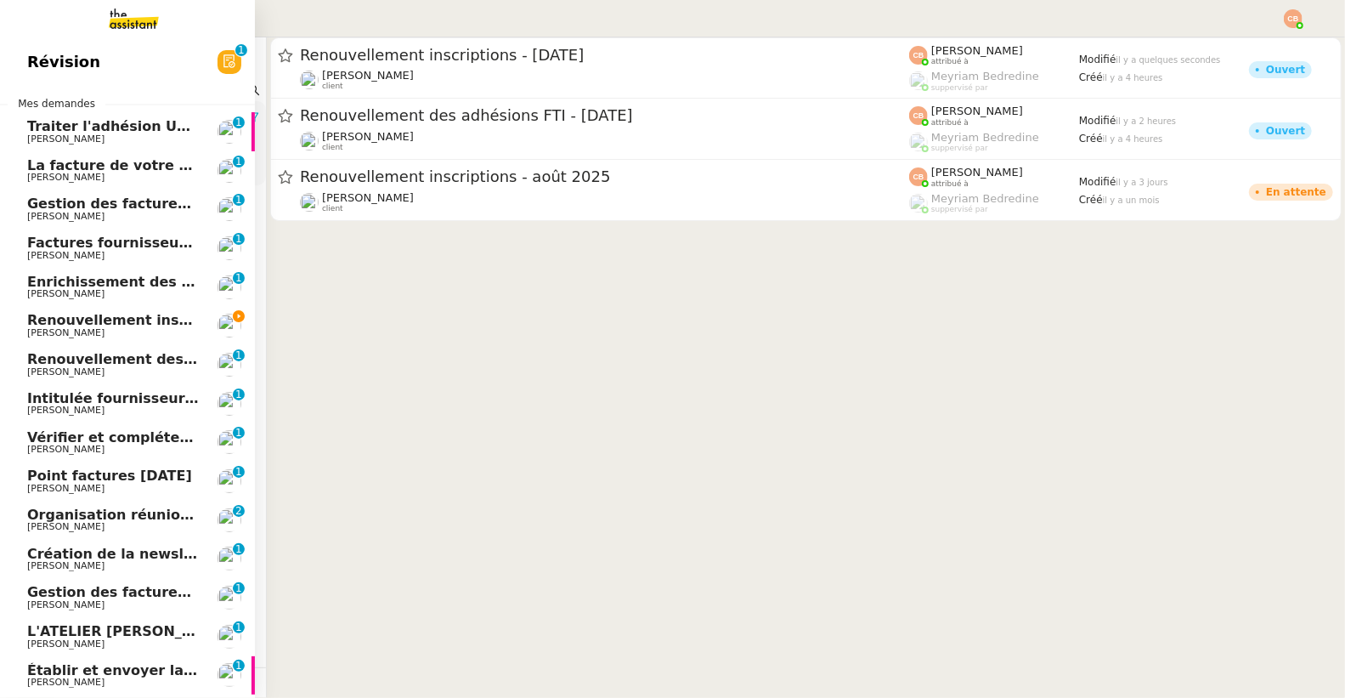
click at [27, 327] on span "[PERSON_NAME]" at bounding box center [65, 332] width 77 height 11
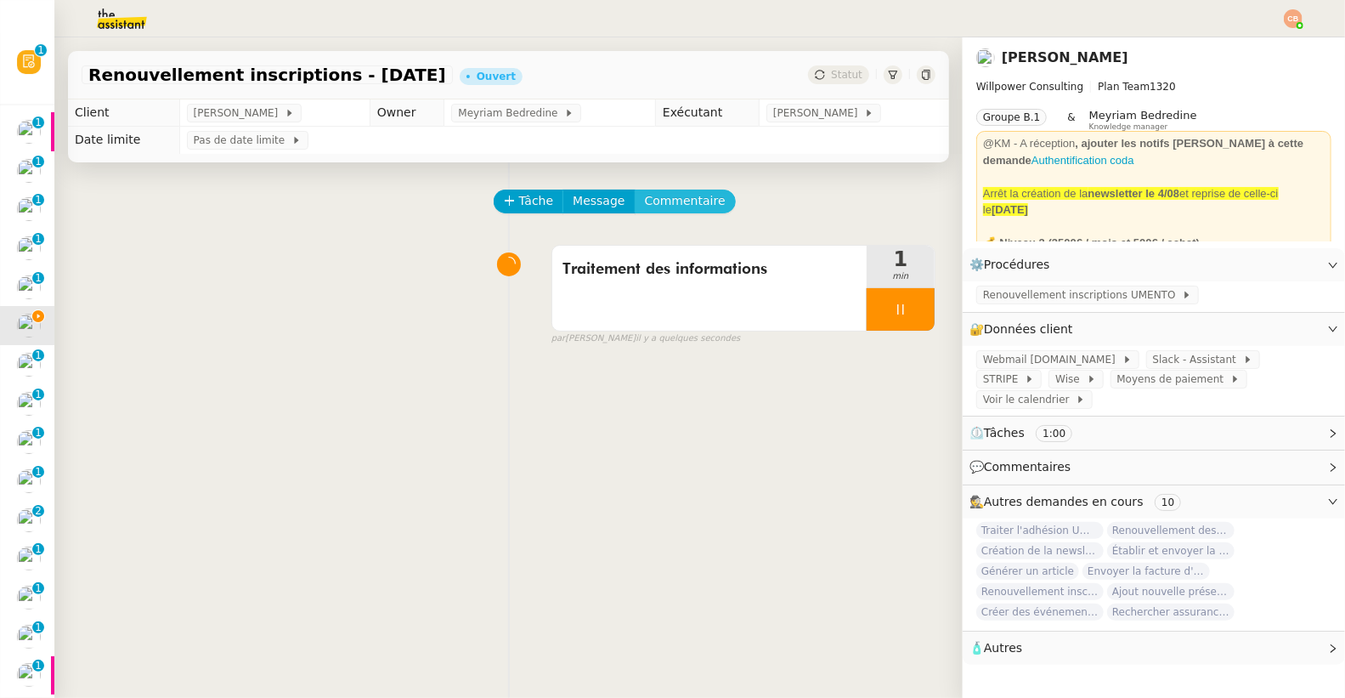
click at [661, 197] on span "Commentaire" at bounding box center [685, 201] width 81 height 20
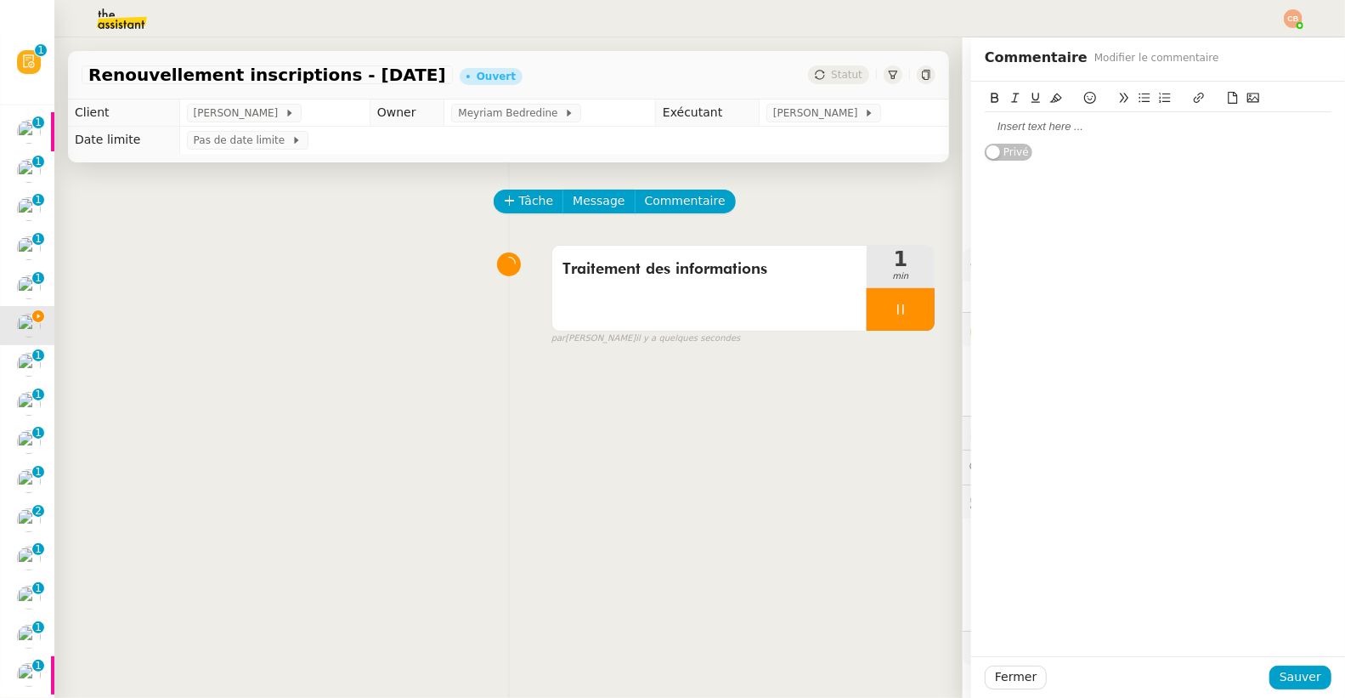
click at [1026, 150] on div "Privé" at bounding box center [1158, 122] width 347 height 80
click at [1028, 133] on div at bounding box center [1158, 126] width 347 height 15
drag, startPoint x: 1098, startPoint y: 129, endPoint x: 1064, endPoint y: 131, distance: 34.0
click at [1064, 131] on div "voir demande aout ici" at bounding box center [1158, 126] width 347 height 15
click at [1193, 92] on icon at bounding box center [1199, 98] width 12 height 12
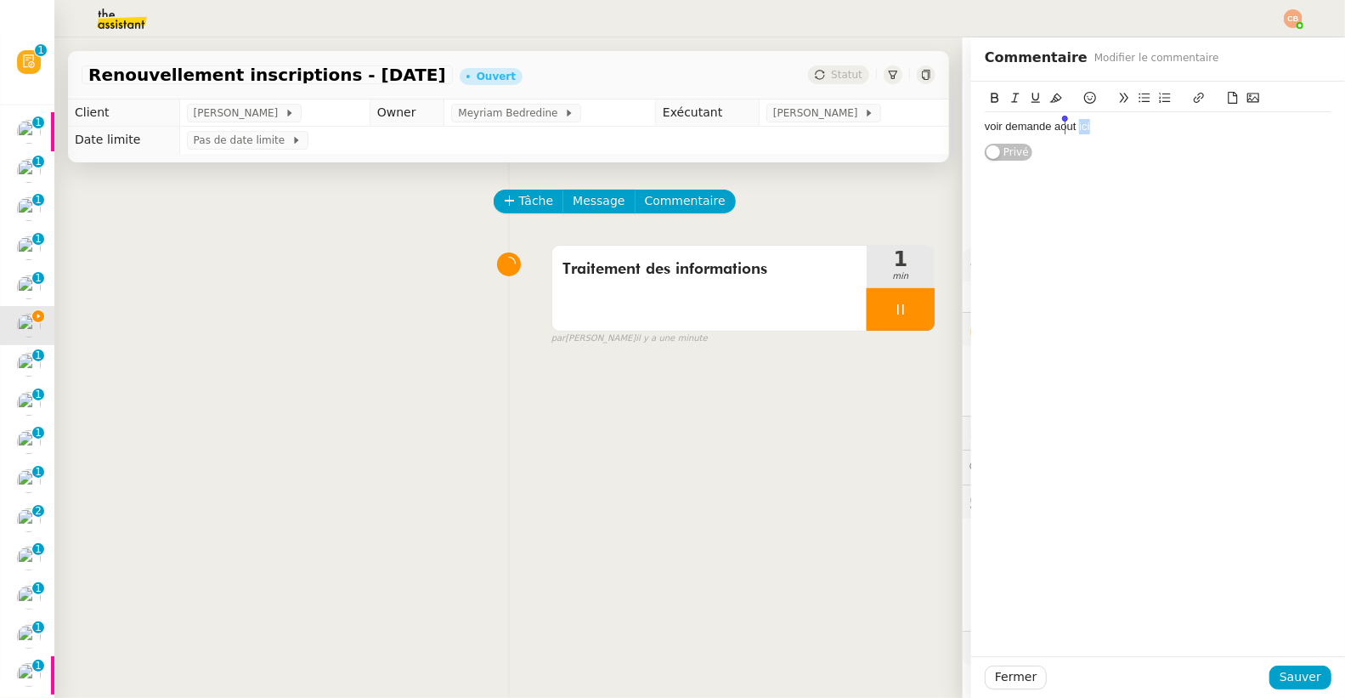
type input "ici"
paste input "[URL][DOMAIN_NAME]"
type input "[URL][DOMAIN_NAME]"
click at [1159, 195] on div "voir demande aout ici Privé" at bounding box center [1158, 369] width 374 height 574
click at [1296, 675] on span "Sauver" at bounding box center [1300, 677] width 42 height 20
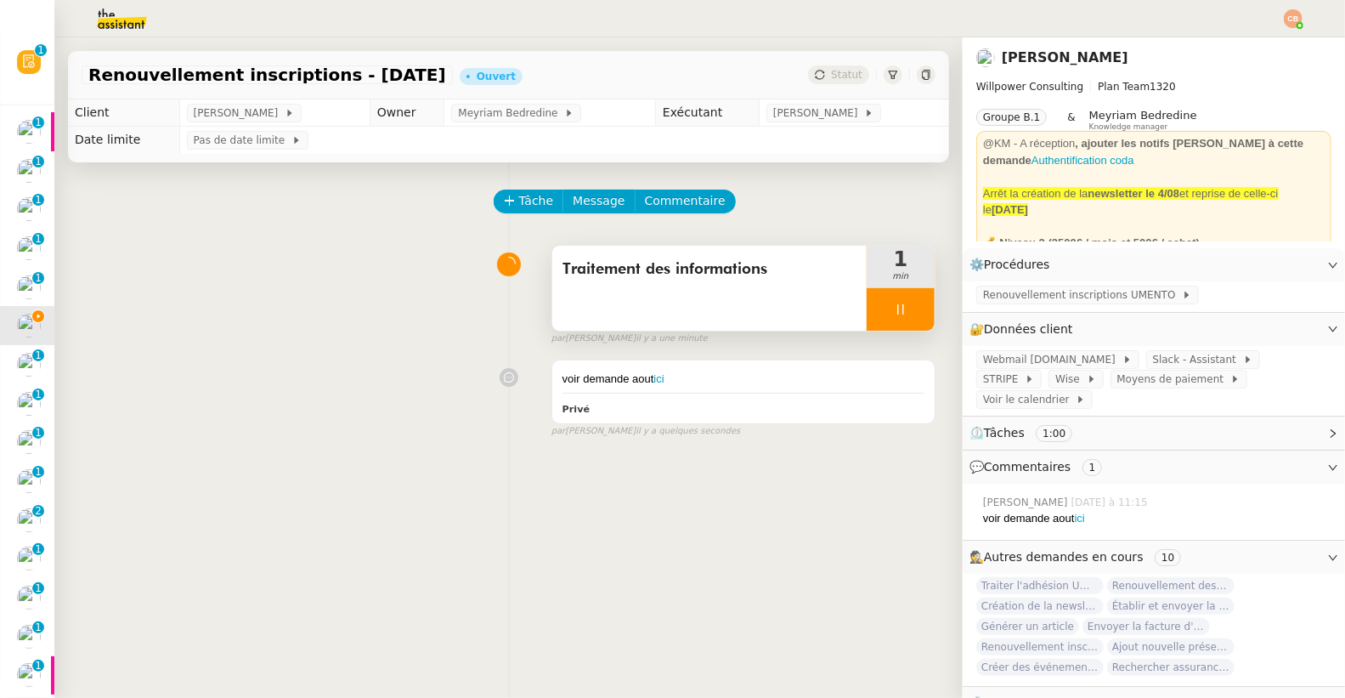
click at [901, 322] on div at bounding box center [901, 309] width 68 height 42
drag, startPoint x: 907, startPoint y: 305, endPoint x: 907, endPoint y: 296, distance: 9.3
click at [911, 304] on icon at bounding box center [918, 309] width 14 height 14
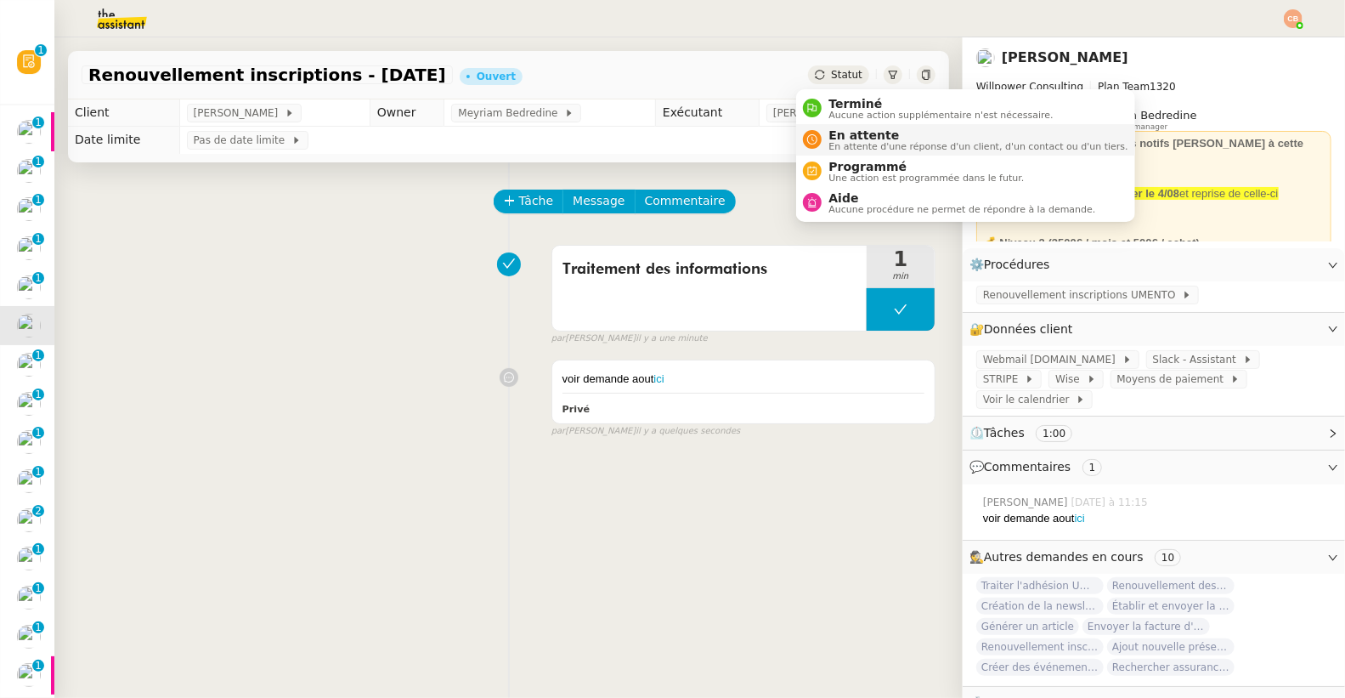
click at [827, 134] on div "En attente En attente d'une réponse d'un client, d'un contact ou d'un tiers." at bounding box center [975, 139] width 306 height 23
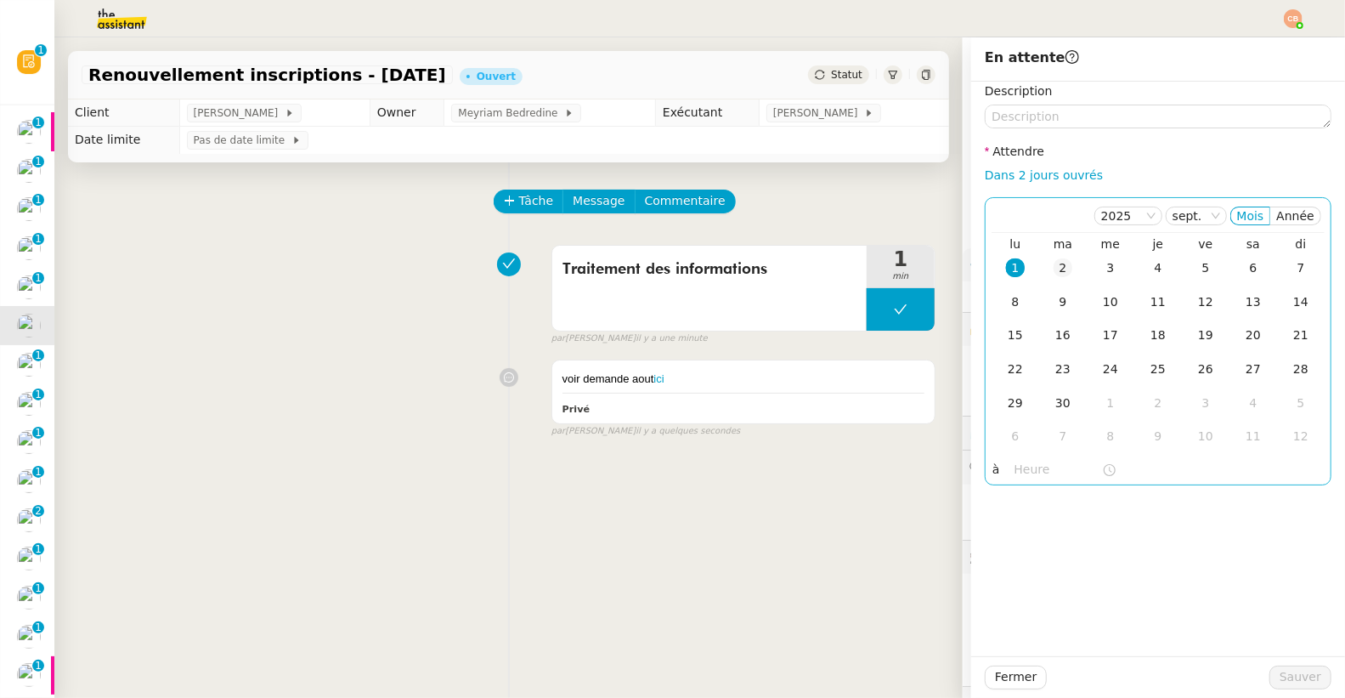
click at [1053, 264] on div "2" at bounding box center [1062, 267] width 19 height 19
click at [1014, 464] on input "text" at bounding box center [1058, 470] width 88 height 20
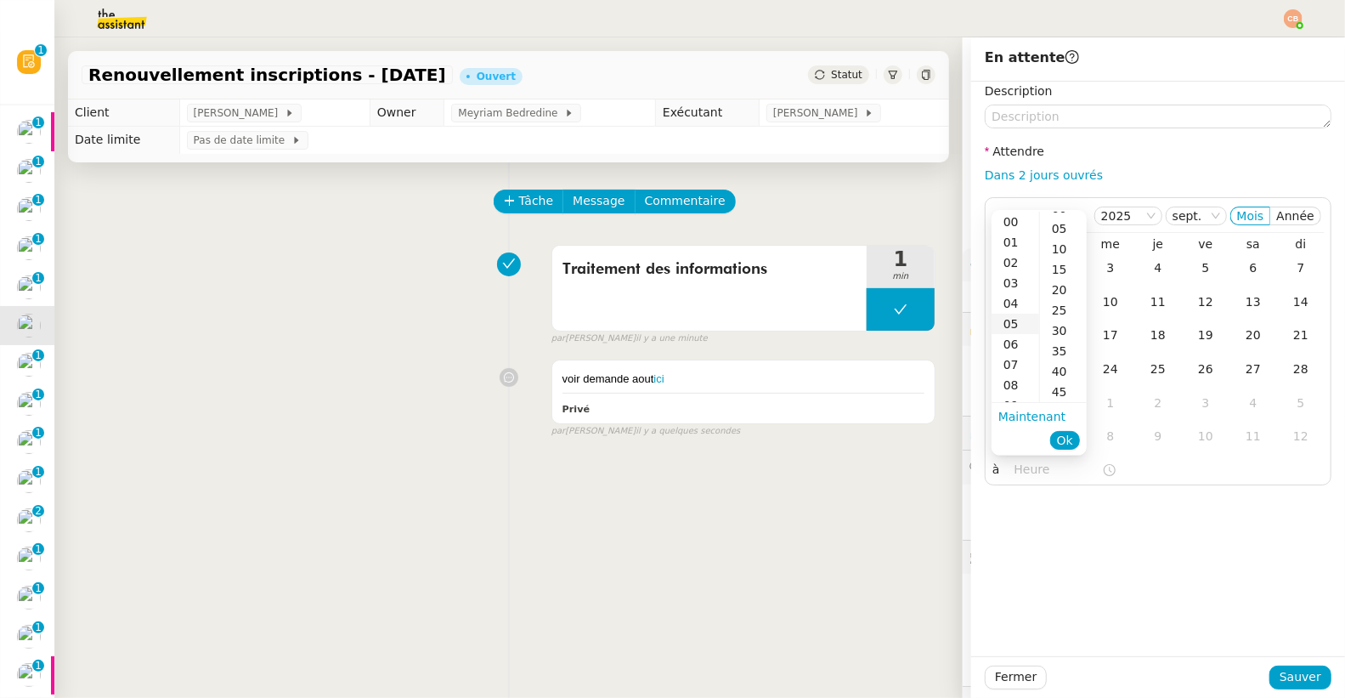
scroll to position [30, 0]
click at [1014, 291] on div "09" at bounding box center [1015, 294] width 48 height 20
click at [1059, 220] on div "00" at bounding box center [1063, 222] width 47 height 20
type input "09:00"
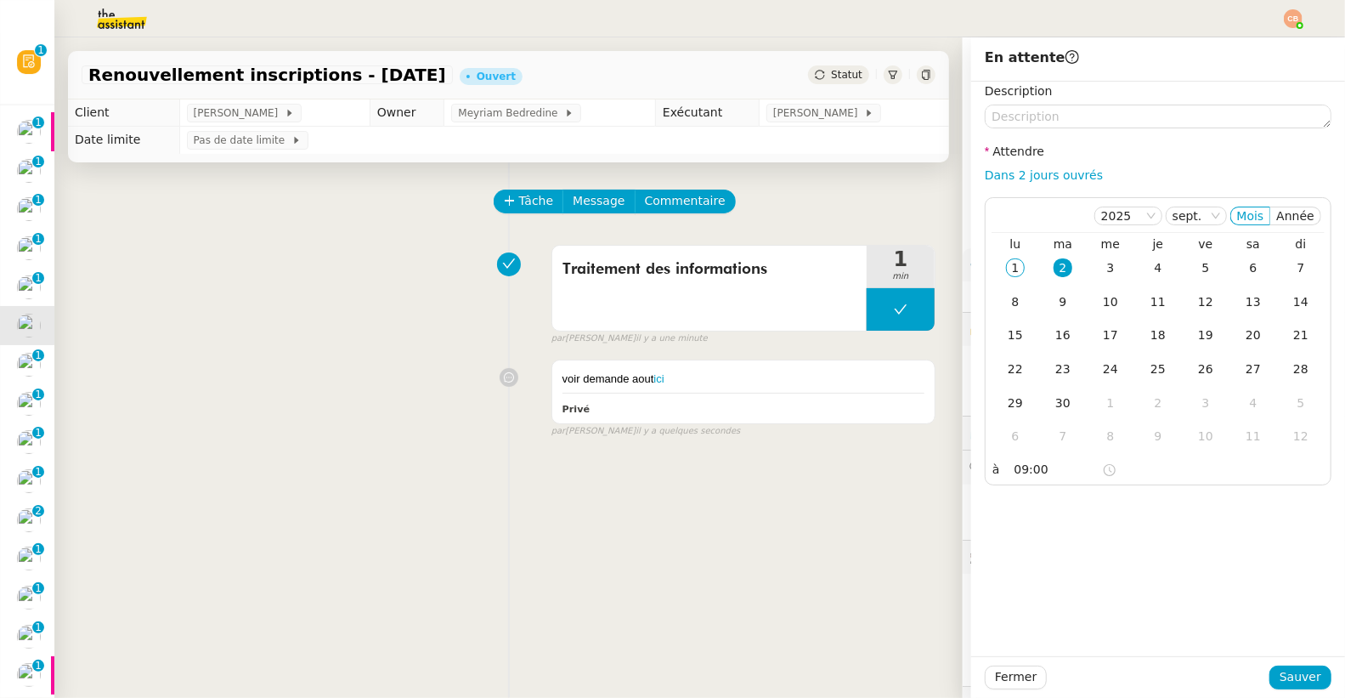
drag, startPoint x: 1128, startPoint y: 500, endPoint x: 1178, endPoint y: 567, distance: 83.1
click at [1128, 501] on div "Description Attendre Dans 2 jours ouvrés [DATE] Mois Année lu ma me je ve sa di…" at bounding box center [1158, 369] width 374 height 574
click at [1279, 674] on span "Sauver" at bounding box center [1300, 677] width 42 height 20
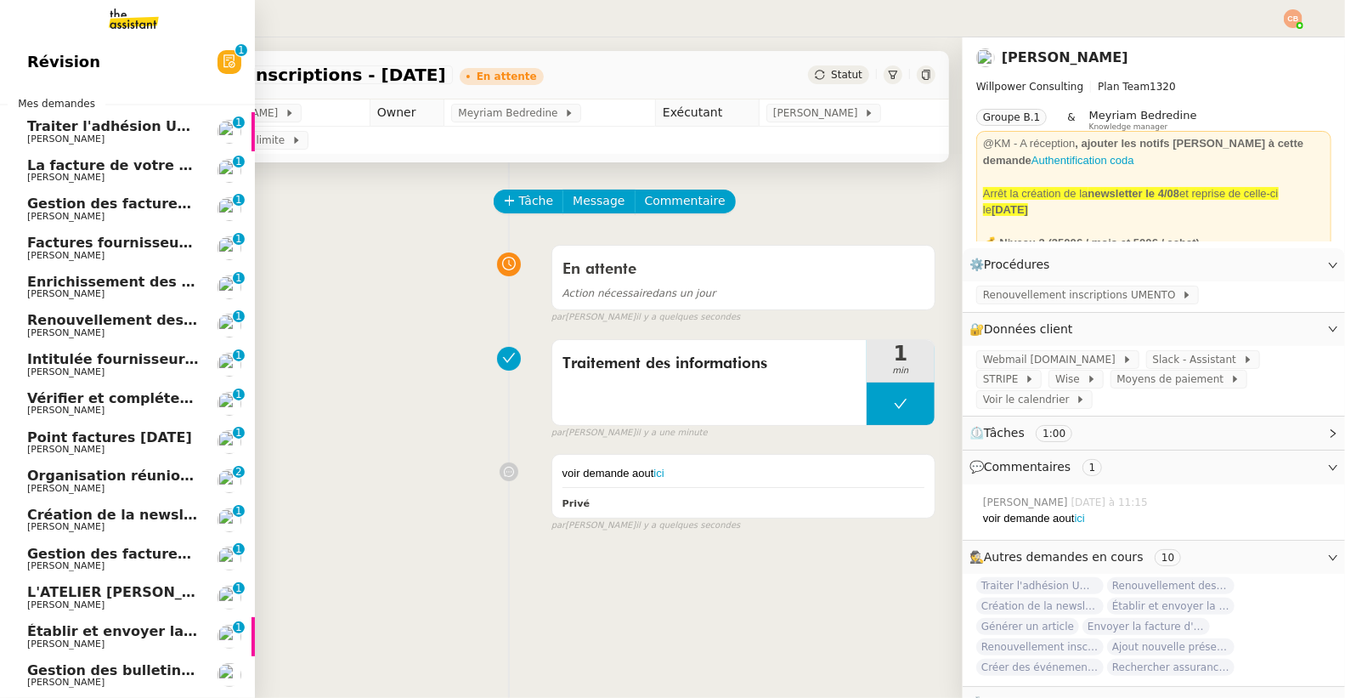
click at [46, 329] on span "[PERSON_NAME]" at bounding box center [65, 332] width 77 height 11
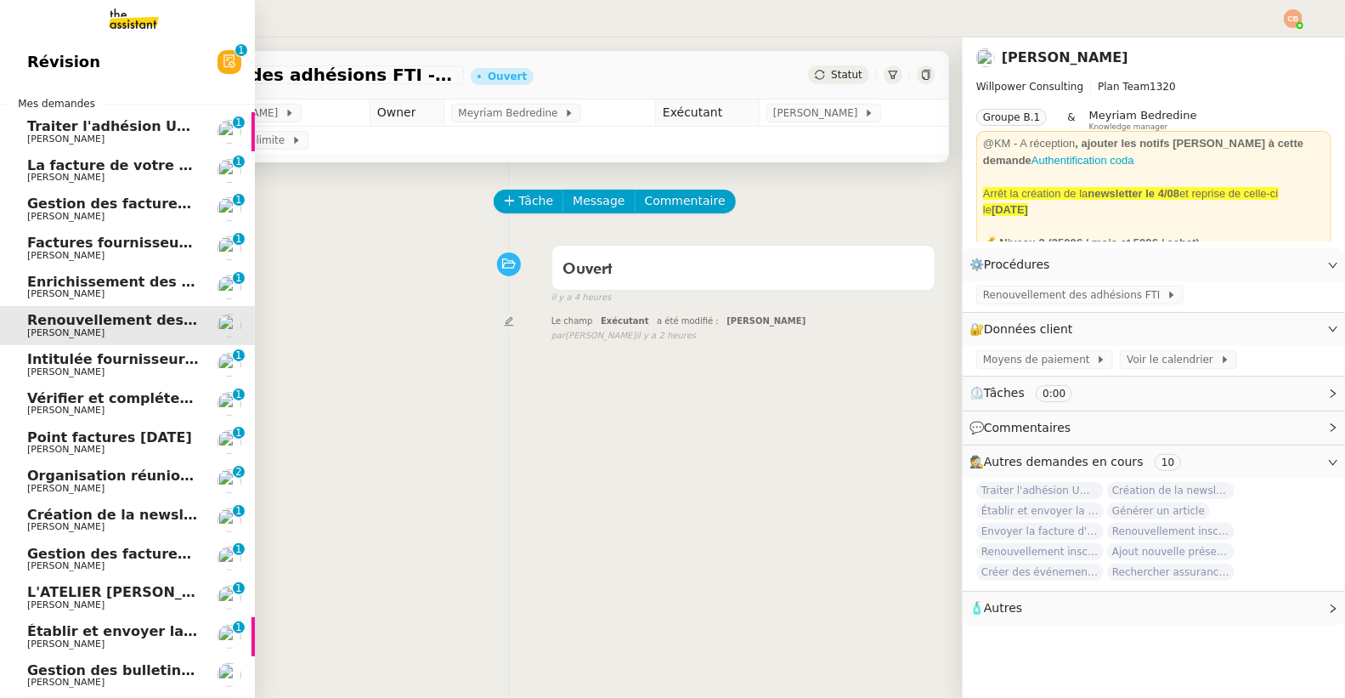
click at [57, 378] on link "Intitulée fournisseur Céramiques [PERSON_NAME] [PERSON_NAME] 0 1 2 3 4 5 6 7 8 9" at bounding box center [127, 364] width 255 height 39
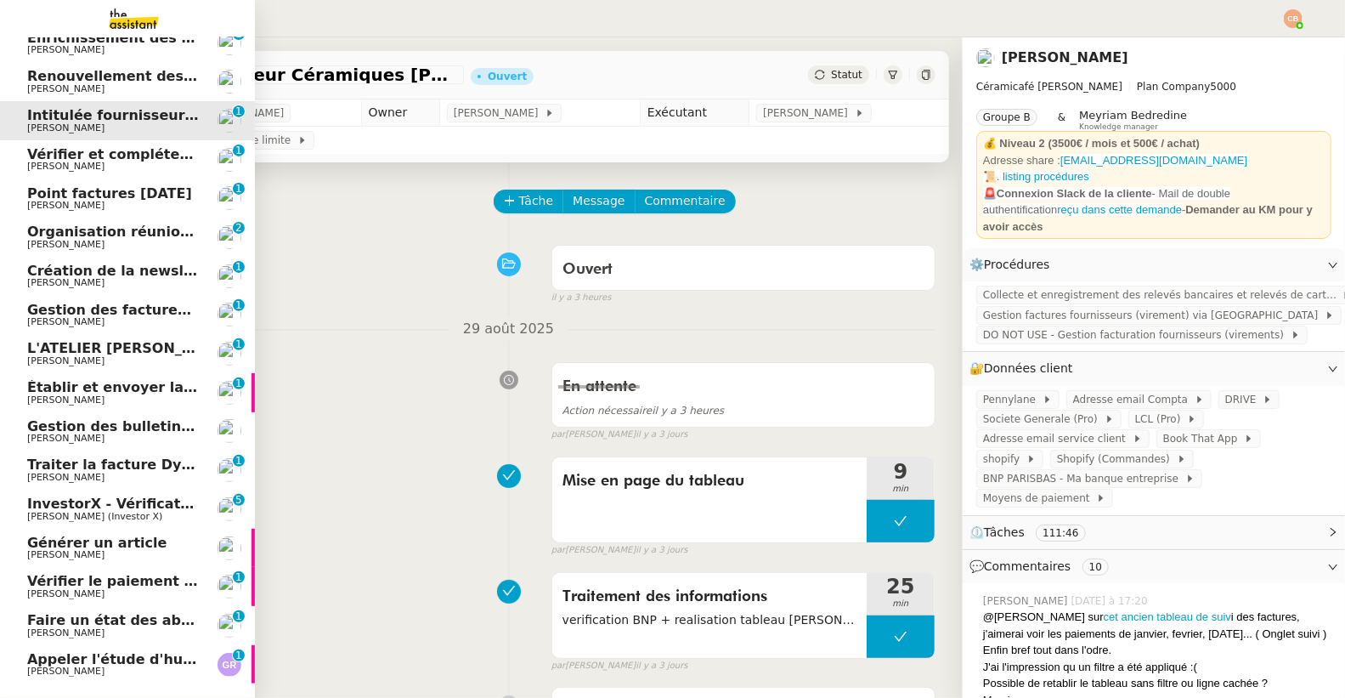
scroll to position [290, 0]
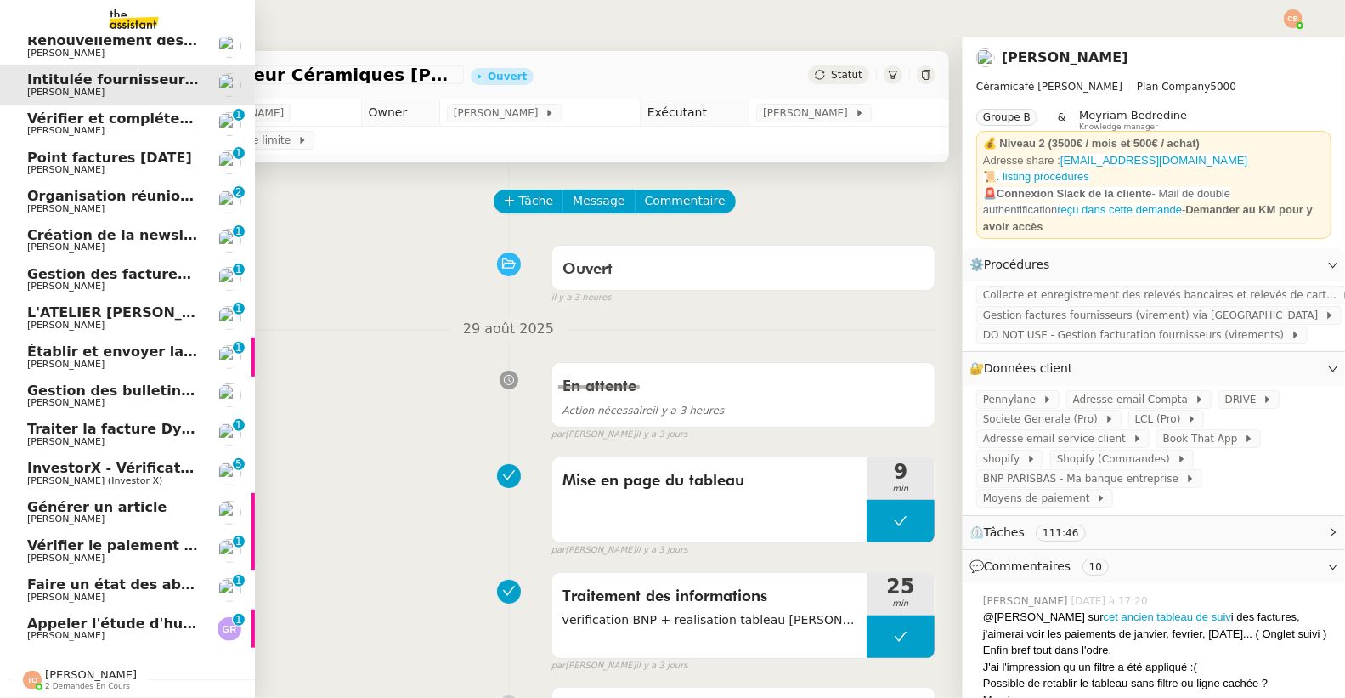
click at [83, 513] on span "[PERSON_NAME]" at bounding box center [65, 518] width 77 height 11
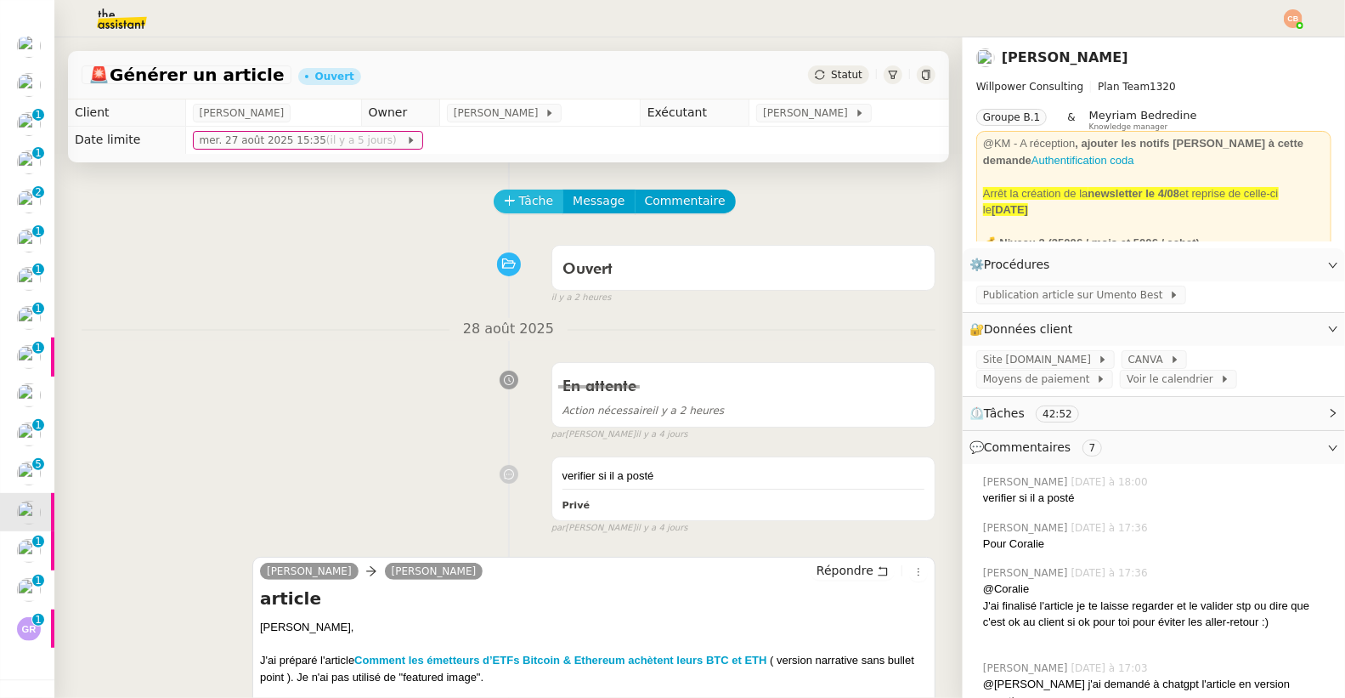
click at [520, 209] on span "Tâche" at bounding box center [536, 201] width 35 height 20
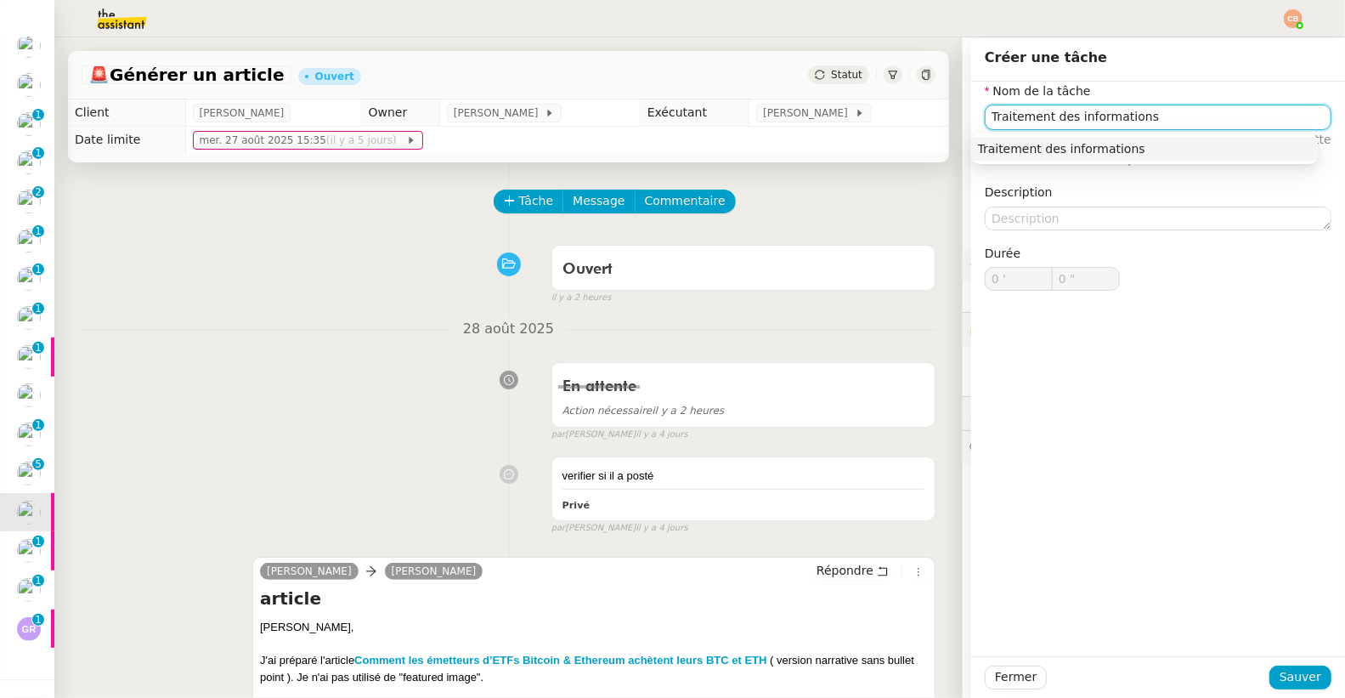
click at [1032, 141] on div "Traitement des informations" at bounding box center [1144, 148] width 333 height 15
type input "Traitement des informations"
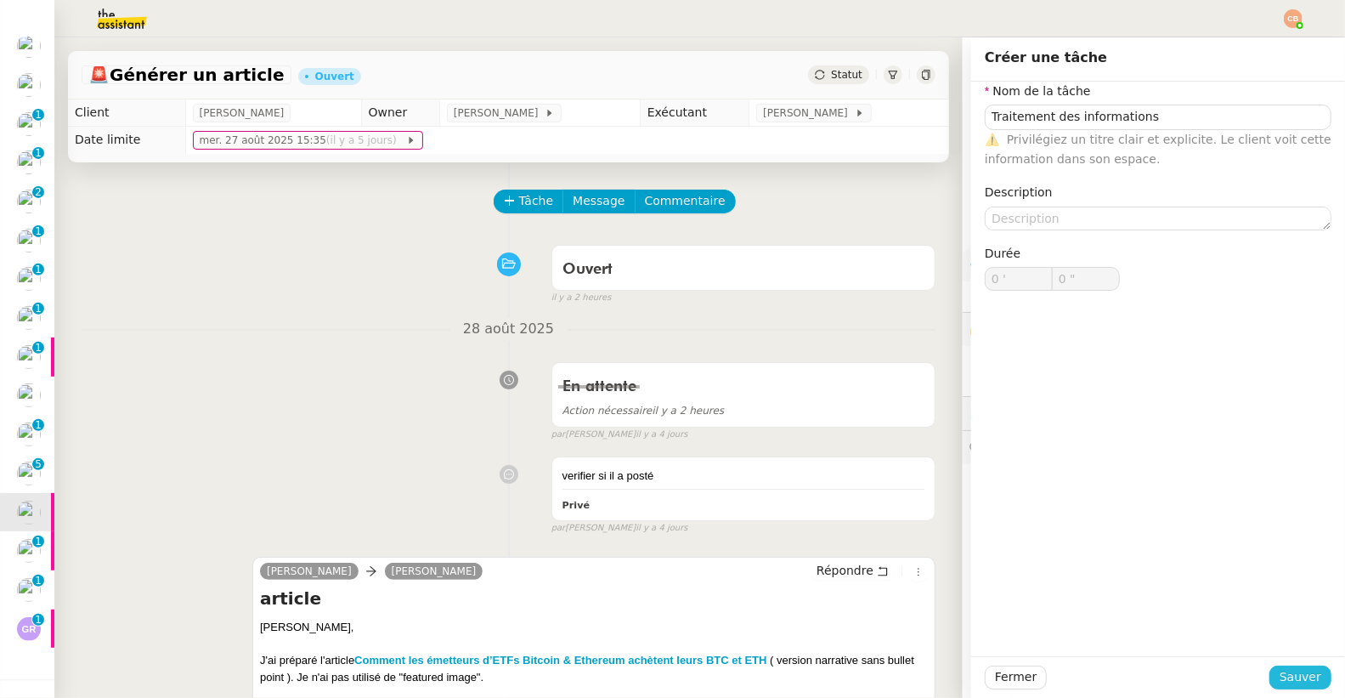
click at [1285, 676] on span "Sauver" at bounding box center [1300, 677] width 42 height 20
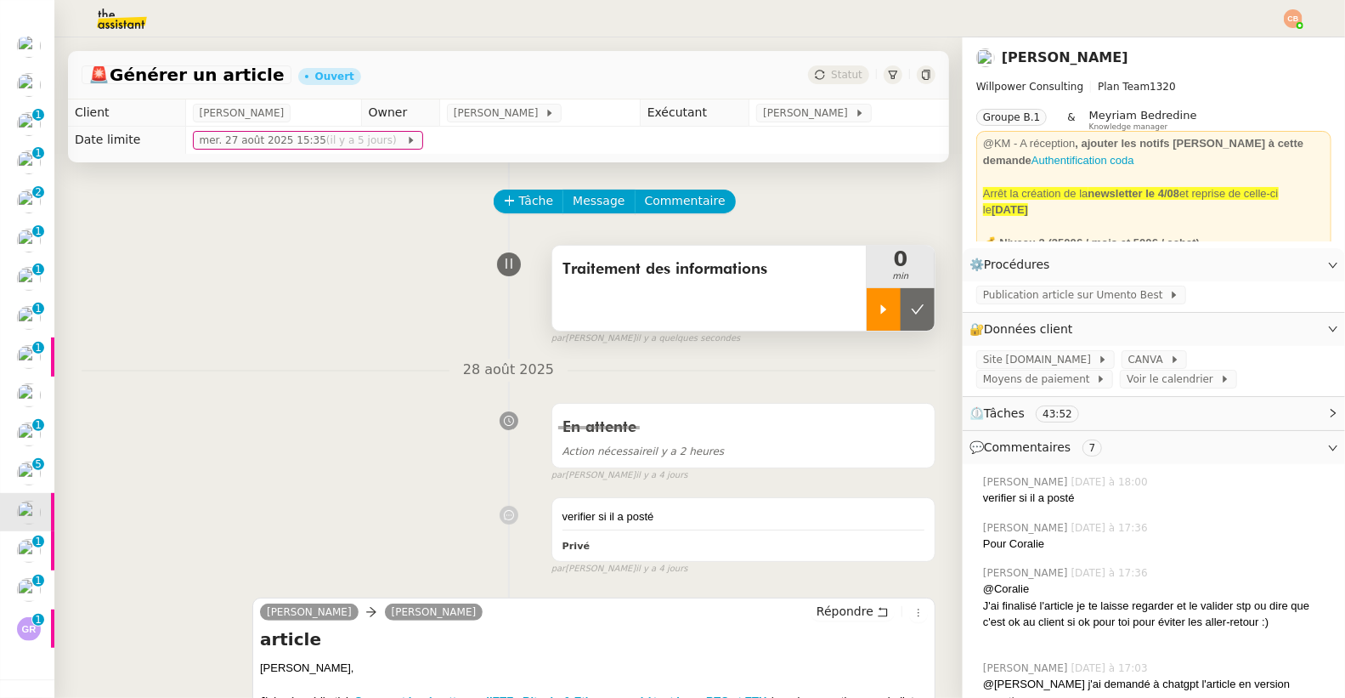
click at [872, 322] on div at bounding box center [884, 309] width 34 height 42
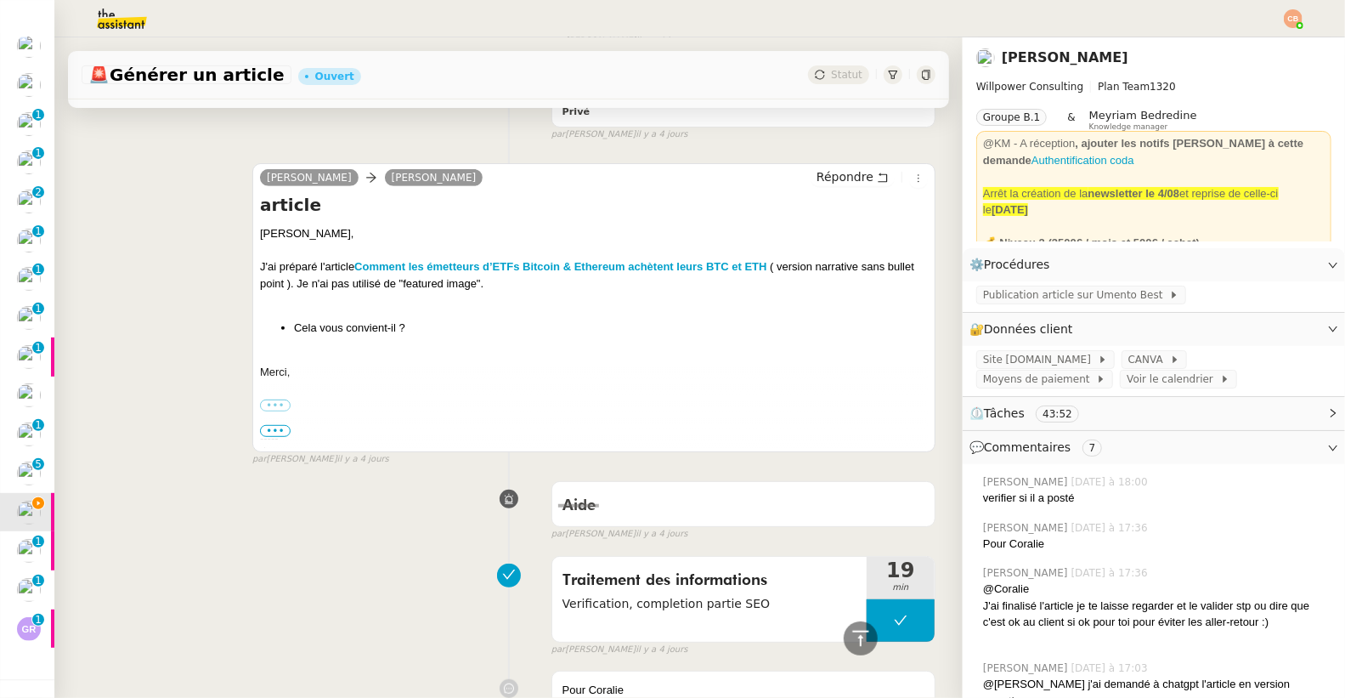
scroll to position [250, 0]
click at [432, 265] on strong "Comment les émetteurs d’ETFs Bitcoin & Ethereum achètent leurs BTC et ETH" at bounding box center [560, 266] width 412 height 13
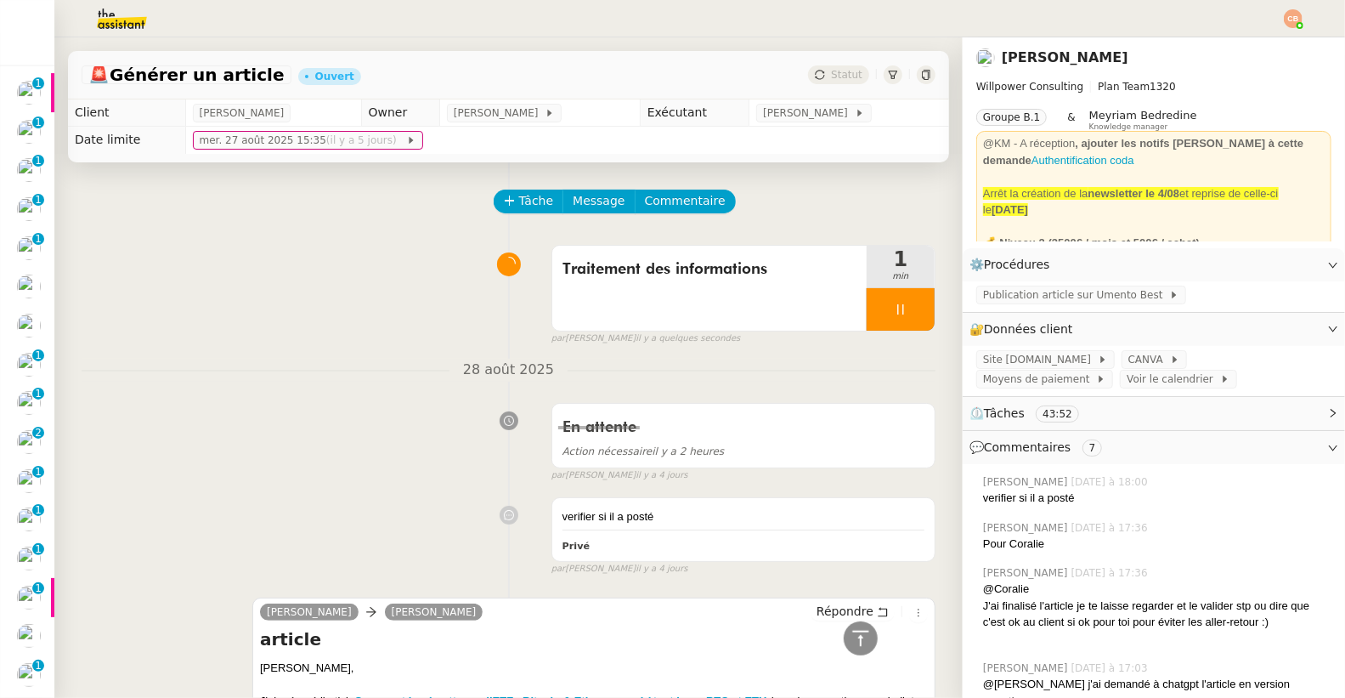
scroll to position [434, 0]
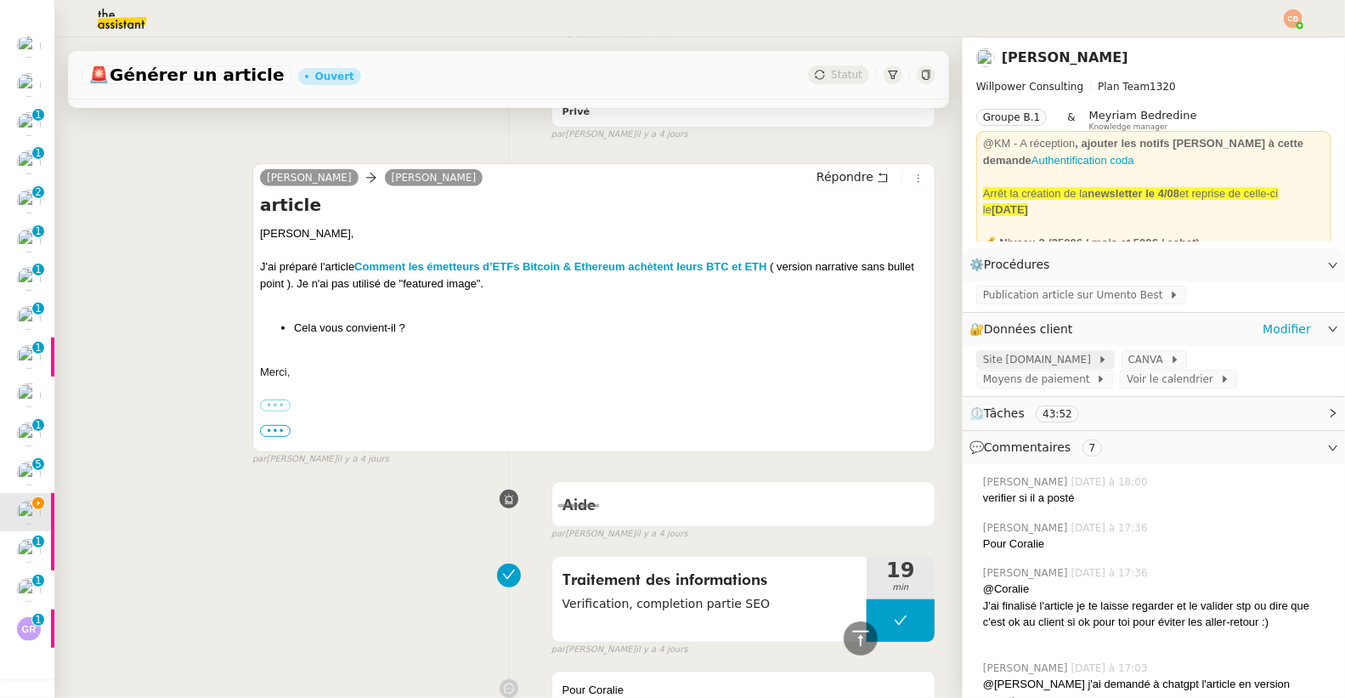
click at [1041, 355] on span "Site [DOMAIN_NAME]" at bounding box center [1040, 359] width 115 height 17
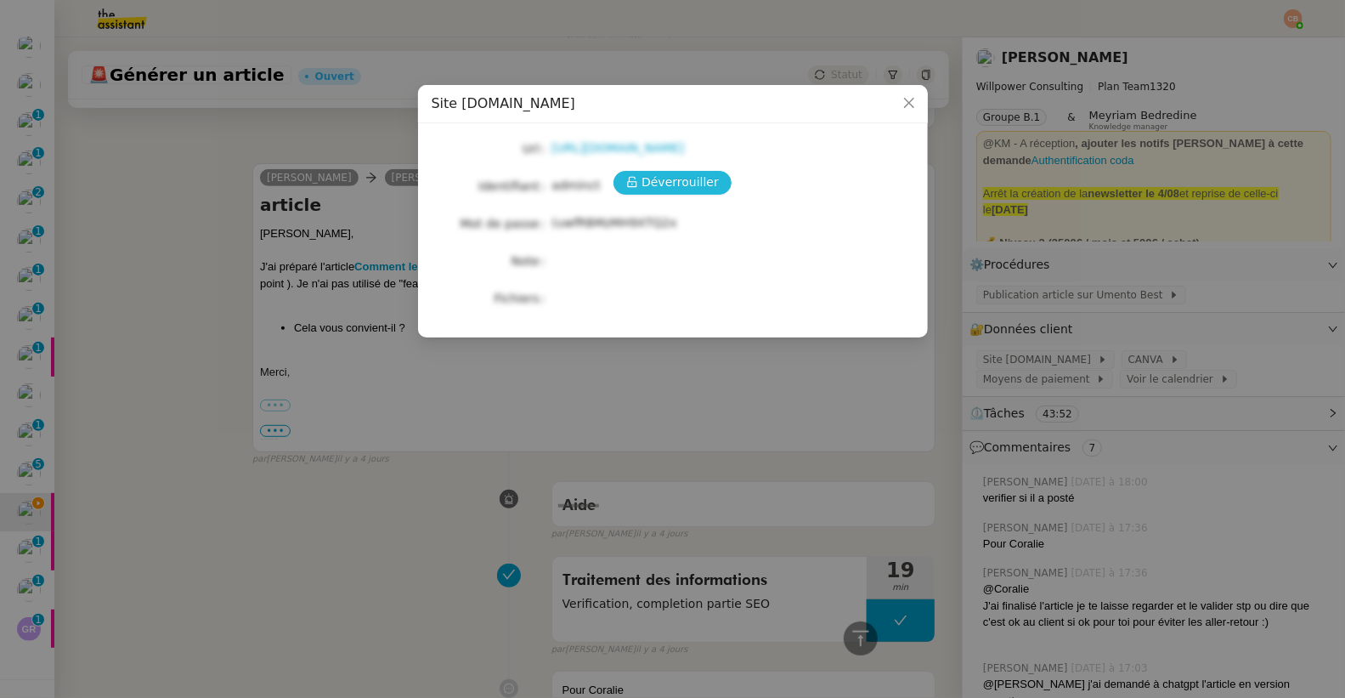
click at [697, 177] on span "Déverrouiller" at bounding box center [679, 182] width 77 height 20
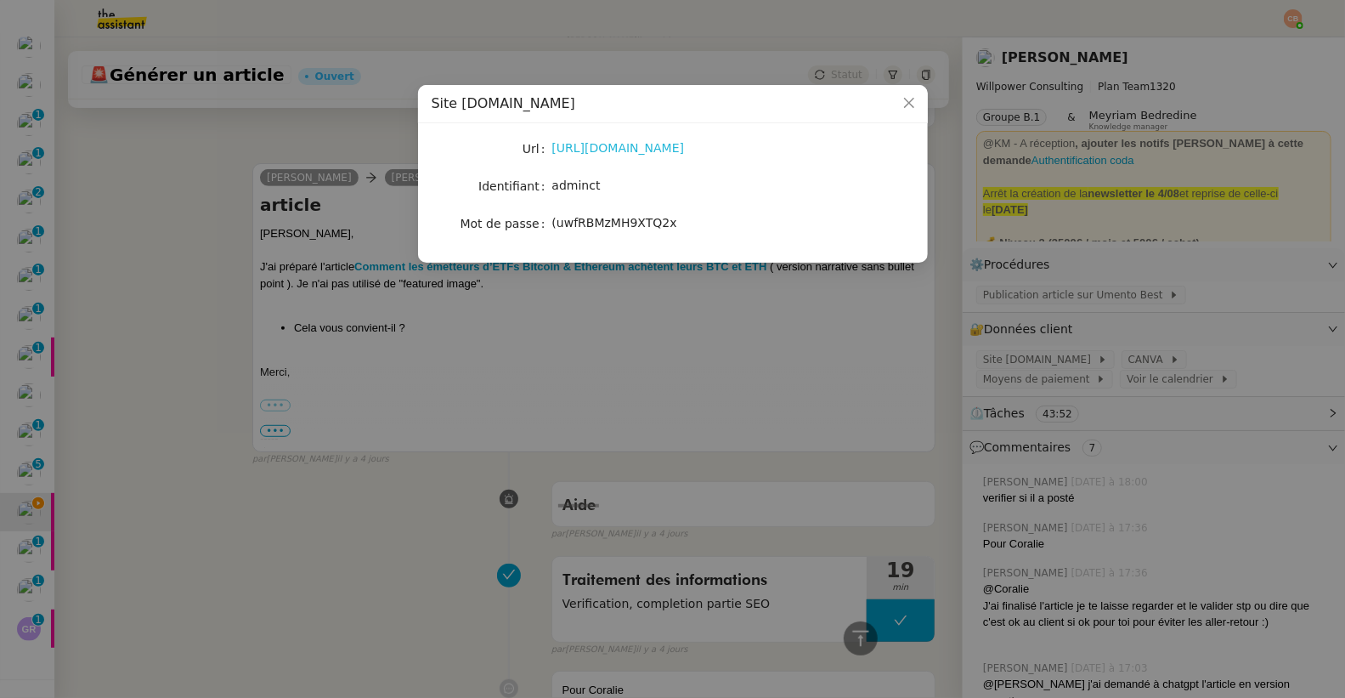
click at [679, 150] on link "https://umento.best/wp-login.php?loggedout=true&wp_lang=fr_FR" at bounding box center [618, 148] width 133 height 14
drag, startPoint x: 552, startPoint y: 186, endPoint x: 616, endPoint y: 188, distance: 63.7
click at [616, 188] on div "adminct" at bounding box center [692, 186] width 281 height 20
copy span "adminct"
drag, startPoint x: 551, startPoint y: 223, endPoint x: 685, endPoint y: 227, distance: 133.4
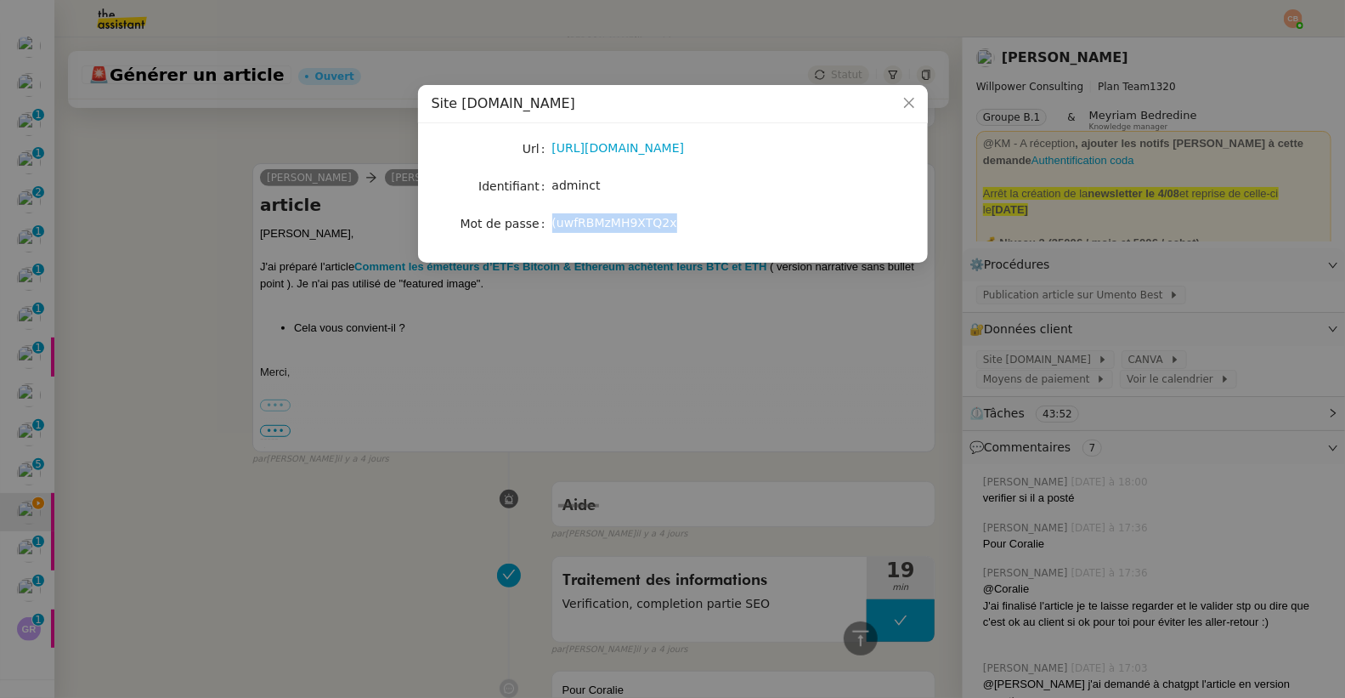
click at [685, 227] on div "(uwfRBMzMH9XTQ2x" at bounding box center [692, 223] width 281 height 20
copy span "(uwfRBMzMH9XTQ2x"
click at [191, 164] on nz-modal-container "Site UMento.best Url https://umento.best/wp-login.php?loggedout=true&wp_lang=fr…" at bounding box center [672, 349] width 1345 height 698
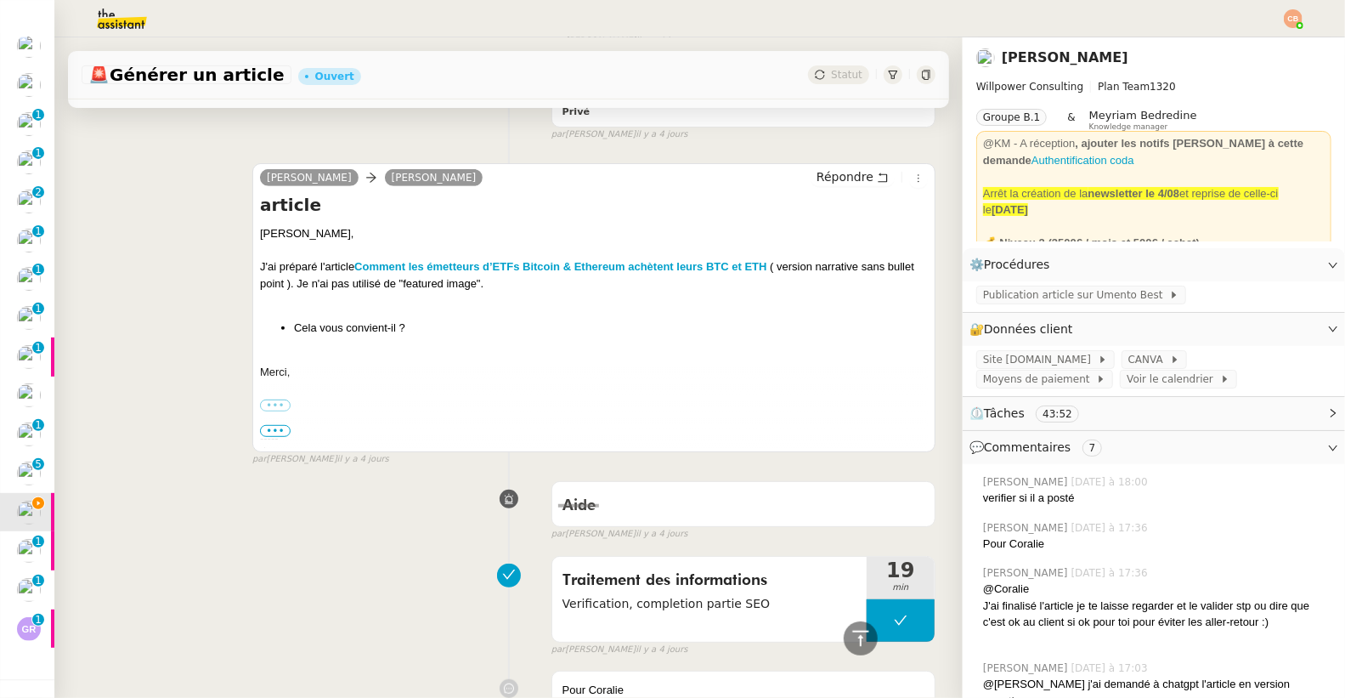
click at [191, 164] on nz-modal-container "Site UMento.best Url https://umento.best/wp-login.php?loggedout=true&wp_lang=fr…" at bounding box center [672, 349] width 1345 height 698
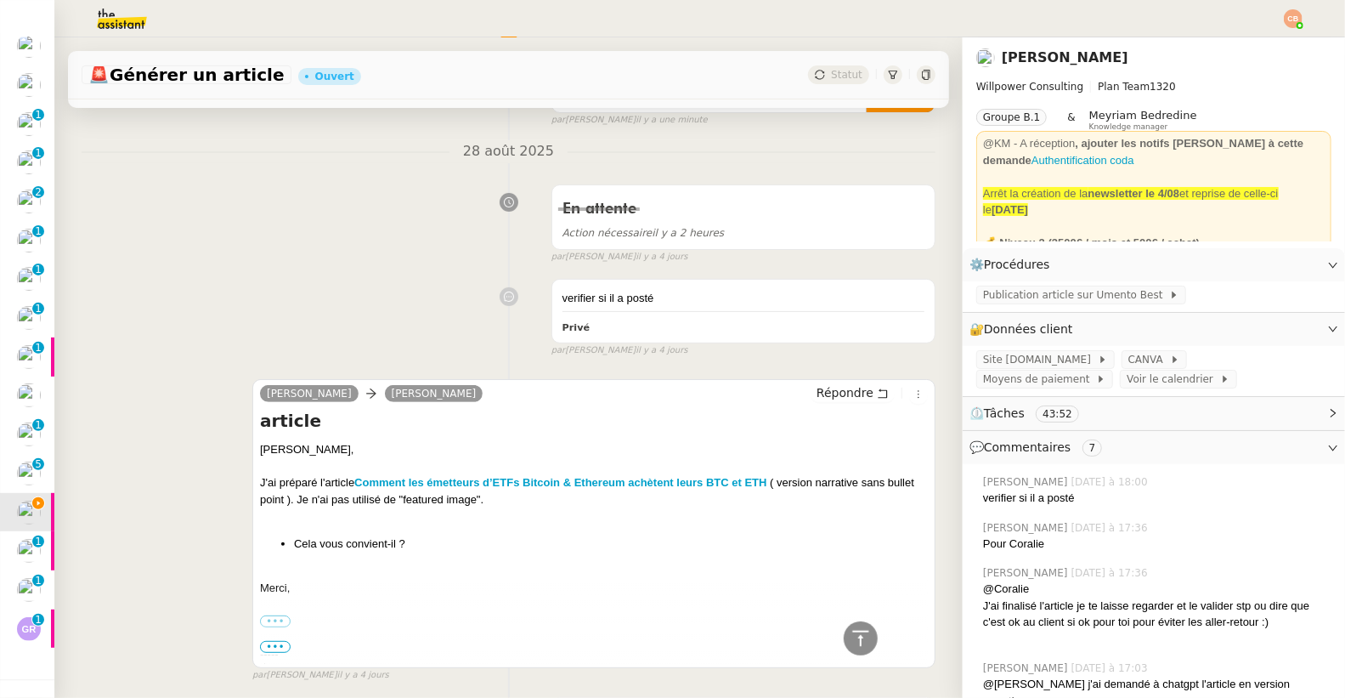
scroll to position [0, 0]
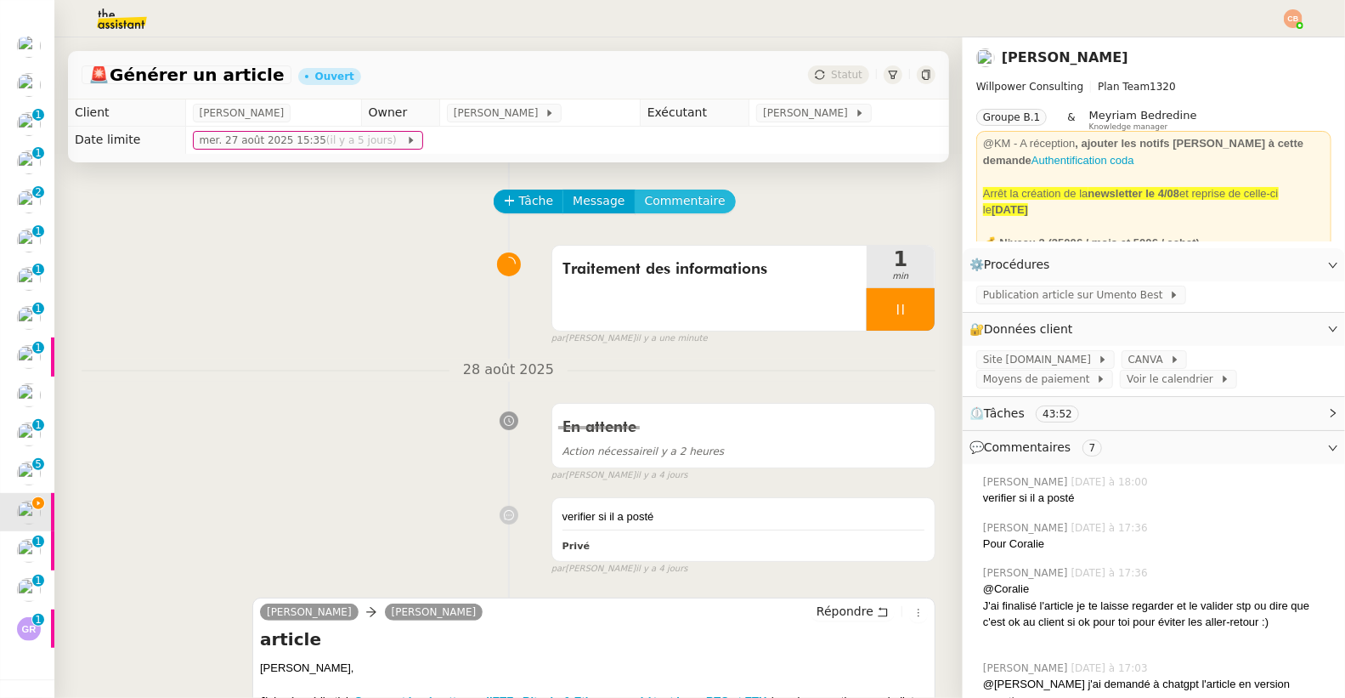
click at [649, 203] on span "Commentaire" at bounding box center [685, 201] width 81 height 20
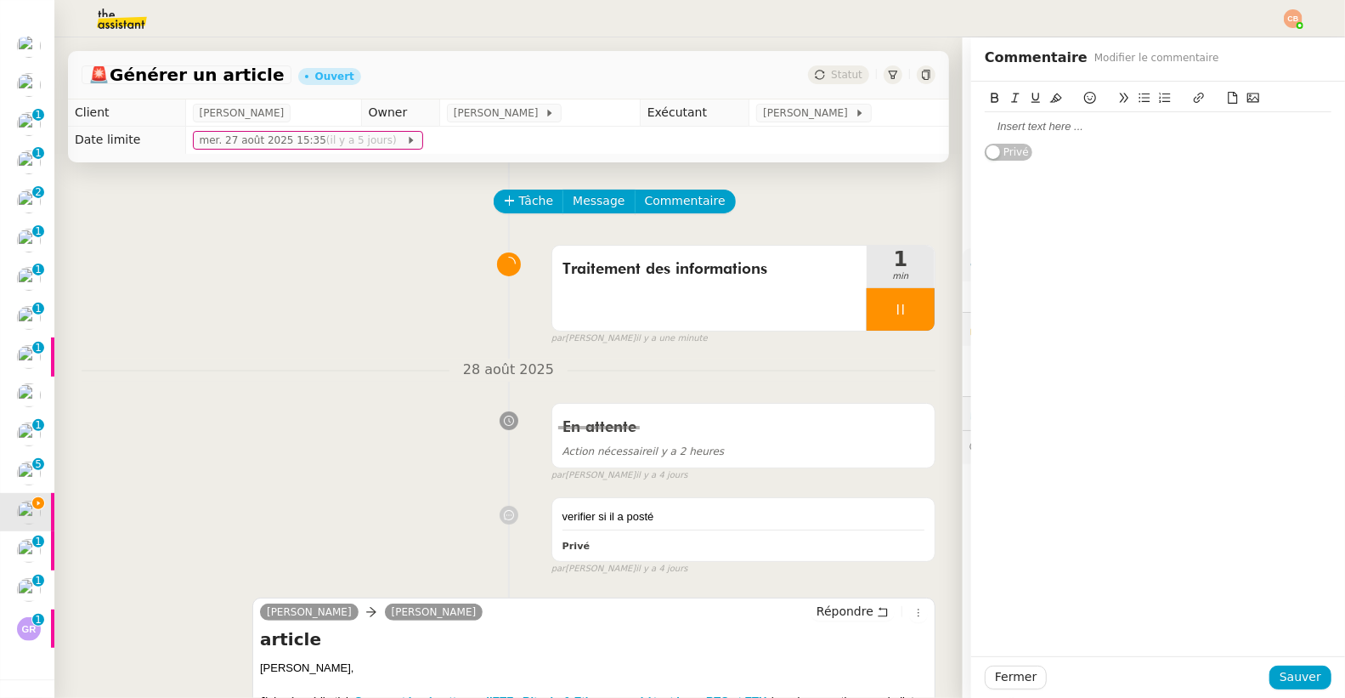
click at [1014, 126] on div at bounding box center [1158, 126] width 347 height 15
click at [1280, 670] on span "Sauver" at bounding box center [1300, 677] width 42 height 20
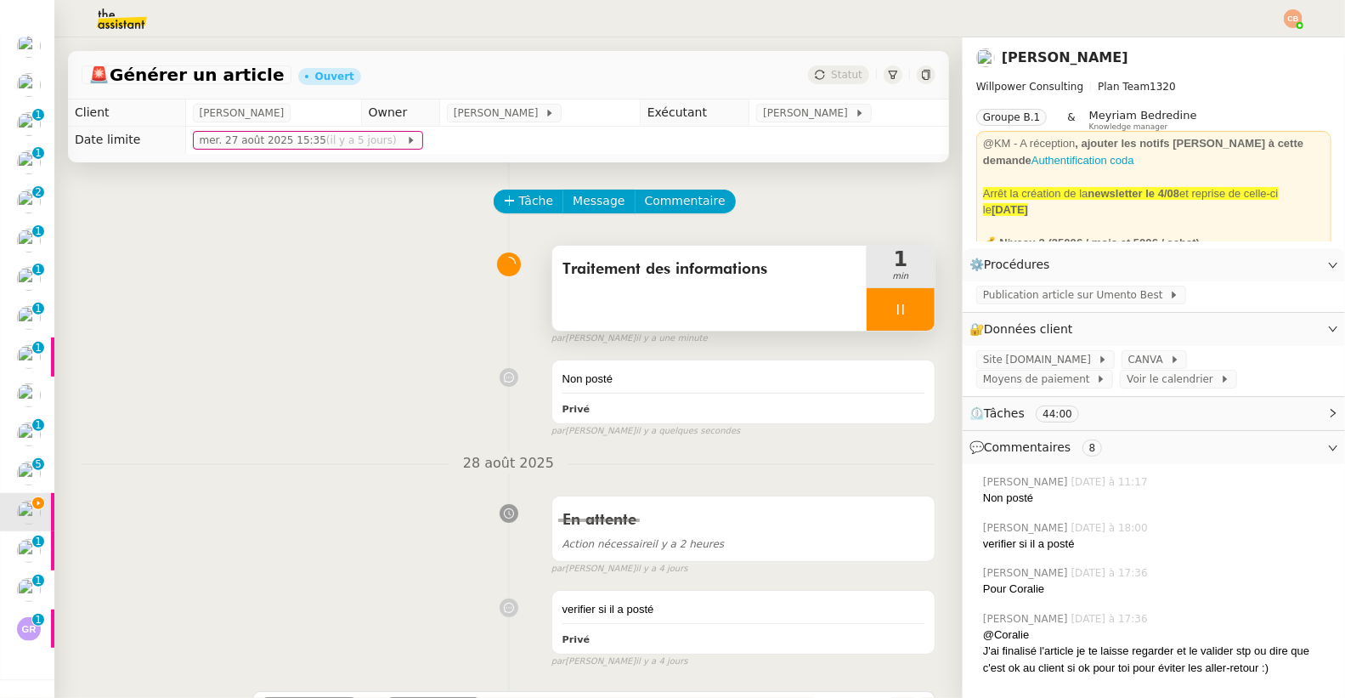
click at [875, 317] on div at bounding box center [901, 309] width 68 height 42
click at [912, 310] on icon at bounding box center [918, 308] width 13 height 9
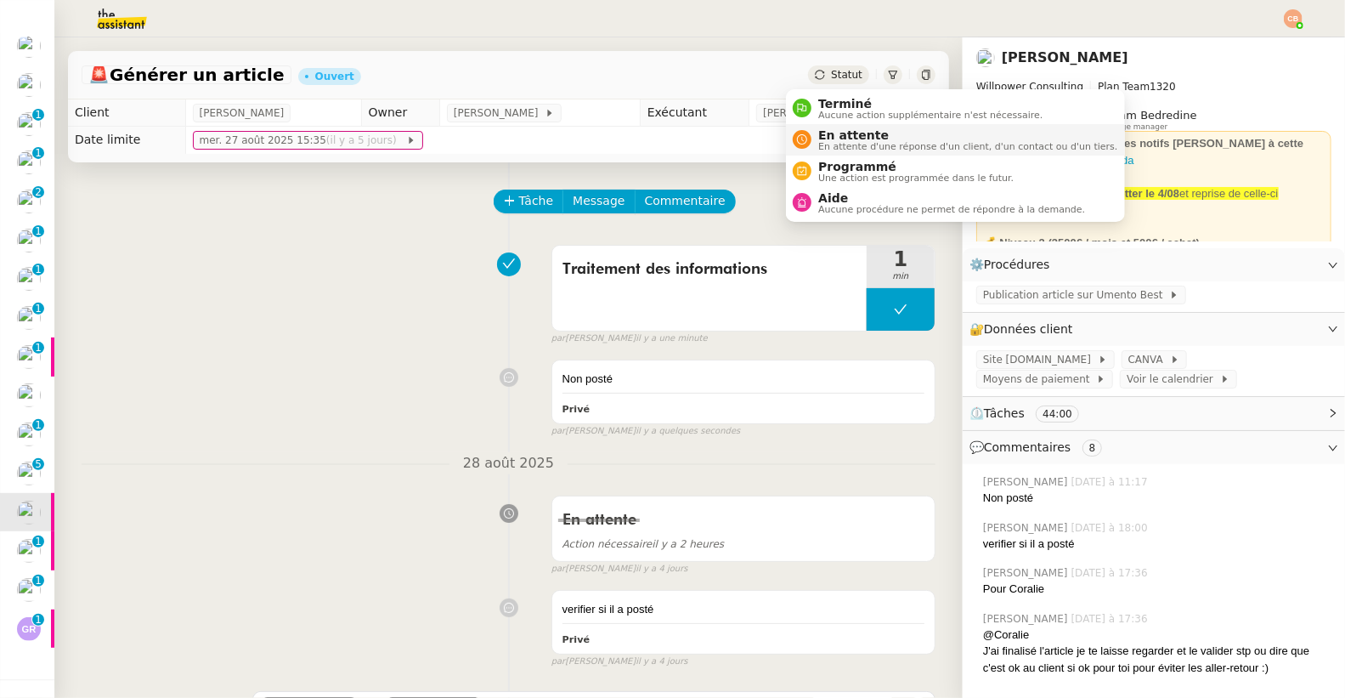
click at [822, 138] on span "En attente" at bounding box center [967, 135] width 299 height 14
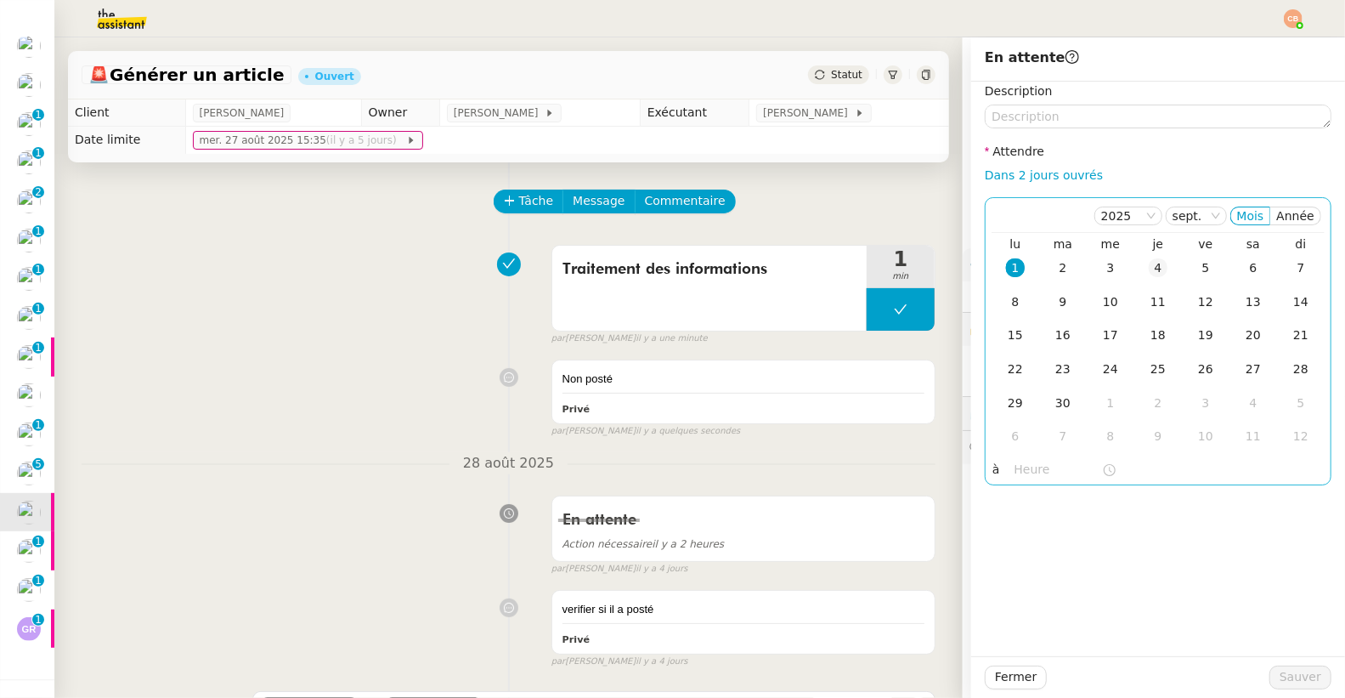
click at [1149, 268] on div "4" at bounding box center [1158, 267] width 19 height 19
click at [1014, 469] on input "text" at bounding box center [1058, 470] width 88 height 20
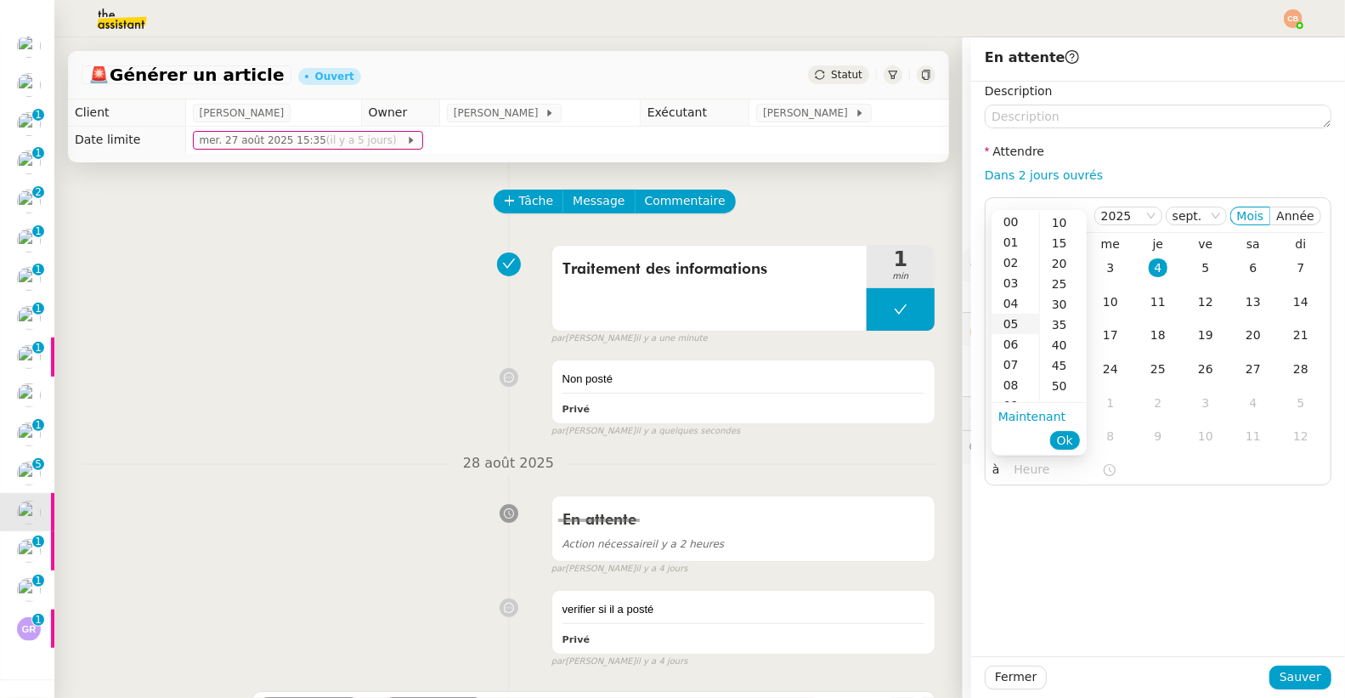
scroll to position [65, 0]
click at [1011, 366] on div "09" at bounding box center [1015, 373] width 48 height 20
click at [1055, 217] on div "00" at bounding box center [1063, 222] width 47 height 20
type input "09:00"
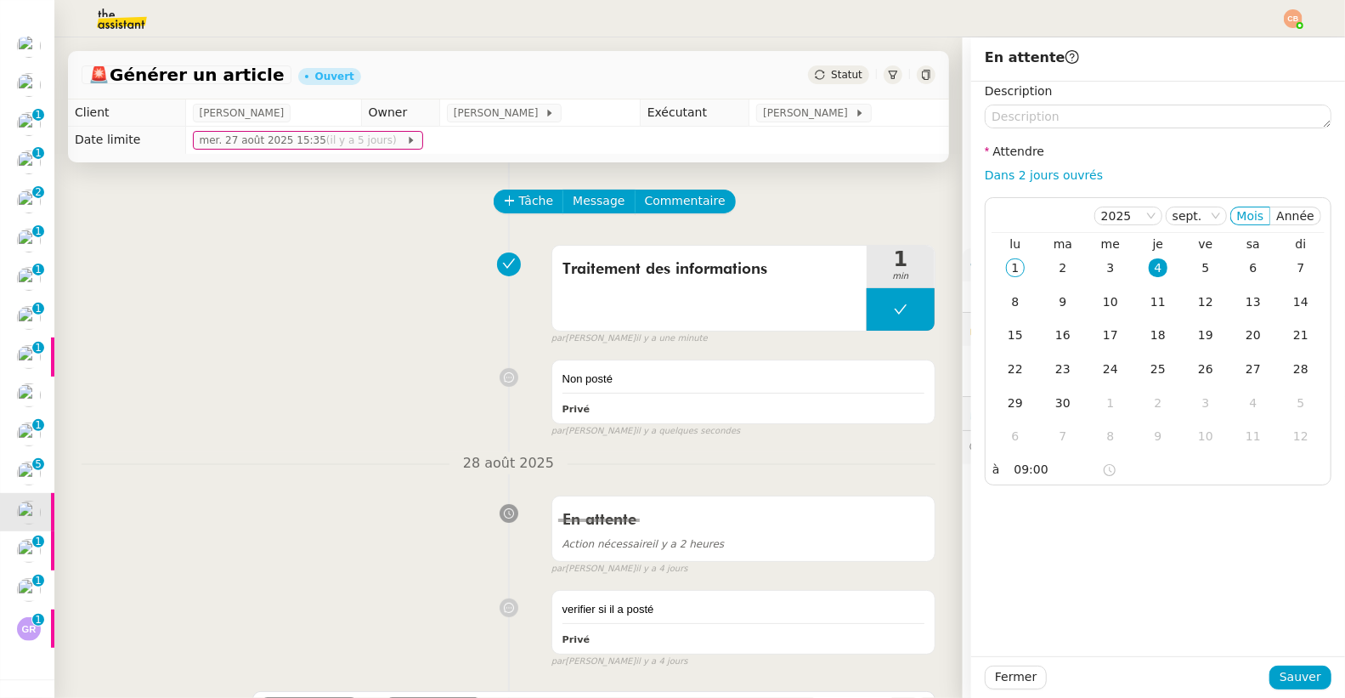
drag, startPoint x: 1150, startPoint y: 510, endPoint x: 1197, endPoint y: 605, distance: 106.4
click at [1150, 511] on div "Description Attendre Dans 2 jours ouvrés [DATE] Mois Année lu ma me je ve sa di…" at bounding box center [1158, 369] width 374 height 574
click at [1282, 681] on span "Sauver" at bounding box center [1300, 677] width 42 height 20
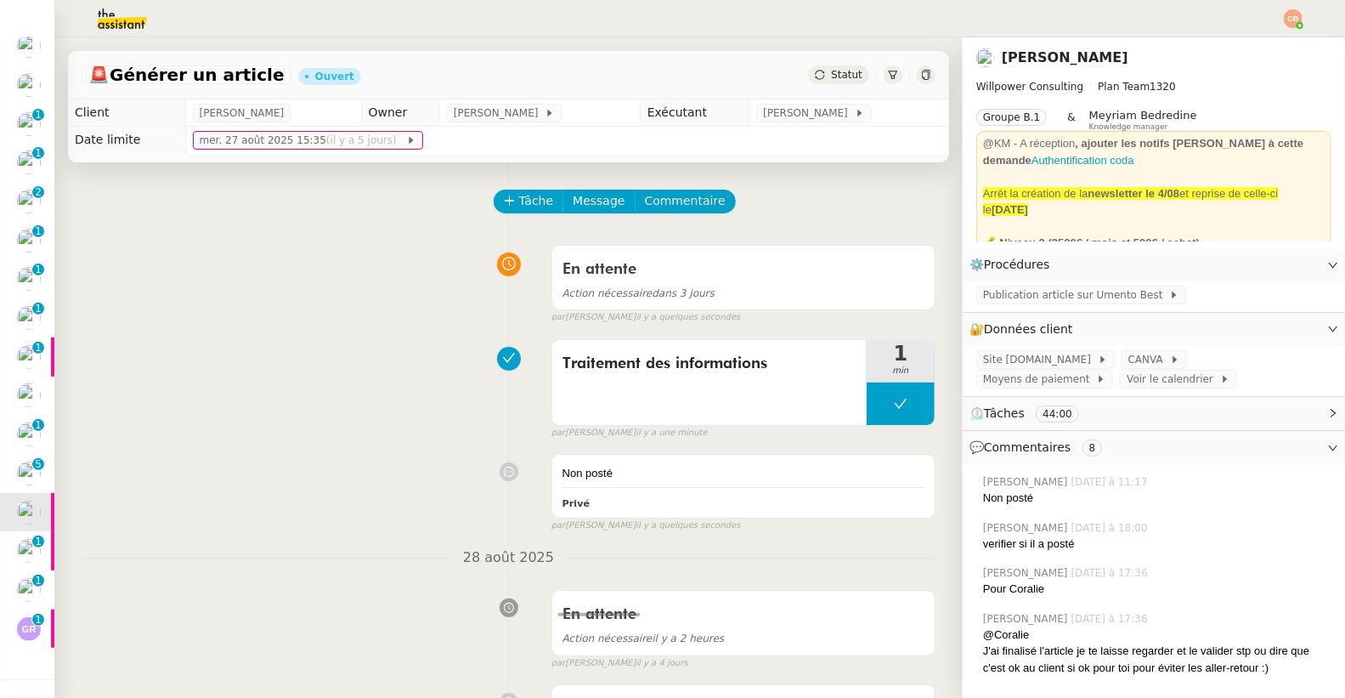
scroll to position [211, 0]
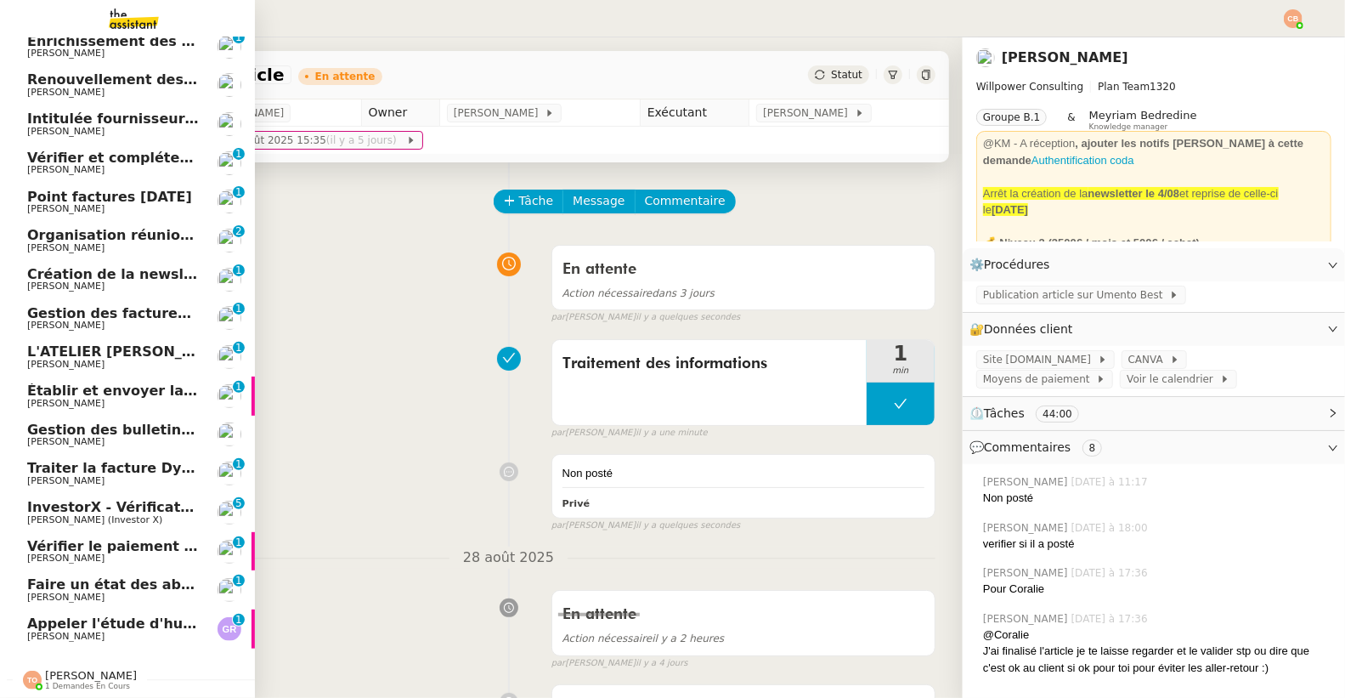
click at [72, 436] on span "[PERSON_NAME]" at bounding box center [65, 441] width 77 height 11
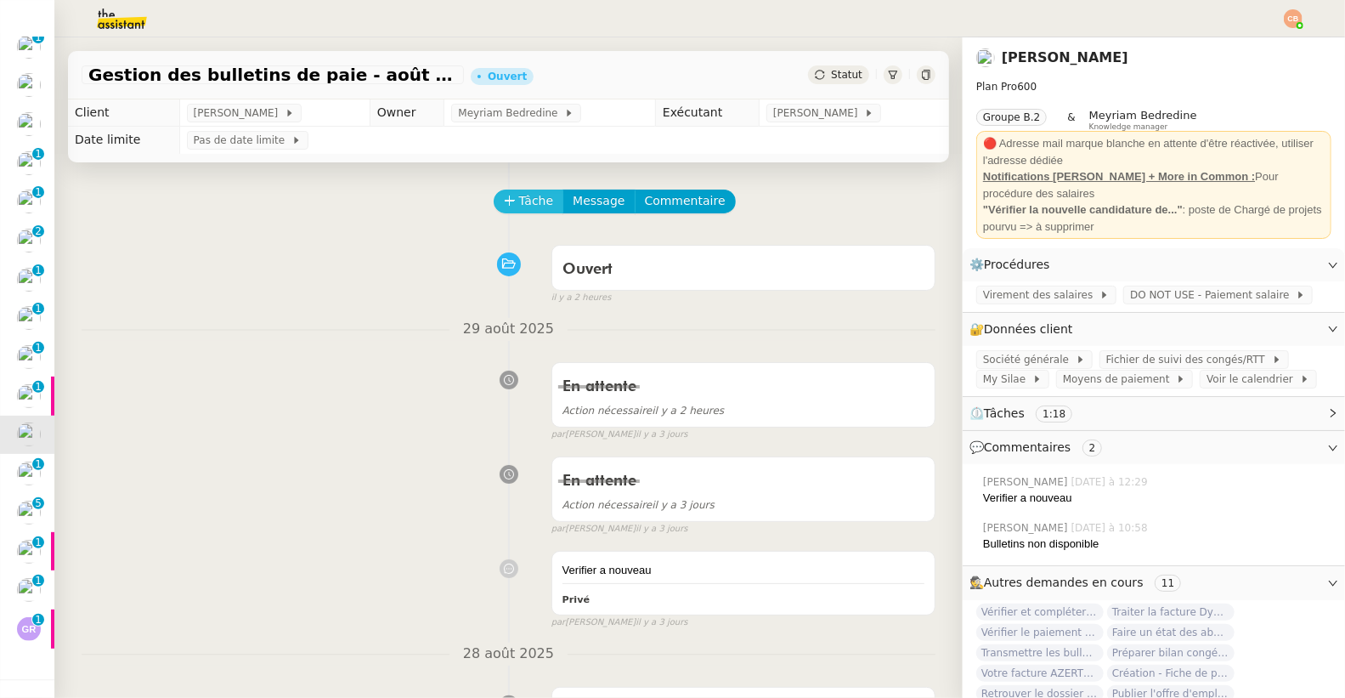
click at [519, 205] on span "Tâche" at bounding box center [536, 201] width 35 height 20
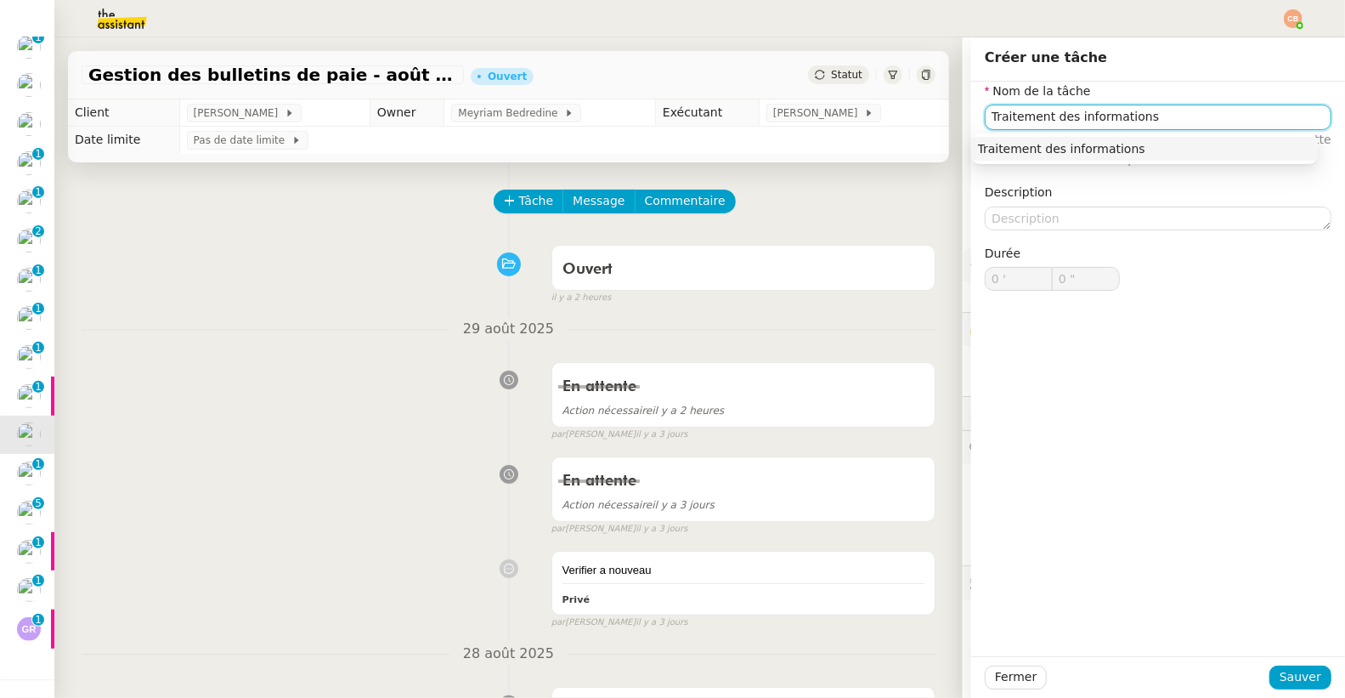
click at [1105, 157] on nz-auto-option "Traitement des informations" at bounding box center [1144, 149] width 347 height 24
type input "Traitement des informations"
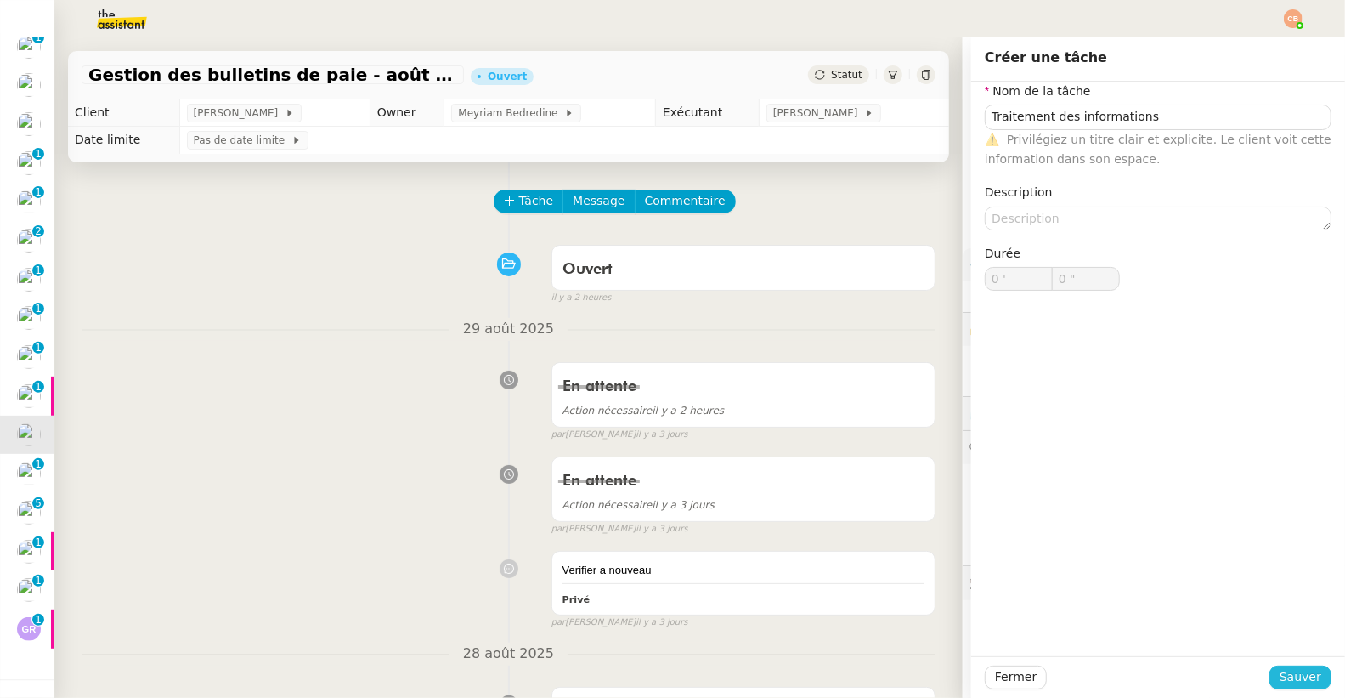
click at [1296, 676] on span "Sauver" at bounding box center [1300, 677] width 42 height 20
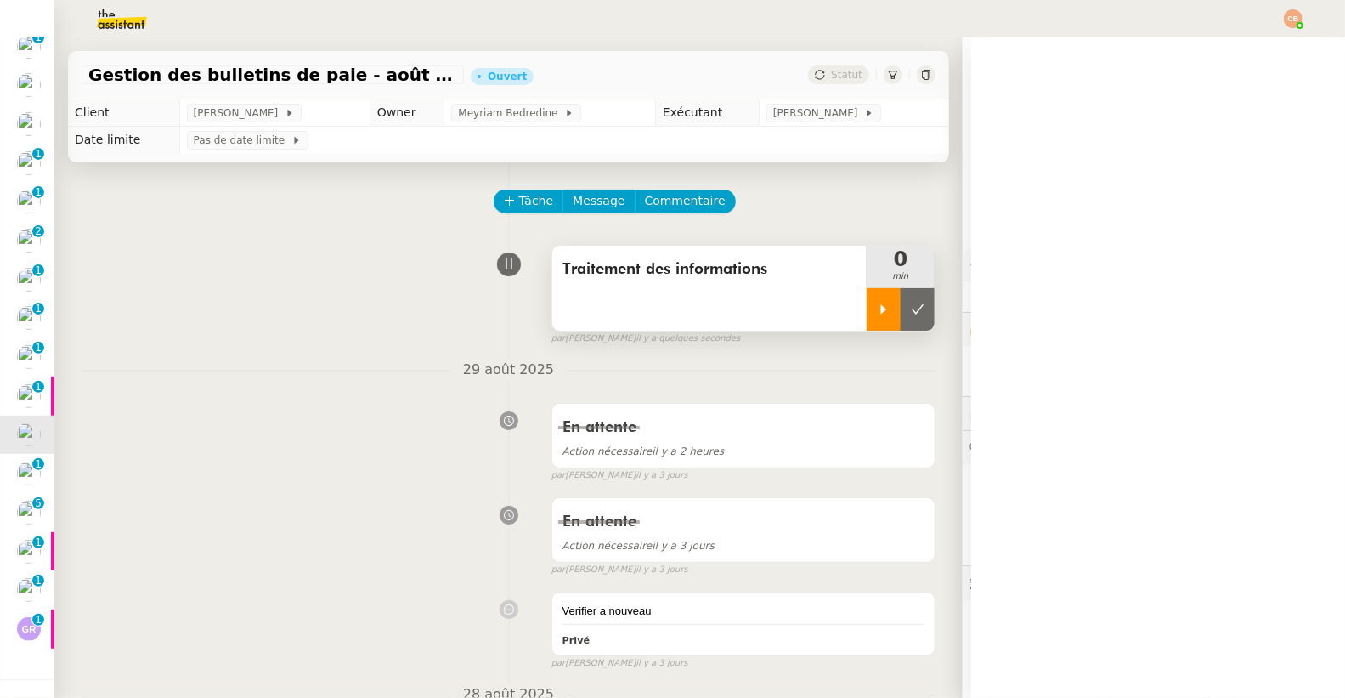
click at [867, 329] on div at bounding box center [884, 309] width 34 height 42
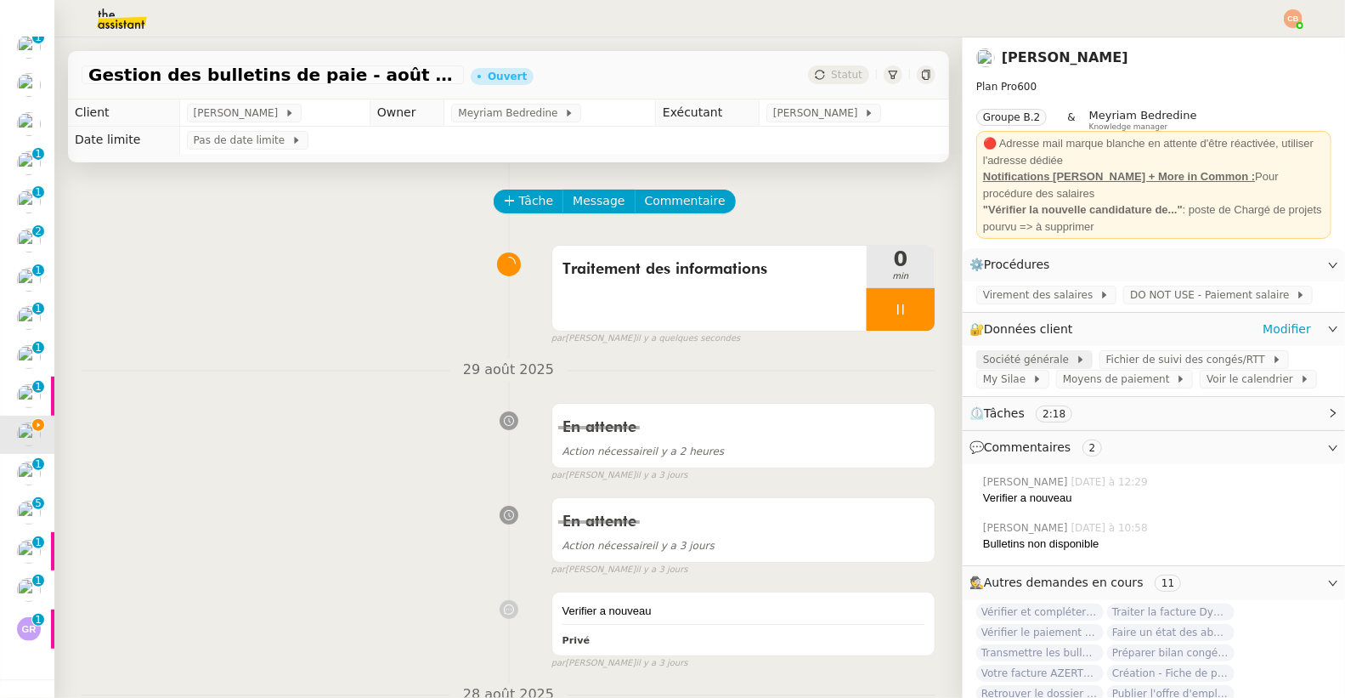
click at [983, 377] on span "My Silae" at bounding box center [1007, 378] width 49 height 17
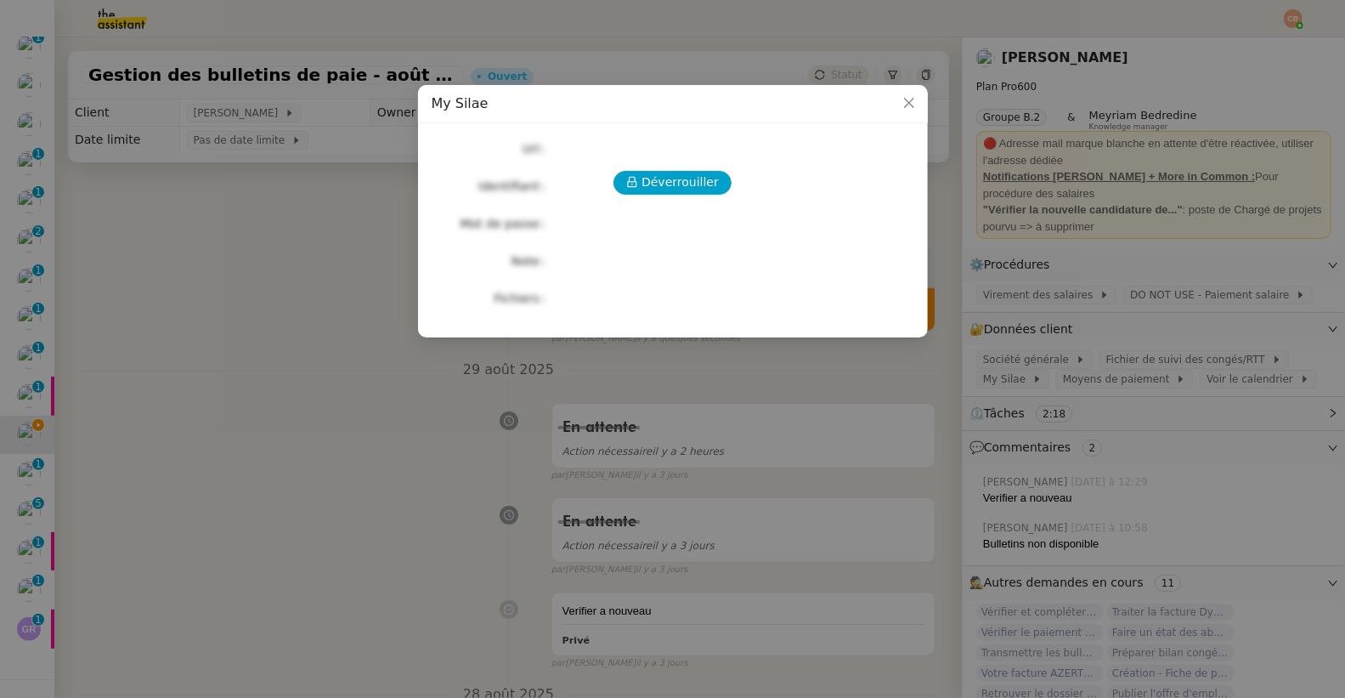
click at [694, 168] on div "Déverrouiller Url Identifiant Mot de passe Note Fichiers Upload" at bounding box center [673, 223] width 483 height 173
click at [690, 188] on span "Déverrouiller" at bounding box center [679, 182] width 77 height 20
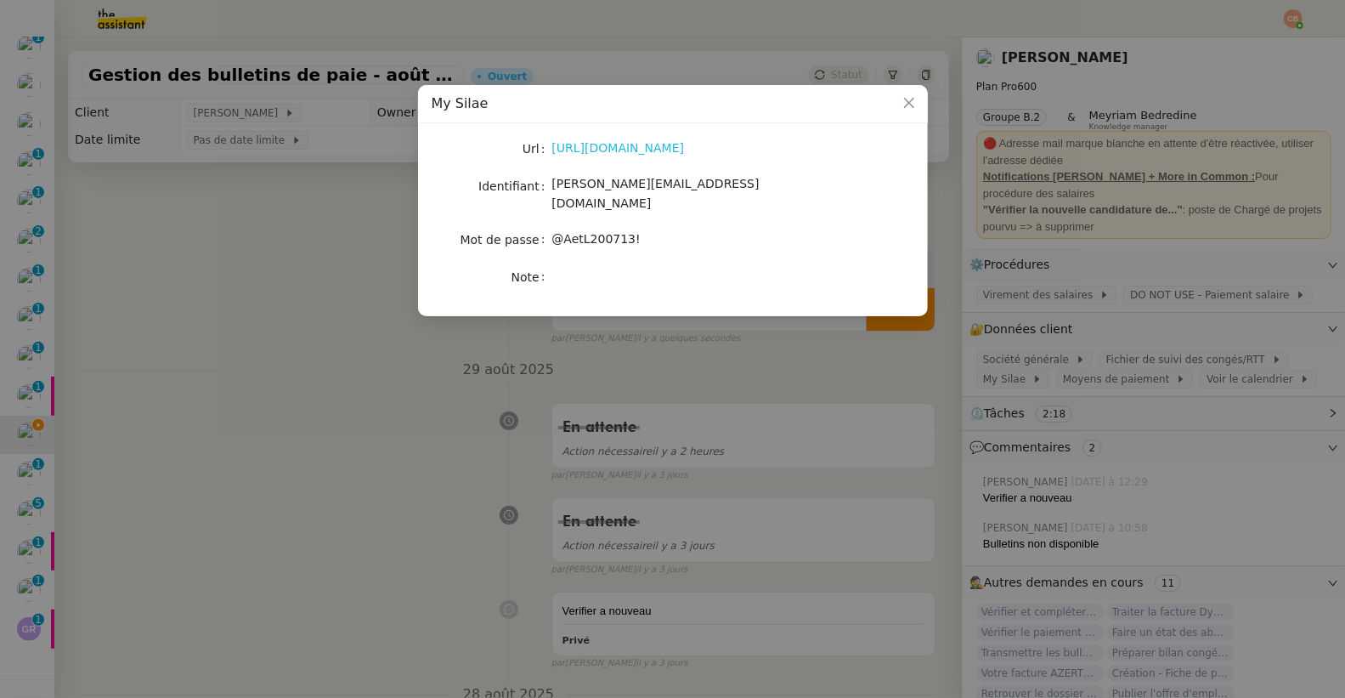
click at [584, 148] on link "https://my.silae.fr/" at bounding box center [618, 148] width 133 height 14
drag, startPoint x: 555, startPoint y: 184, endPoint x: 739, endPoint y: 182, distance: 184.4
click at [739, 182] on div "Laurence@destincommun.fr" at bounding box center [692, 194] width 281 height 40
copy span "Laurence@destincommun.fr"
drag, startPoint x: 554, startPoint y: 222, endPoint x: 675, endPoint y: 222, distance: 120.6
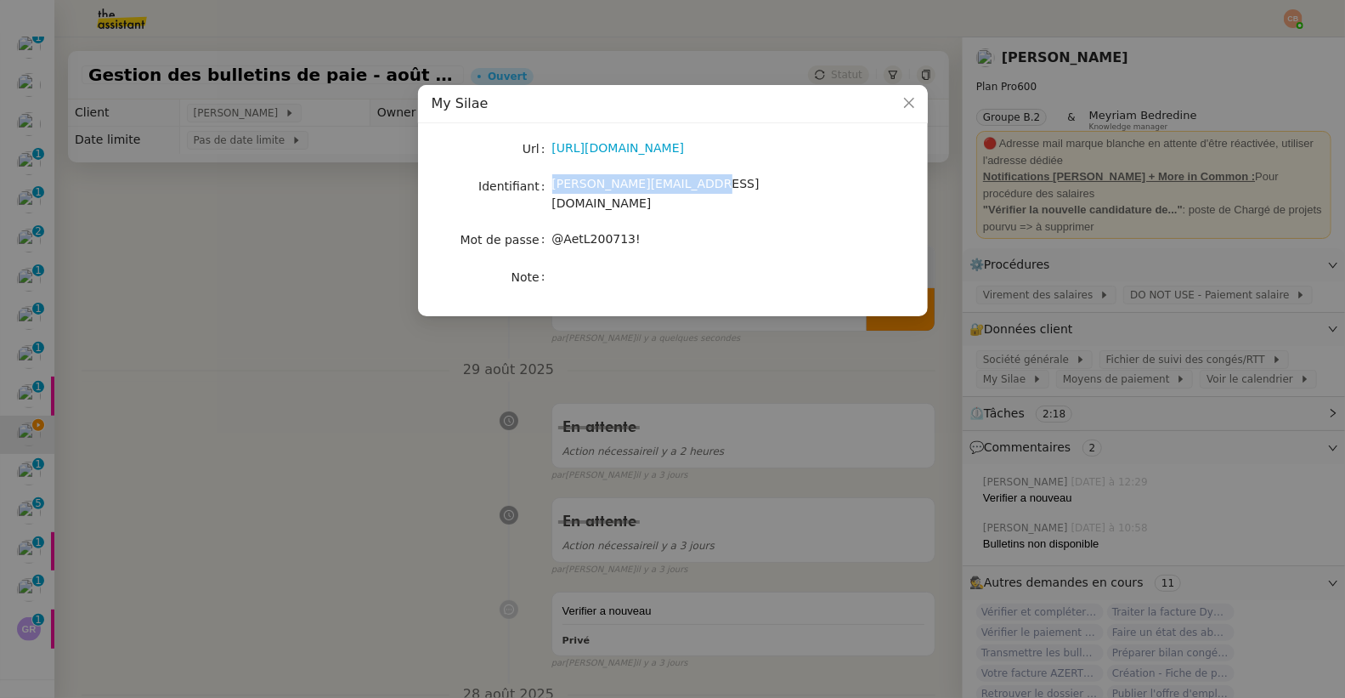
click at [675, 229] on div "@AetL200713!" at bounding box center [692, 239] width 281 height 20
copy span "@AetL200713!"
click at [302, 232] on nz-modal-container "My Silae Url https://my.silae.fr/ Identifiant Laurence@destincommun.fr Mot de p…" at bounding box center [672, 349] width 1345 height 698
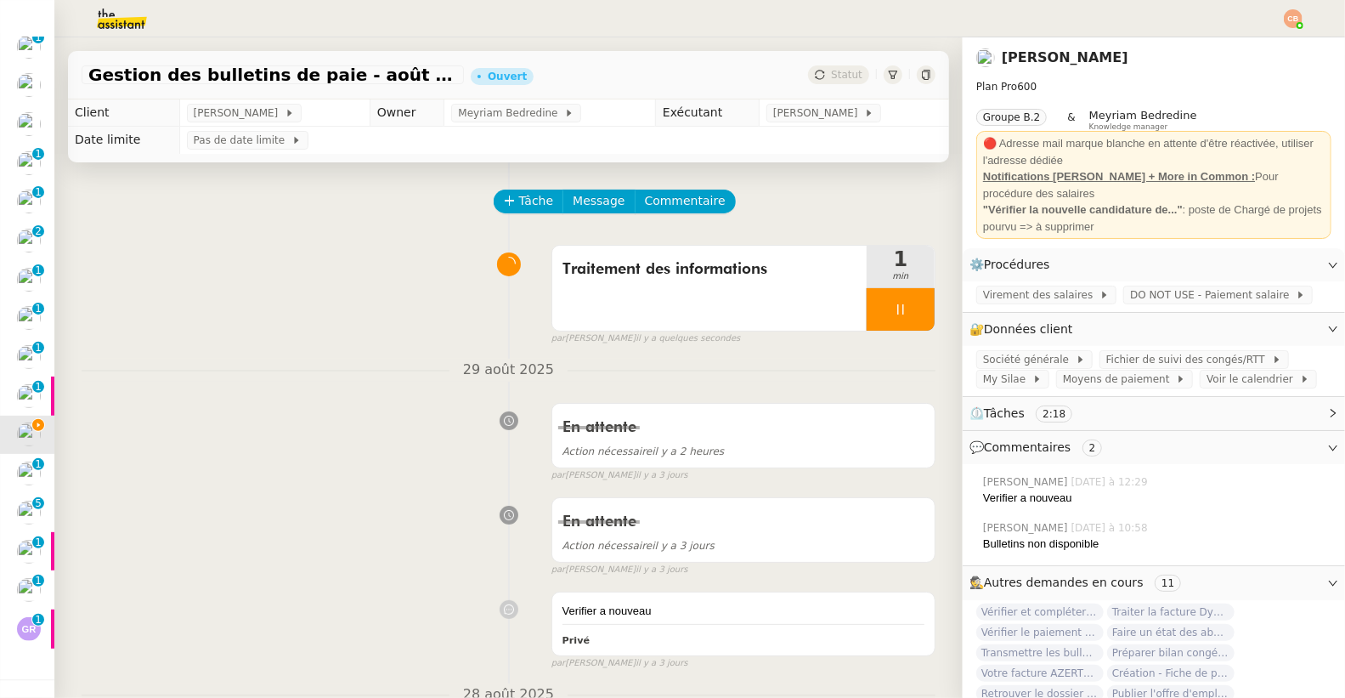
click at [302, 234] on nz-modal-container "My Silae Url https://my.silae.fr/ Identifiant Laurence@destincommun.fr Mot de p…" at bounding box center [672, 349] width 1345 height 698
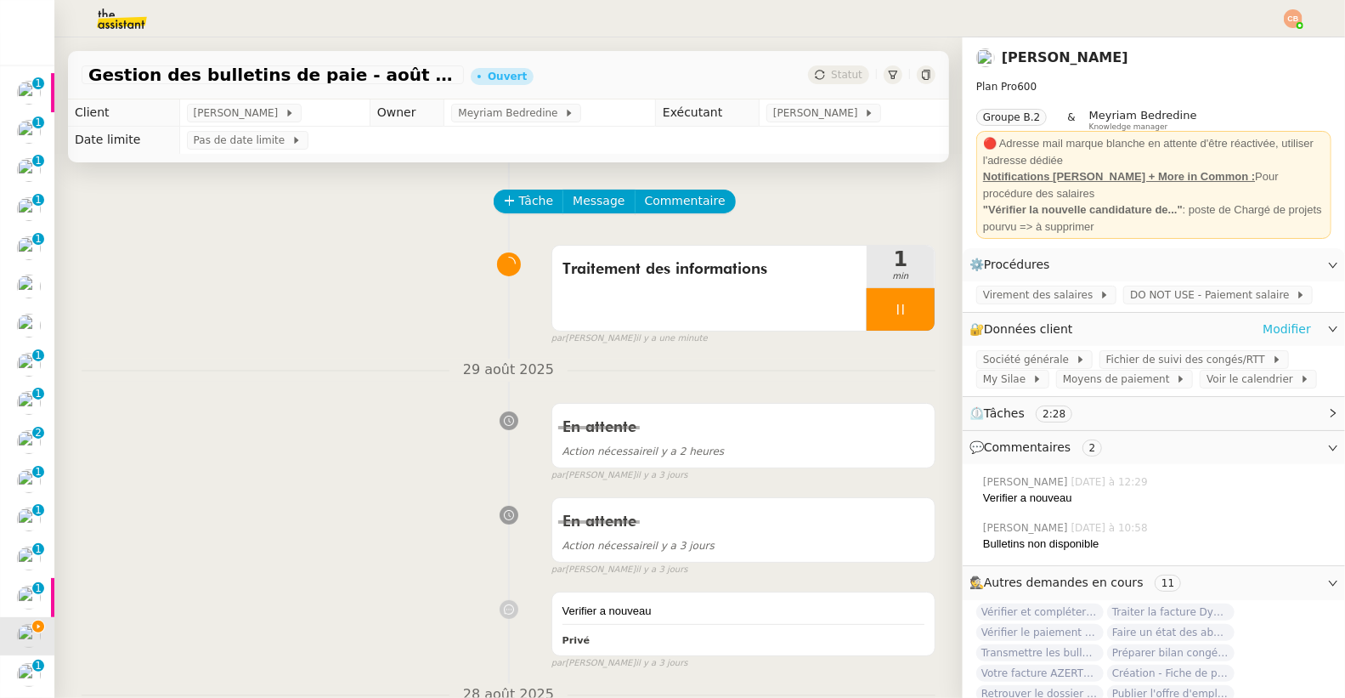
click at [1272, 328] on link "Modifier" at bounding box center [1286, 329] width 48 height 20
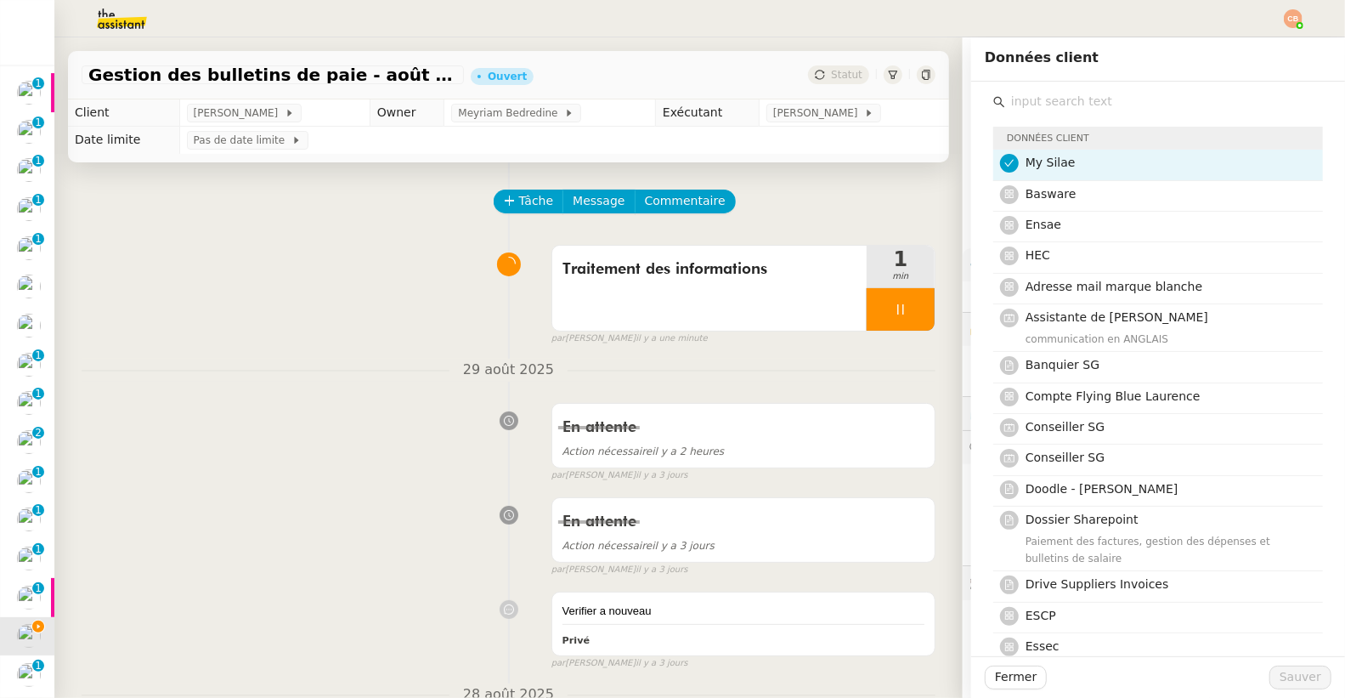
click at [1034, 98] on input "text" at bounding box center [1164, 101] width 318 height 23
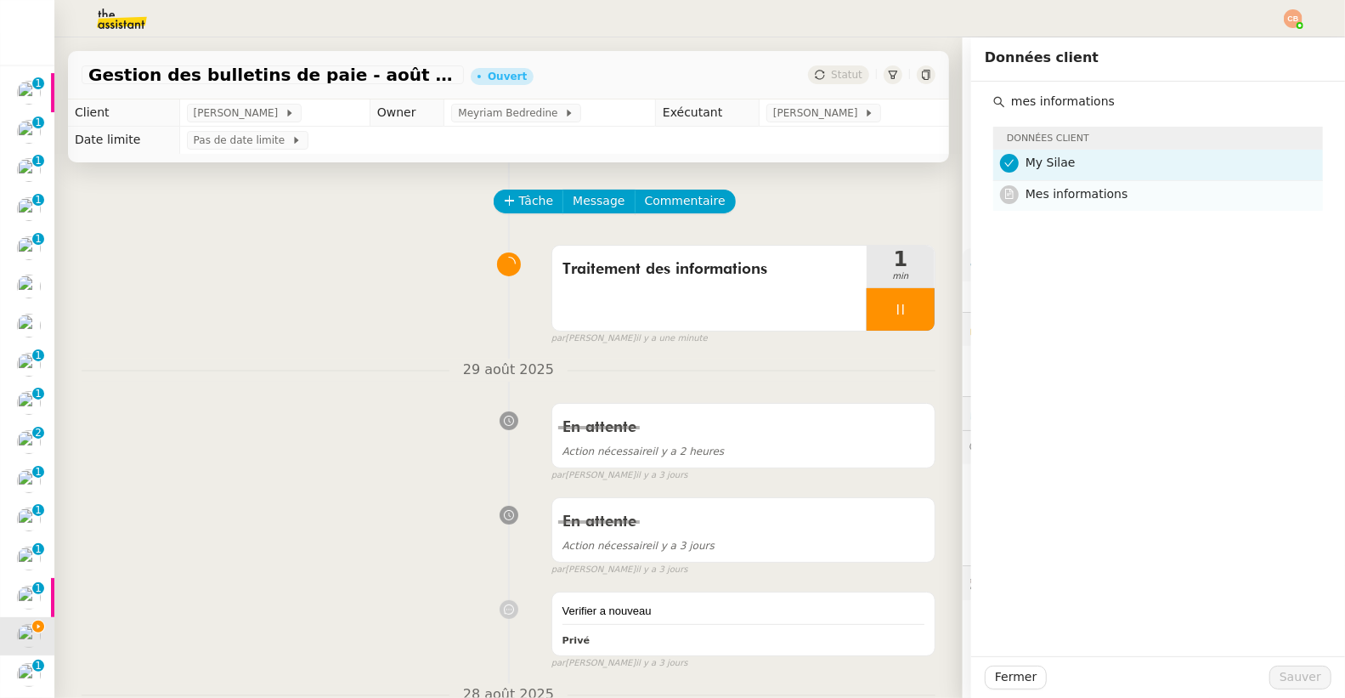
type input "mes informations"
click at [1072, 198] on span "Mes informations" at bounding box center [1076, 194] width 103 height 14
click at [1287, 675] on span "Sauver" at bounding box center [1300, 677] width 42 height 20
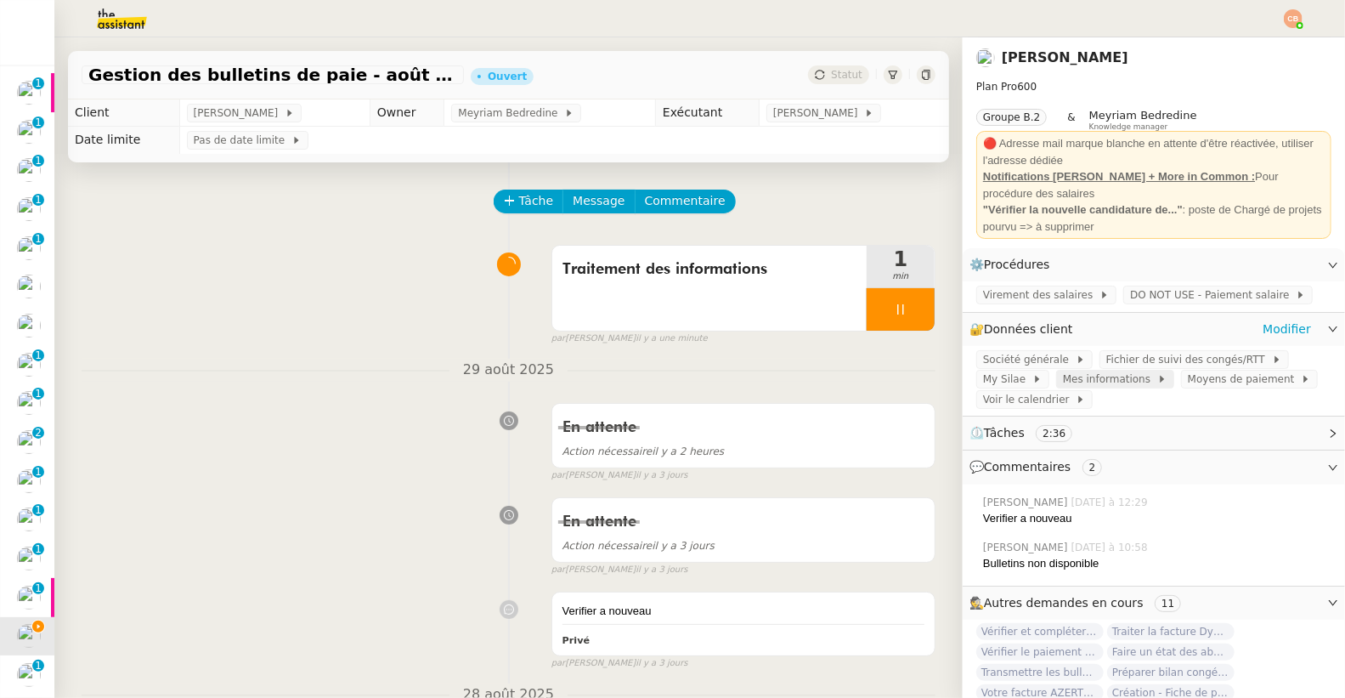
click at [1083, 386] on span "Mes informations" at bounding box center [1110, 378] width 94 height 17
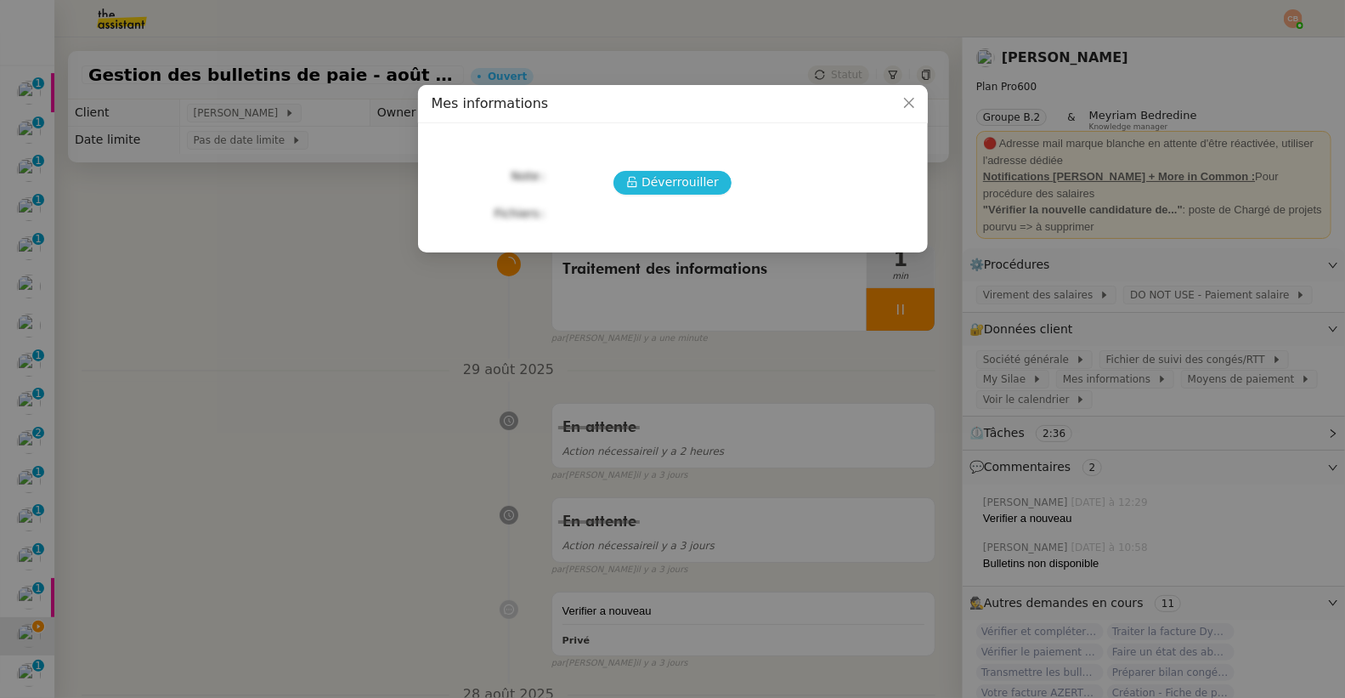
click at [703, 189] on span "Déverrouiller" at bounding box center [679, 182] width 77 height 20
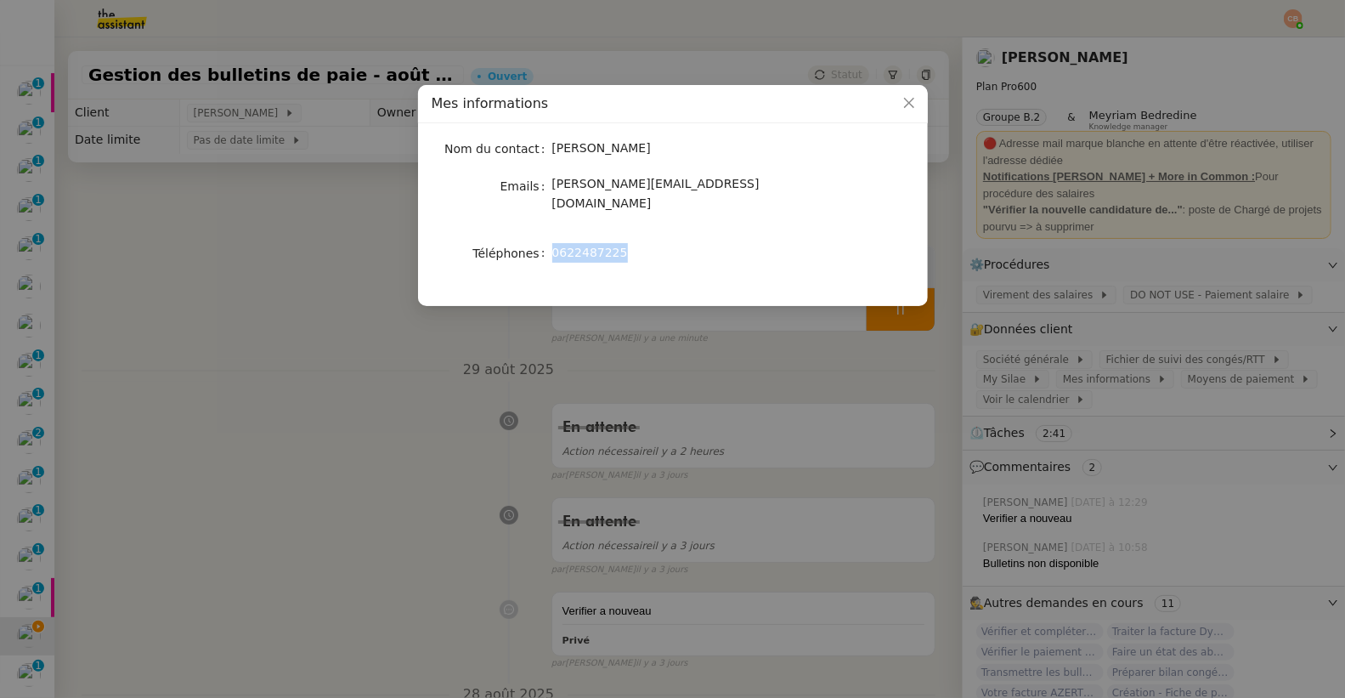
drag, startPoint x: 553, startPoint y: 239, endPoint x: 661, endPoint y: 240, distance: 107.9
click at [661, 243] on div "0622487225" at bounding box center [692, 253] width 281 height 20
copy span "0622487225"
click at [267, 276] on nz-modal-container "Mes informations Nom du contact Laurence de Nervaux Emails laurence@destincommu…" at bounding box center [672, 349] width 1345 height 698
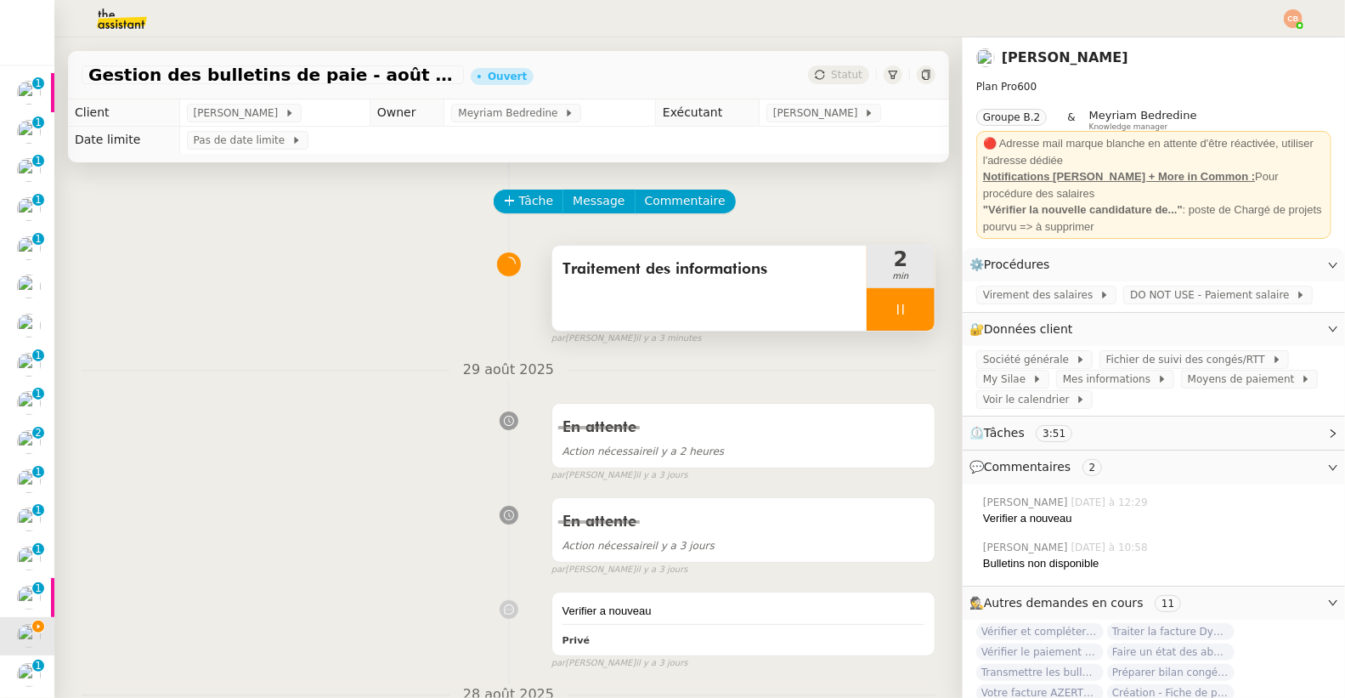
click at [895, 314] on div at bounding box center [901, 309] width 68 height 42
click at [911, 314] on icon at bounding box center [918, 309] width 14 height 14
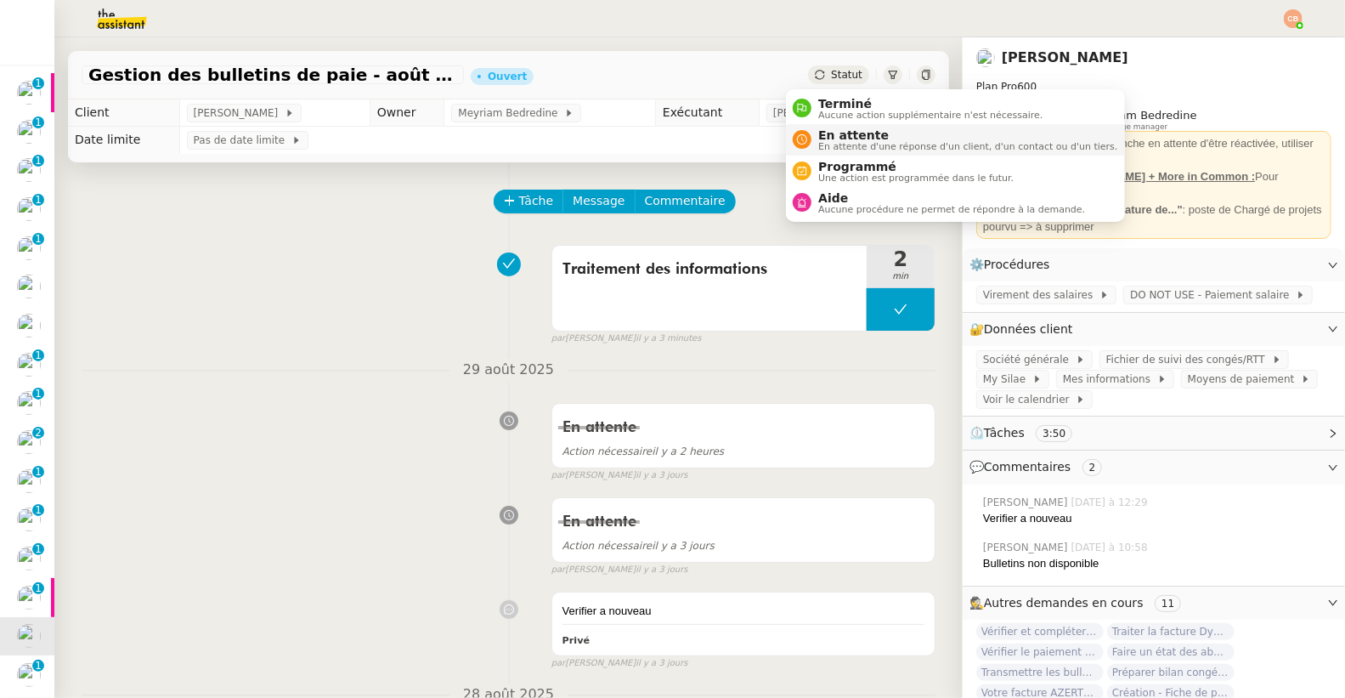
click at [841, 144] on span "En attente d'une réponse d'un client, d'un contact ou d'un tiers." at bounding box center [967, 146] width 299 height 9
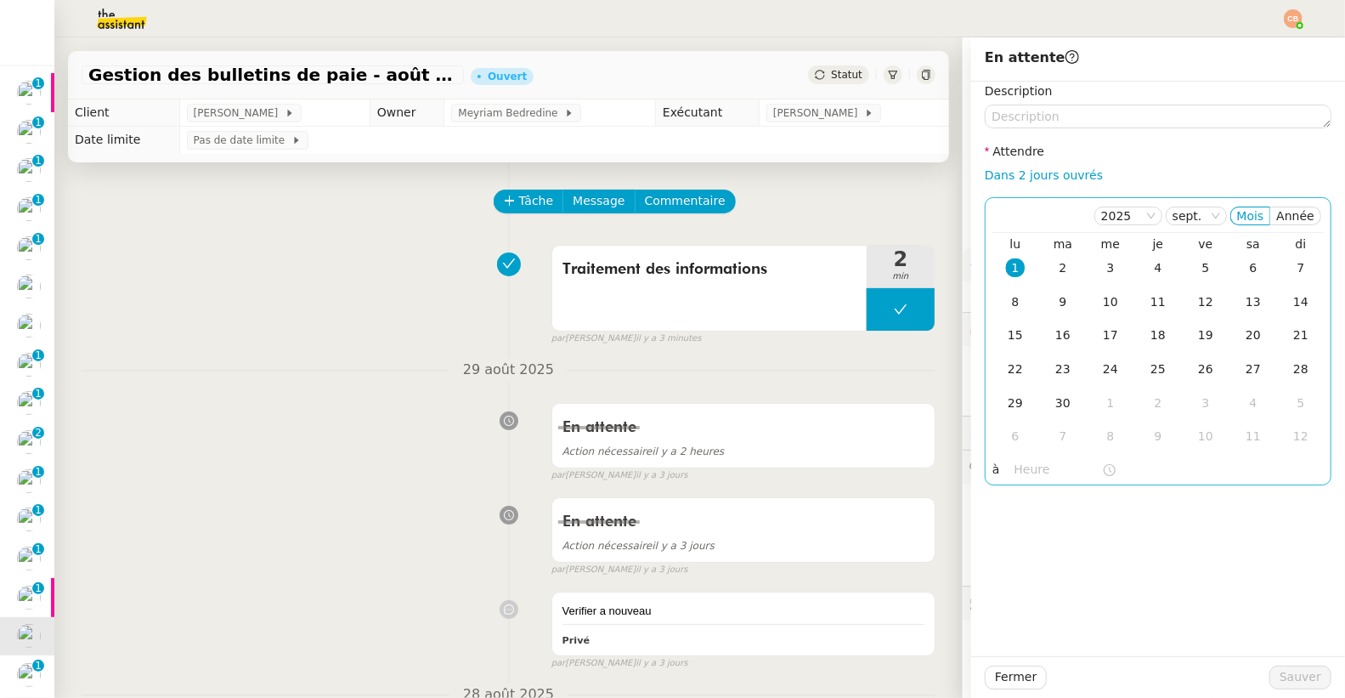
click at [1006, 266] on div "1" at bounding box center [1015, 267] width 19 height 19
click at [1014, 468] on input "text" at bounding box center [1058, 470] width 88 height 20
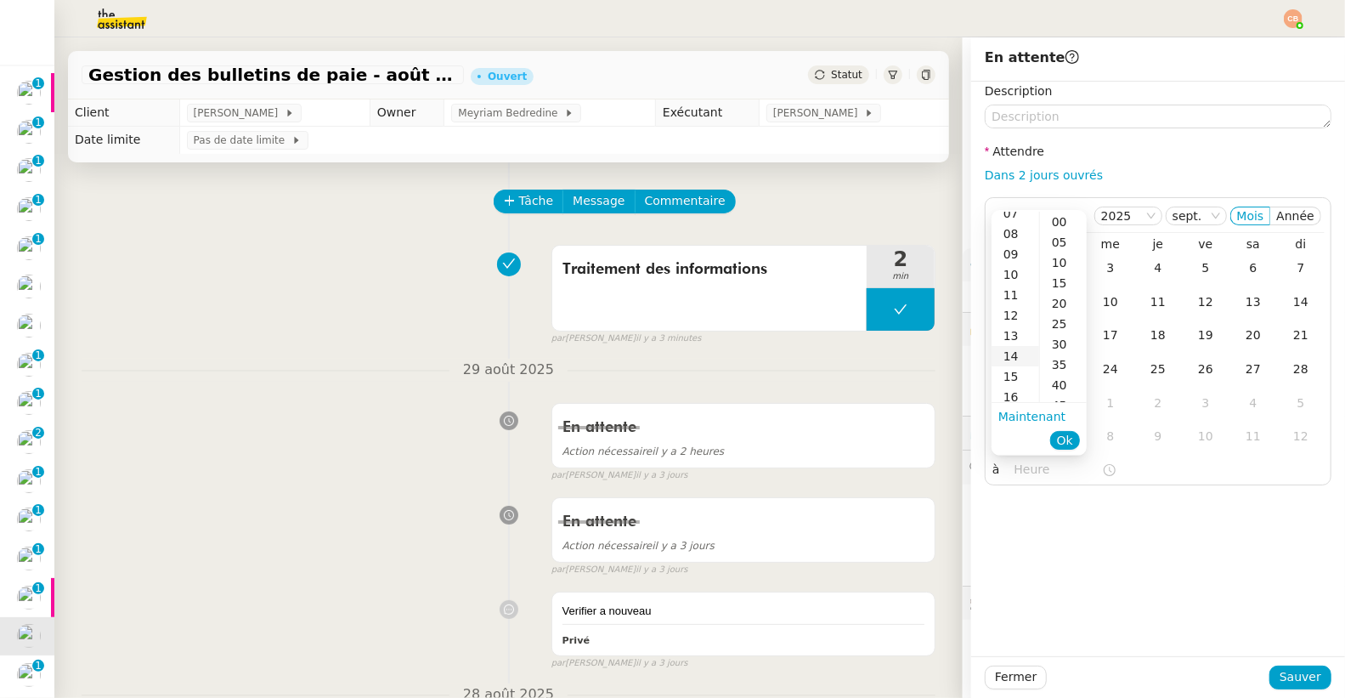
click at [1012, 350] on div "14" at bounding box center [1015, 356] width 48 height 20
click at [1059, 223] on div "00" at bounding box center [1063, 222] width 47 height 20
type input "14:00"
drag, startPoint x: 1125, startPoint y: 571, endPoint x: 1212, endPoint y: 623, distance: 101.7
click at [1127, 572] on div "Description Attendre Dans 2 jours ouvrés 2025 sept. Mois Année lu ma me je ve s…" at bounding box center [1158, 369] width 374 height 574
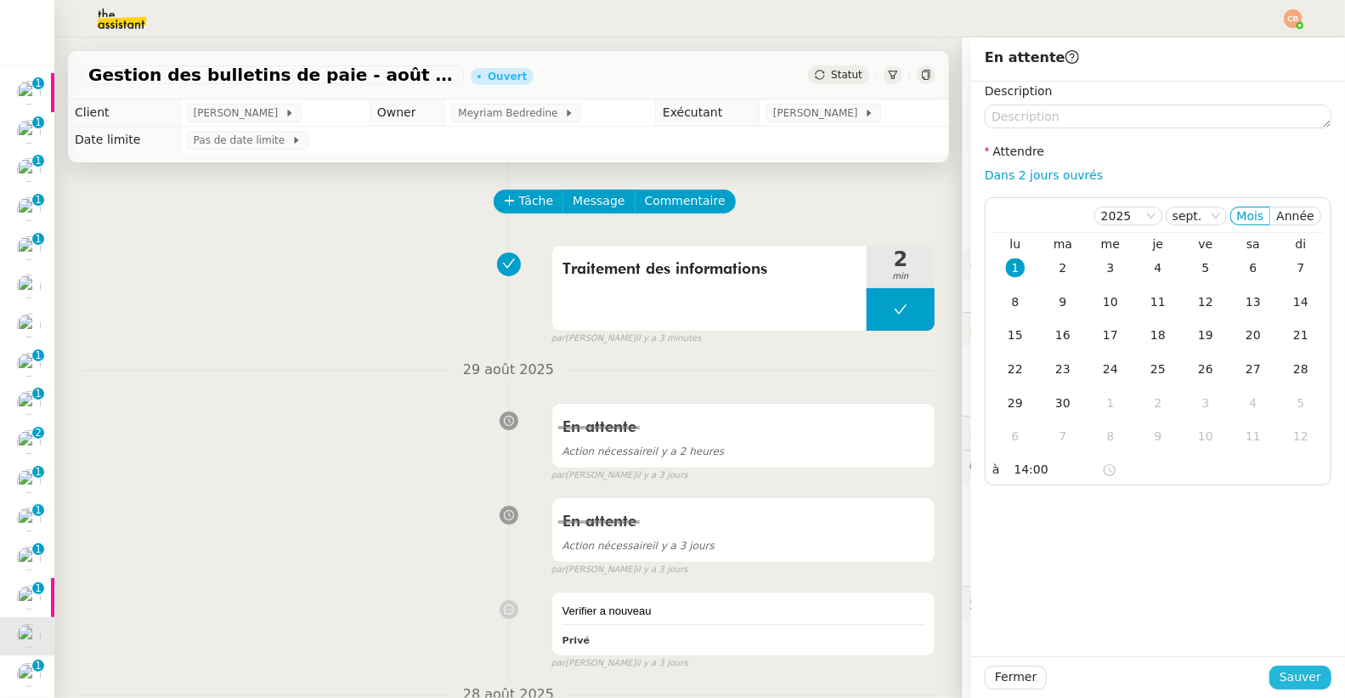
click at [1281, 675] on span "Sauver" at bounding box center [1300, 677] width 42 height 20
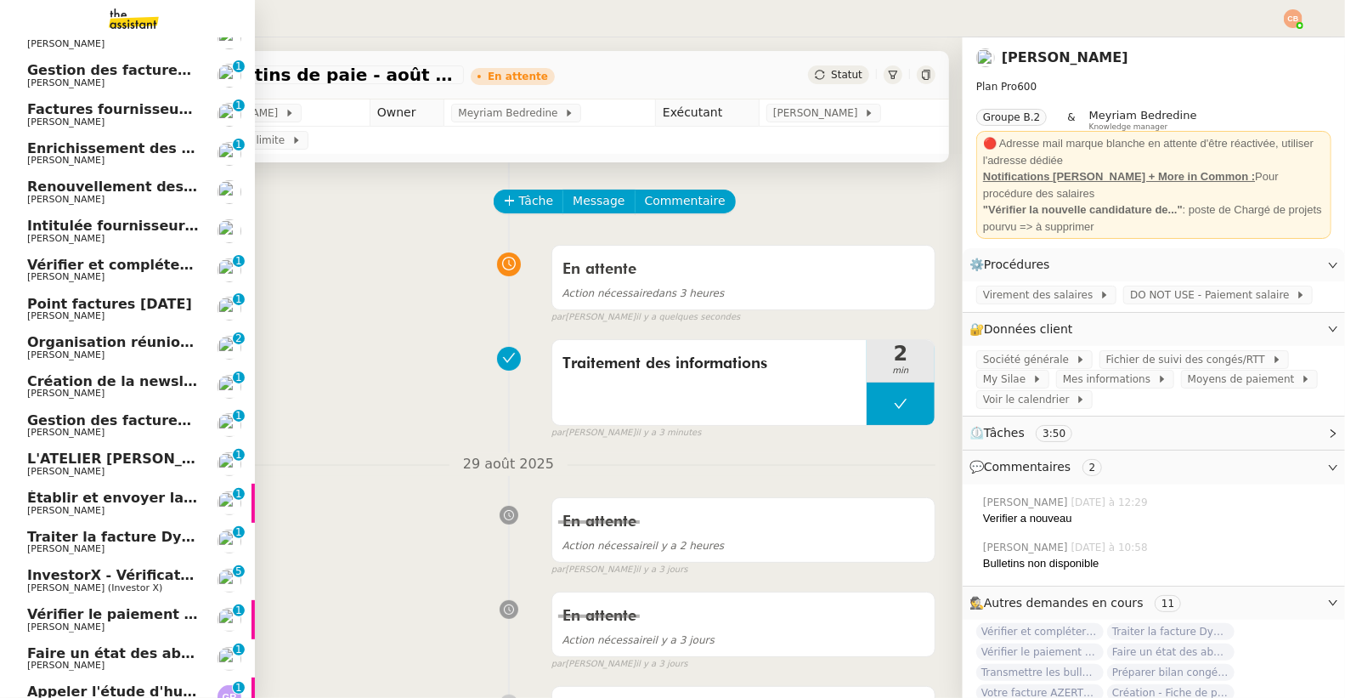
scroll to position [172, 0]
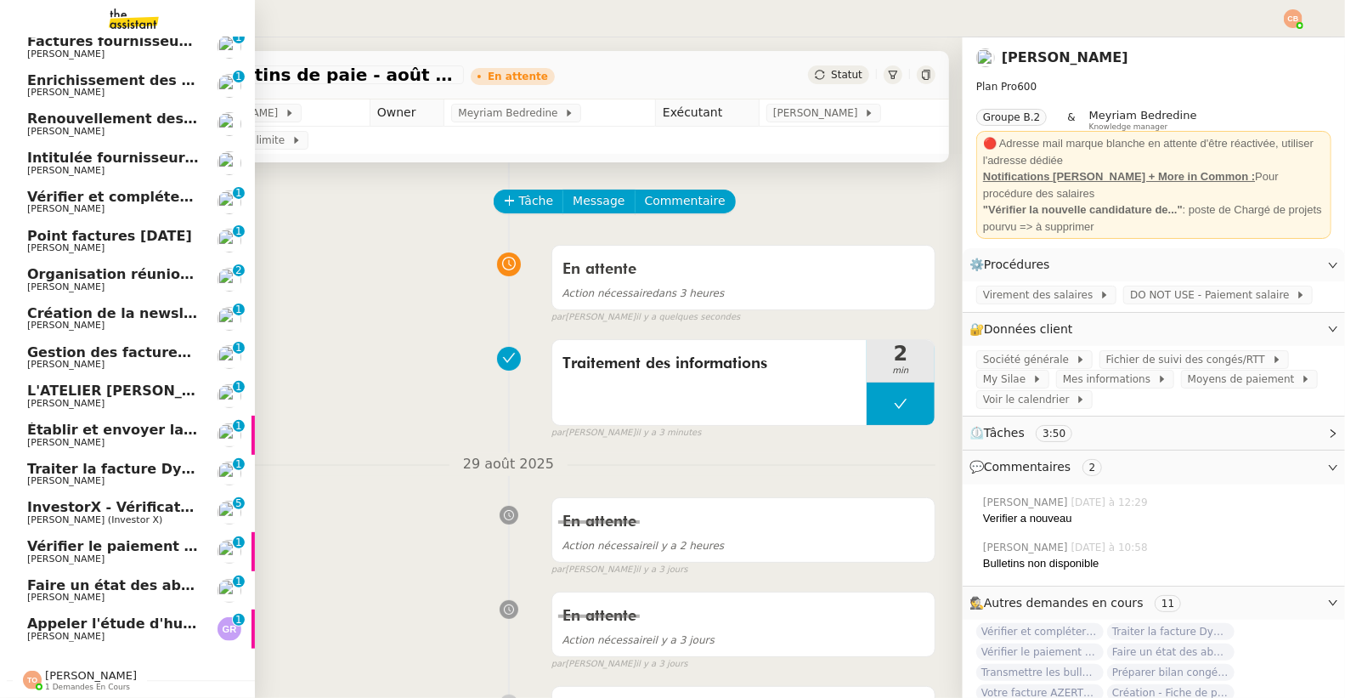
click at [82, 499] on span "InvestorX - Vérification des KYC" at bounding box center [148, 507] width 243 height 16
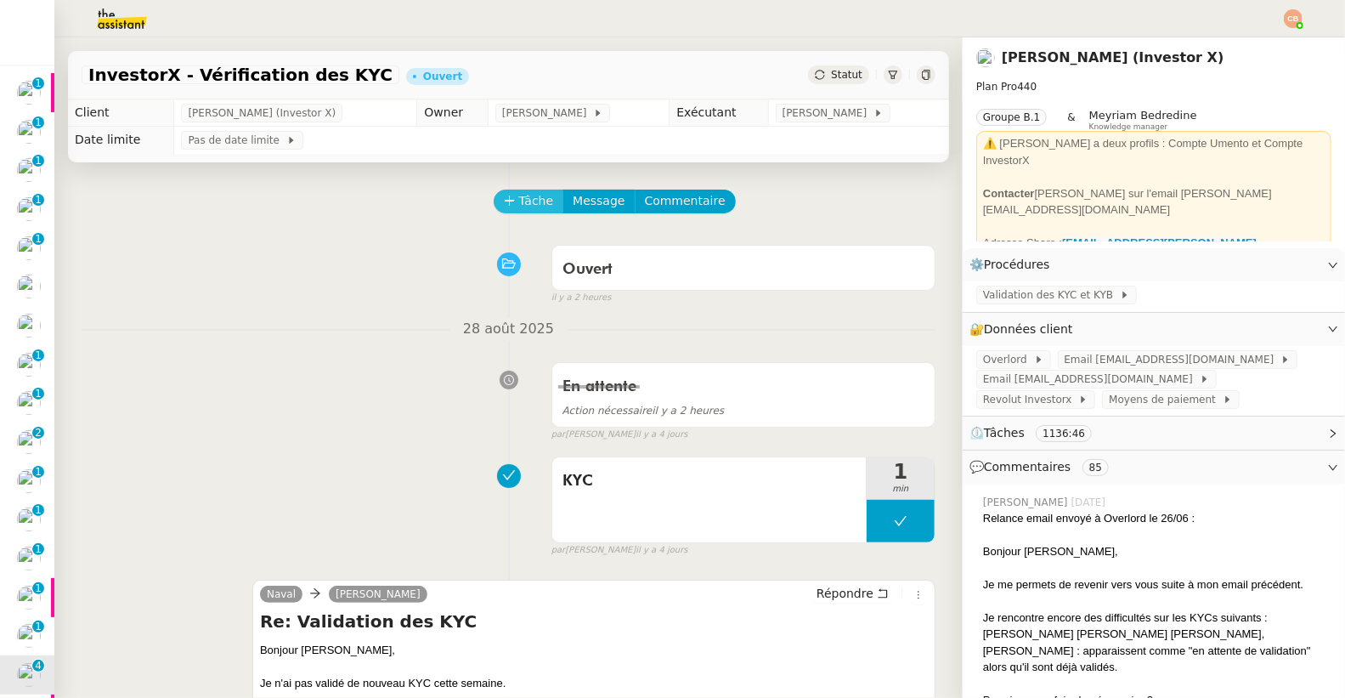
click at [519, 204] on span "Tâche" at bounding box center [536, 201] width 35 height 20
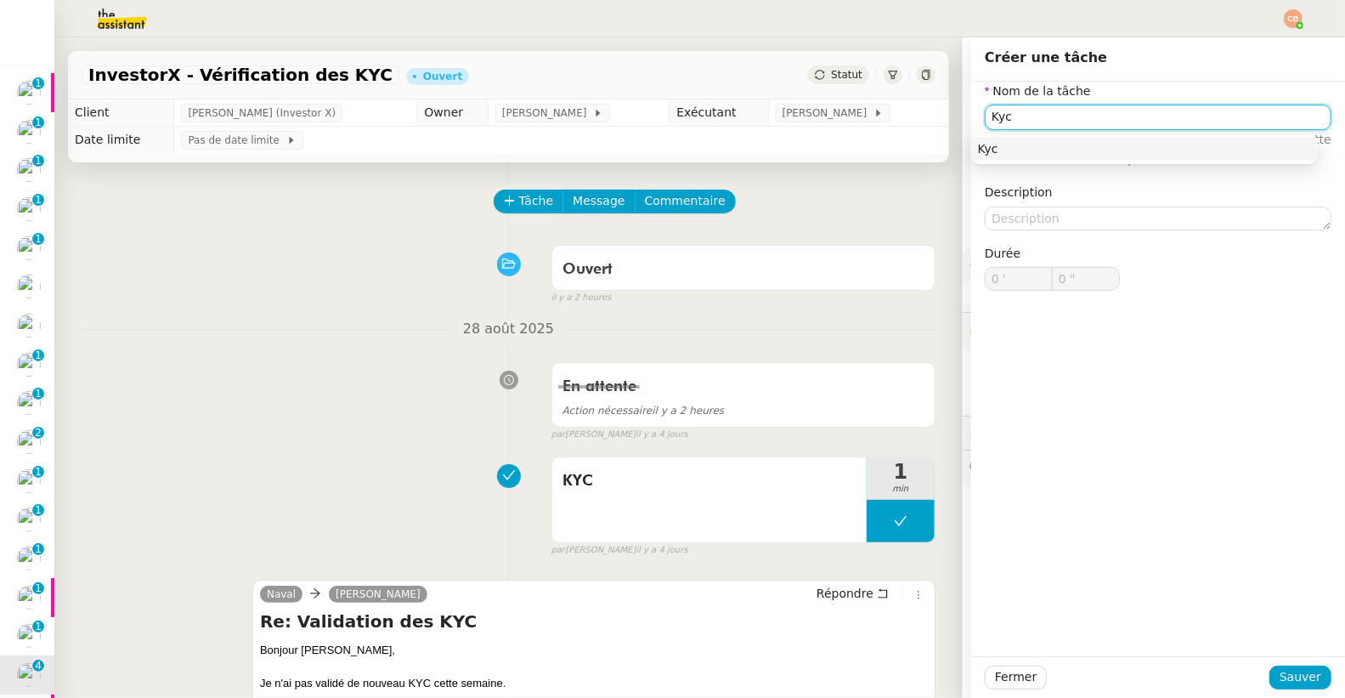
click at [1020, 153] on div "Kyc" at bounding box center [1144, 148] width 333 height 15
type input "Kyc"
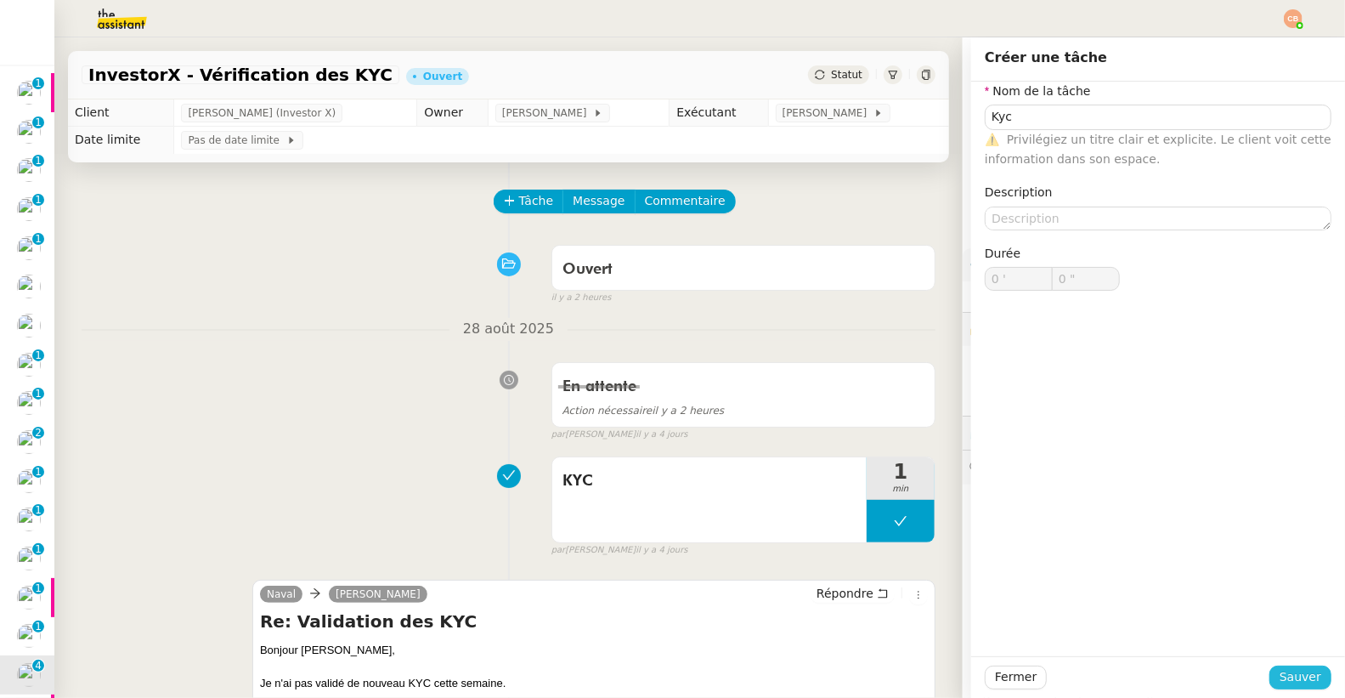
click at [1290, 671] on span "Sauver" at bounding box center [1300, 677] width 42 height 20
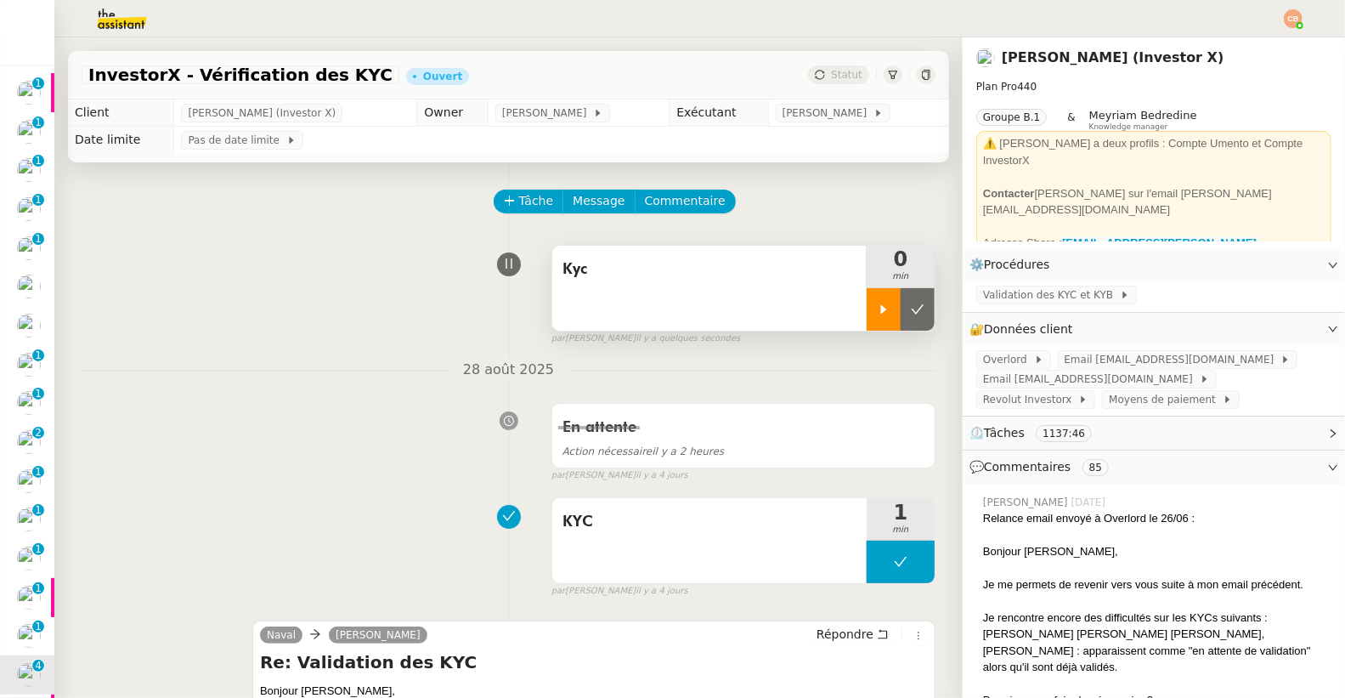
click at [877, 311] on icon at bounding box center [884, 309] width 14 height 14
click at [1007, 353] on span "Overlord" at bounding box center [1008, 359] width 51 height 17
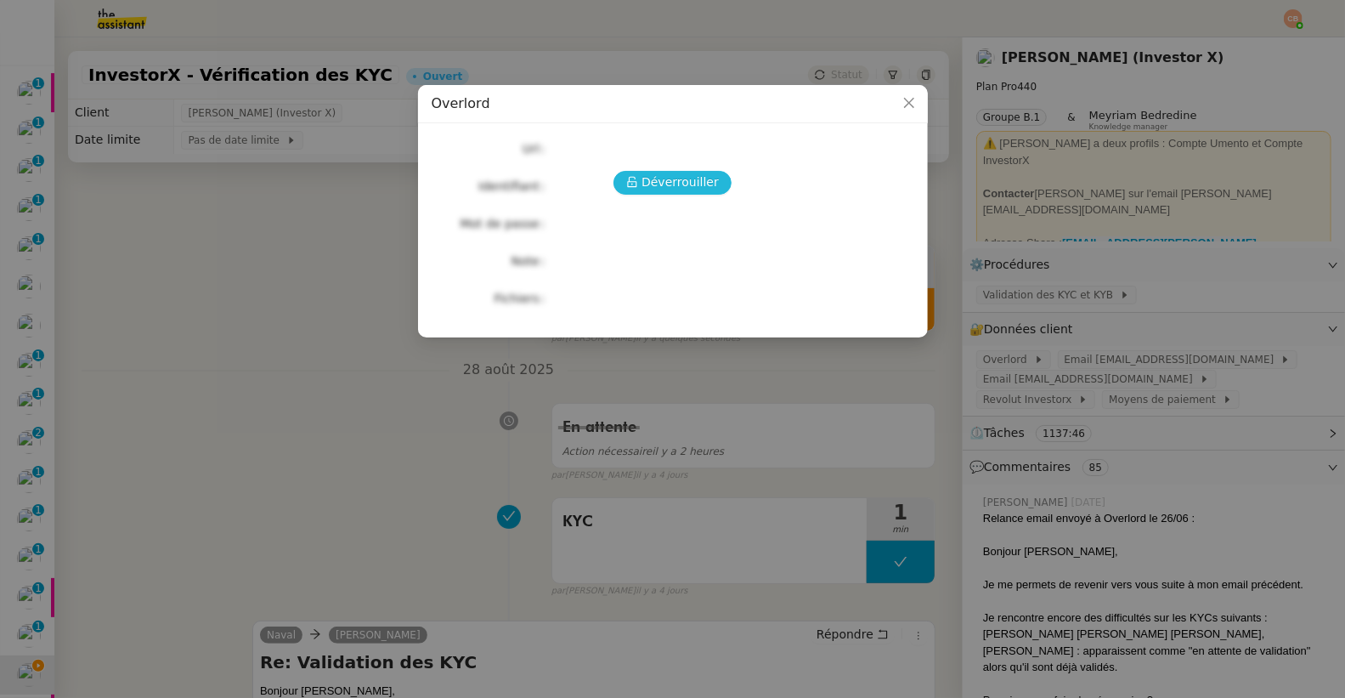
click at [663, 186] on span "Déverrouiller" at bounding box center [679, 182] width 77 height 20
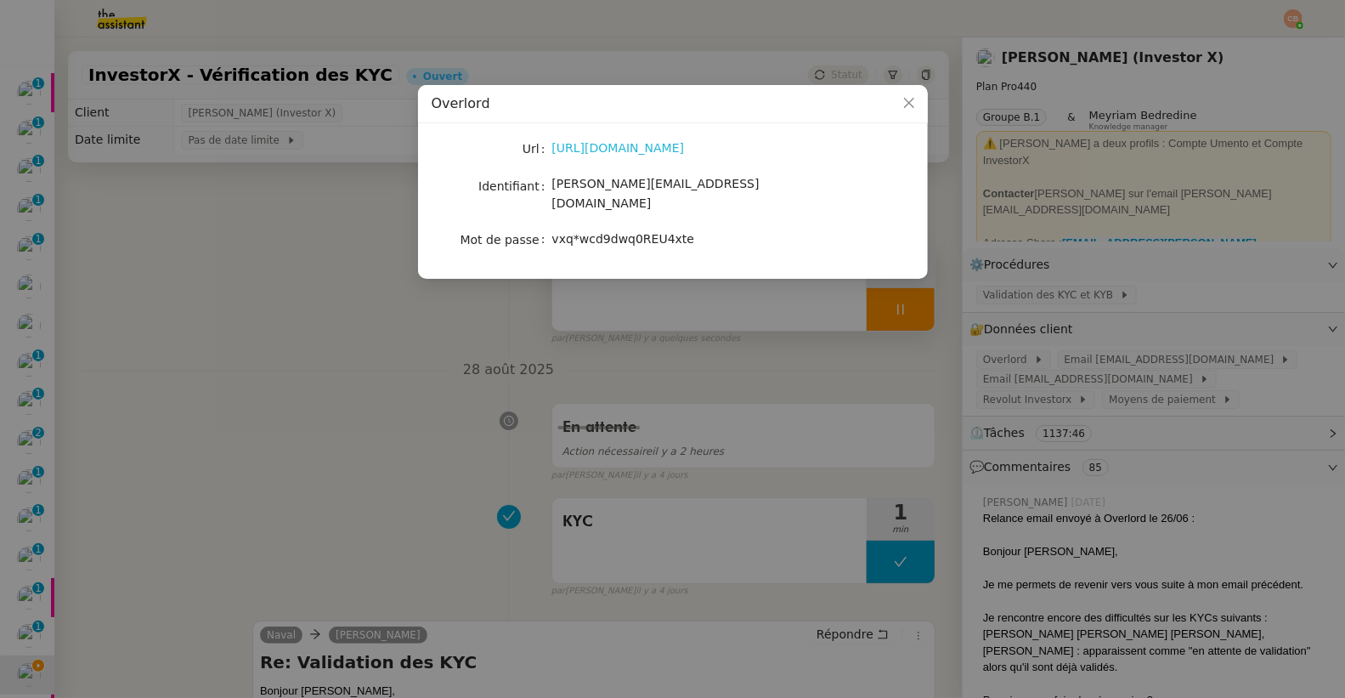
click at [651, 153] on link "https://investorx.ovld.app/" at bounding box center [618, 148] width 133 height 14
click at [303, 243] on nz-modal-container "Overlord Url https://investorx.ovld.app/ Identifiant cedric@investorx.deals Mot…" at bounding box center [672, 349] width 1345 height 698
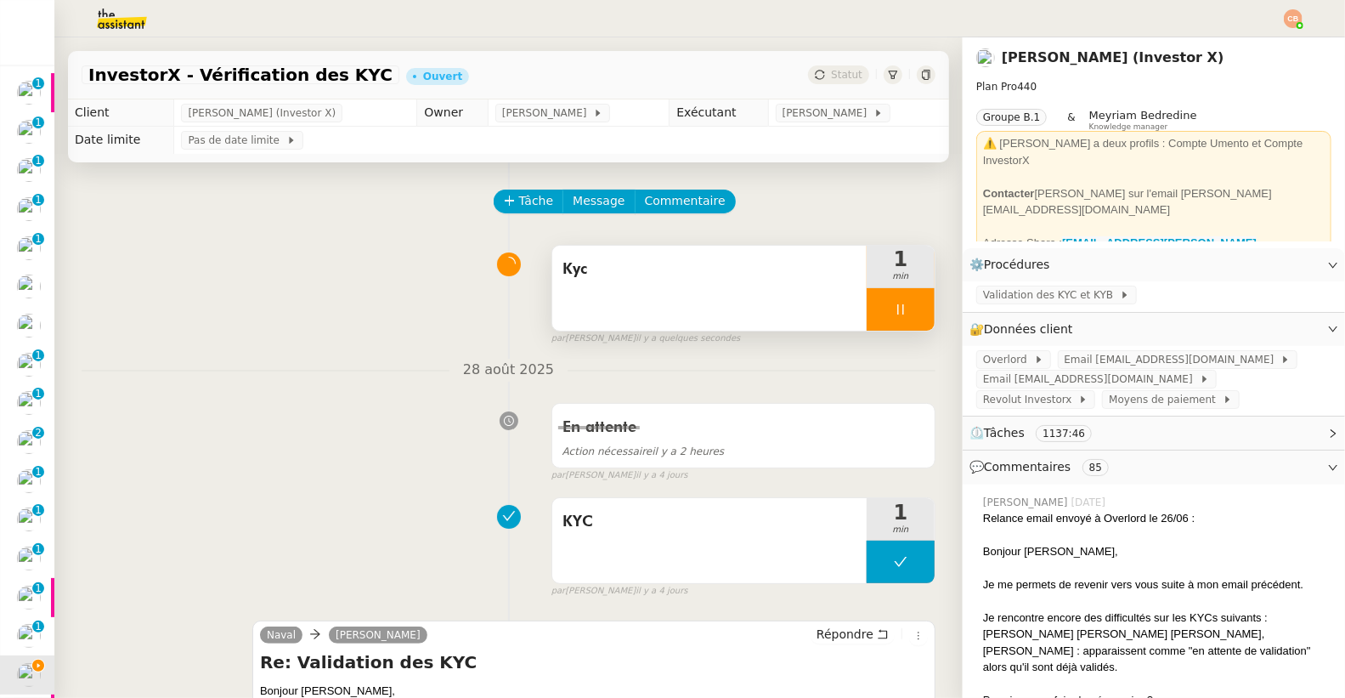
click at [894, 309] on icon at bounding box center [901, 309] width 14 height 14
click at [912, 308] on icon at bounding box center [918, 308] width 13 height 9
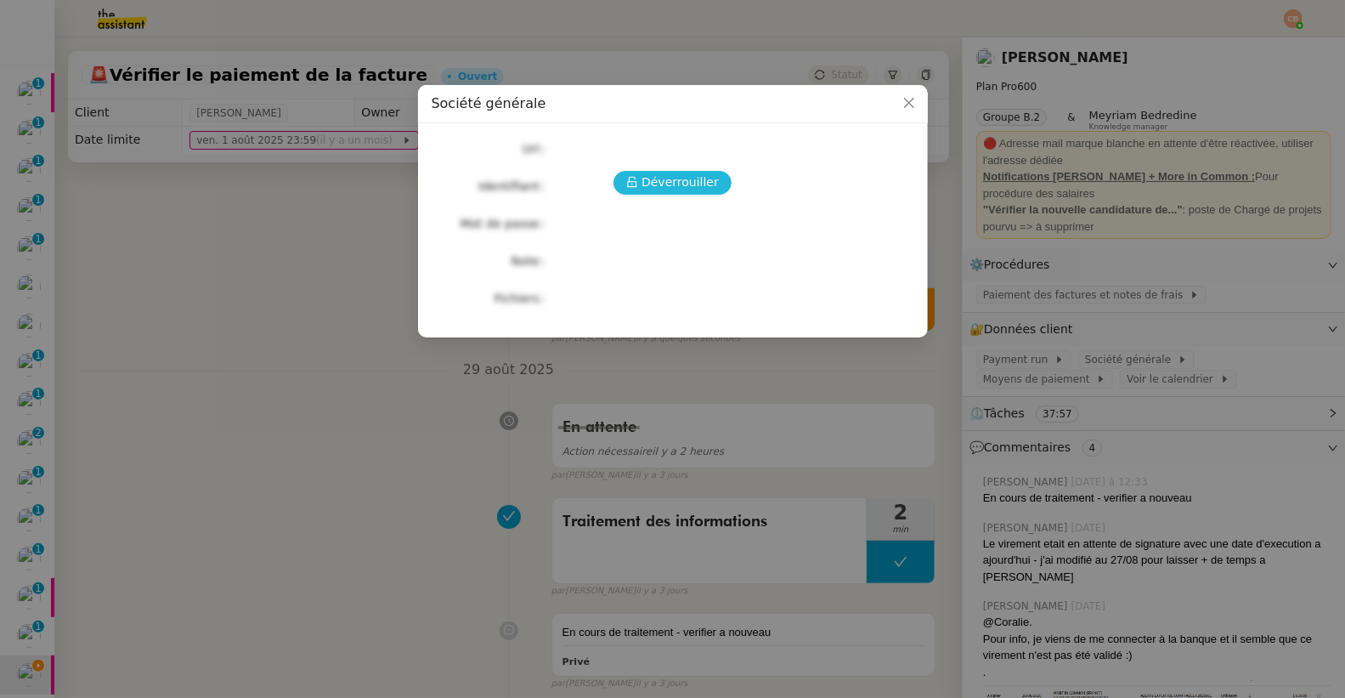
click at [688, 184] on span "Déverrouiller" at bounding box center [679, 182] width 77 height 20
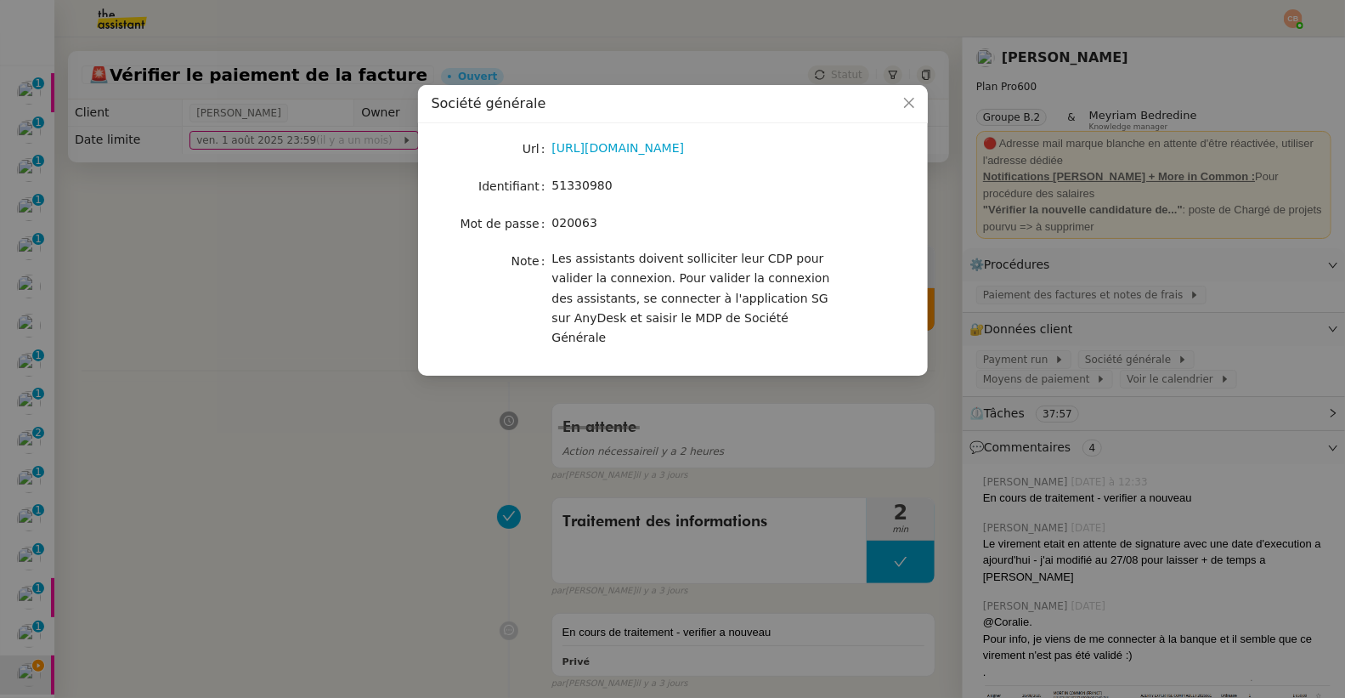
click at [334, 330] on nz-modal-container "Société générale Url https://entreprises.sg.fr/icd-web/syd-front/index-comptes.…" at bounding box center [672, 349] width 1345 height 698
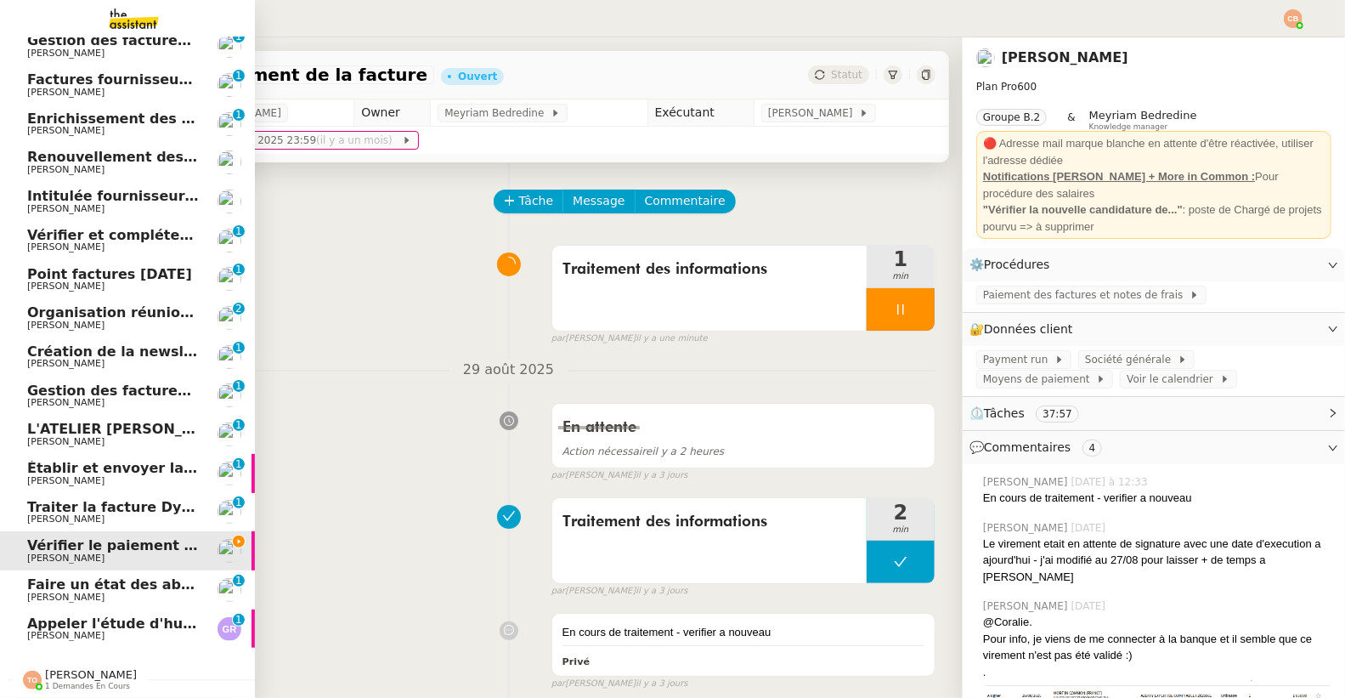
scroll to position [133, 0]
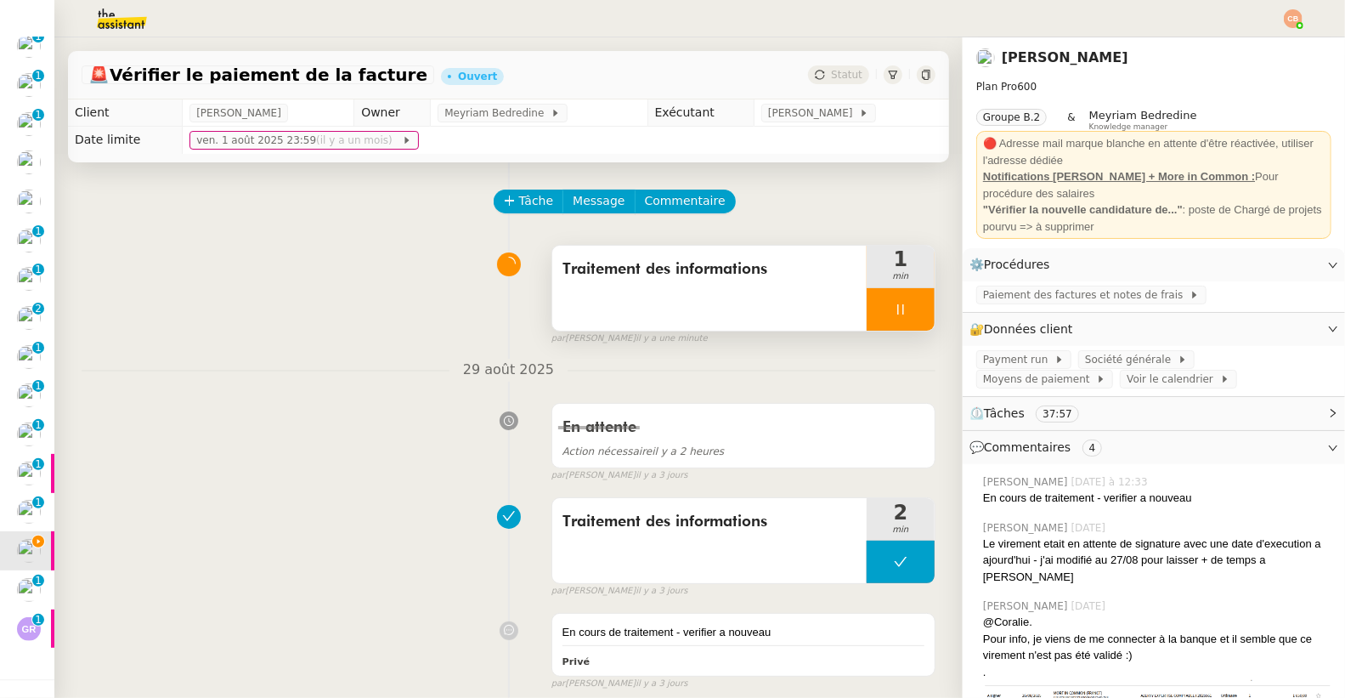
click at [894, 306] on icon at bounding box center [901, 309] width 14 height 14
click at [901, 303] on button at bounding box center [918, 309] width 34 height 42
click at [867, 313] on button at bounding box center [901, 309] width 68 height 42
click at [877, 313] on icon at bounding box center [884, 309] width 14 height 14
click at [1127, 355] on span "Société générale" at bounding box center [1131, 359] width 93 height 17
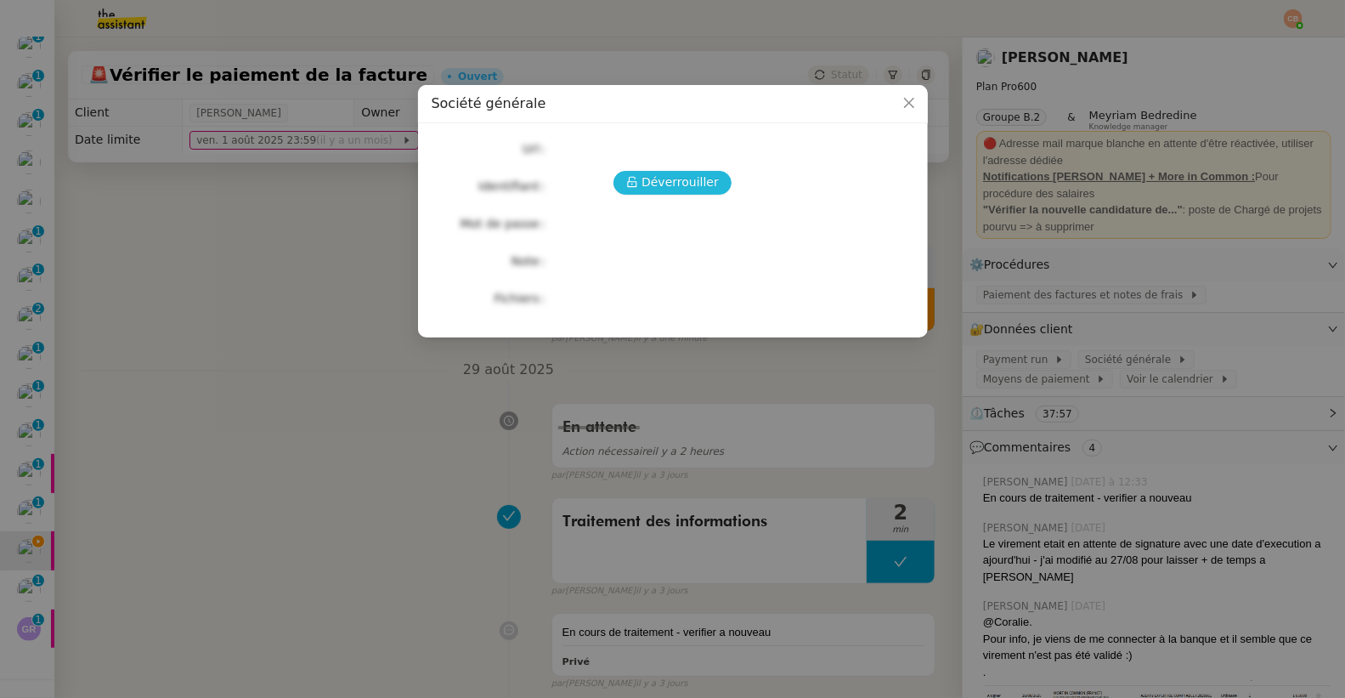
click at [686, 184] on span "Déverrouiller" at bounding box center [679, 182] width 77 height 20
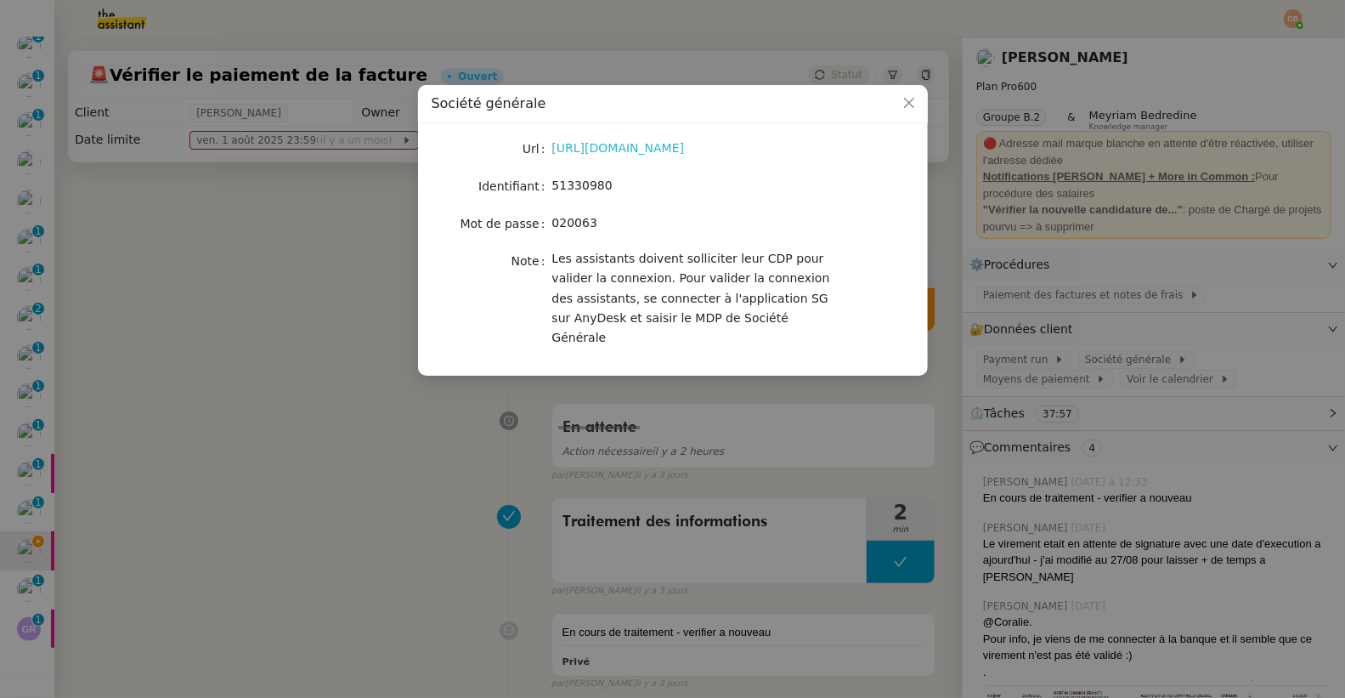
click at [658, 141] on link "https://entreprises.sg.fr/icd-web/syd-front/index-comptes.html#comptes" at bounding box center [618, 148] width 133 height 14
drag, startPoint x: 551, startPoint y: 185, endPoint x: 645, endPoint y: 180, distance: 93.6
click at [645, 180] on div "51330980" at bounding box center [692, 186] width 281 height 20
copy span "51330980"
click at [348, 191] on nz-modal-container "Société générale Url https://entreprises.sg.fr/icd-web/syd-front/index-comptes.…" at bounding box center [672, 349] width 1345 height 698
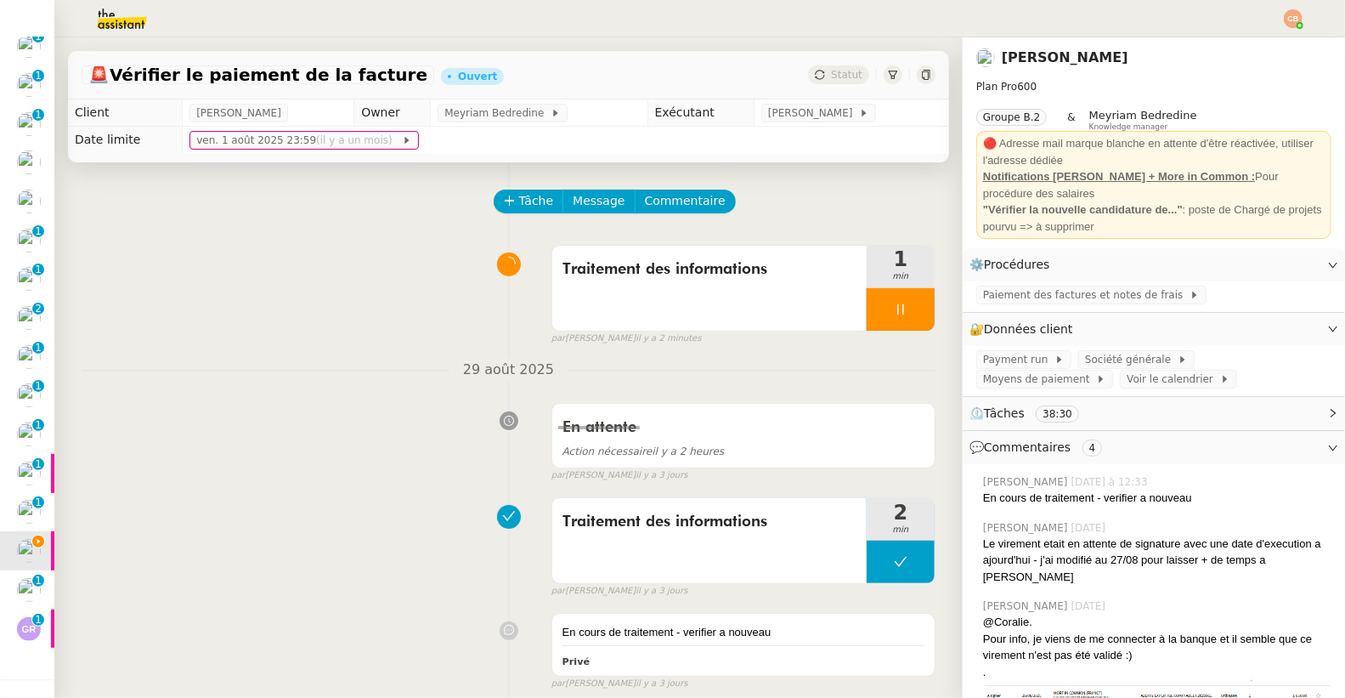
click at [348, 191] on nz-modal-container "Société générale Url https://entreprises.sg.fr/icd-web/syd-front/index-comptes.…" at bounding box center [672, 349] width 1345 height 698
click at [1014, 364] on span "Payment run" at bounding box center [1018, 359] width 71 height 17
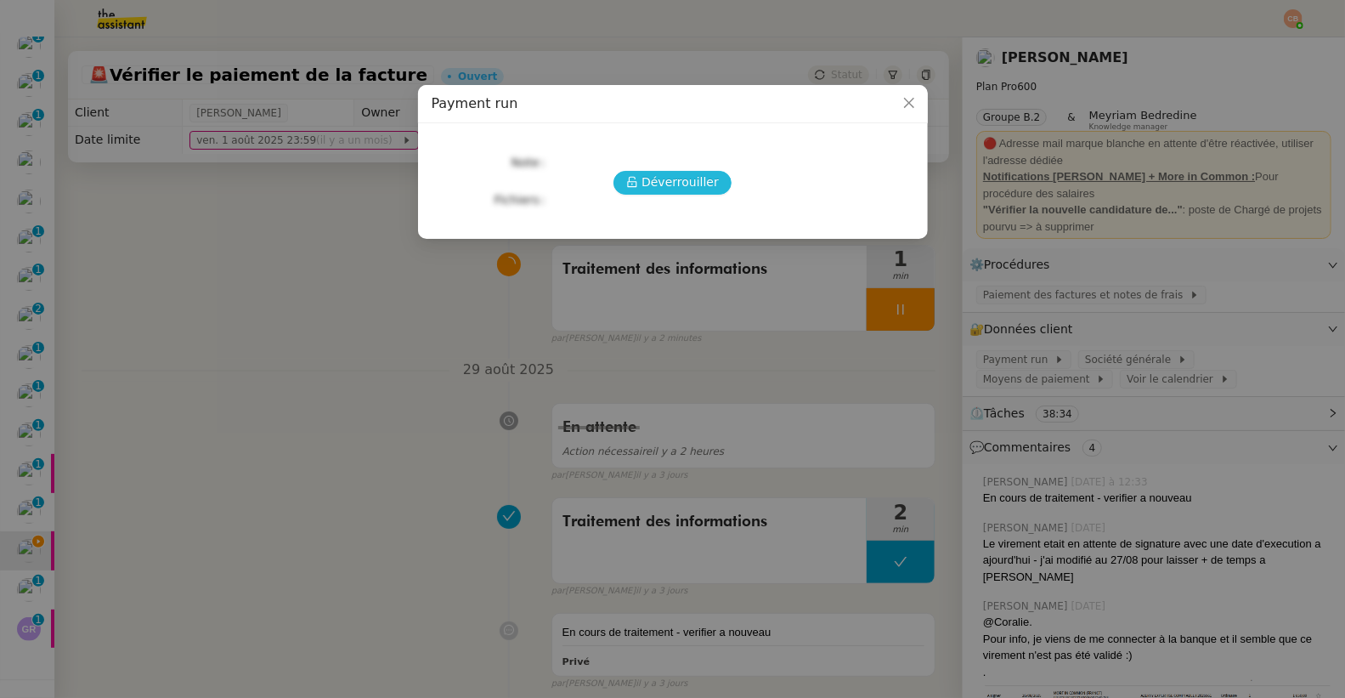
click at [690, 181] on span "Déverrouiller" at bounding box center [679, 182] width 77 height 20
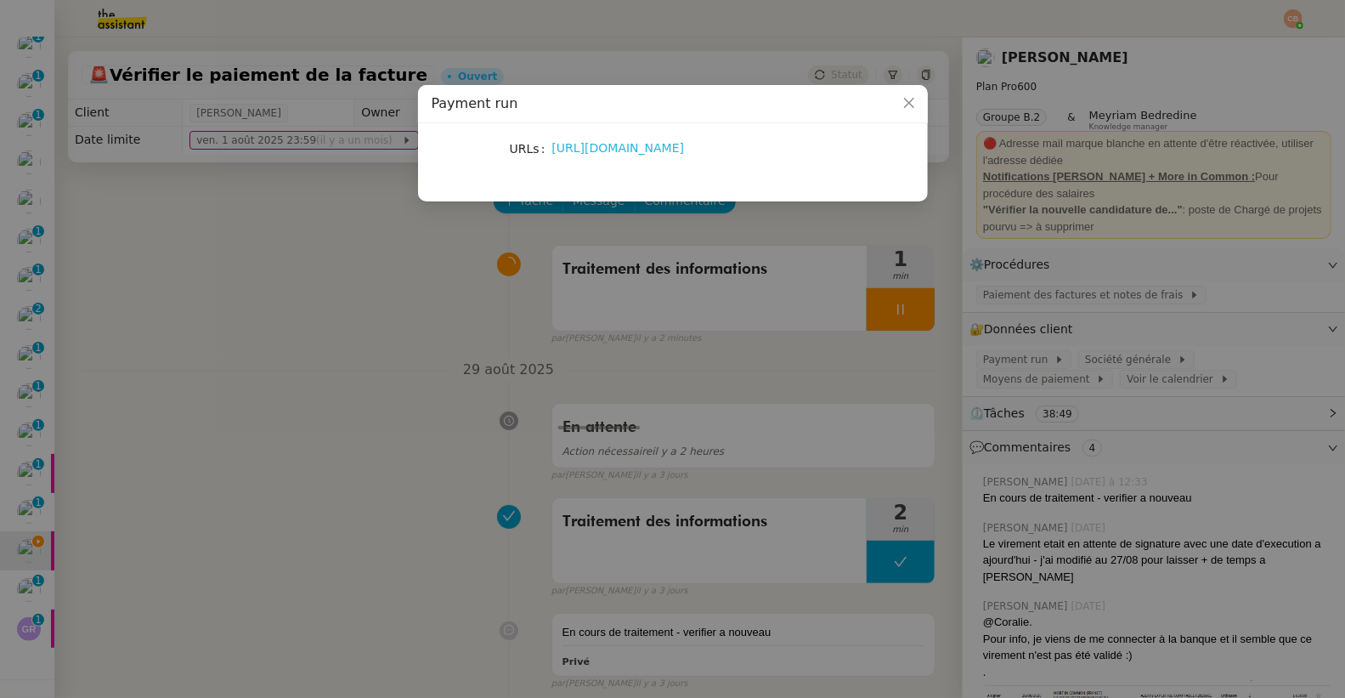
click at [627, 148] on link "https://docs.google.com/spreadsheets/d/1GRGcWFrufohQNRnjvm3_i22SqI6hTGG4rVGDIwg…" at bounding box center [618, 148] width 133 height 14
click at [309, 191] on nz-modal-container "Payment run URLs https://docs.google.com/spreadsheets/d/1GRGcWFrufohQNRnjvm3_i2…" at bounding box center [672, 349] width 1345 height 698
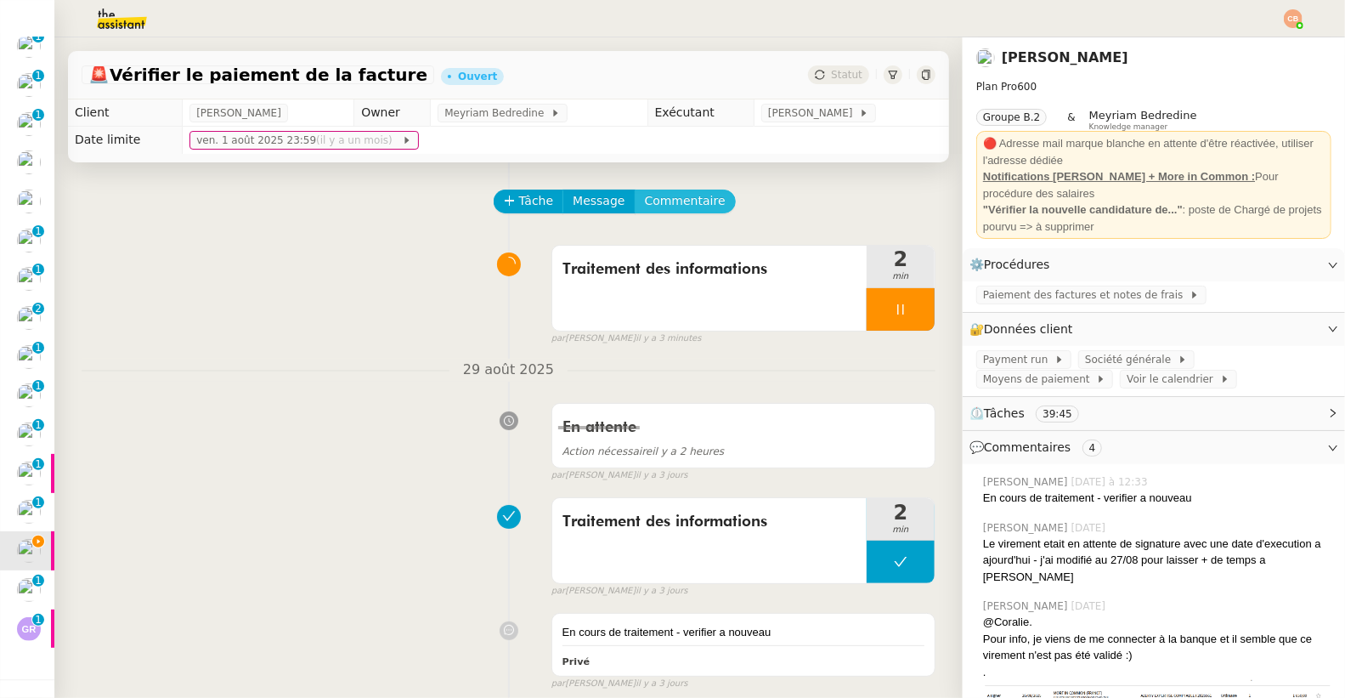
click at [652, 200] on span "Commentaire" at bounding box center [685, 201] width 81 height 20
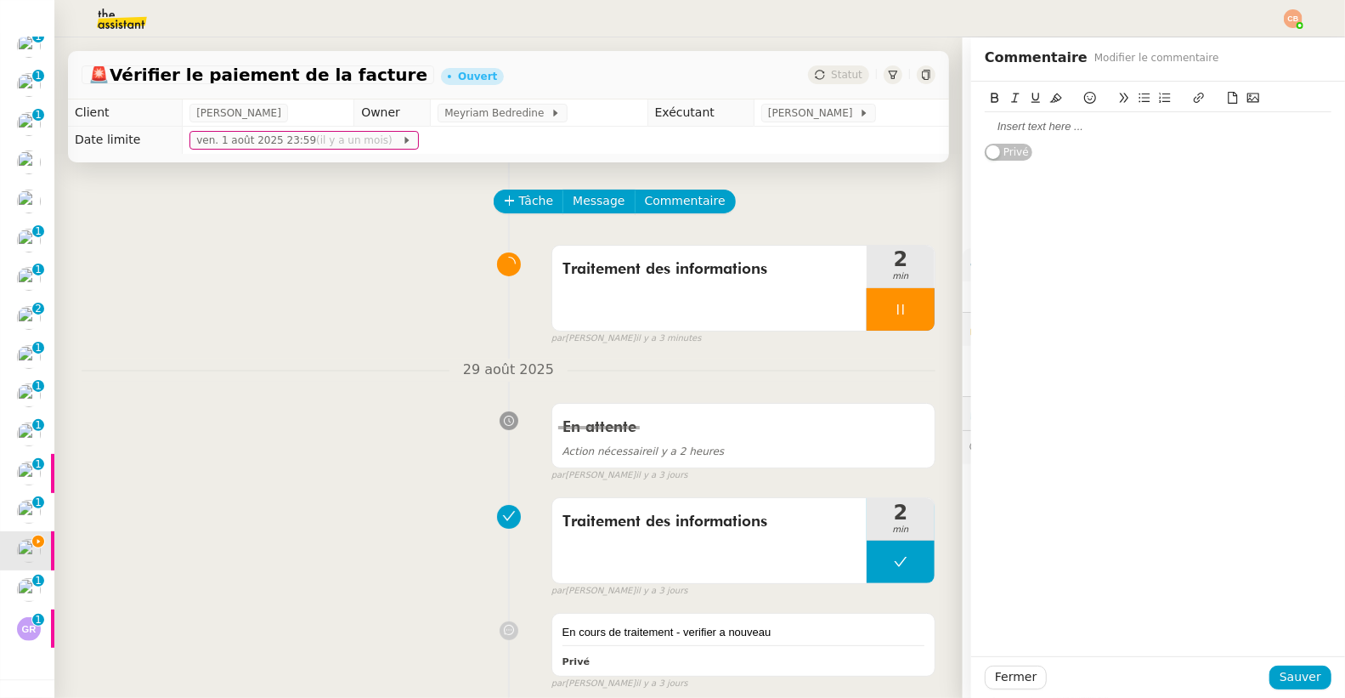
click at [1008, 126] on div at bounding box center [1158, 126] width 347 height 15
click at [1286, 686] on span "Sauver" at bounding box center [1300, 677] width 42 height 20
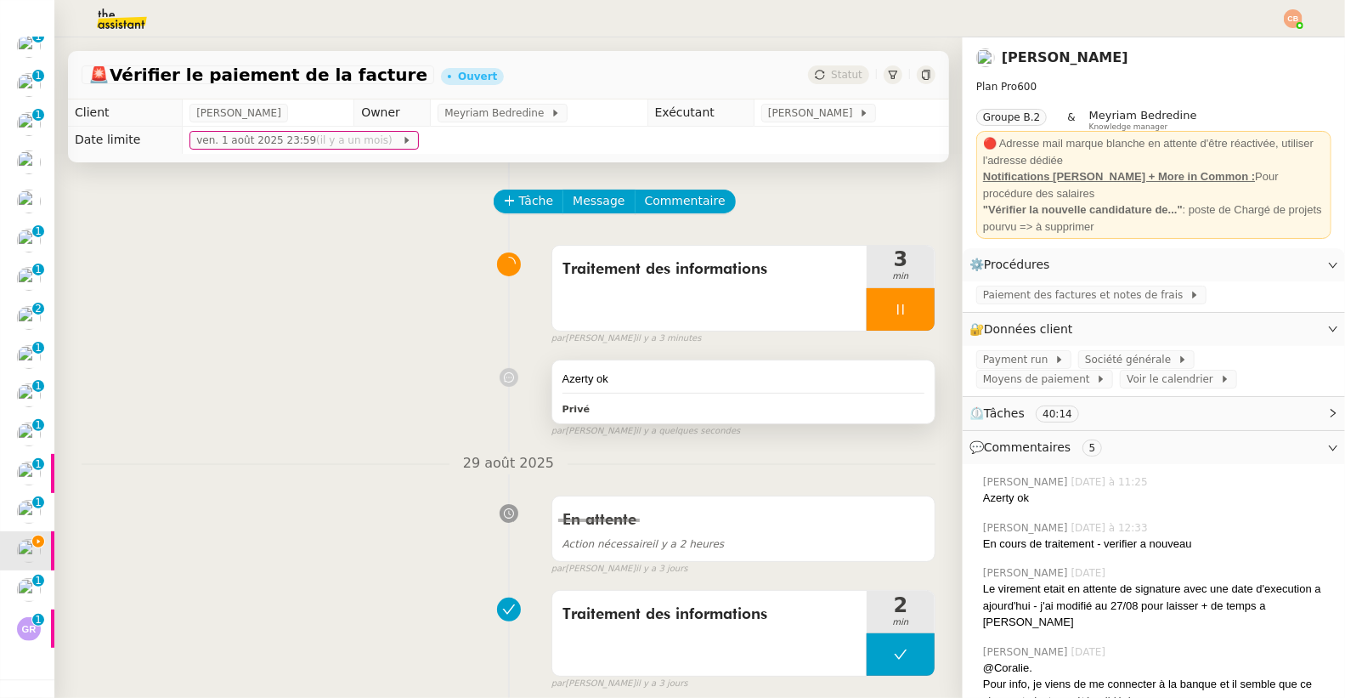
click at [613, 368] on div "Azerty ok Privé" at bounding box center [743, 391] width 382 height 63
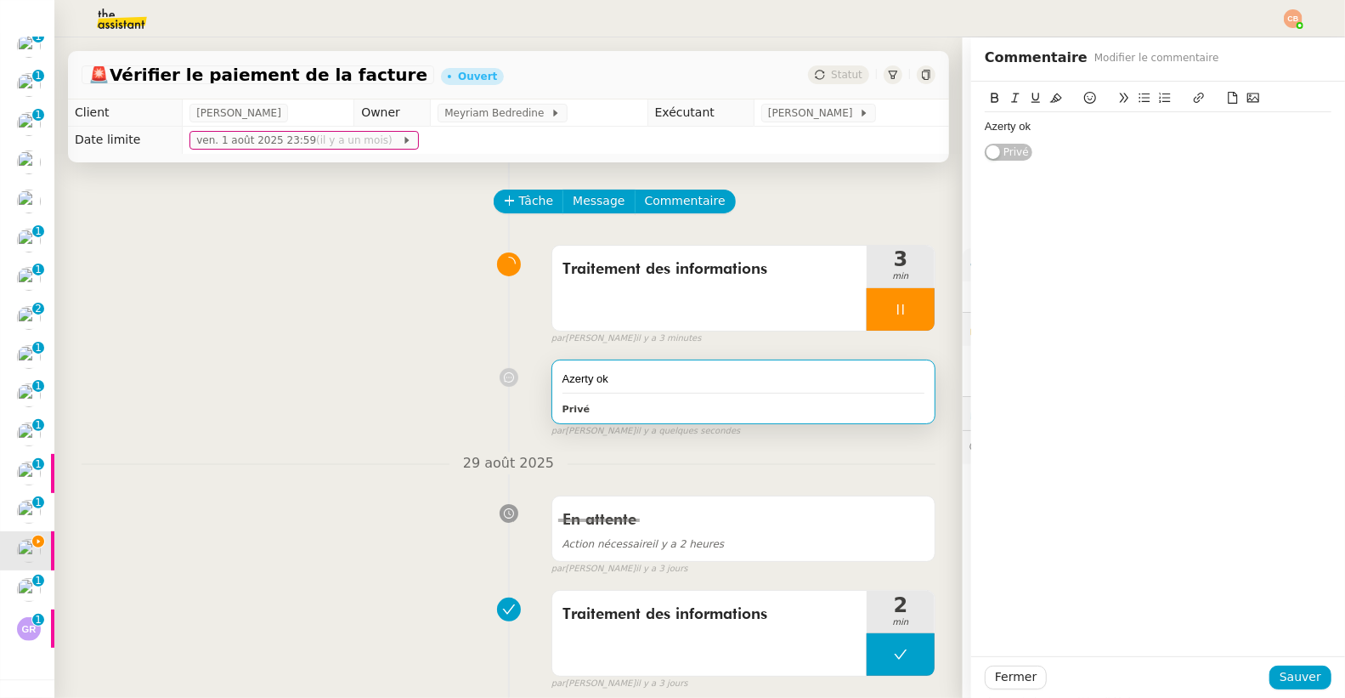
click at [1097, 126] on div "Azerty ok" at bounding box center [1158, 126] width 347 height 15
click at [1310, 684] on button "Sauver" at bounding box center [1300, 677] width 62 height 24
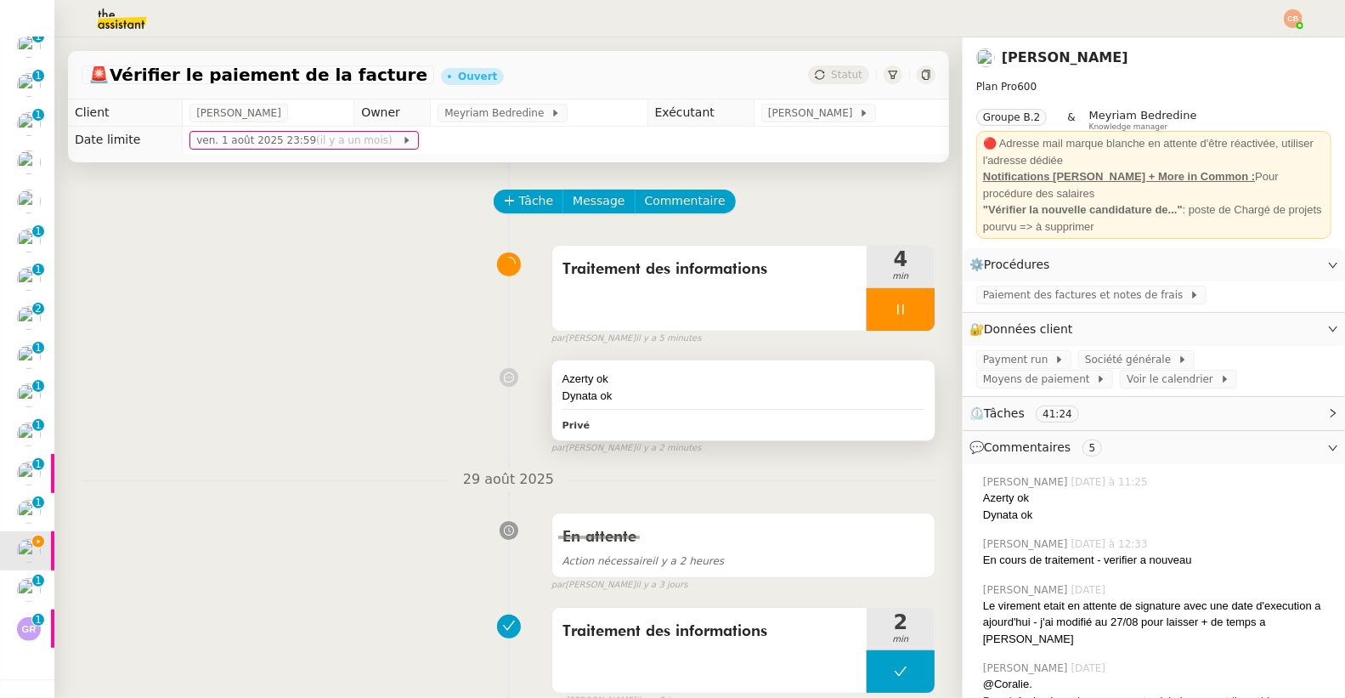
click at [647, 392] on div "Dynata ok" at bounding box center [743, 395] width 362 height 17
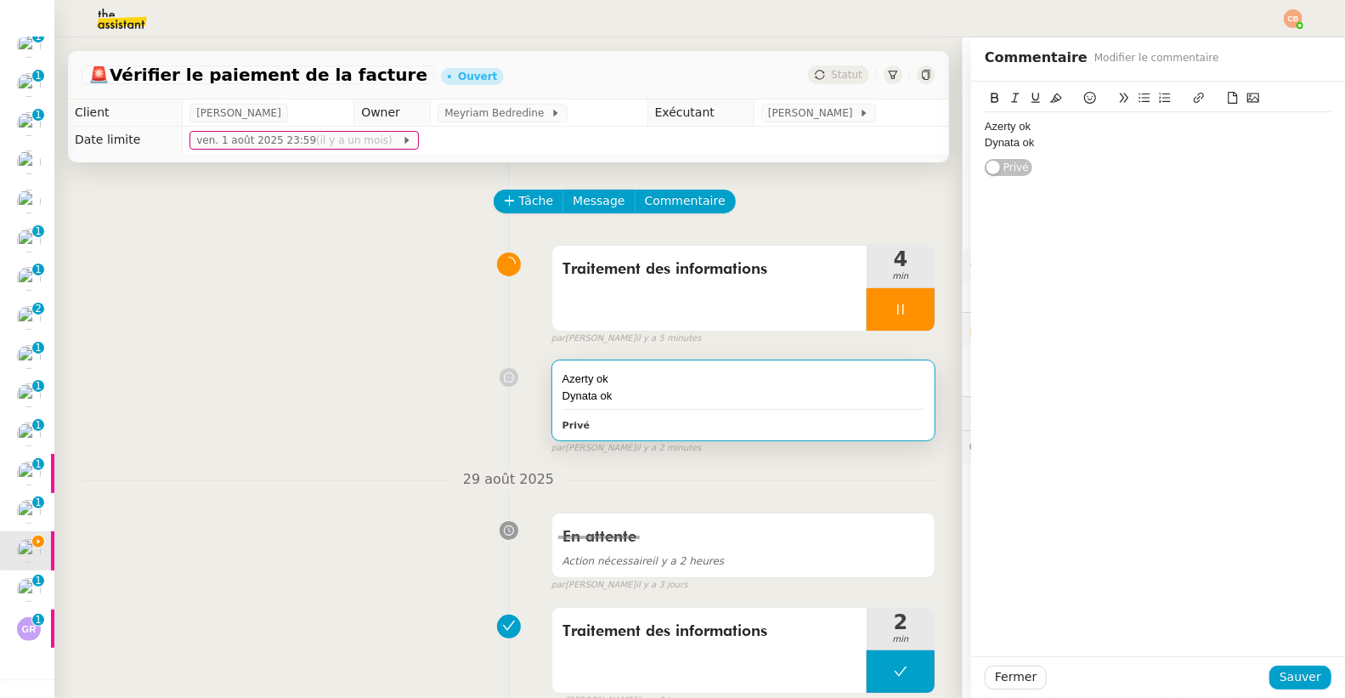
click at [1066, 135] on div "Dynata ok" at bounding box center [1158, 142] width 347 height 15
click at [1279, 674] on span "Sauver" at bounding box center [1300, 677] width 42 height 20
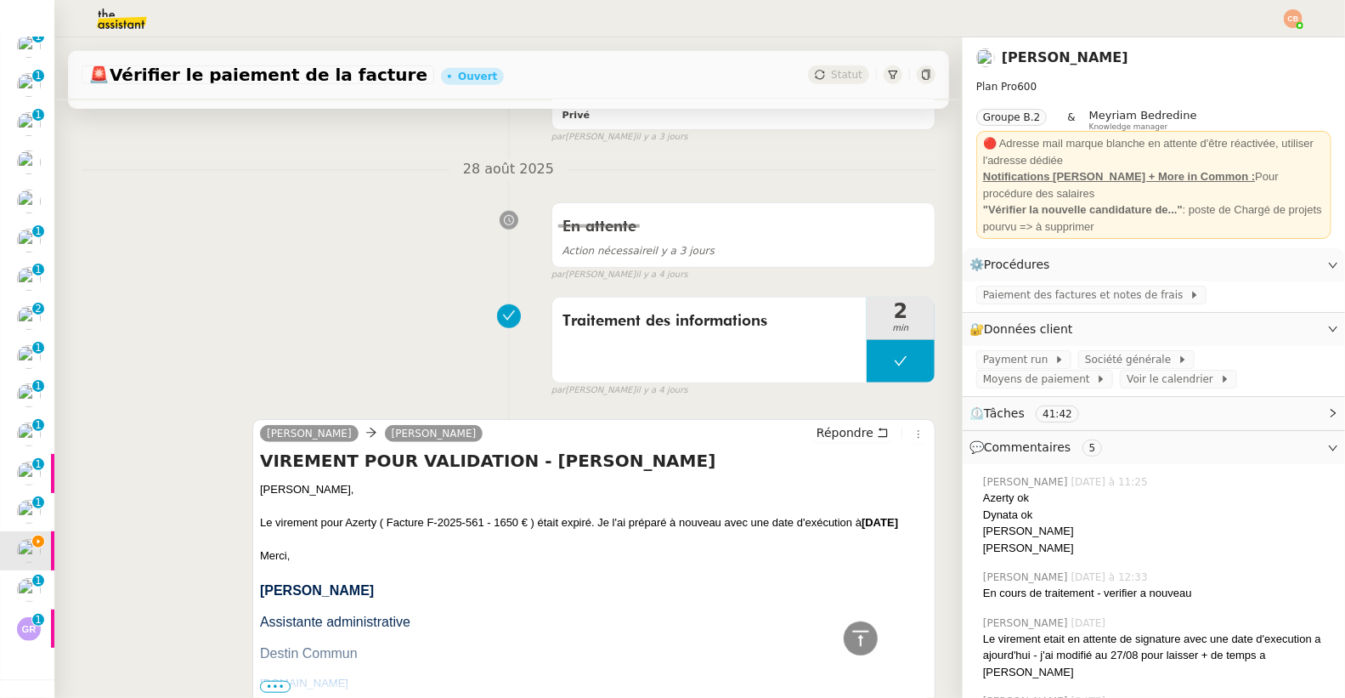
scroll to position [723, 0]
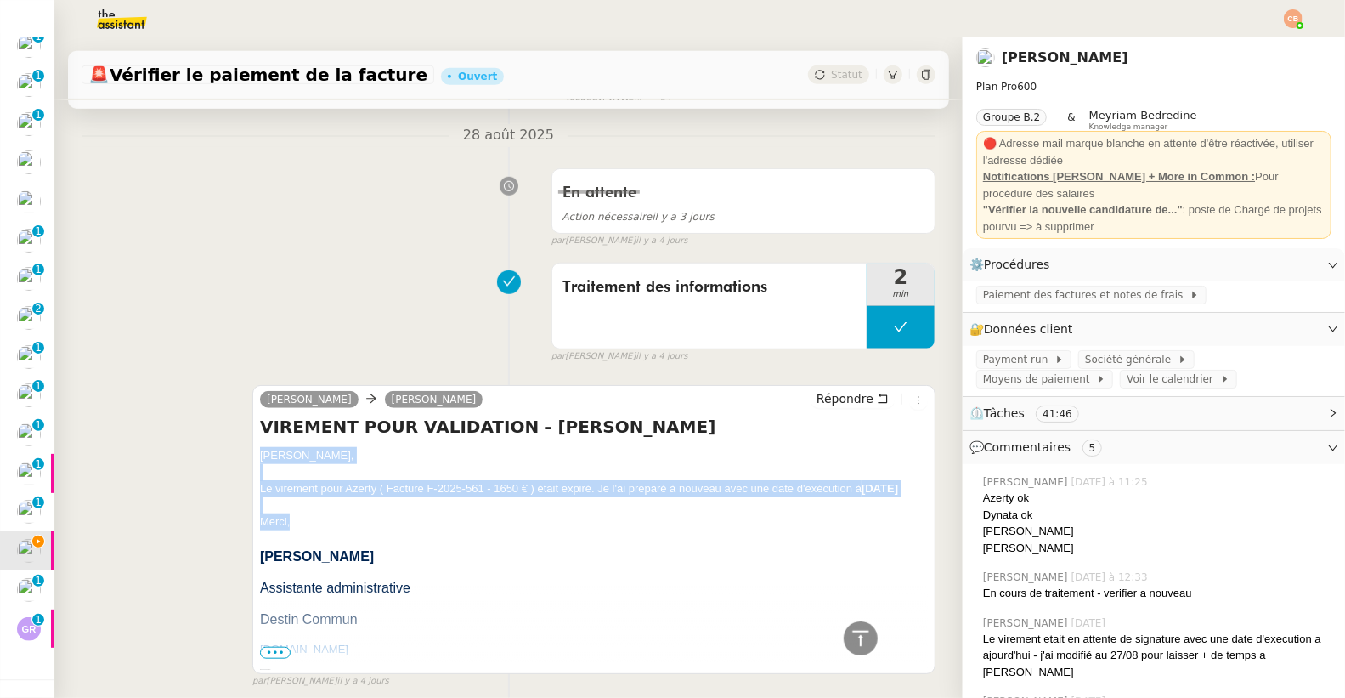
drag, startPoint x: 257, startPoint y: 455, endPoint x: 331, endPoint y: 536, distance: 110.6
copy div "Laurence, Le virement pour Azerty ( Facture F-2025-561 - 1650 € ) était expiré.…"
click at [816, 404] on span "Répondre" at bounding box center [844, 398] width 57 height 17
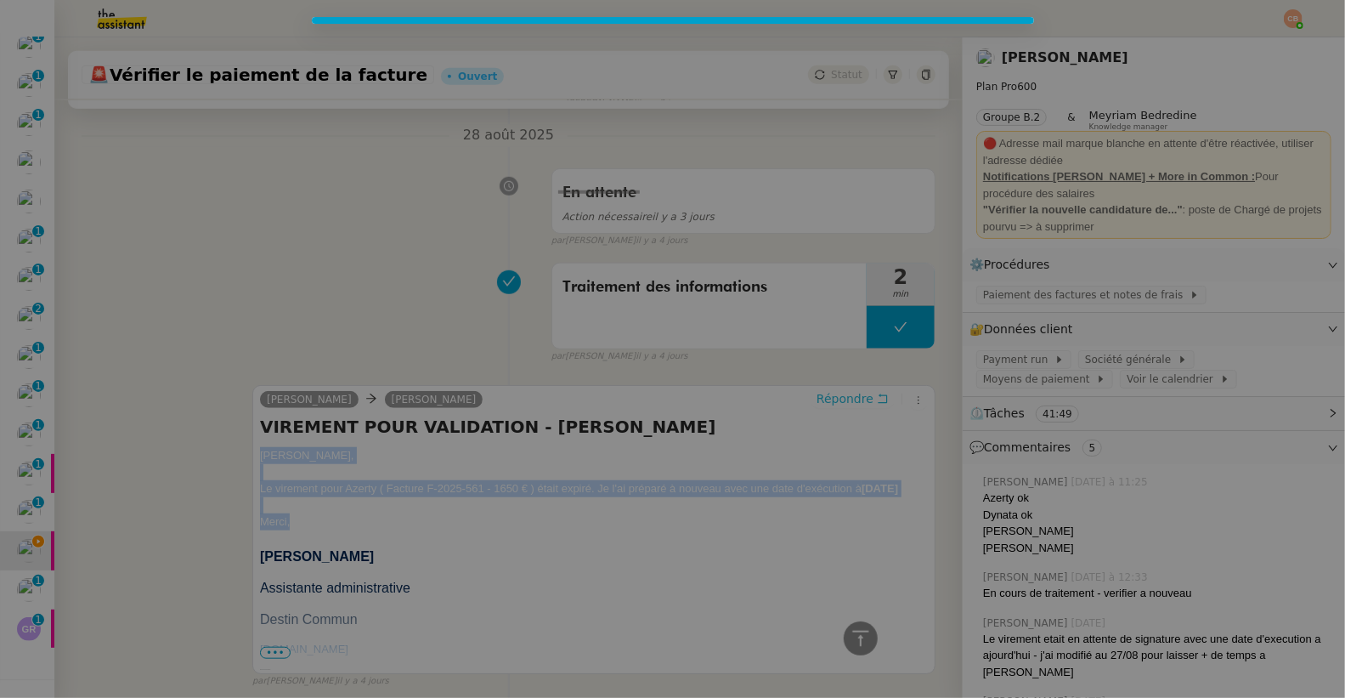
scroll to position [853, 0]
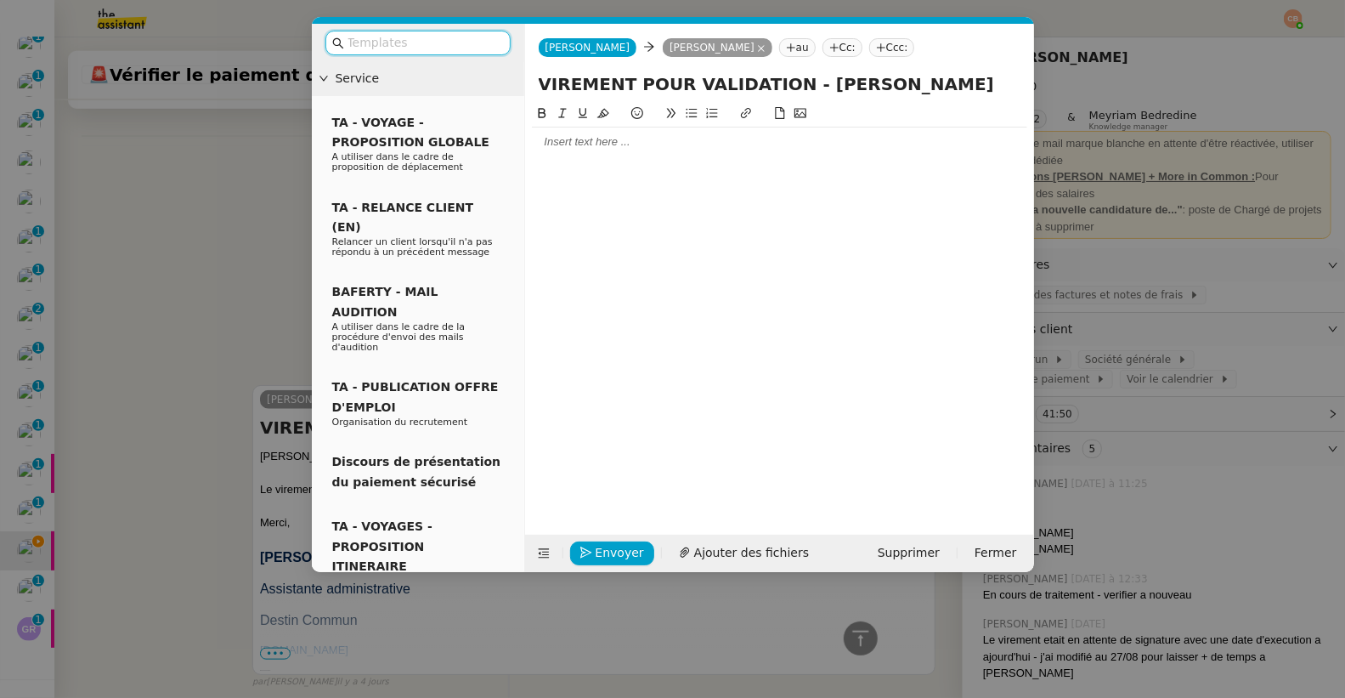
click at [466, 46] on input "text" at bounding box center [423, 43] width 153 height 20
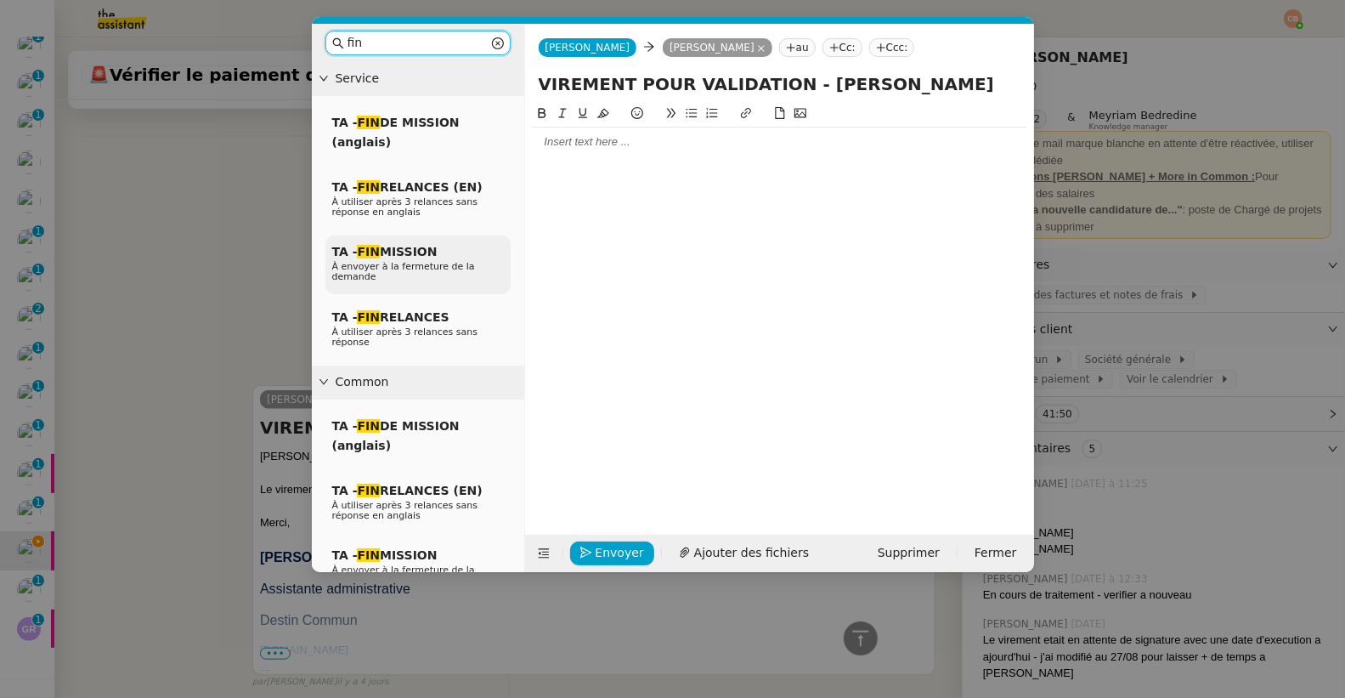
type input "fin"
click at [437, 263] on span "À envoyer à la fermeture de la demande" at bounding box center [403, 271] width 143 height 21
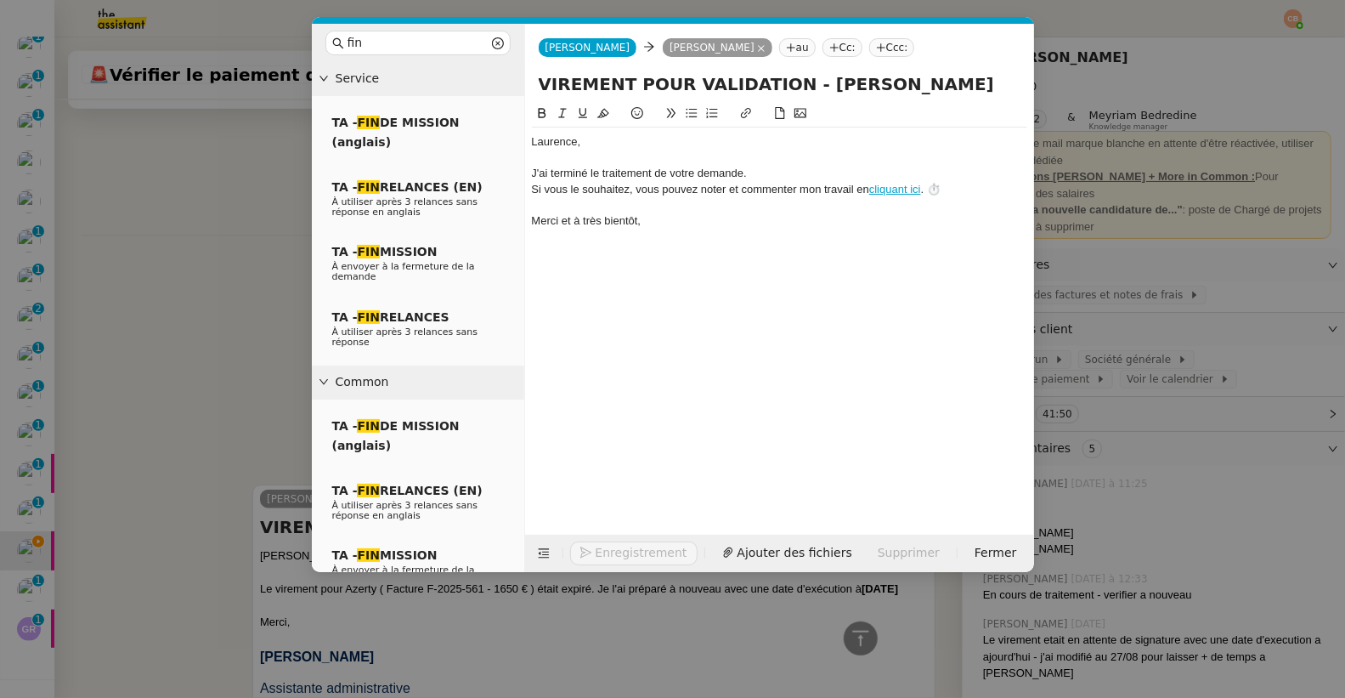
scroll to position [952, 0]
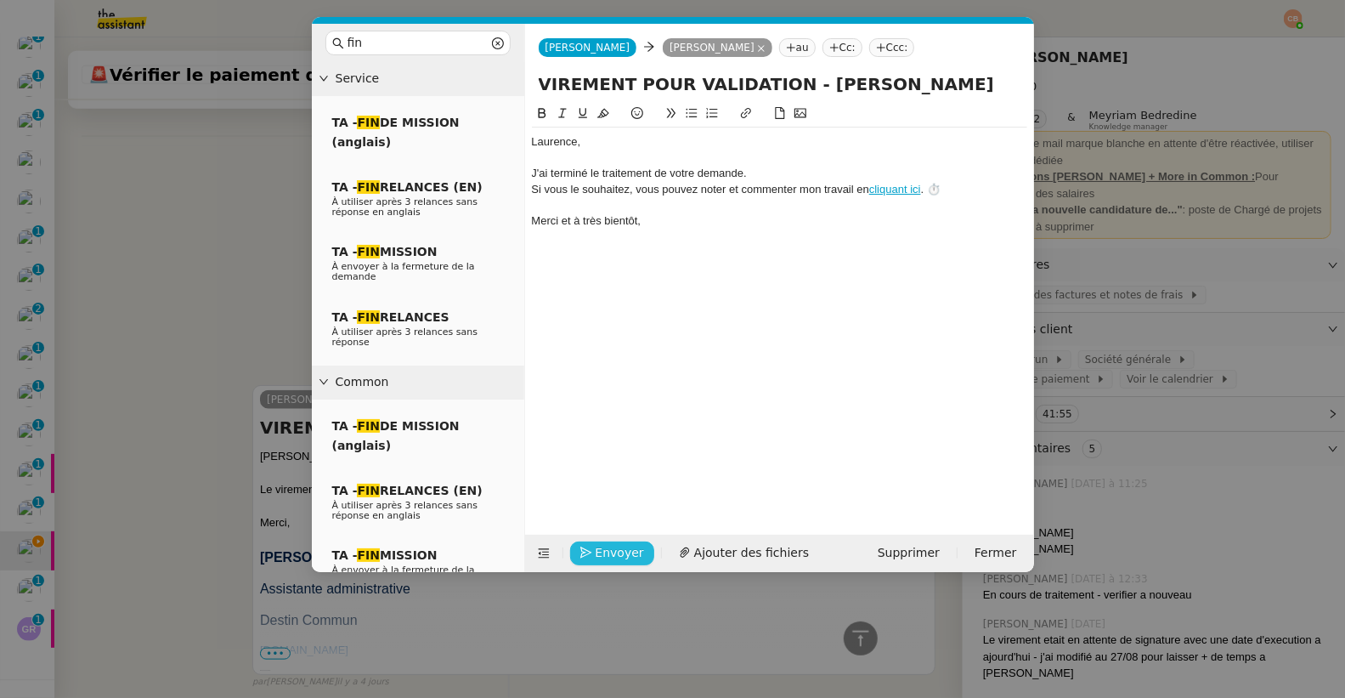
click at [613, 556] on span "Envoyer" at bounding box center [620, 553] width 48 height 20
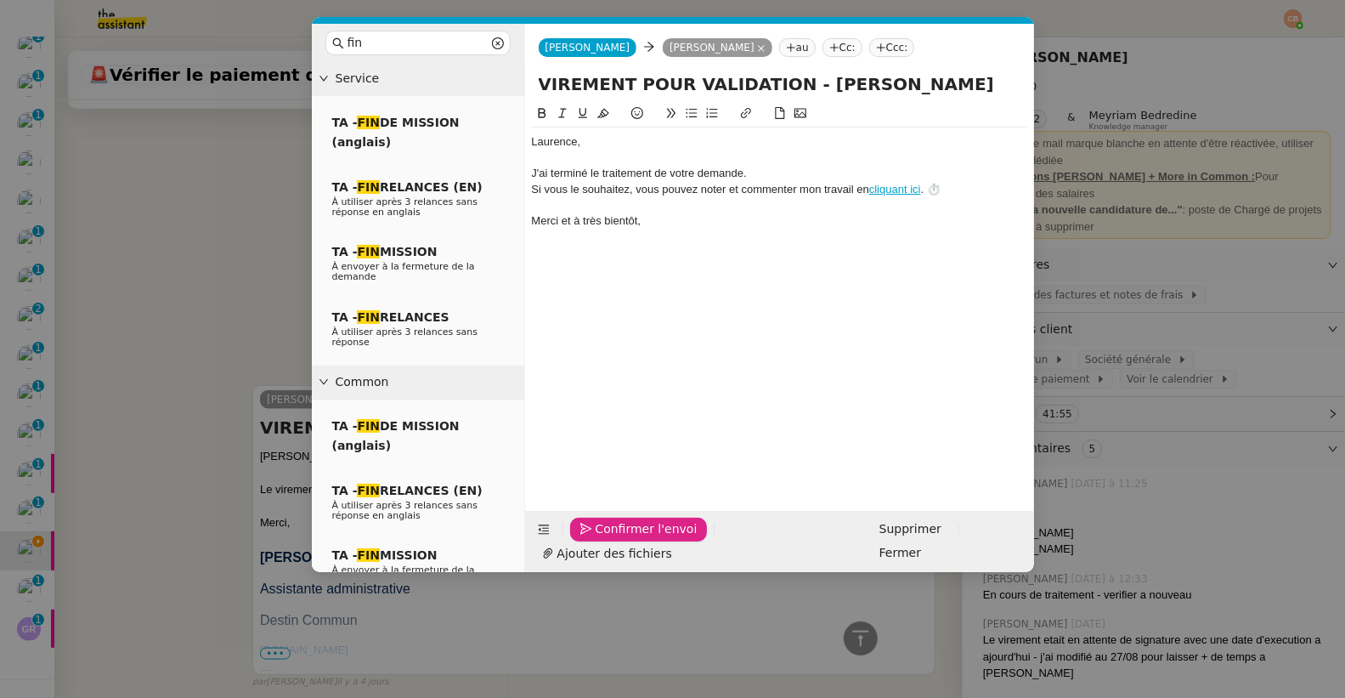
click at [613, 539] on span "Confirmer l'envoi" at bounding box center [647, 529] width 102 height 20
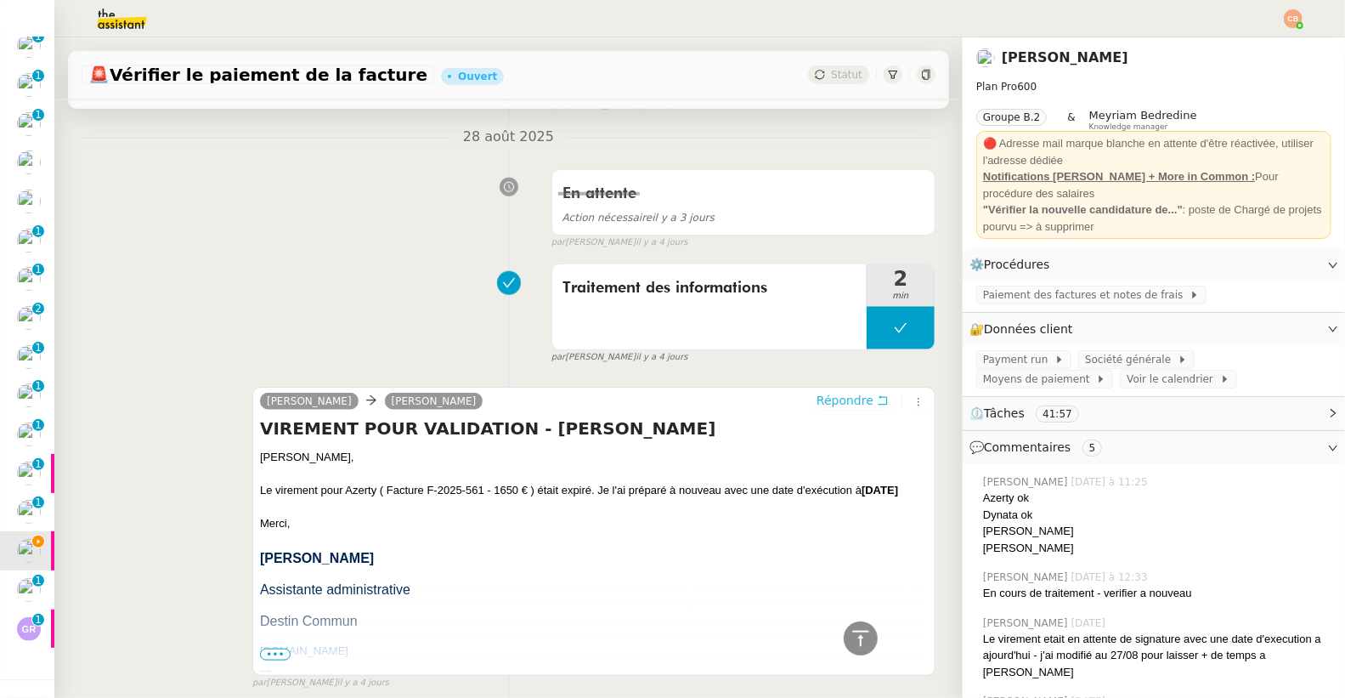
scroll to position [0, 0]
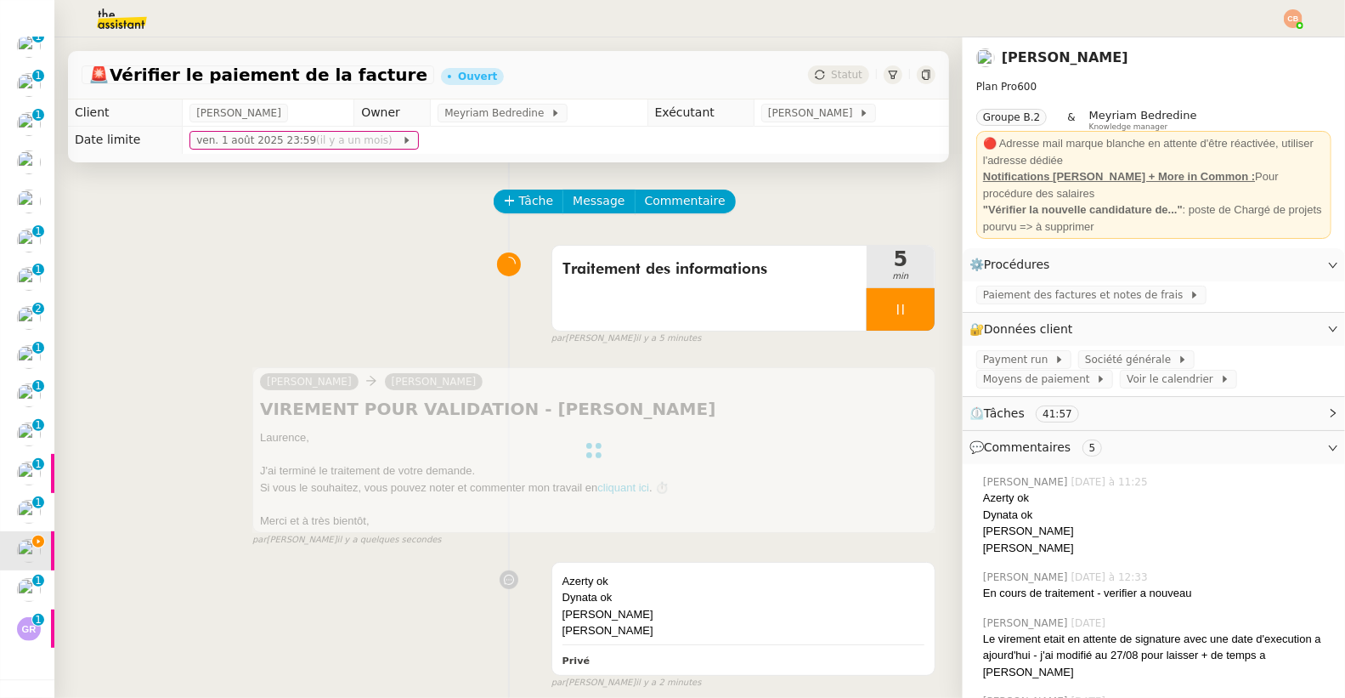
click at [902, 324] on div at bounding box center [901, 309] width 68 height 42
drag, startPoint x: 902, startPoint y: 324, endPoint x: 895, endPoint y: 288, distance: 36.5
click at [902, 323] on button at bounding box center [918, 309] width 34 height 42
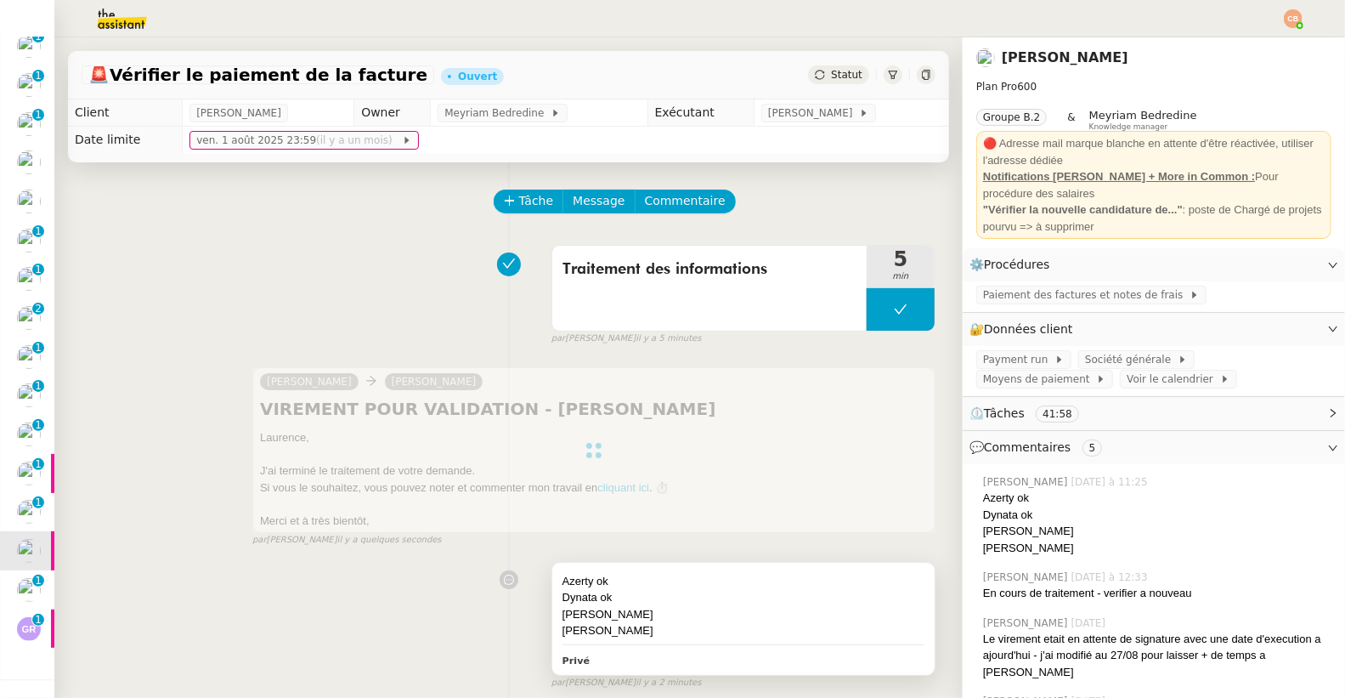
click at [641, 595] on div "Dynata ok" at bounding box center [743, 597] width 362 height 17
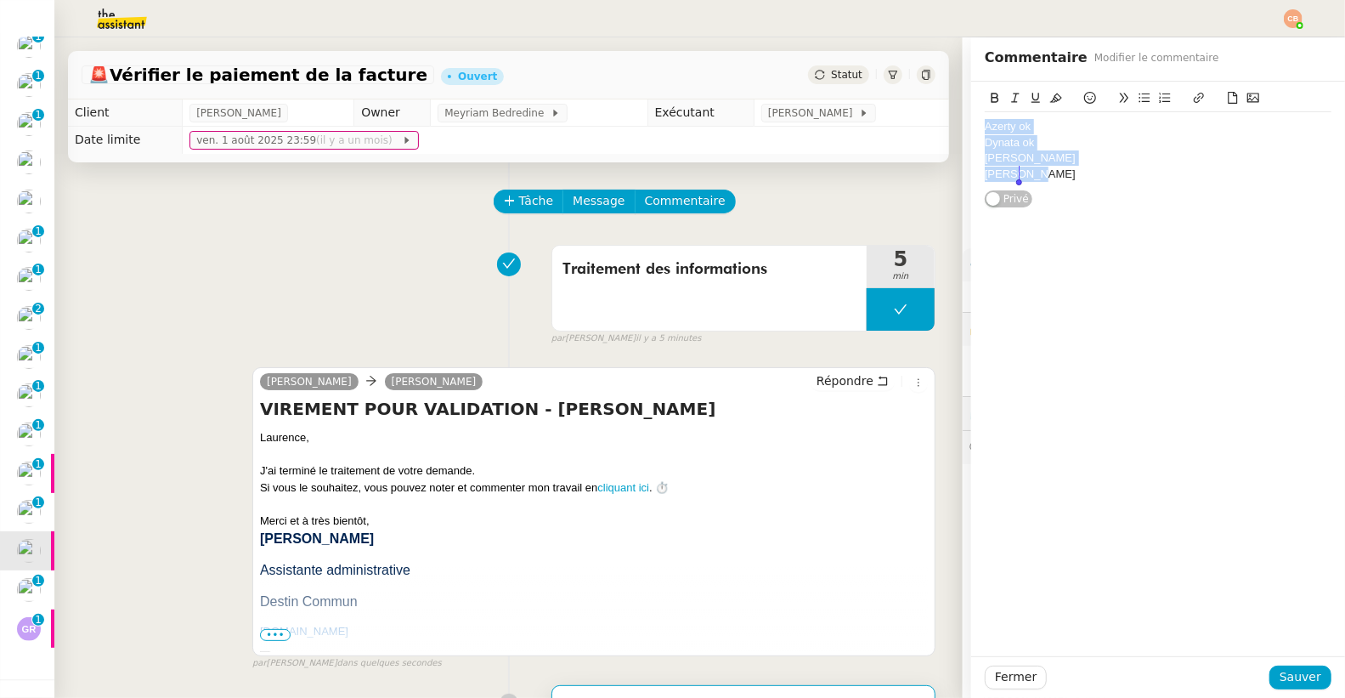
drag, startPoint x: 971, startPoint y: 124, endPoint x: 1051, endPoint y: 205, distance: 113.5
click at [1051, 205] on div "Azerty ok Dynata ok Mathieu ok Marion ok Privé" at bounding box center [1158, 145] width 347 height 127
copy div "Azerty ok Dynata ok Mathieu ok Marion ok"
click at [1298, 675] on span "Sauver" at bounding box center [1300, 677] width 42 height 20
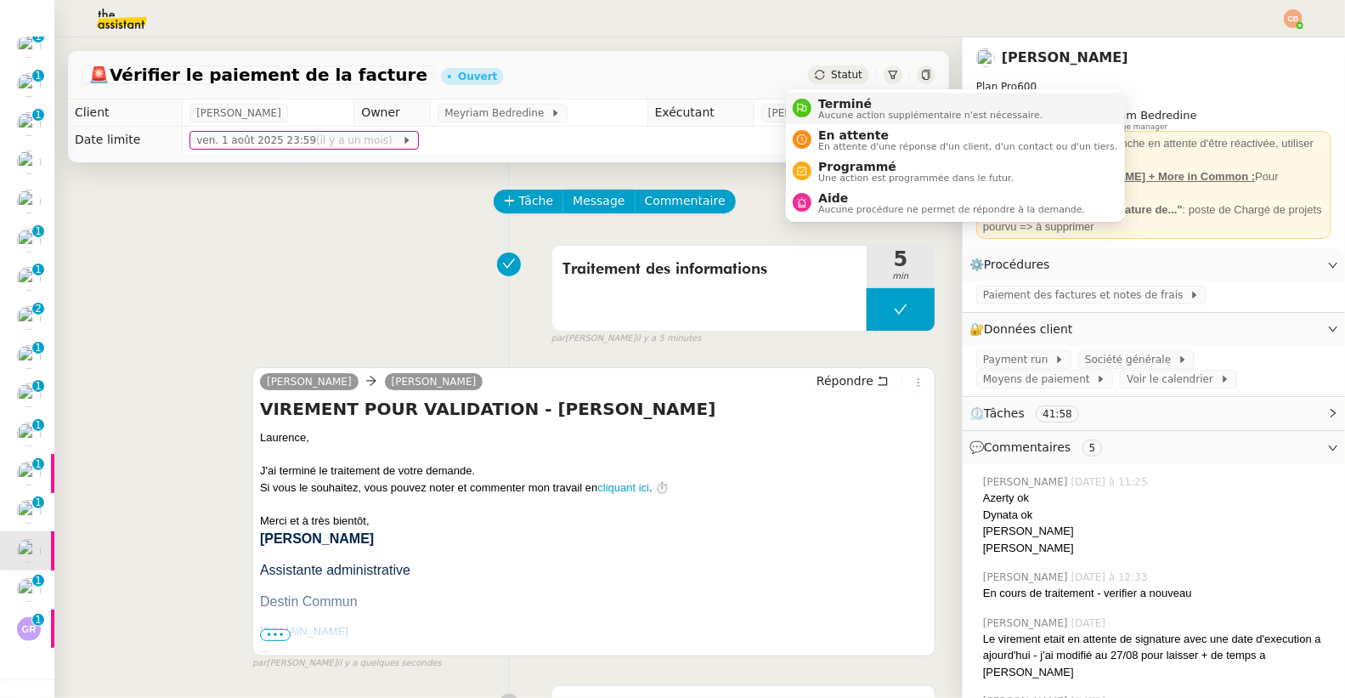
click at [828, 99] on span "Terminé" at bounding box center [930, 104] width 224 height 14
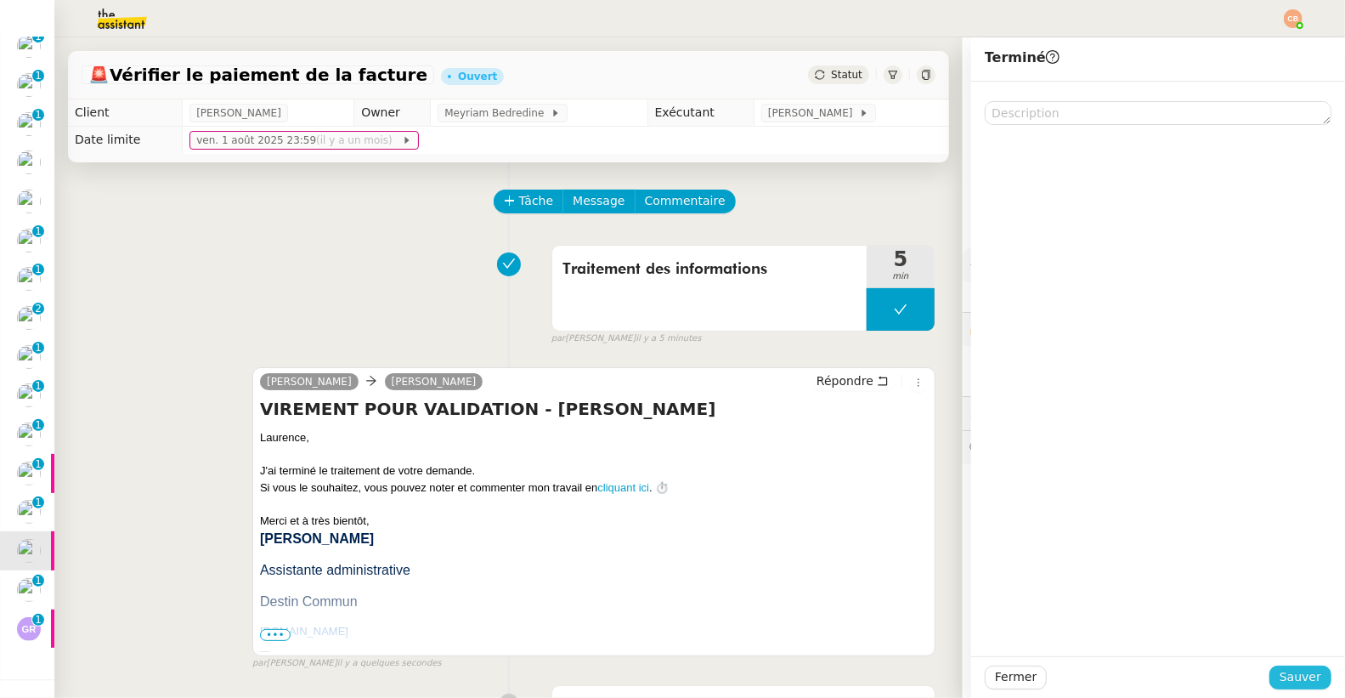
click at [1299, 684] on span "Sauver" at bounding box center [1300, 677] width 42 height 20
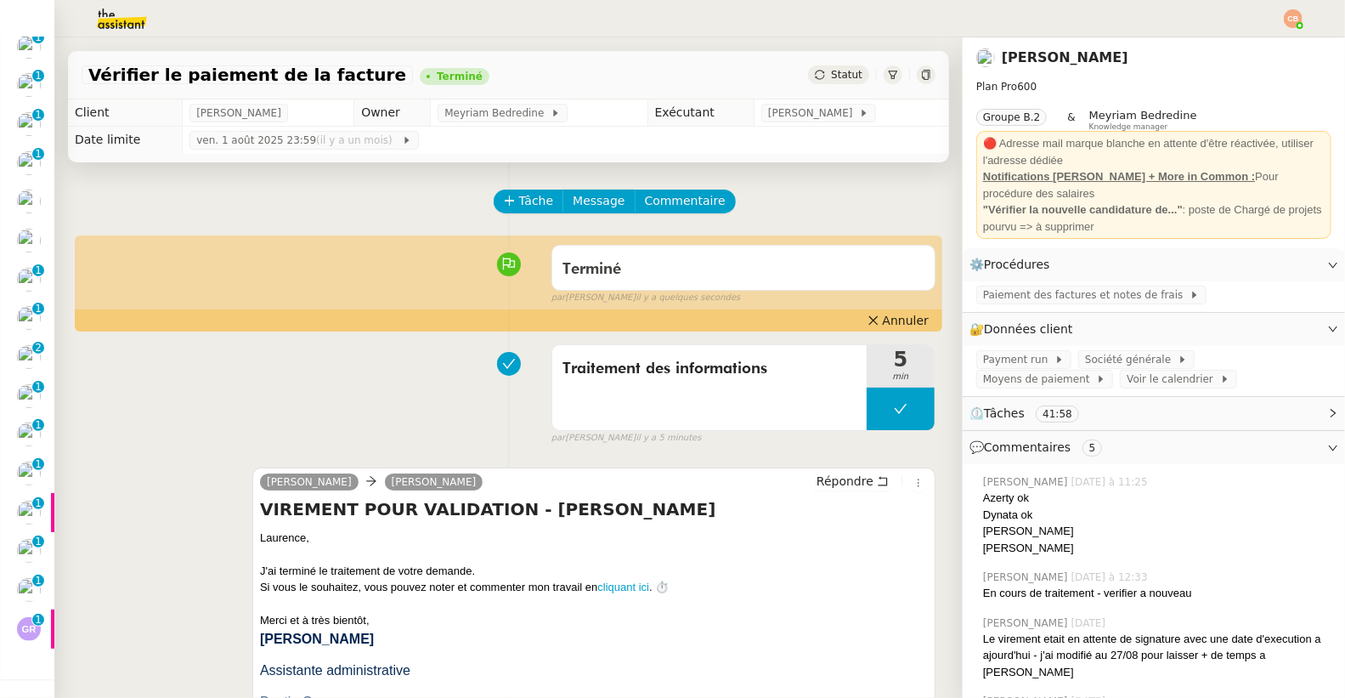
scroll to position [134, 0]
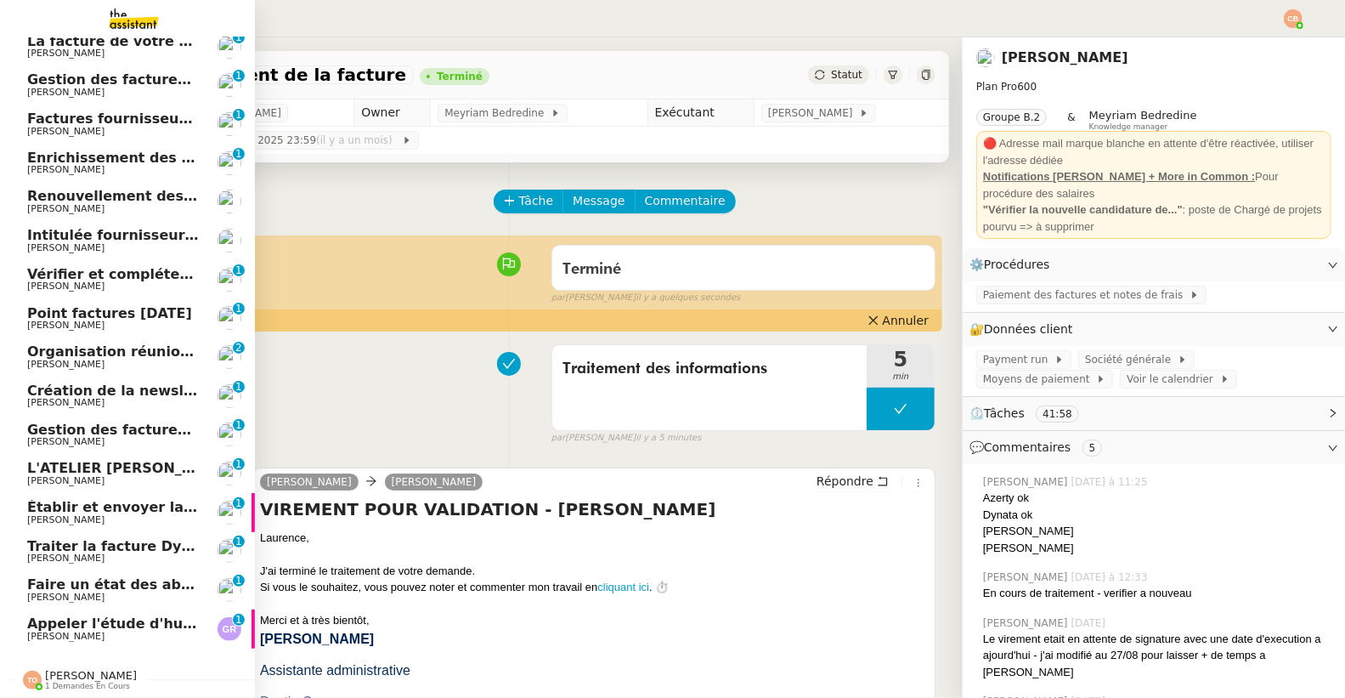
click at [73, 538] on span "Traiter la facture Dynata" at bounding box center [121, 546] width 189 height 16
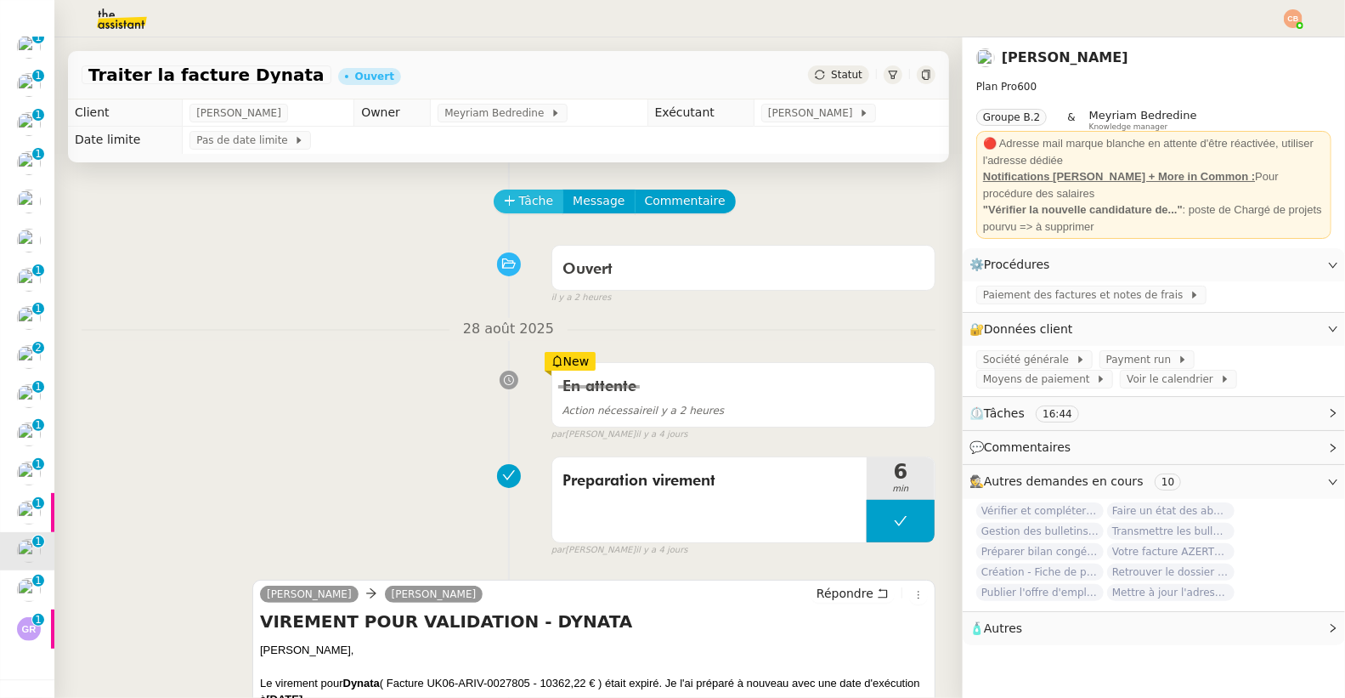
click at [524, 201] on span "Tâche" at bounding box center [536, 201] width 35 height 20
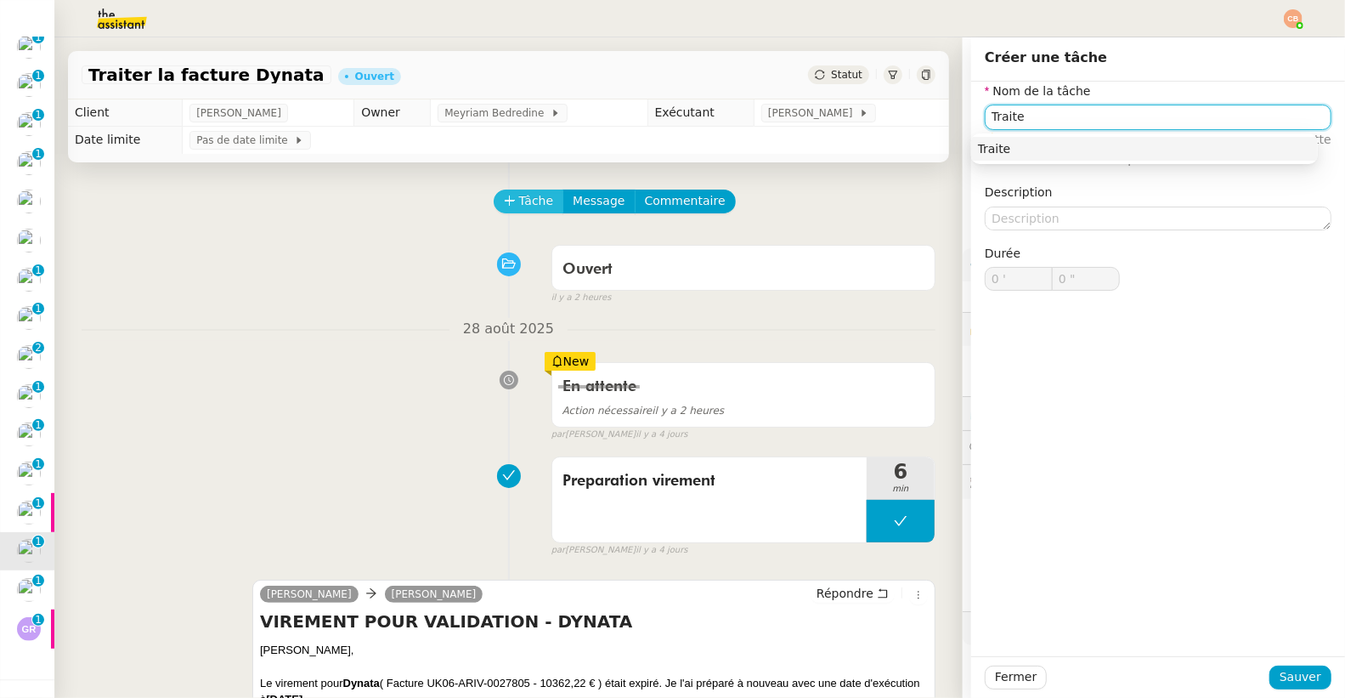
scroll to position [95, 0]
click at [1045, 144] on div "Traitement des infromations" at bounding box center [1144, 148] width 333 height 15
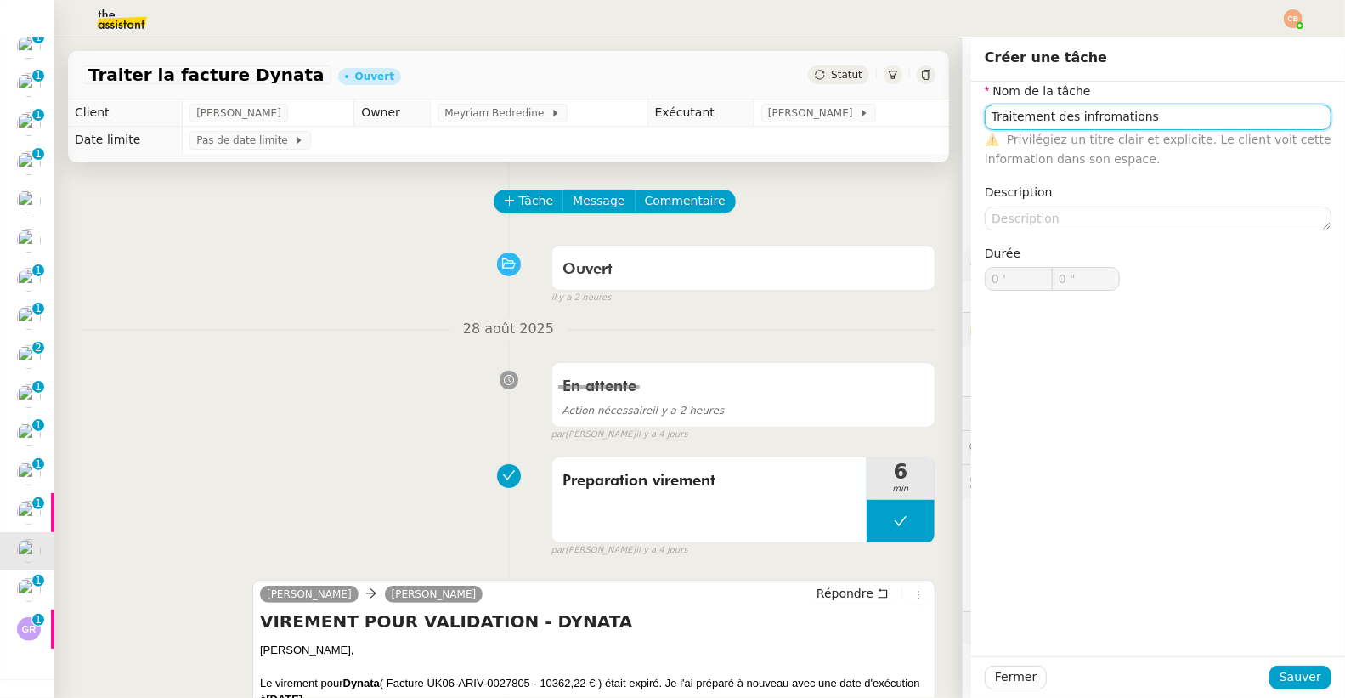
click at [1082, 119] on input "Traitement des infromations" at bounding box center [1158, 117] width 347 height 25
click at [1082, 117] on input "Traitement des infomations" at bounding box center [1158, 117] width 347 height 25
click at [1083, 144] on div "Traitement des informations" at bounding box center [1144, 148] width 333 height 15
type input "Traitement des informations"
click at [1279, 670] on span "Sauver" at bounding box center [1300, 677] width 42 height 20
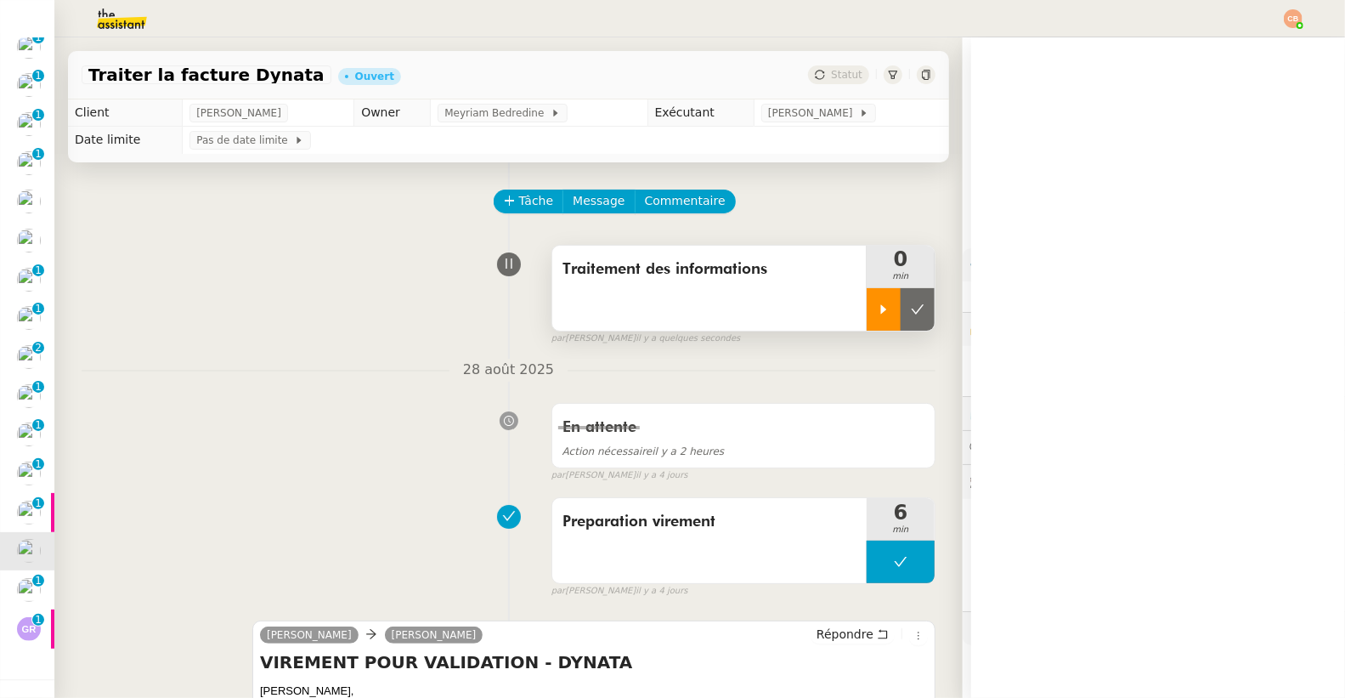
click at [877, 310] on icon at bounding box center [884, 309] width 14 height 14
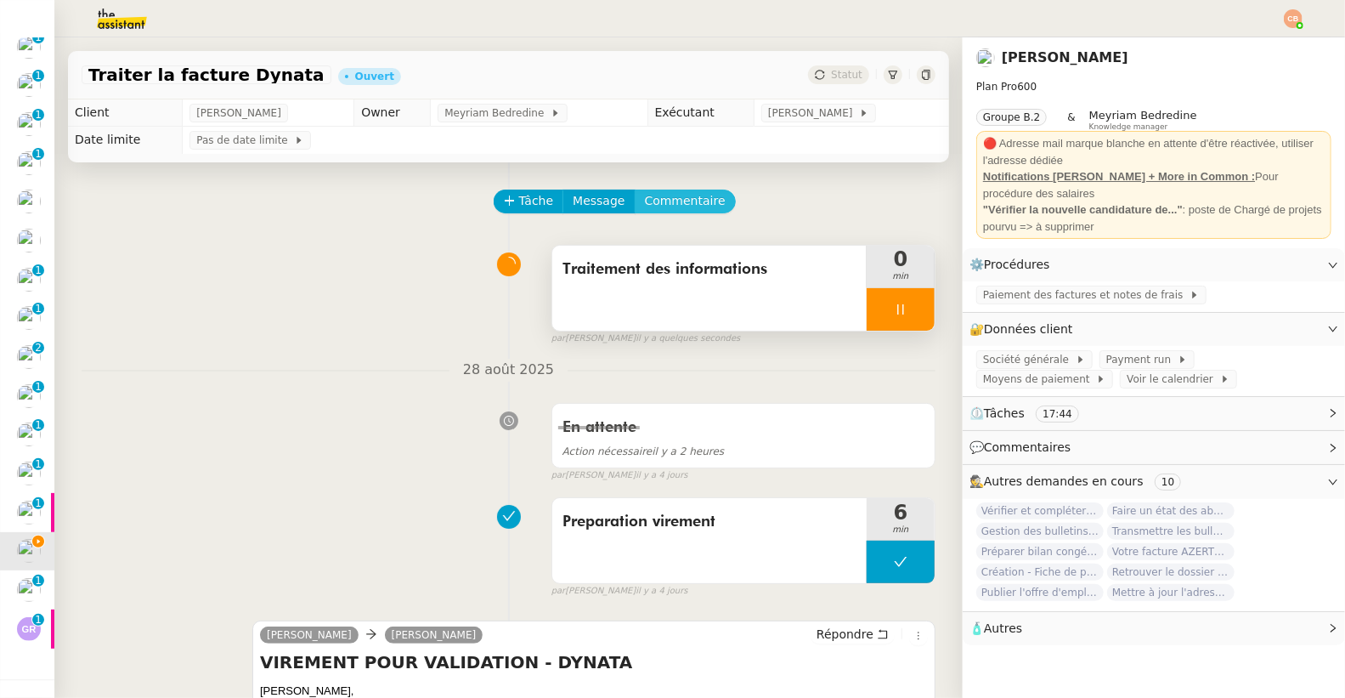
click at [673, 195] on span "Commentaire" at bounding box center [685, 201] width 81 height 20
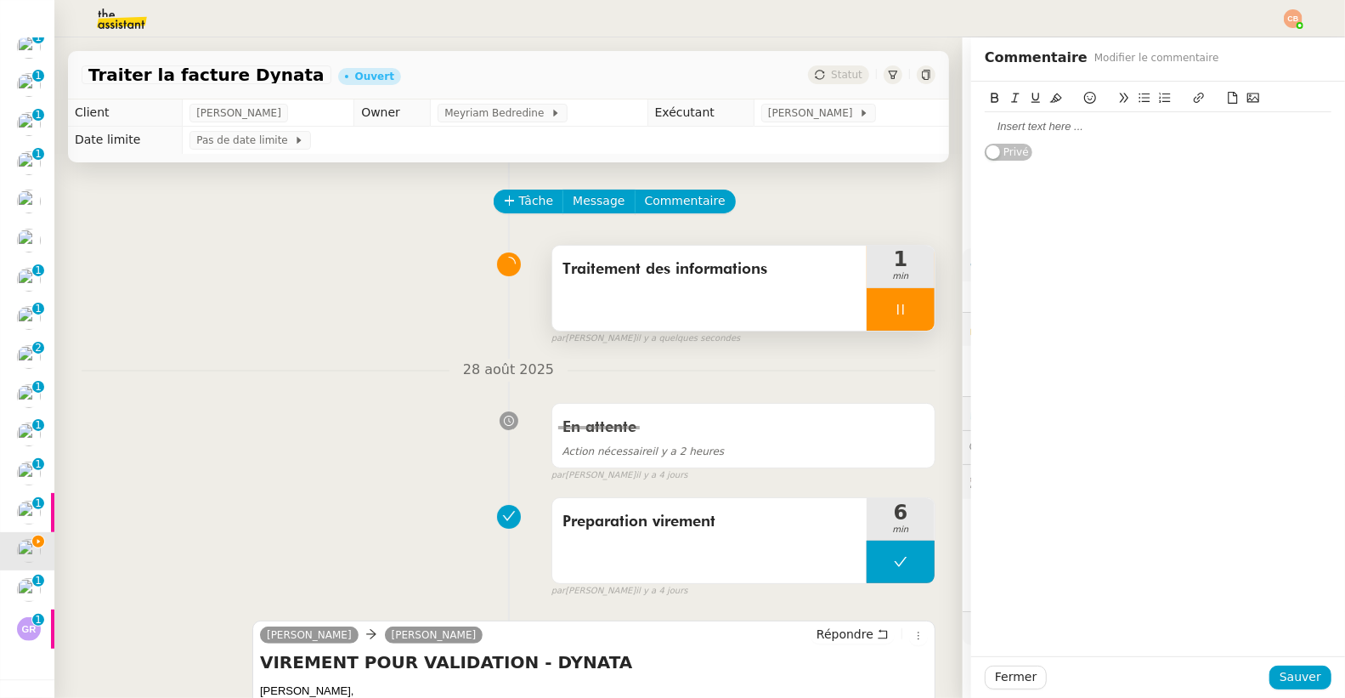
click at [1048, 132] on div at bounding box center [1158, 126] width 347 height 15
drag, startPoint x: 1286, startPoint y: 683, endPoint x: 1278, endPoint y: 673, distance: 13.3
click at [1287, 683] on span "Sauver" at bounding box center [1300, 677] width 42 height 20
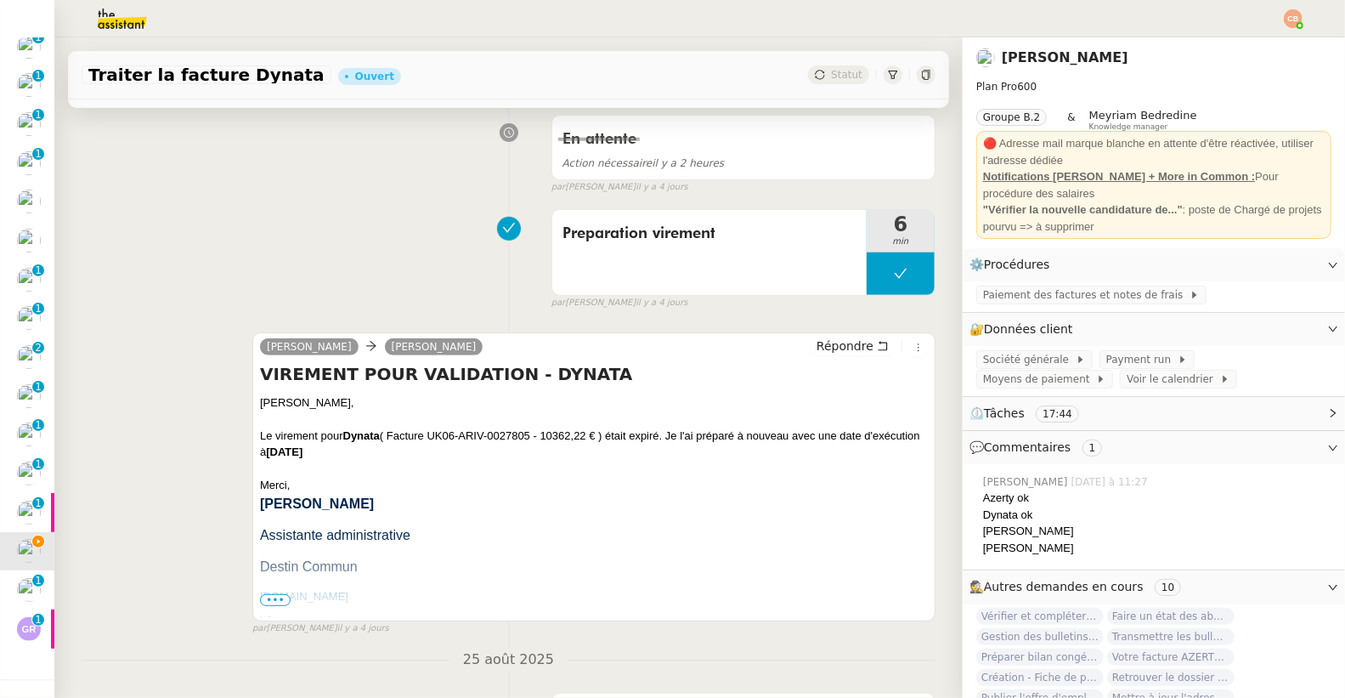
scroll to position [468, 0]
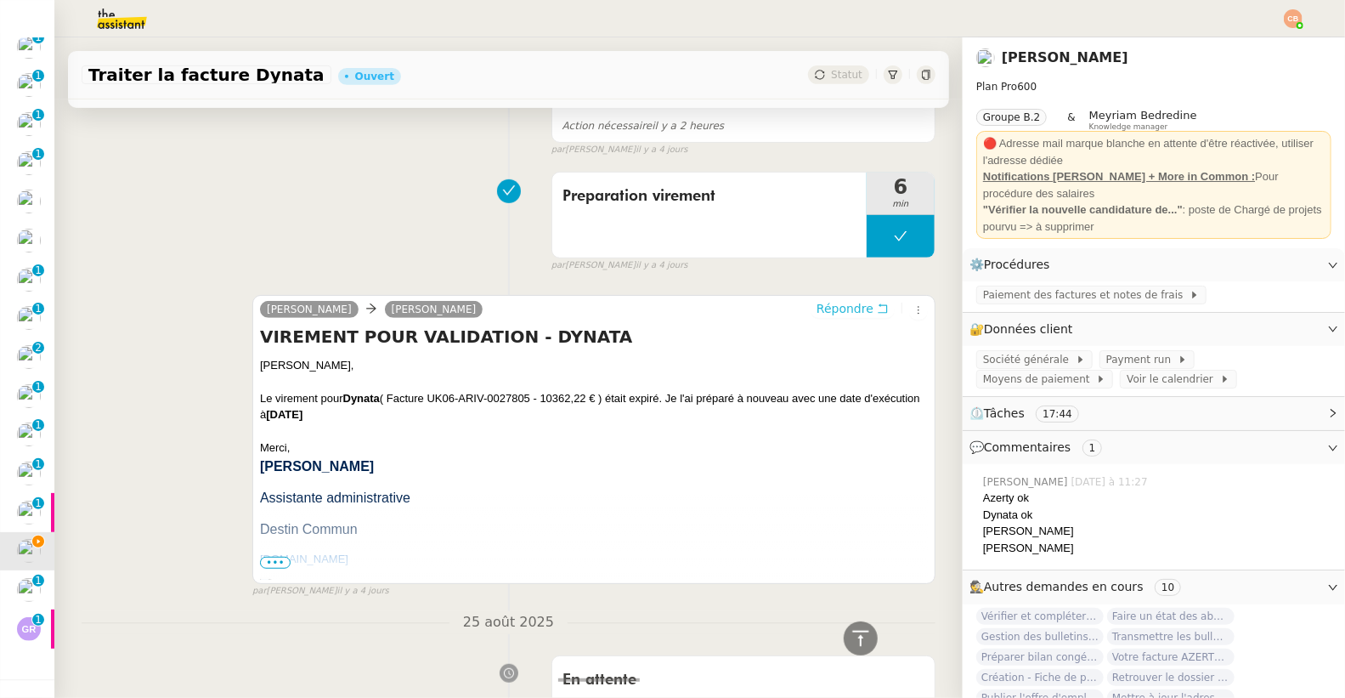
click at [816, 312] on span "Répondre" at bounding box center [844, 308] width 57 height 17
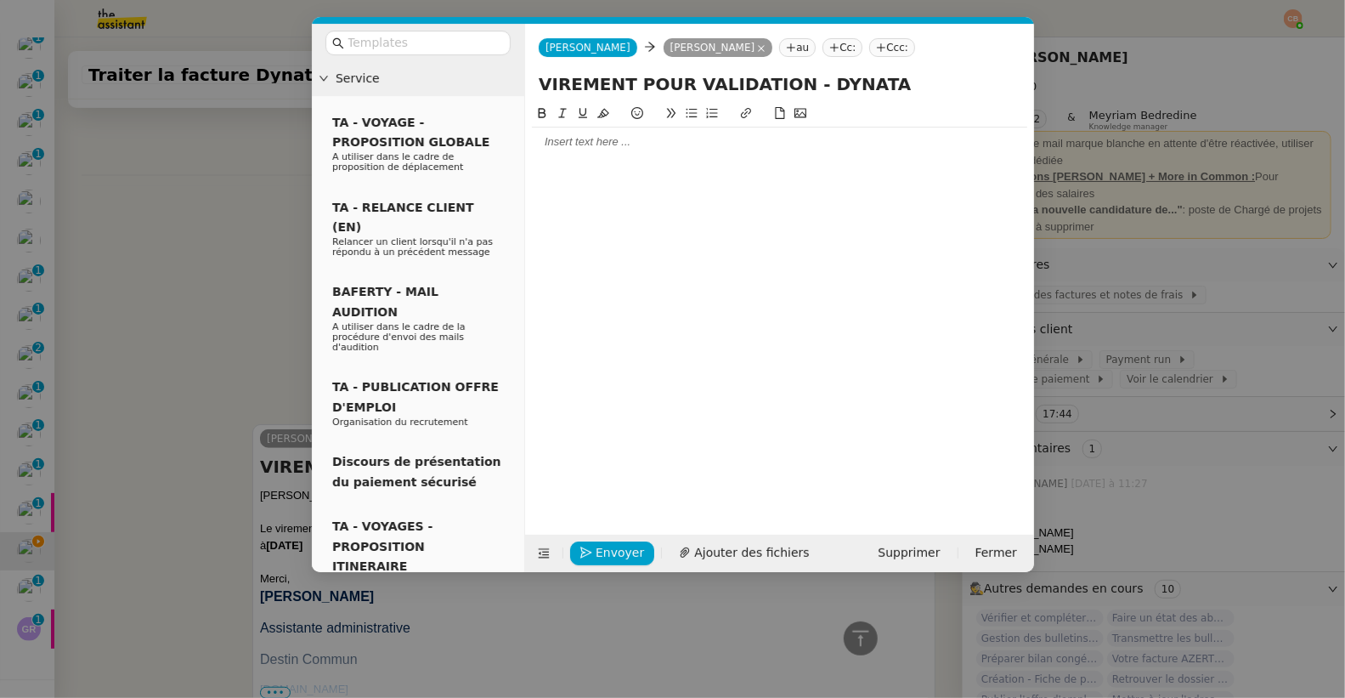
scroll to position [598, 0]
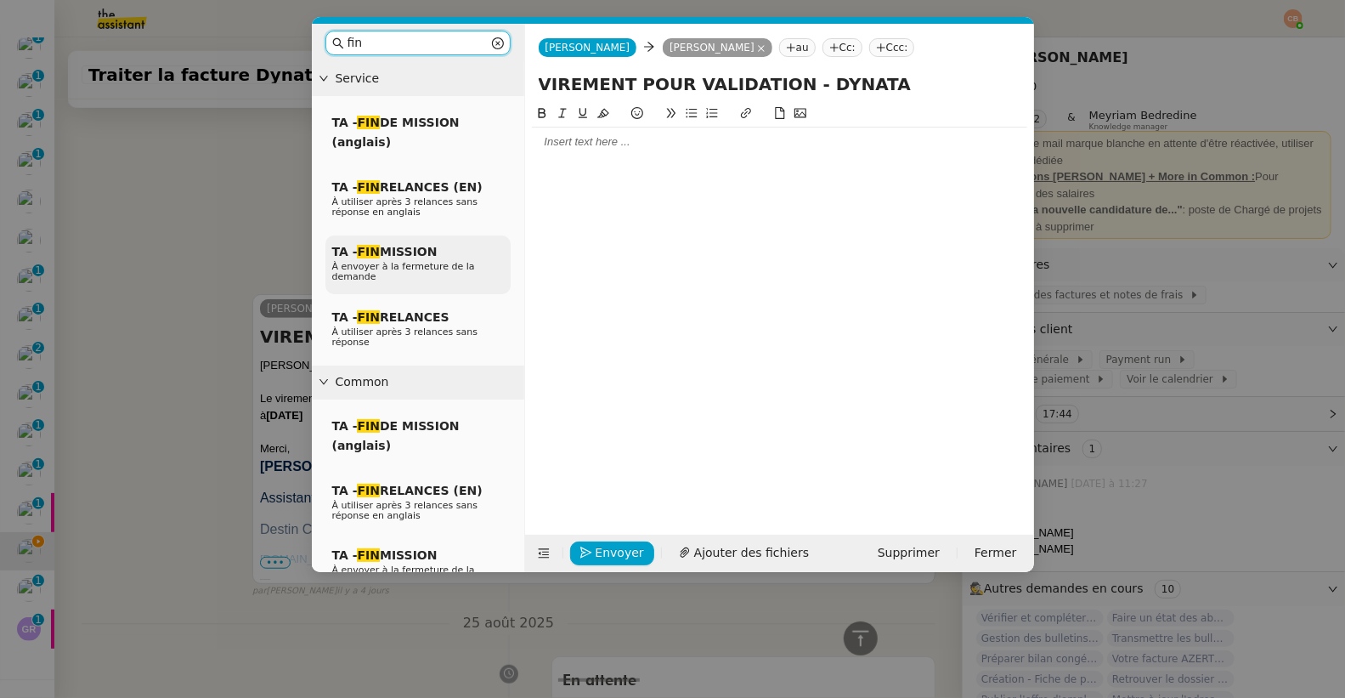
type input "fin"
click at [385, 254] on span "TA - FIN MISSION" at bounding box center [384, 252] width 105 height 14
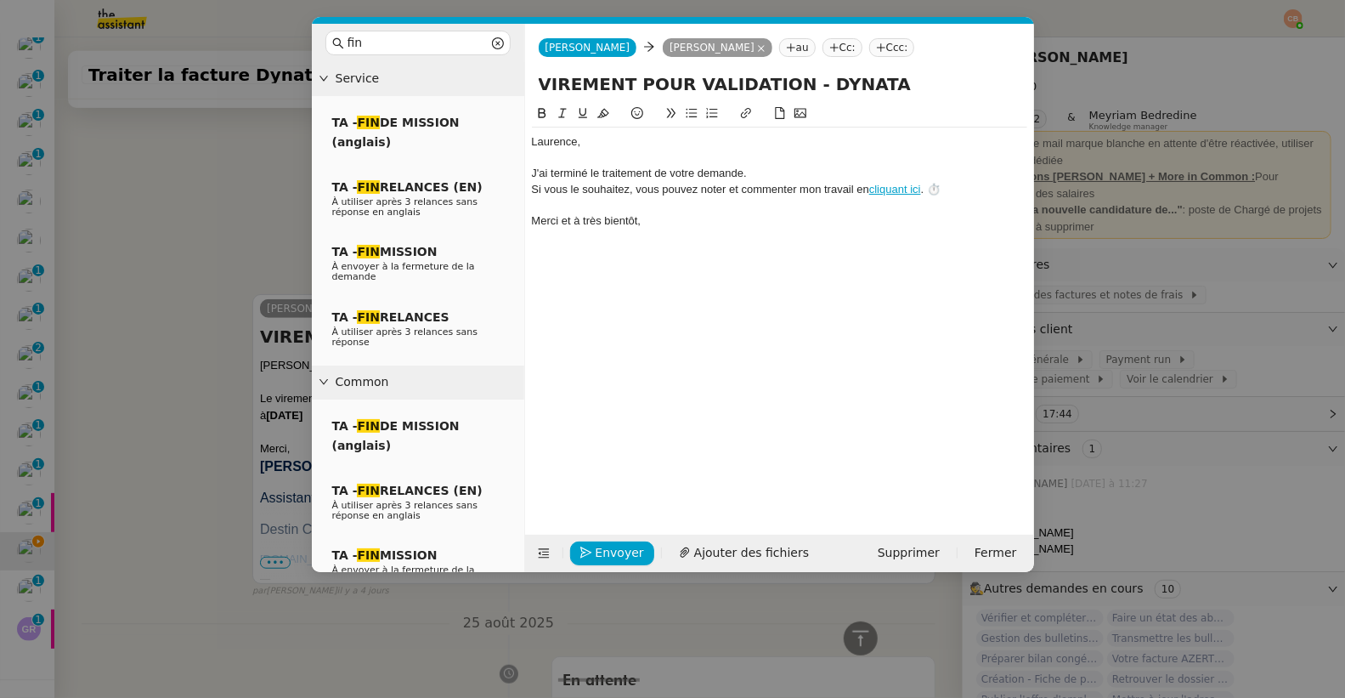
scroll to position [698, 0]
click at [620, 551] on span "Envoyer" at bounding box center [620, 553] width 48 height 20
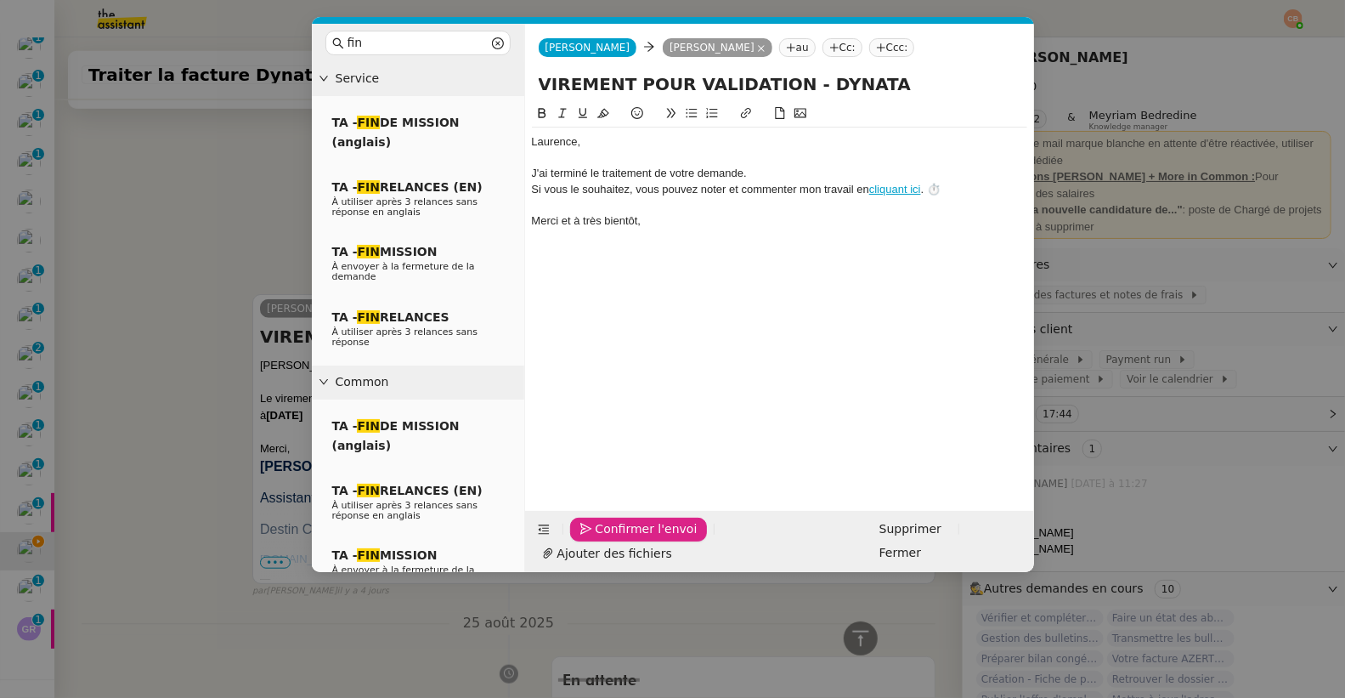
click at [620, 539] on span "Confirmer l'envoi" at bounding box center [647, 529] width 102 height 20
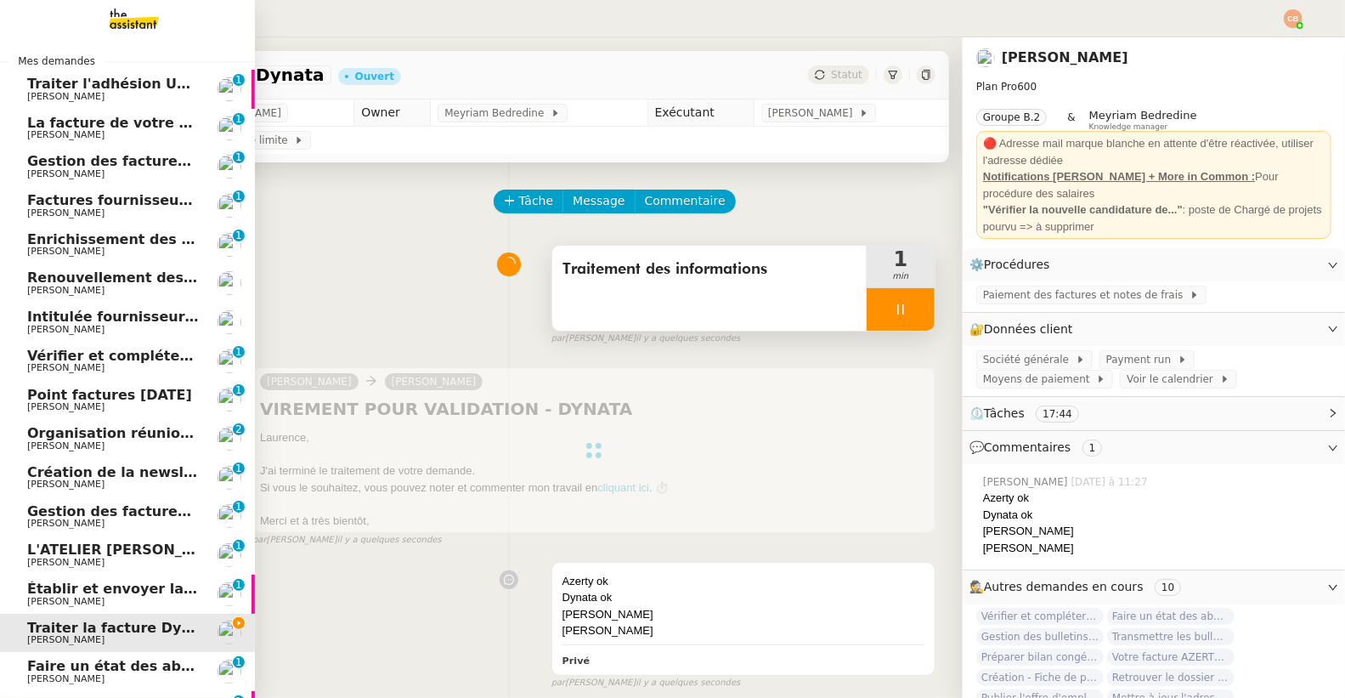
scroll to position [0, 0]
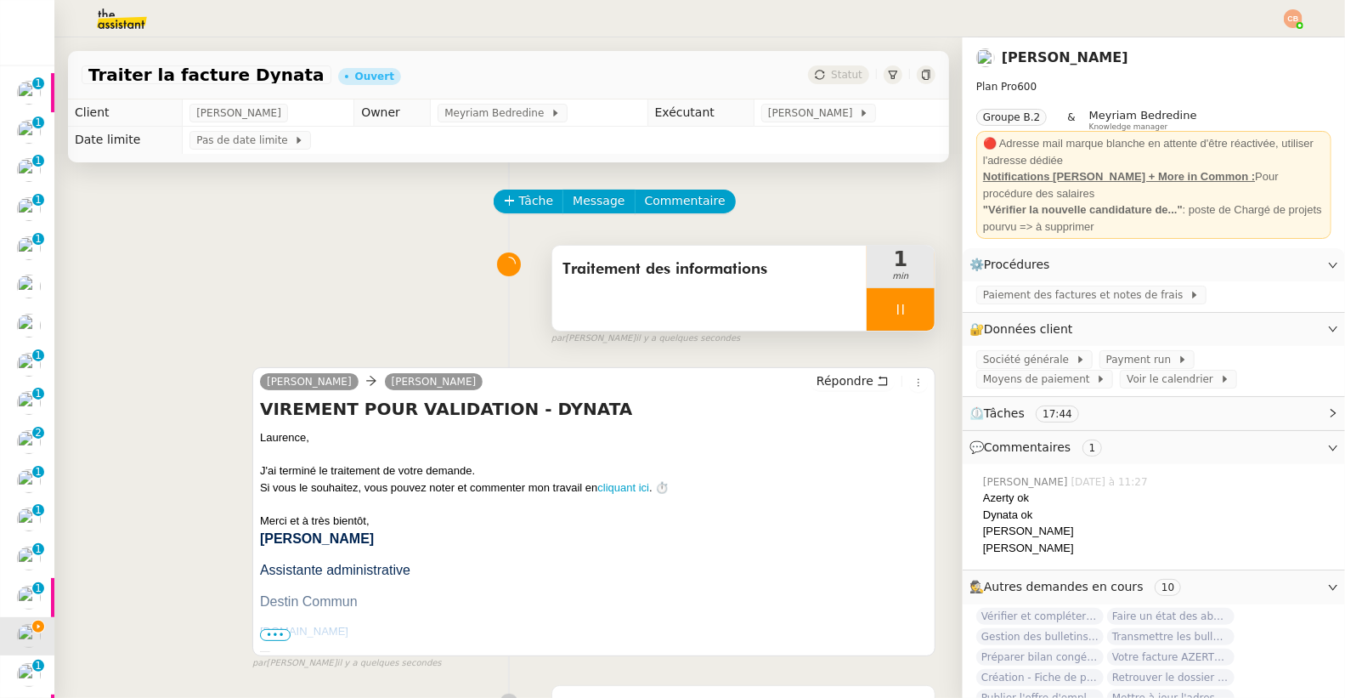
click at [894, 304] on icon at bounding box center [901, 309] width 14 height 14
click at [911, 306] on icon at bounding box center [918, 309] width 14 height 14
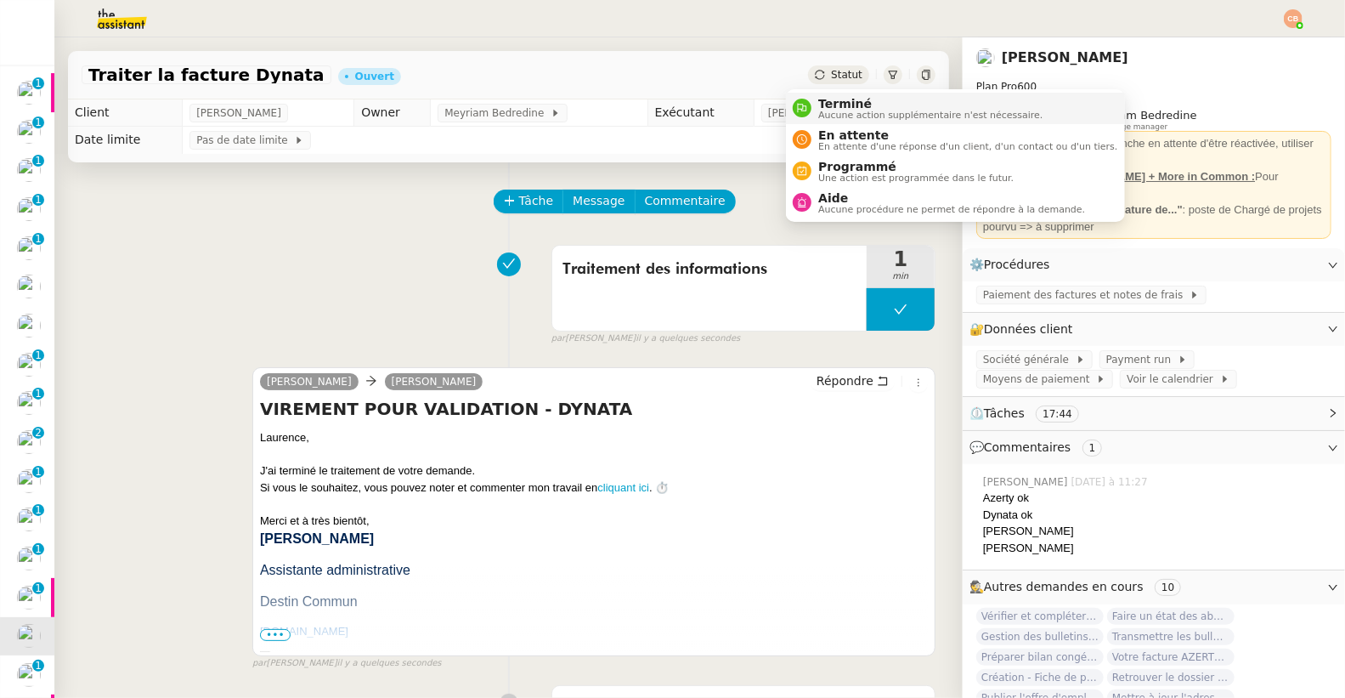
click at [833, 111] on span "Aucune action supplémentaire n'est nécessaire." at bounding box center [930, 114] width 224 height 9
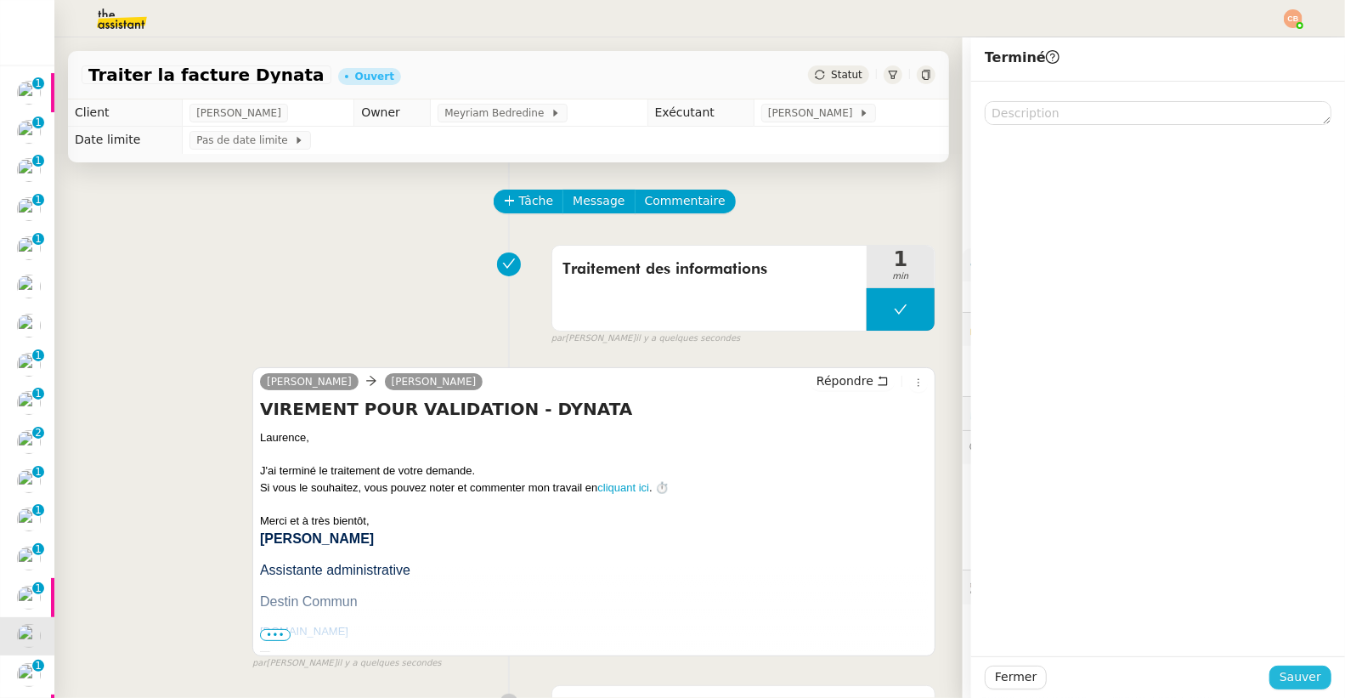
click at [1279, 681] on span "Sauver" at bounding box center [1300, 677] width 42 height 20
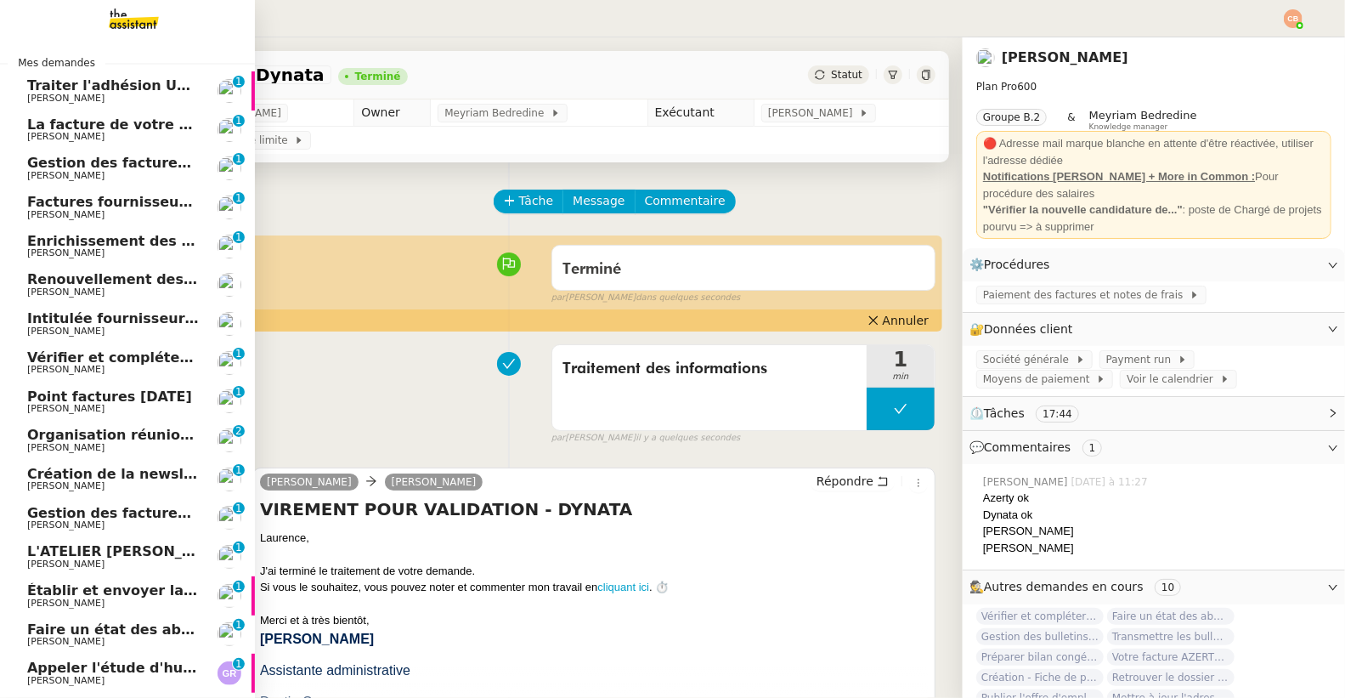
scroll to position [95, 0]
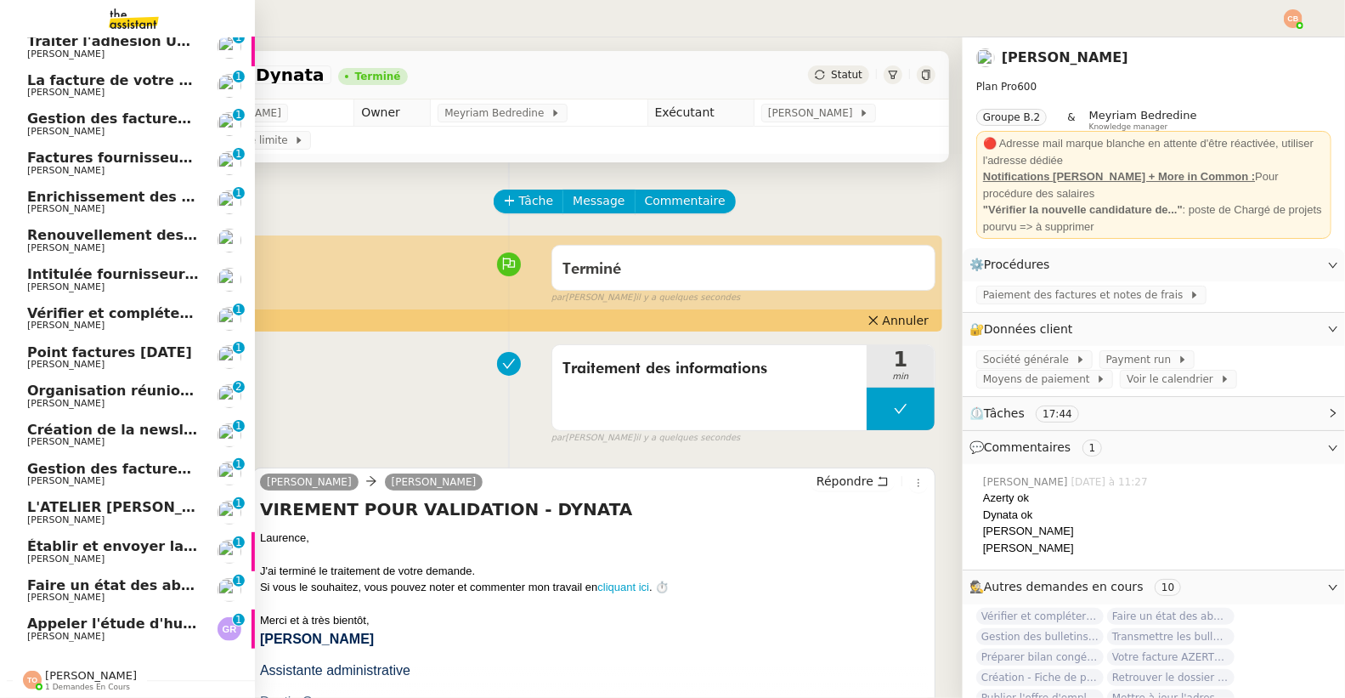
click at [71, 577] on span "Faire un état des abonnements médias" at bounding box center [176, 585] width 299 height 16
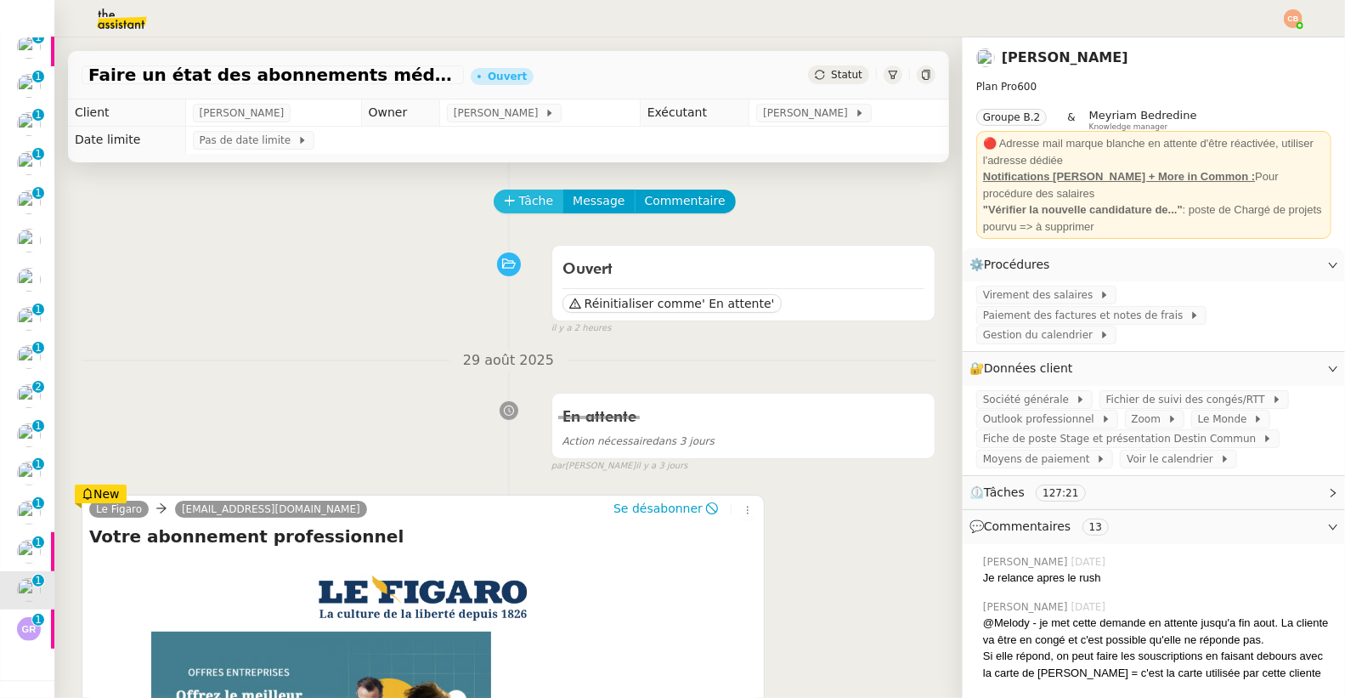
click at [524, 199] on span "Tâche" at bounding box center [536, 201] width 35 height 20
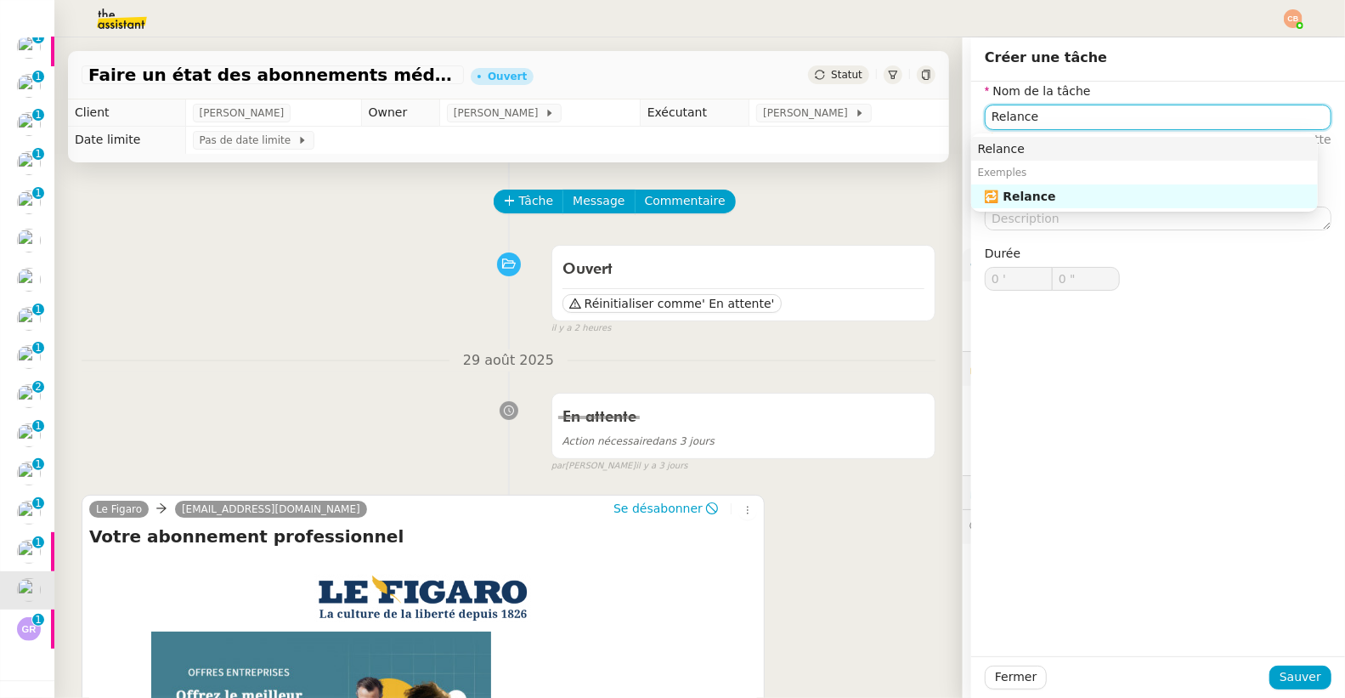
click at [1032, 149] on div "Relance" at bounding box center [1144, 148] width 333 height 15
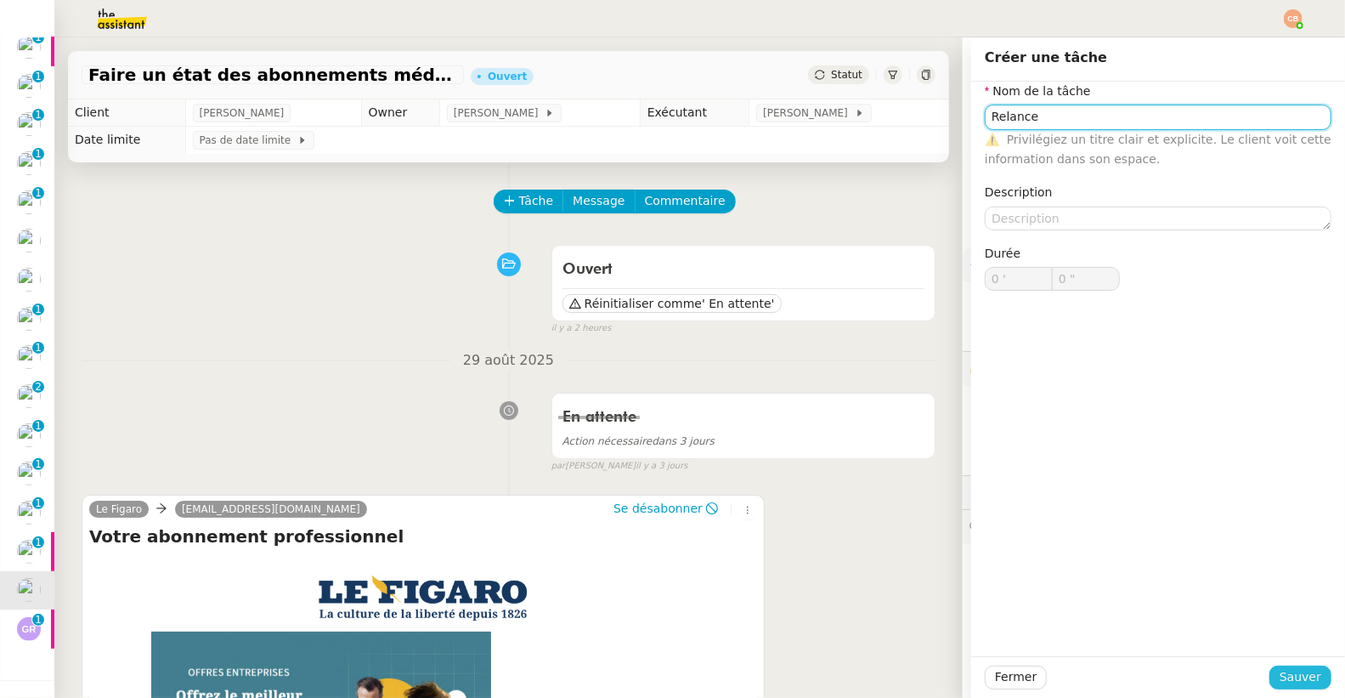
type input "Relance"
click at [1290, 685] on span "Sauver" at bounding box center [1300, 677] width 42 height 20
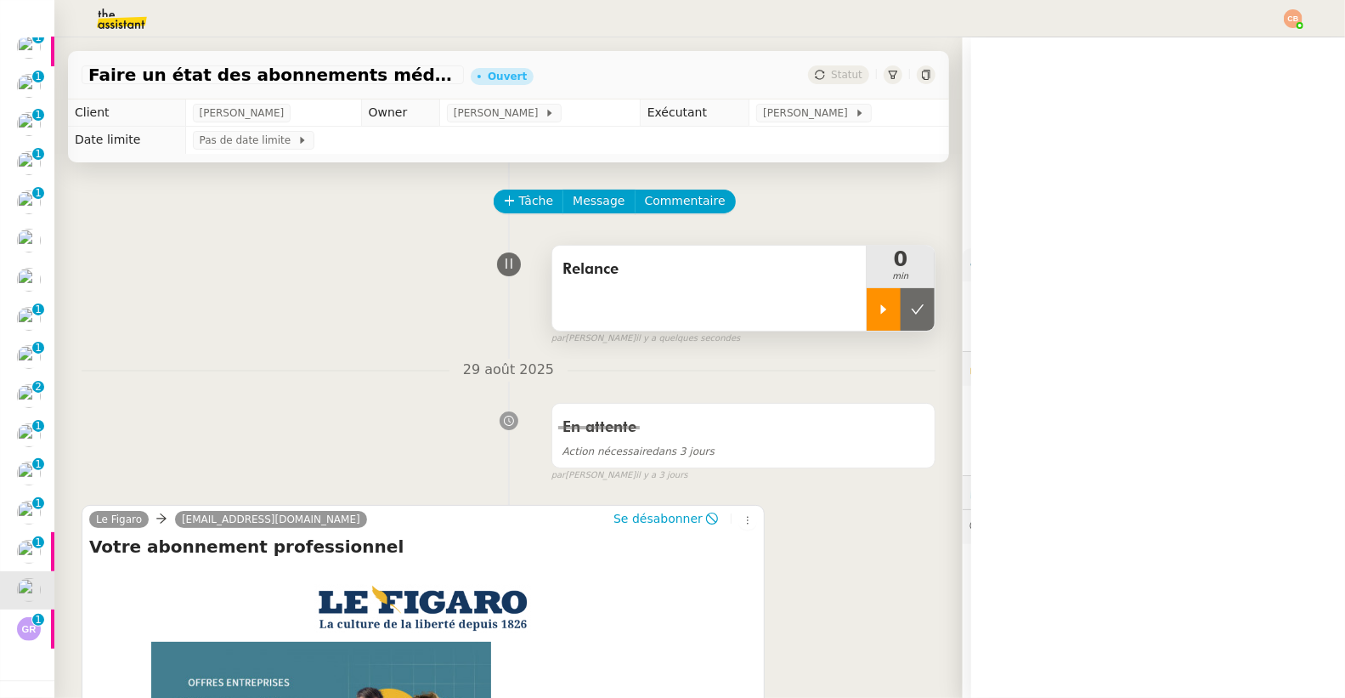
click at [877, 303] on icon at bounding box center [884, 309] width 14 height 14
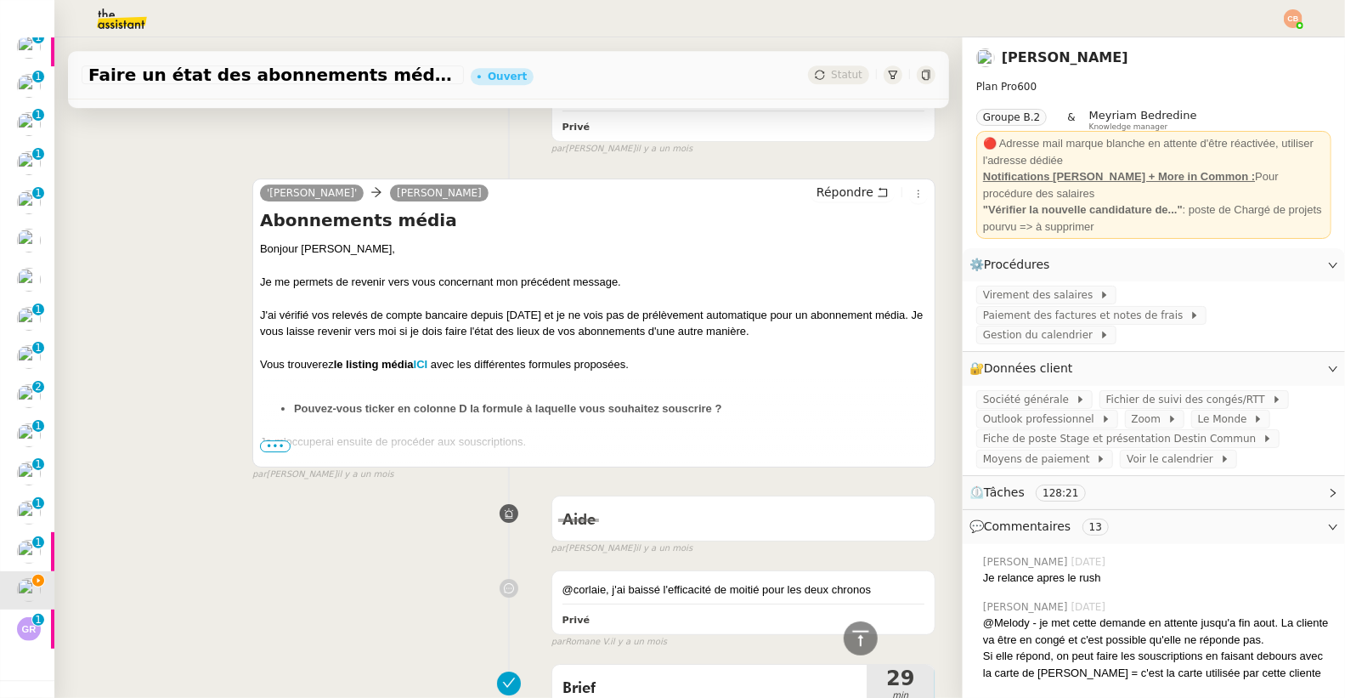
scroll to position [3394, 0]
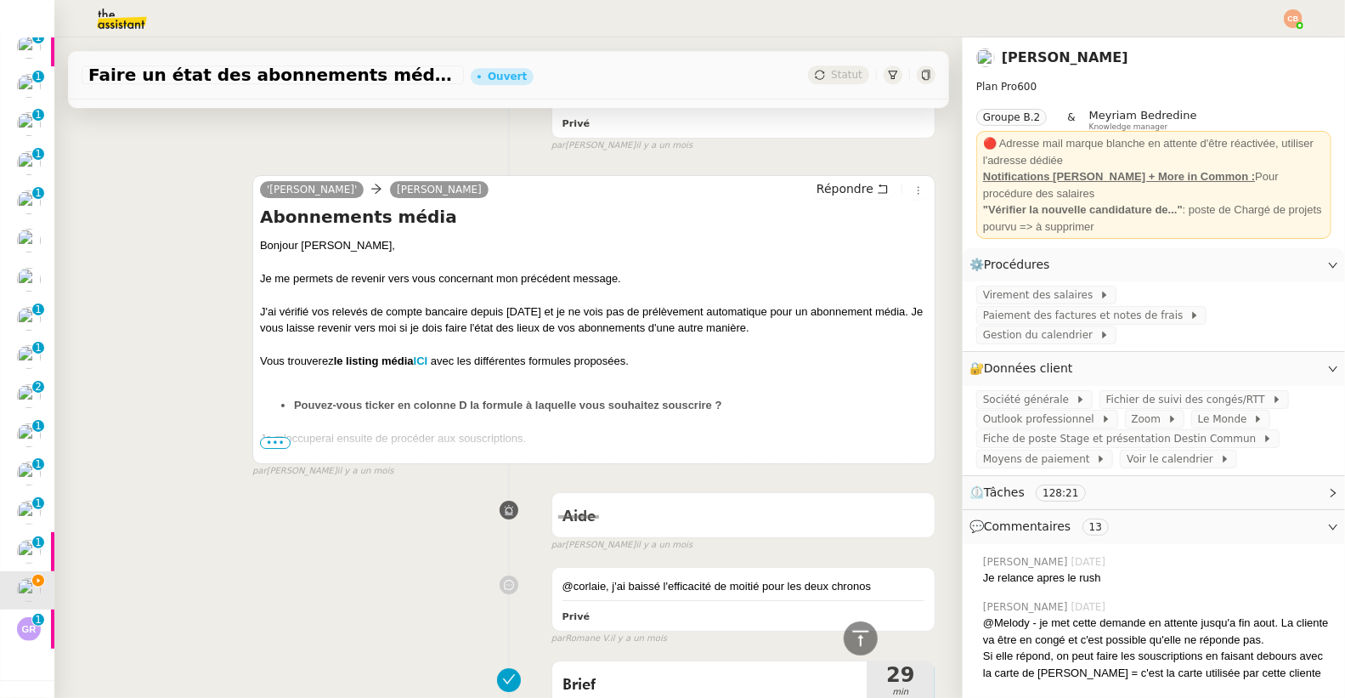
click at [263, 445] on span "•••" at bounding box center [275, 443] width 31 height 12
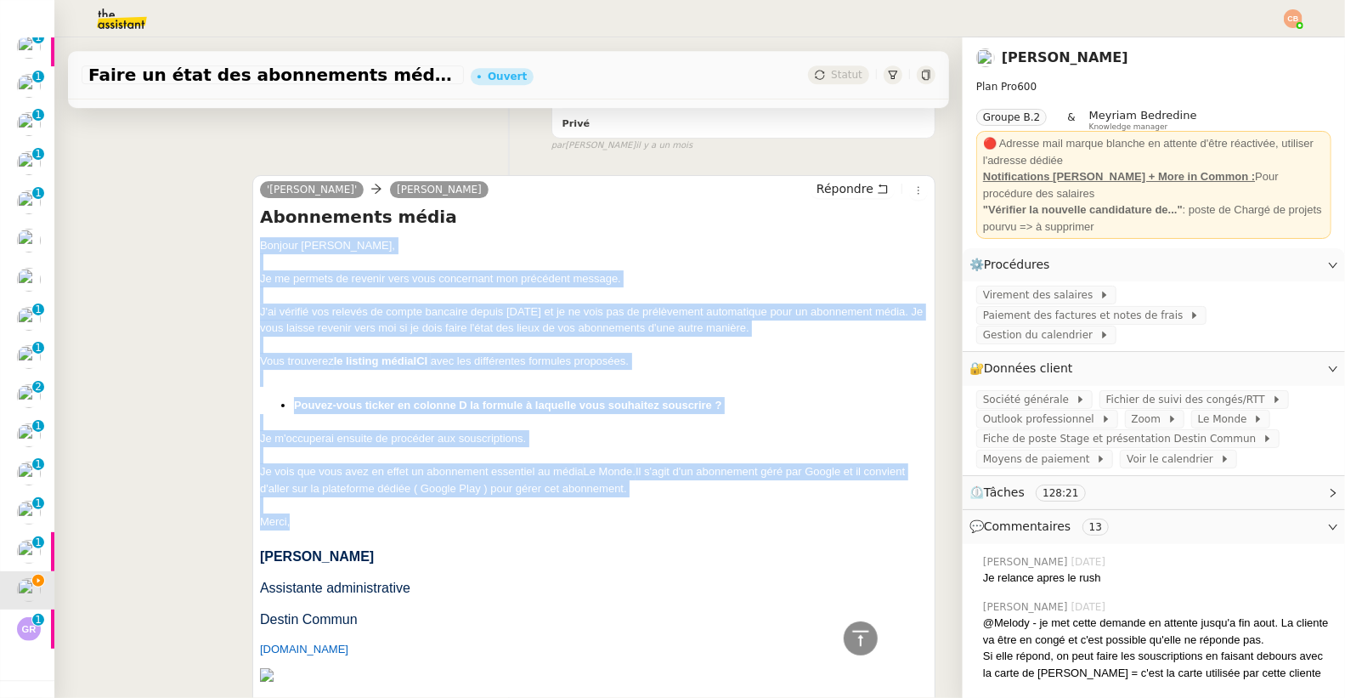
drag, startPoint x: 256, startPoint y: 246, endPoint x: 309, endPoint y: 515, distance: 274.6
click at [360, 381] on div at bounding box center [594, 378] width 668 height 17
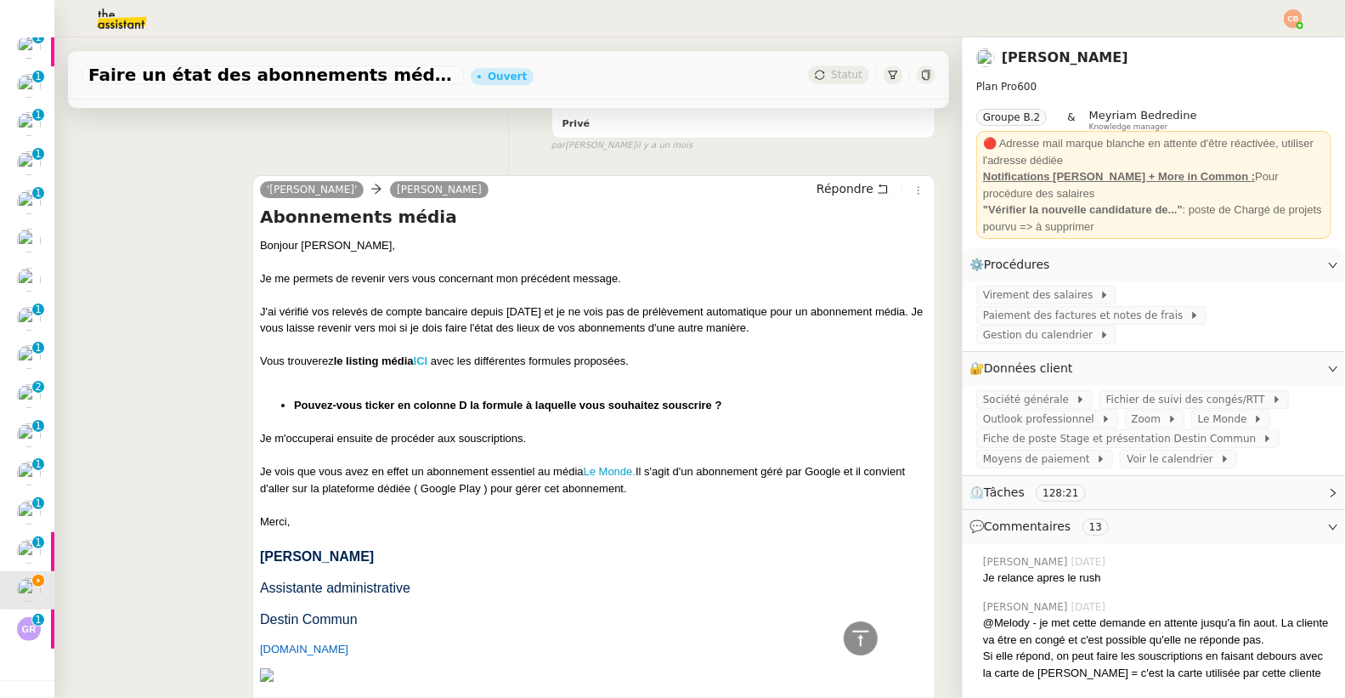
click at [424, 358] on strong "ICI" at bounding box center [421, 360] width 14 height 13
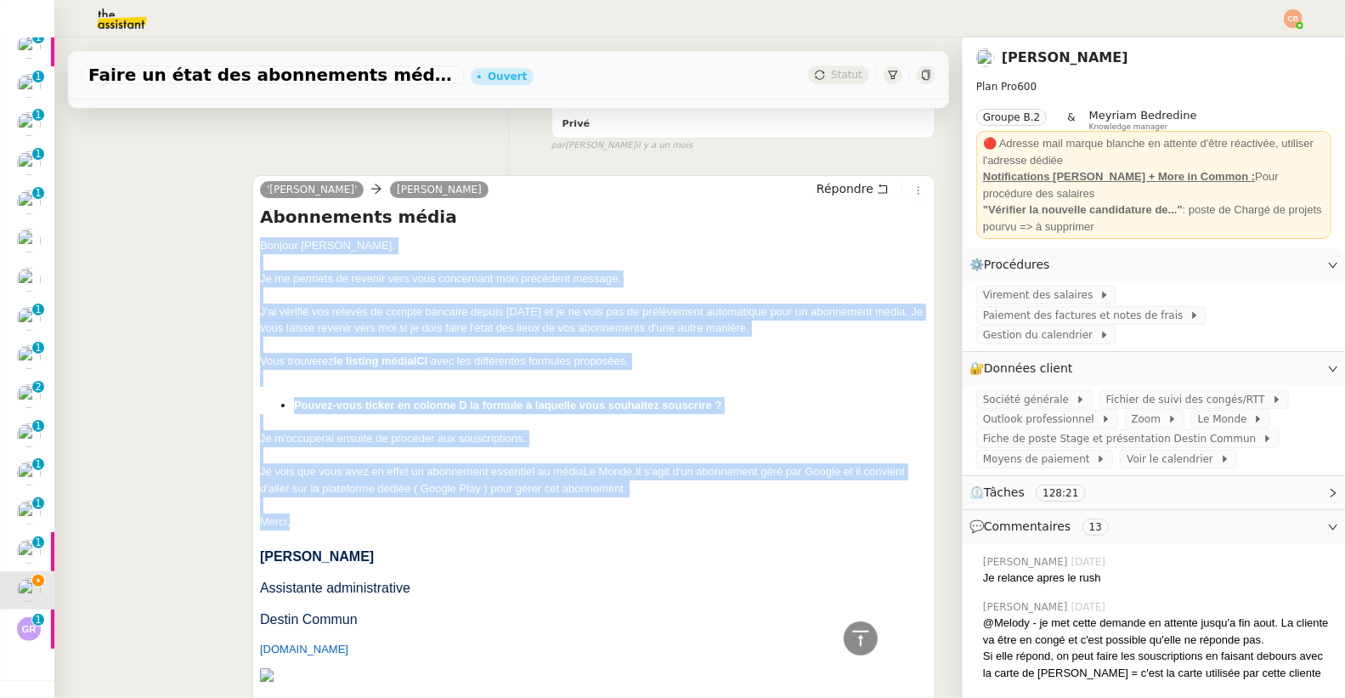
drag, startPoint x: 257, startPoint y: 244, endPoint x: 321, endPoint y: 517, distance: 280.3
copy div "Bonjour Laurence﻿, Je me permets de revenir vers vous concernant mon précédent …"
click at [816, 184] on span "Répondre" at bounding box center [844, 188] width 57 height 17
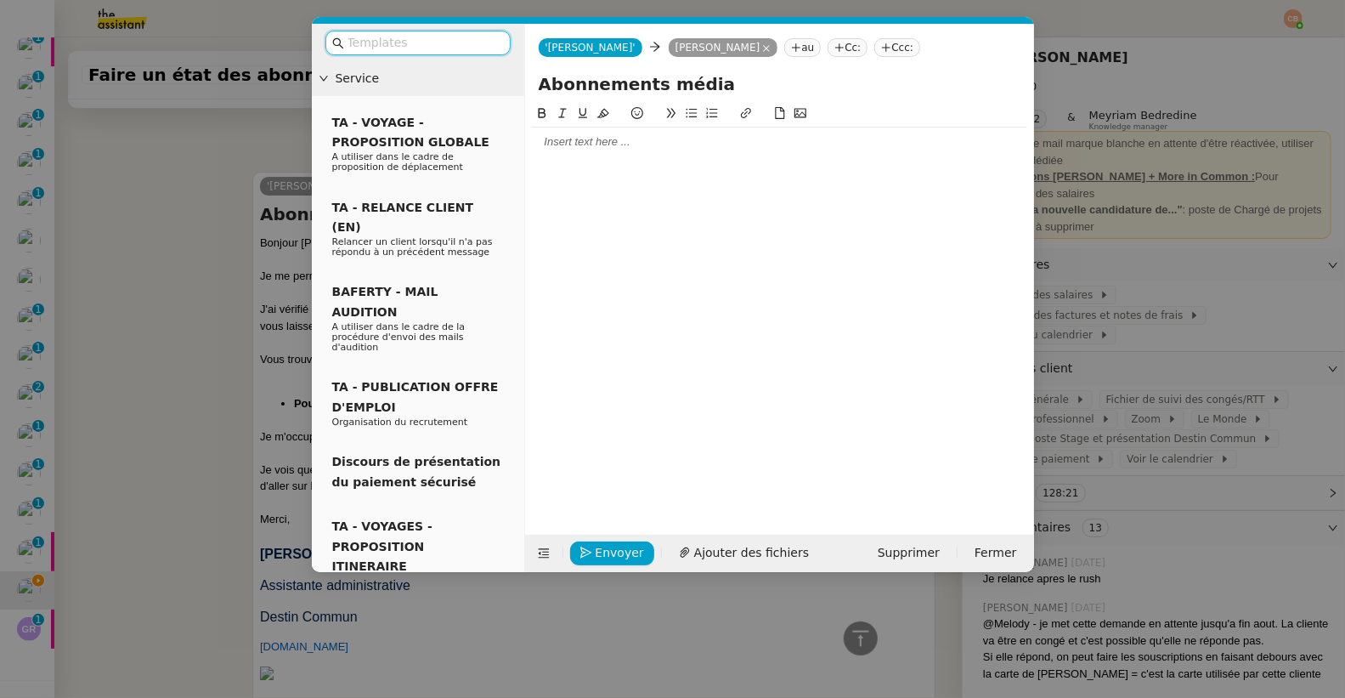
scroll to position [3529, 0]
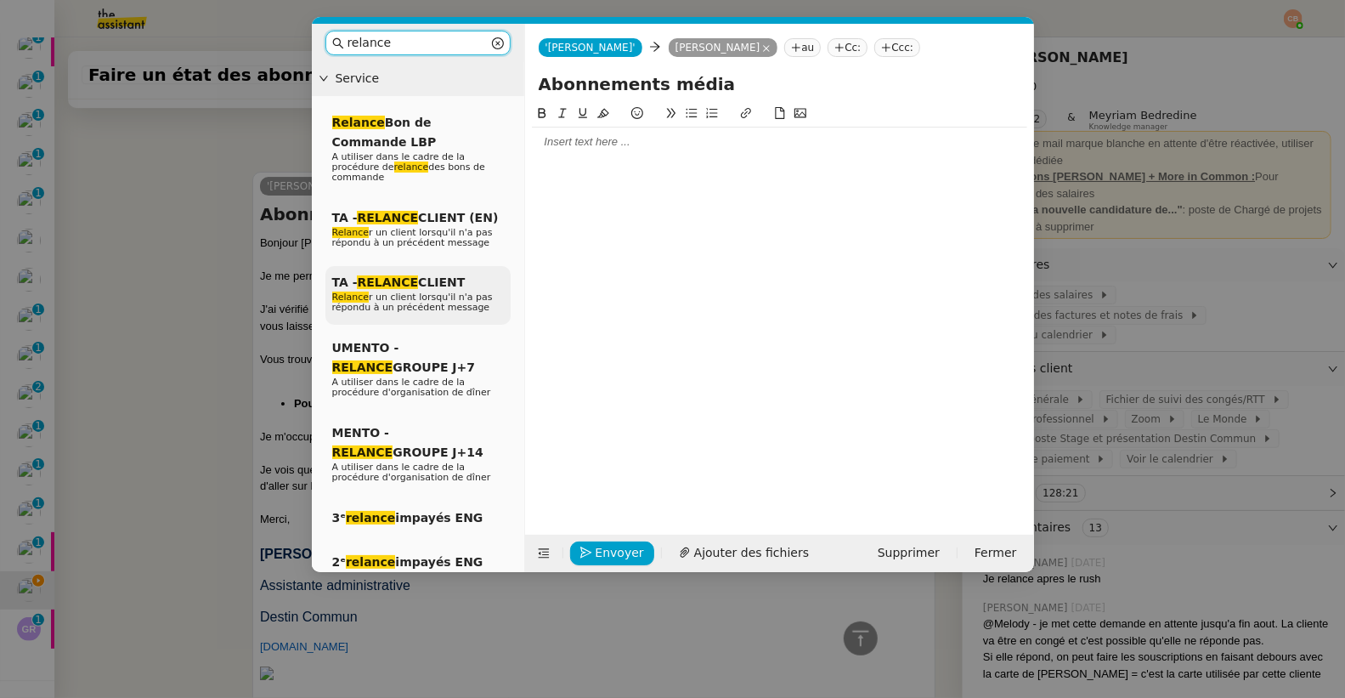
type input "relance"
click at [426, 291] on span "Relance r un client lorsqu'il n'a pas répondu à un précédent message" at bounding box center [412, 301] width 161 height 21
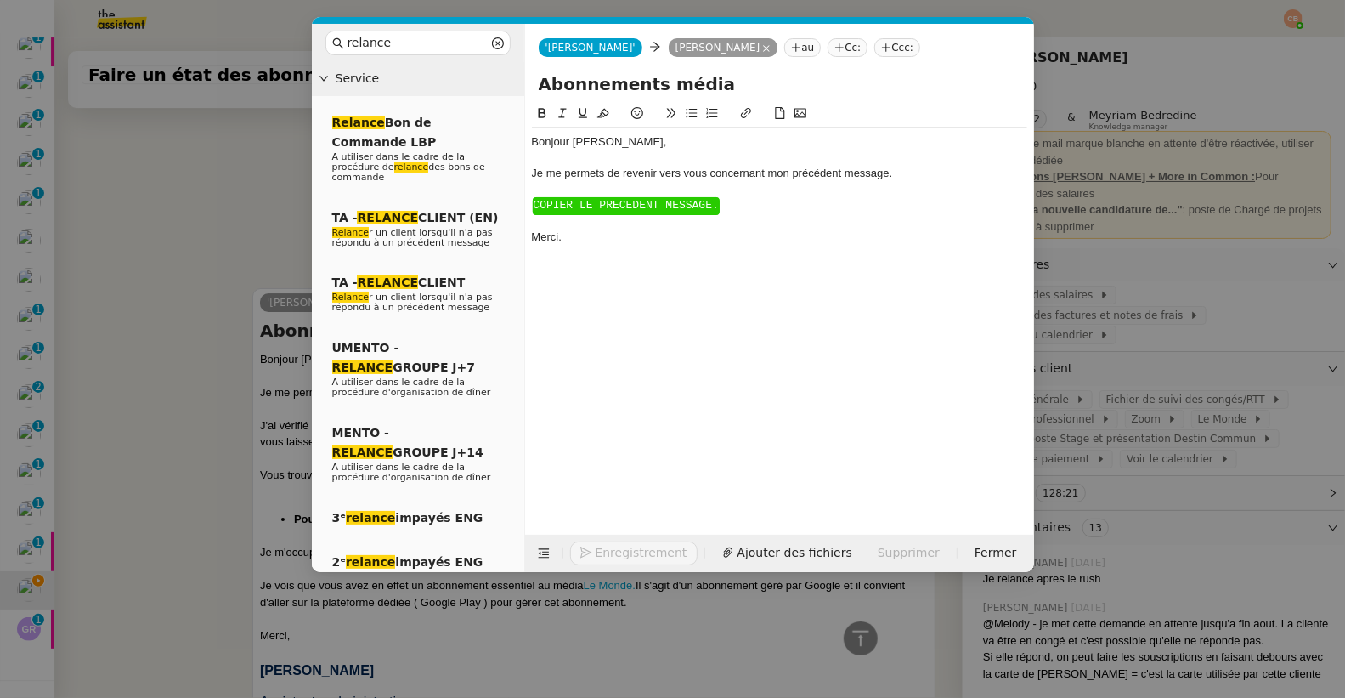
scroll to position [3645, 0]
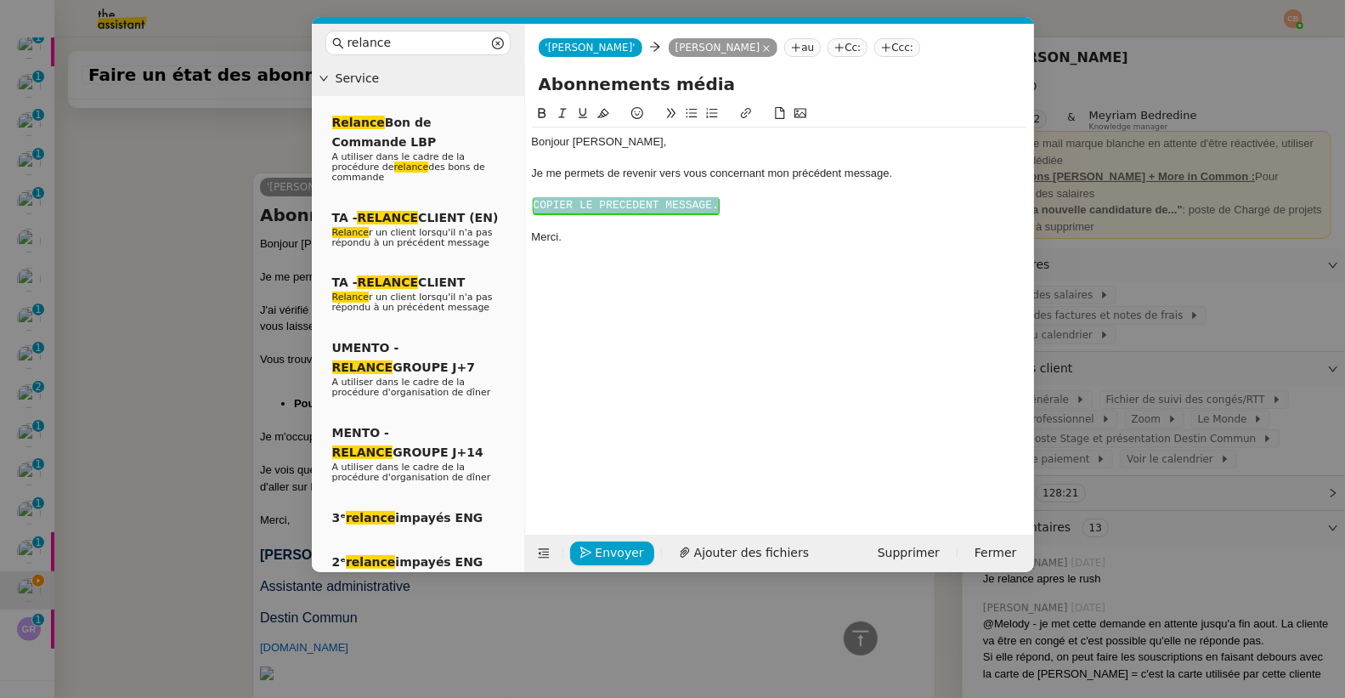
drag, startPoint x: 730, startPoint y: 207, endPoint x: 532, endPoint y: 201, distance: 198.1
click at [532, 201] on div "﻿ COPIER LE PRECEDENT MESSAGE. ﻿" at bounding box center [779, 205] width 495 height 16
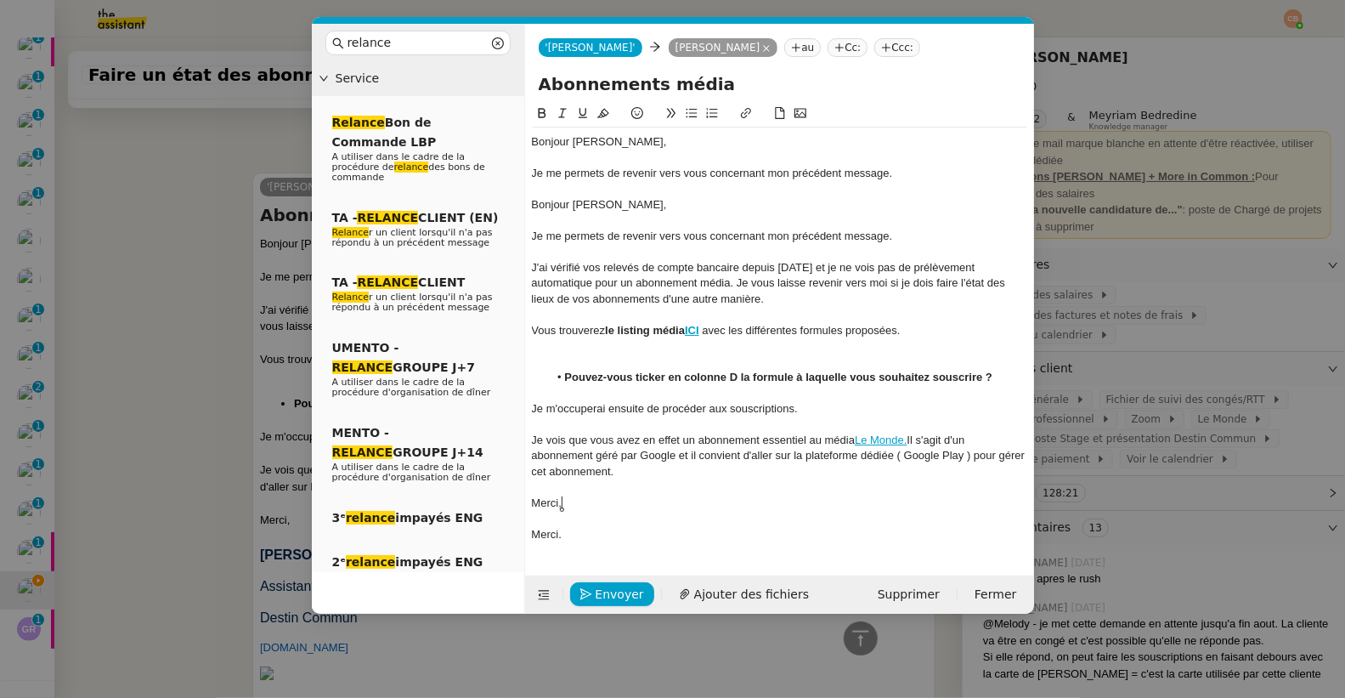
scroll to position [3751, 0]
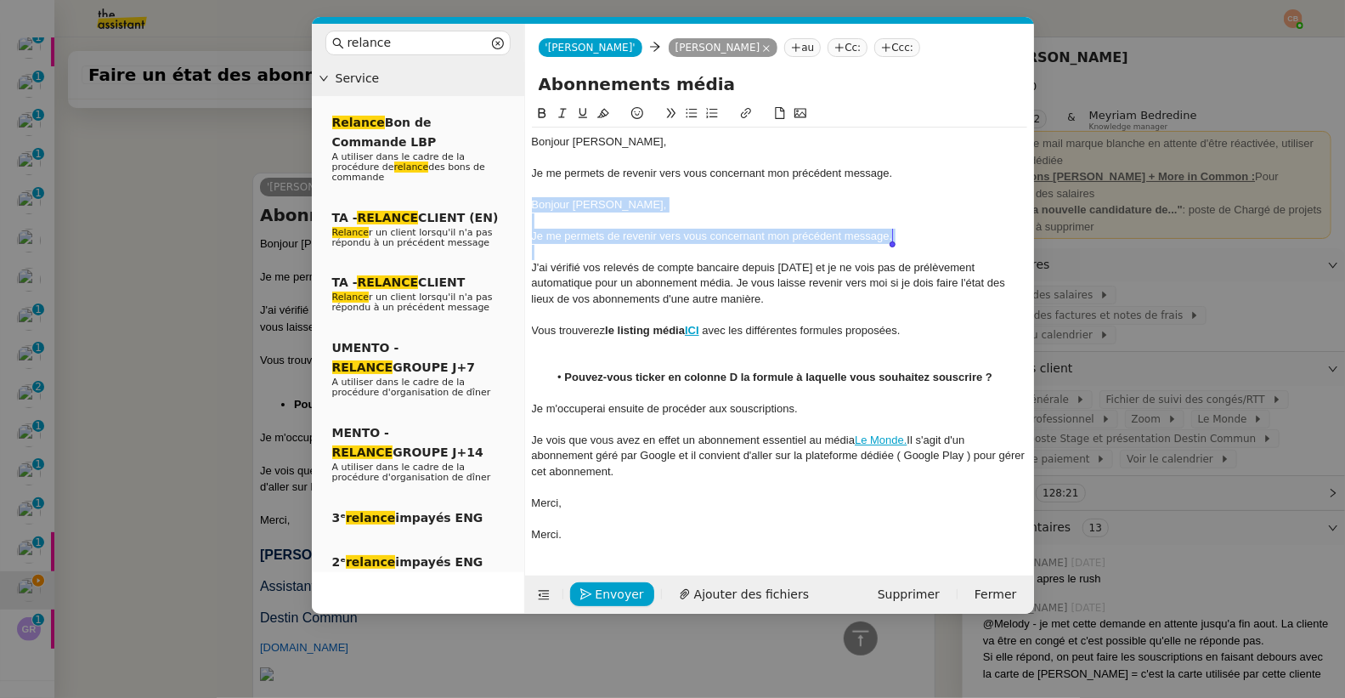
drag, startPoint x: 532, startPoint y: 201, endPoint x: 921, endPoint y: 251, distance: 392.4
click at [921, 251] on div "Bonjour ﻿Laurence﻿, Je me permets de revenir vers vous concernant mon précédent…" at bounding box center [779, 337] width 495 height 421
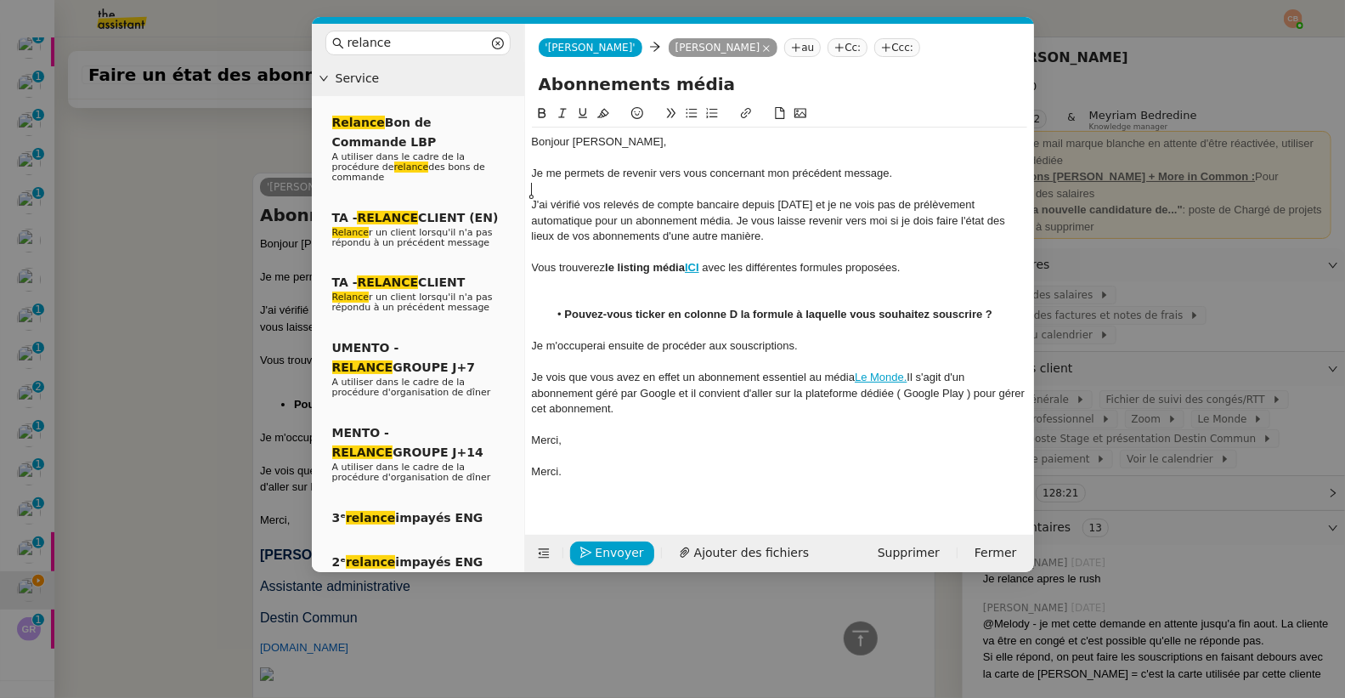
click at [568, 297] on div at bounding box center [779, 298] width 495 height 15
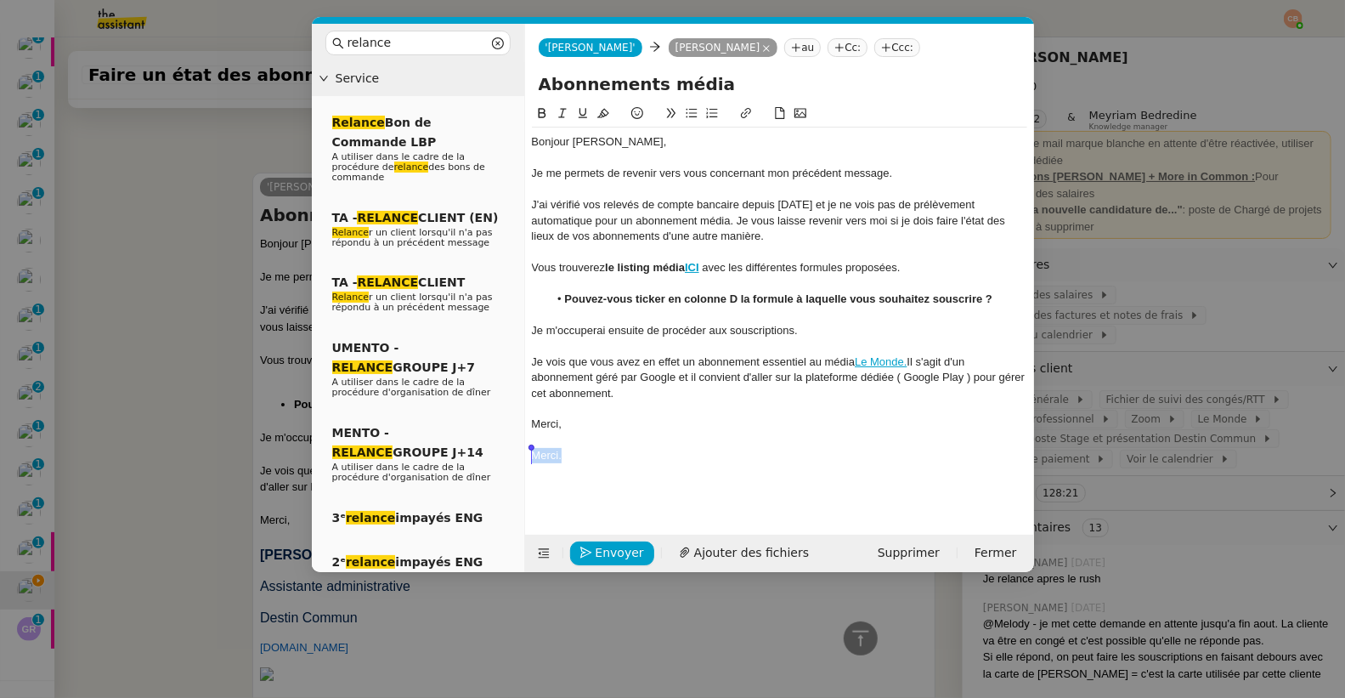
drag, startPoint x: 593, startPoint y: 459, endPoint x: 533, endPoint y: 453, distance: 60.6
click at [533, 453] on div "Merci." at bounding box center [779, 455] width 495 height 15
click at [598, 554] on span "Envoyer" at bounding box center [620, 553] width 48 height 20
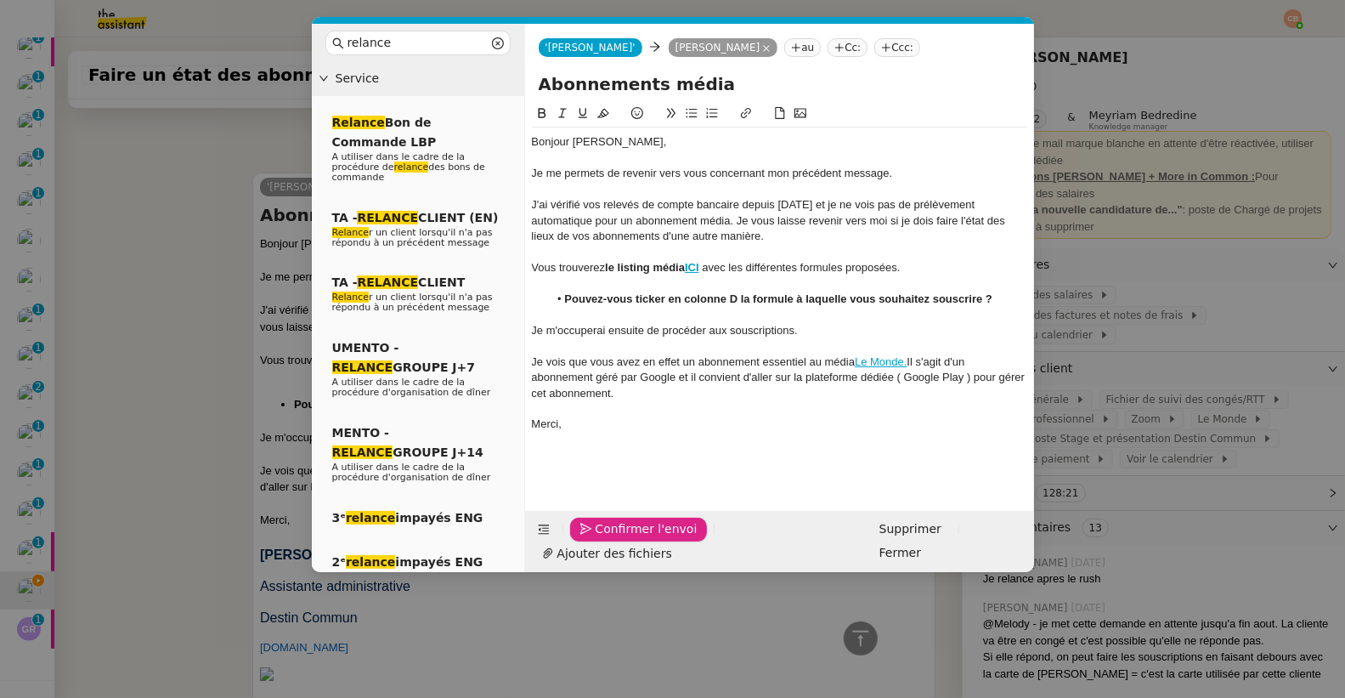
click at [598, 539] on span "Confirmer l'envoi" at bounding box center [647, 529] width 102 height 20
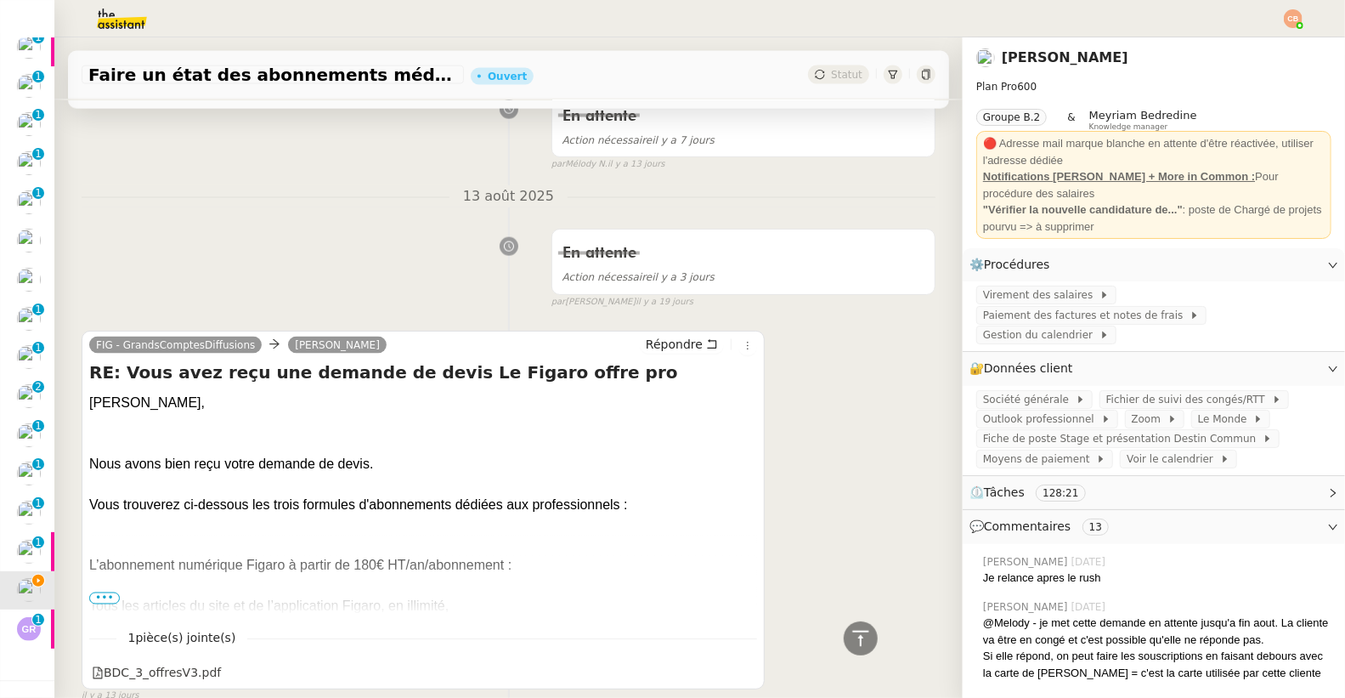
scroll to position [0, 0]
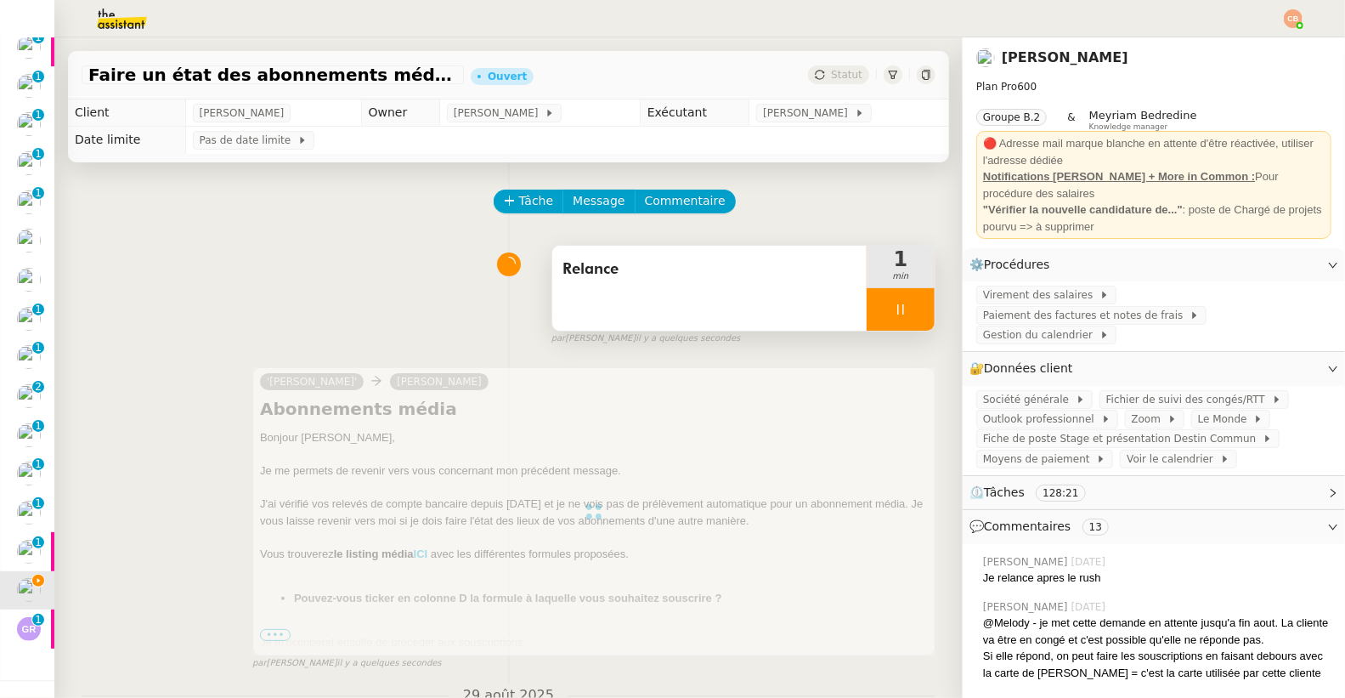
click at [894, 313] on icon at bounding box center [901, 309] width 14 height 14
drag, startPoint x: 887, startPoint y: 308, endPoint x: 880, endPoint y: 280, distance: 29.7
click at [912, 308] on icon at bounding box center [918, 308] width 13 height 9
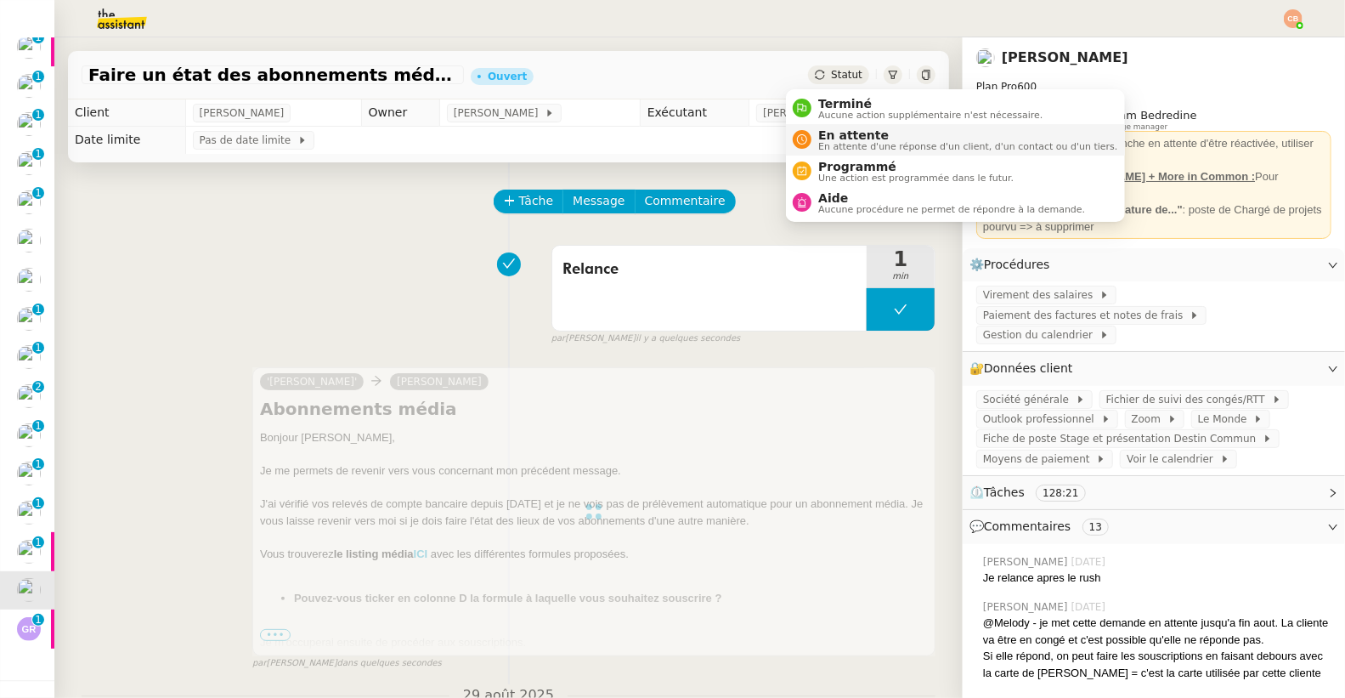
click at [833, 138] on span "En attente" at bounding box center [967, 135] width 299 height 14
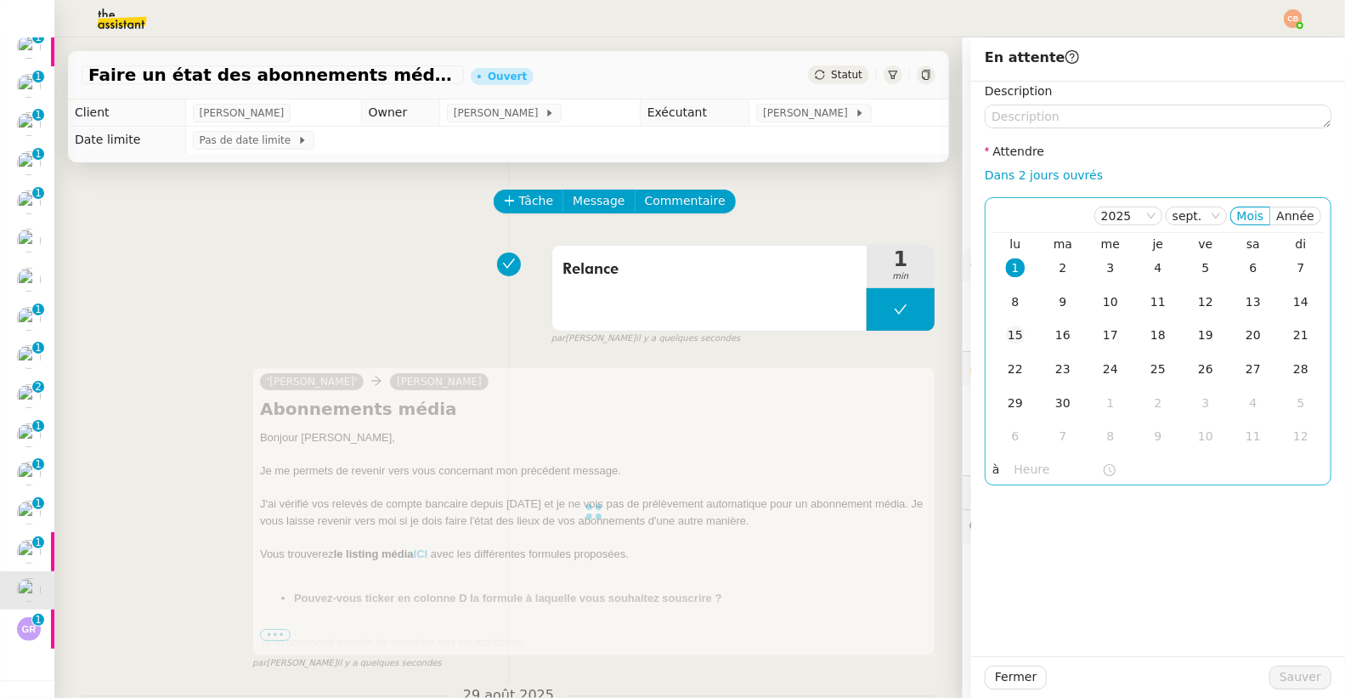
click at [1006, 335] on div "15" at bounding box center [1015, 334] width 19 height 19
click at [1014, 465] on input "text" at bounding box center [1058, 470] width 88 height 20
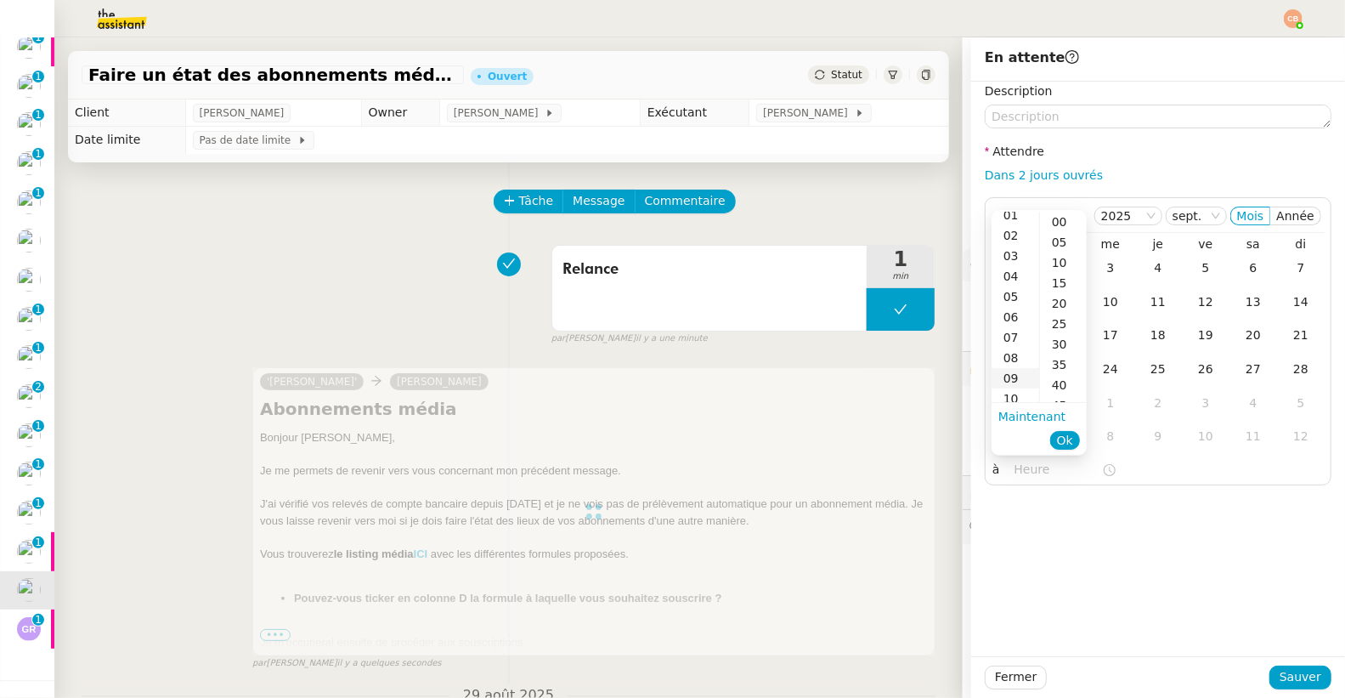
click at [1009, 375] on div "09" at bounding box center [1015, 378] width 48 height 20
click at [1054, 219] on div "00" at bounding box center [1063, 222] width 47 height 20
type input "09:00"
drag, startPoint x: 1152, startPoint y: 559, endPoint x: 1229, endPoint y: 620, distance: 98.6
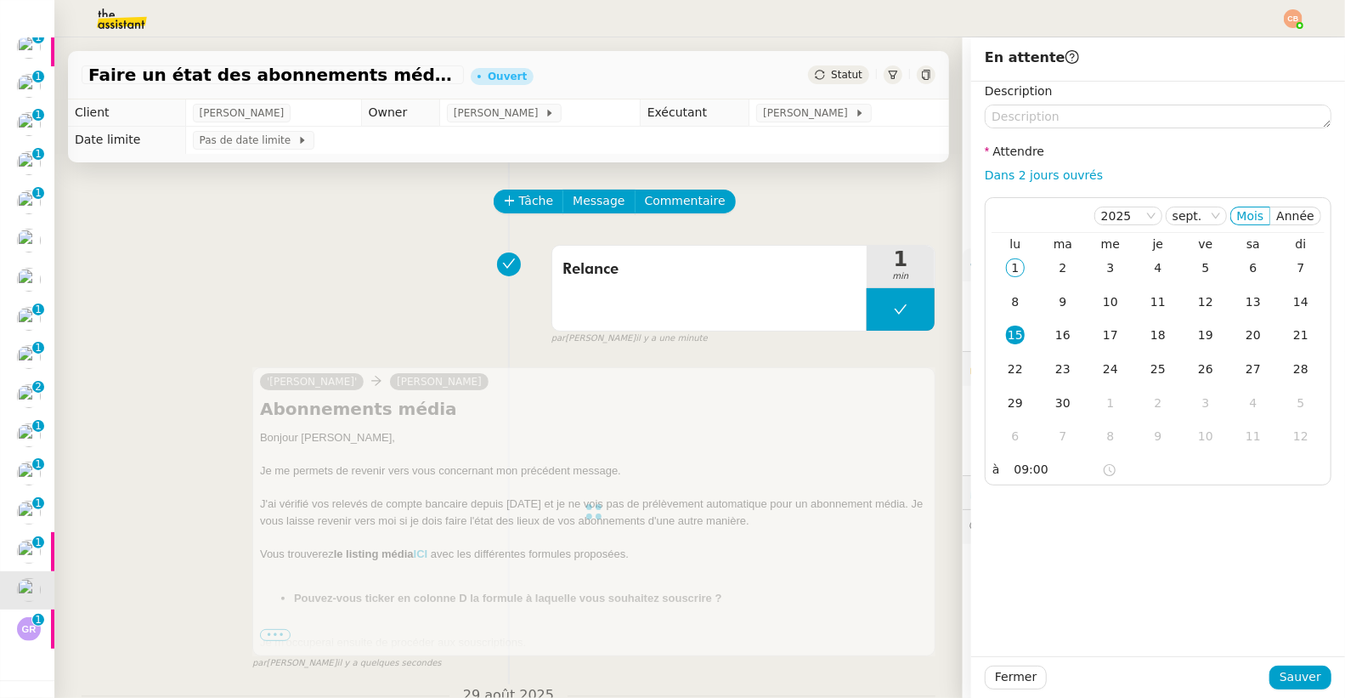
click at [1153, 559] on div "Description Attendre Dans 2 jours ouvrés [DATE] Mois Année lu ma me je ve sa di…" at bounding box center [1158, 369] width 374 height 574
drag, startPoint x: 1276, startPoint y: 672, endPoint x: 1266, endPoint y: 664, distance: 13.3
click at [1279, 672] on span "Sauver" at bounding box center [1300, 677] width 42 height 20
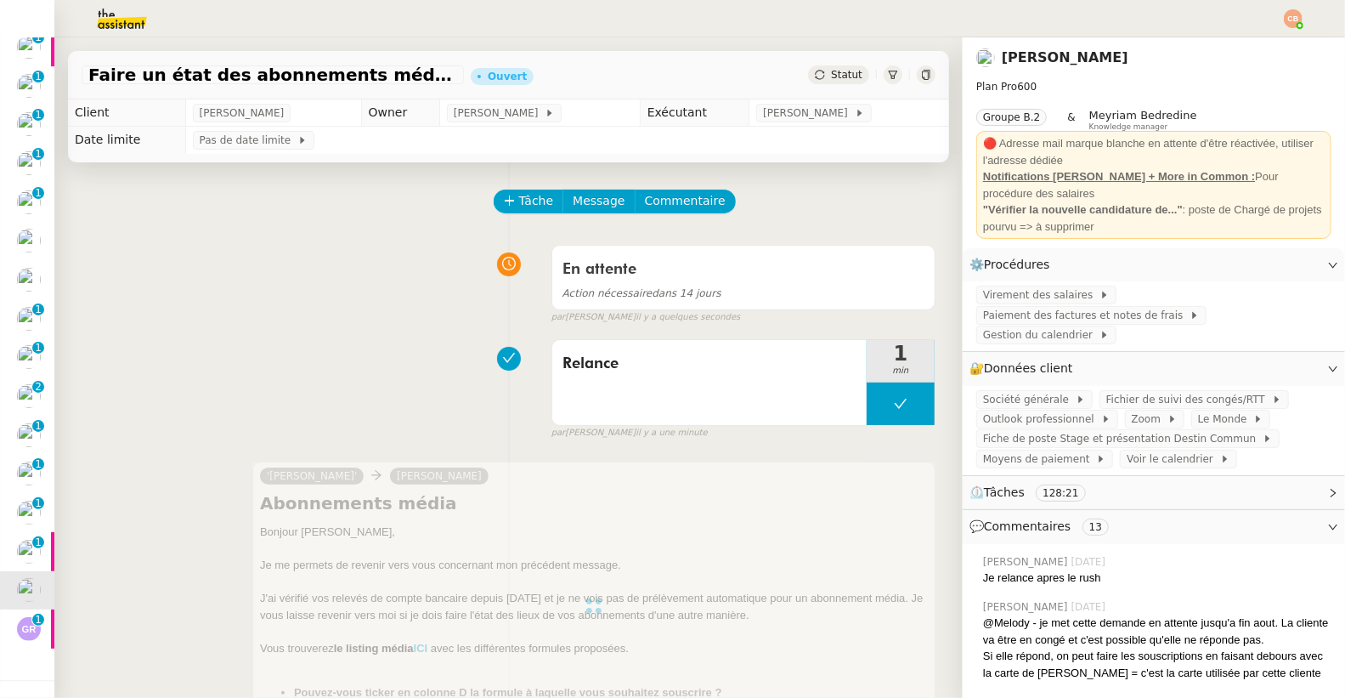
scroll to position [18, 0]
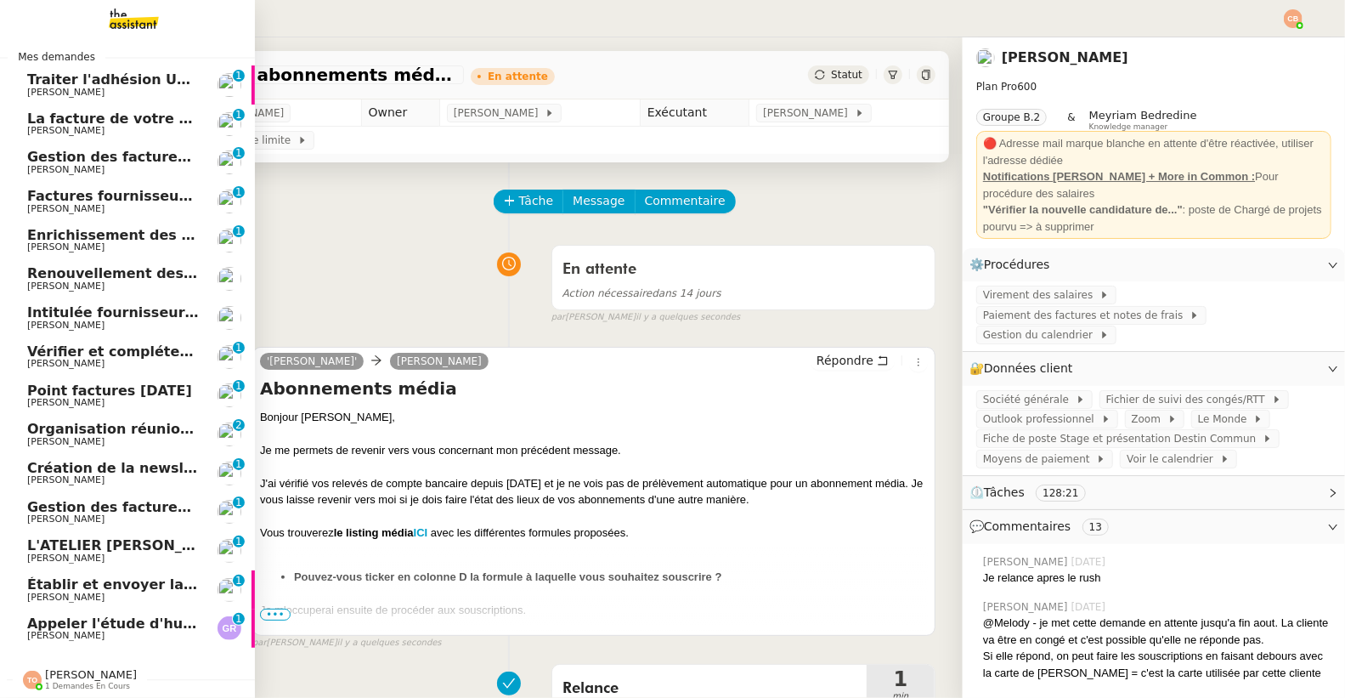
click at [73, 576] on span "Établir et envoyer la facture à C3Y" at bounding box center [159, 584] width 264 height 16
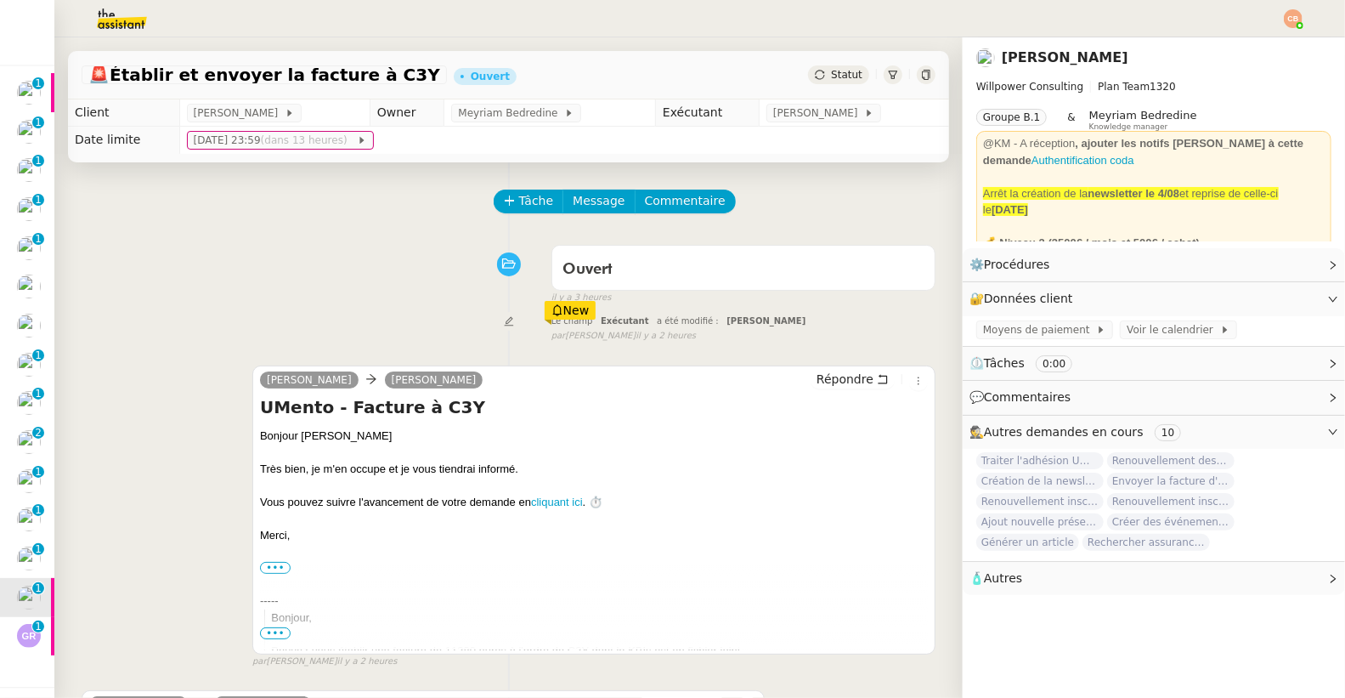
scroll to position [372, 0]
